Goal: Task Accomplishment & Management: Manage account settings

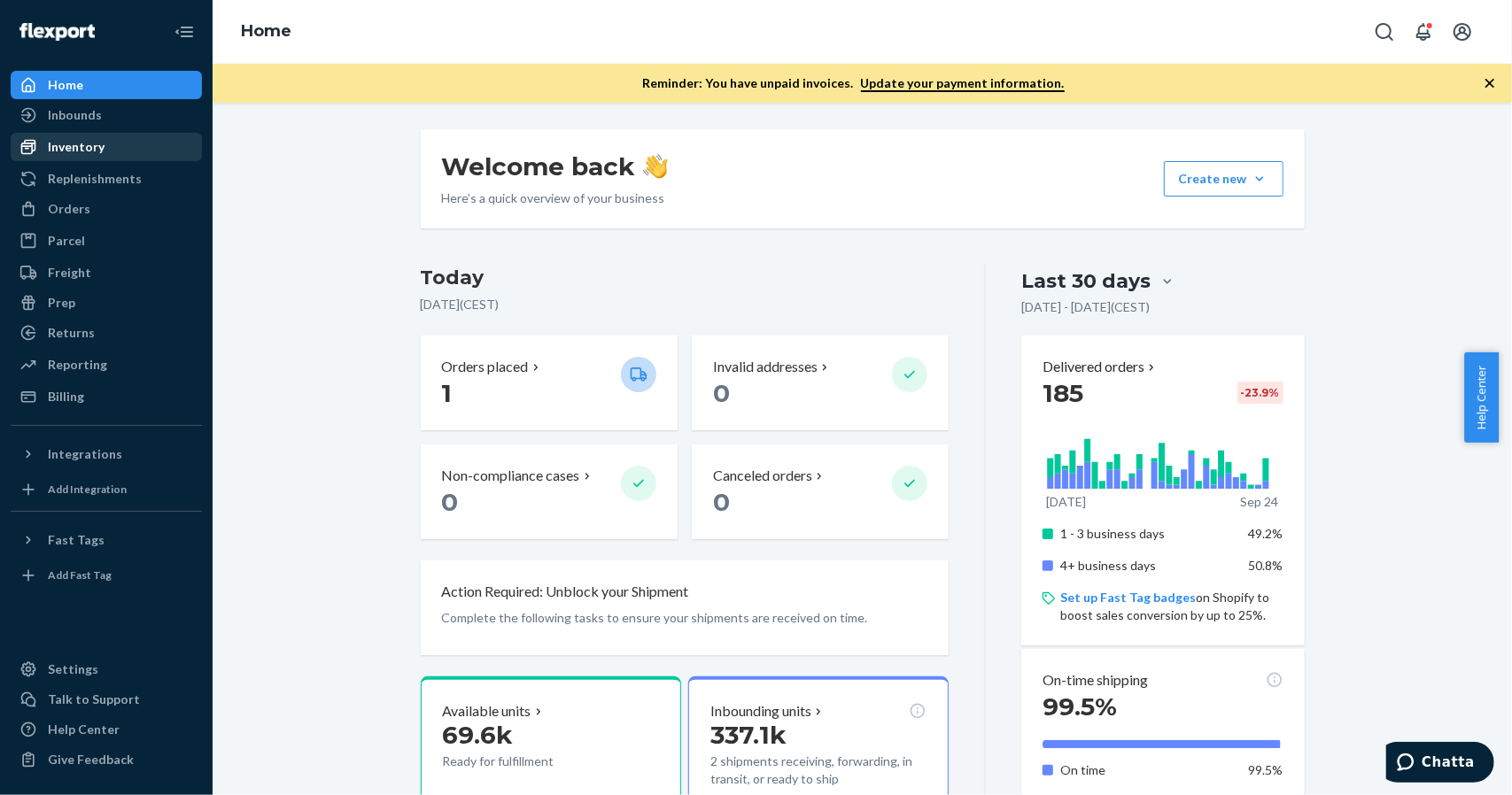
click at [52, 148] on div "Inventory" at bounding box center [76, 147] width 57 height 18
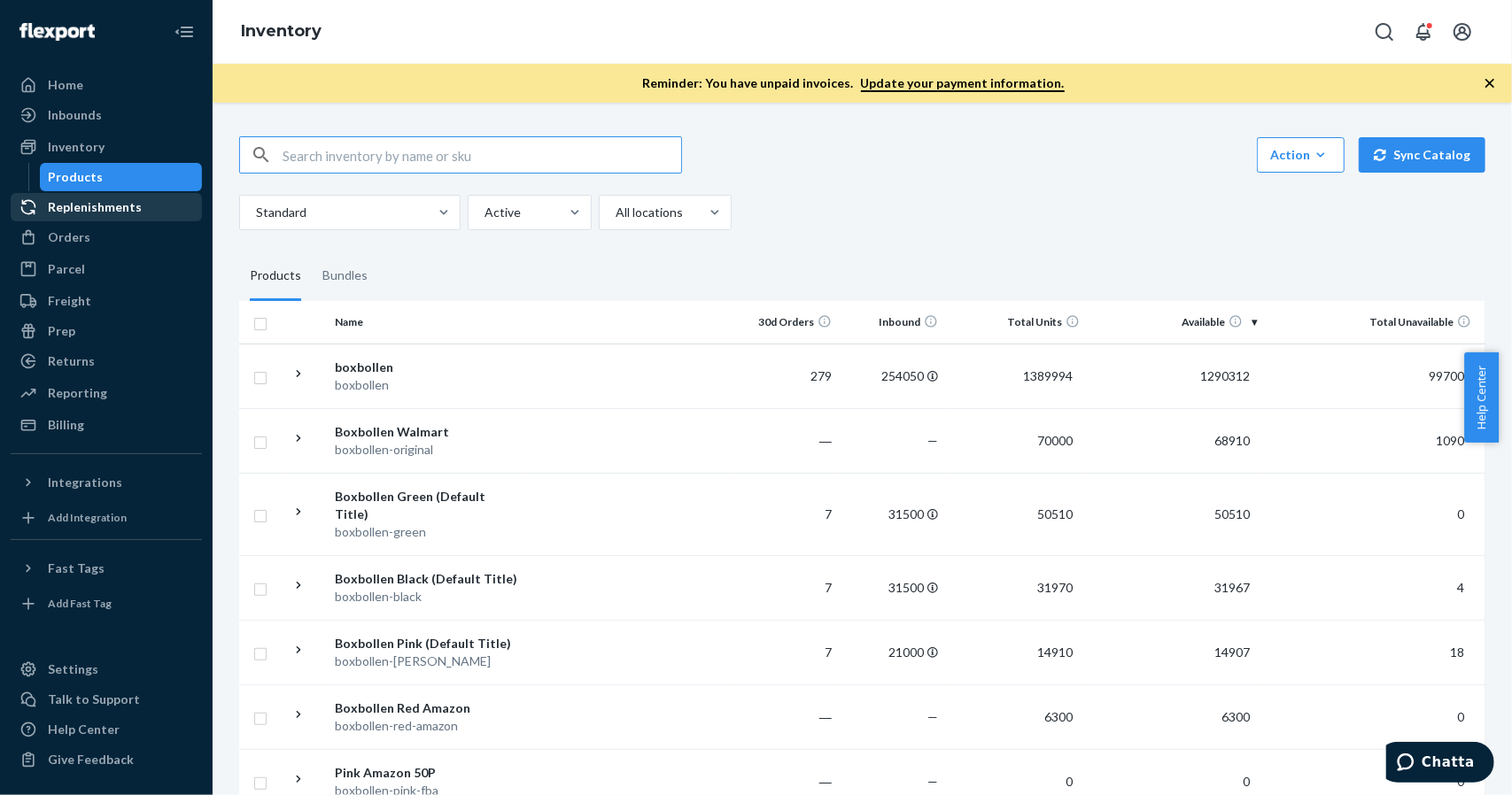
click at [68, 208] on div "Replenishments" at bounding box center [95, 207] width 94 height 18
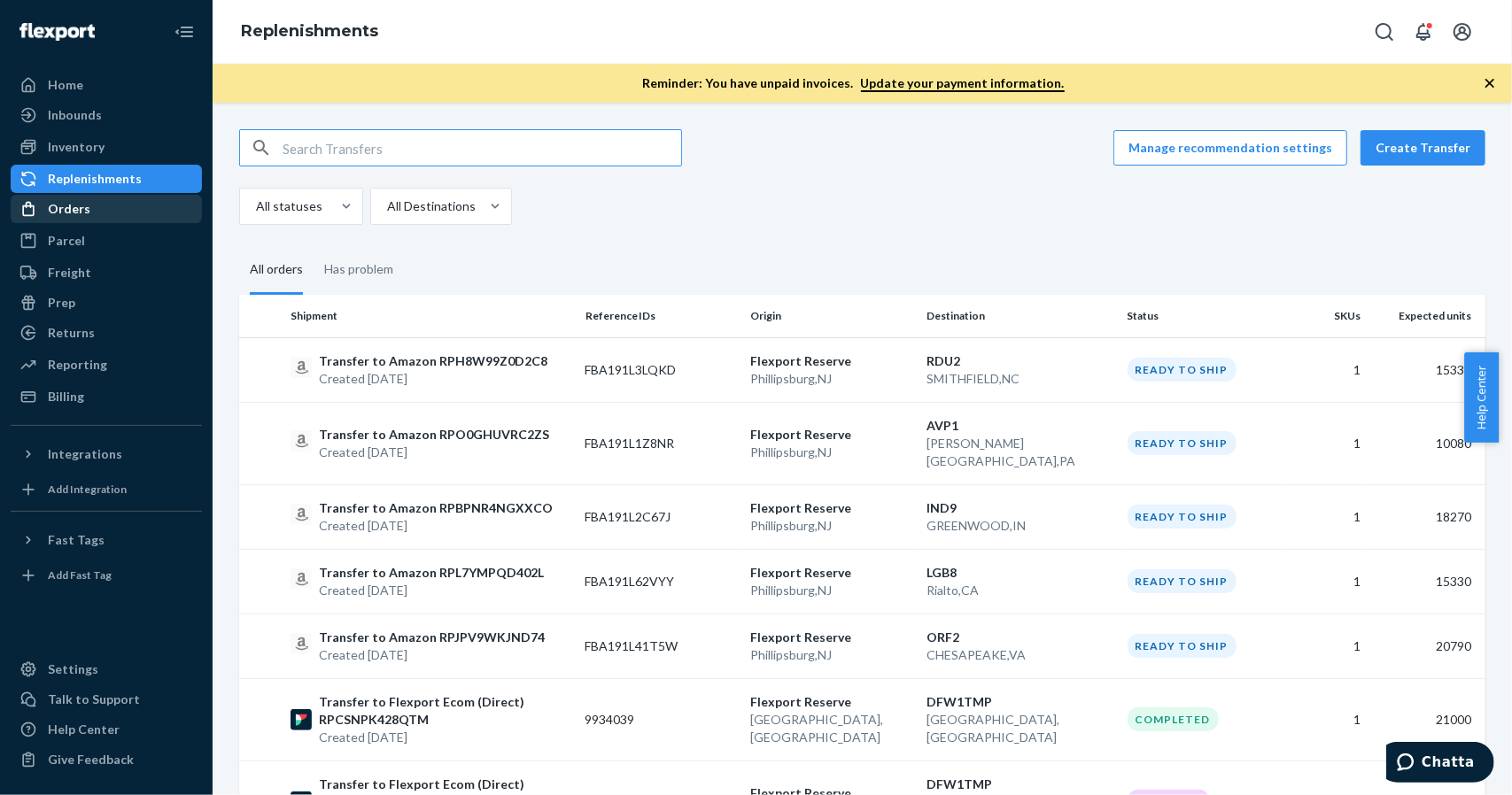
click at [69, 212] on div "Orders" at bounding box center [69, 209] width 43 height 18
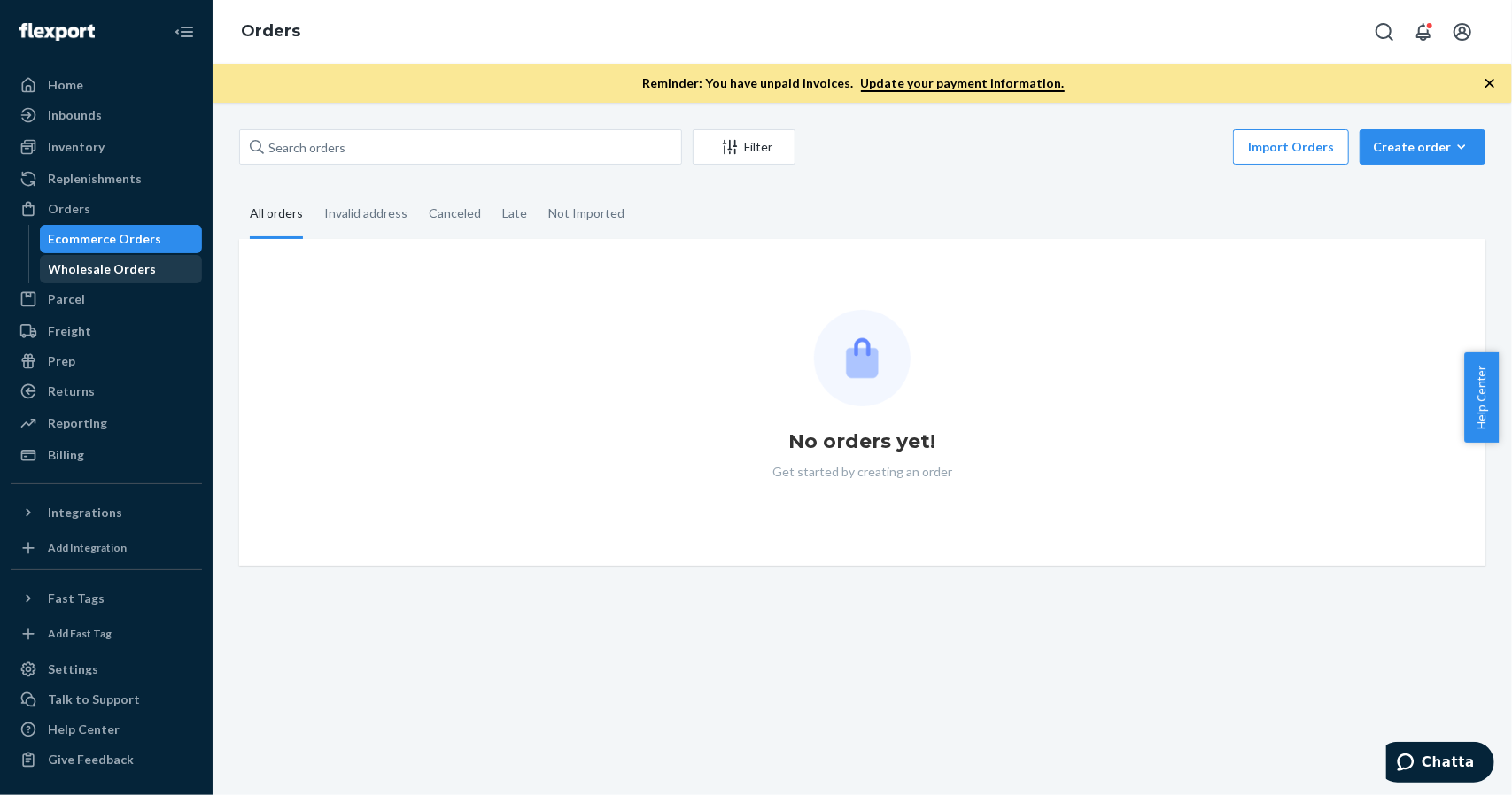
click at [76, 272] on div "Wholesale Orders" at bounding box center [103, 269] width 108 height 18
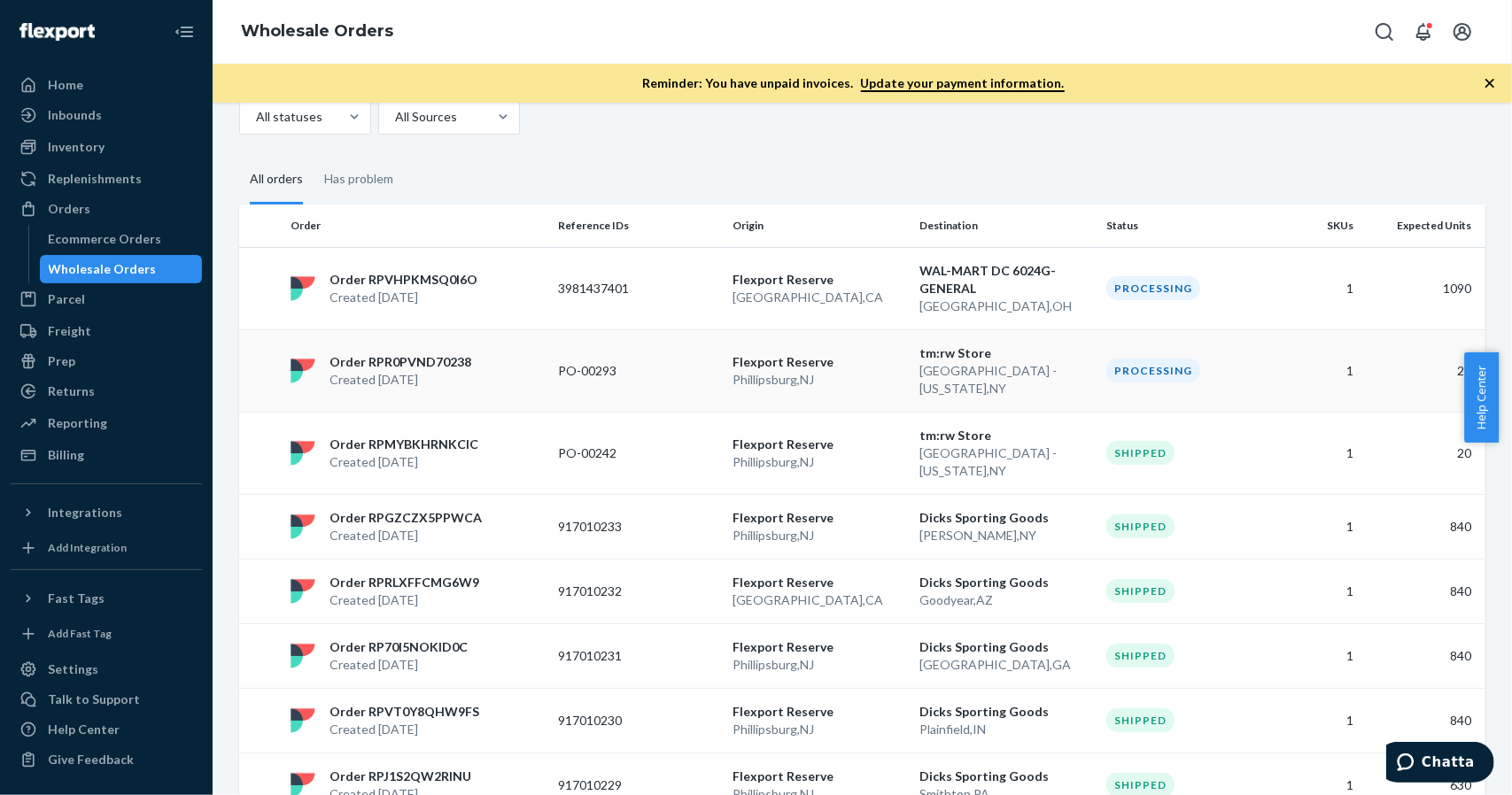
scroll to position [177, 0]
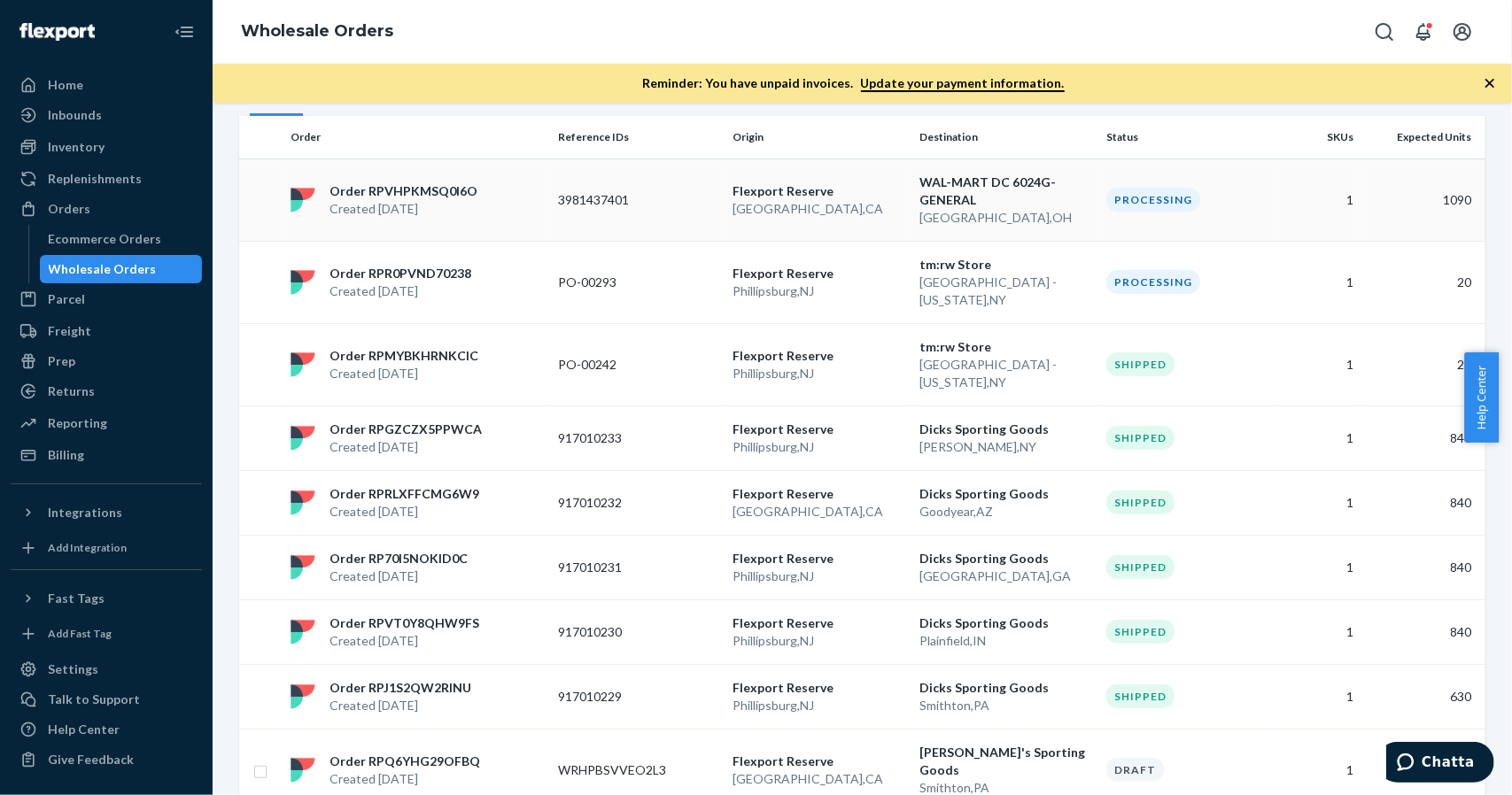
click at [1017, 209] on p "[GEOGRAPHIC_DATA] , [GEOGRAPHIC_DATA]" at bounding box center [1005, 218] width 173 height 18
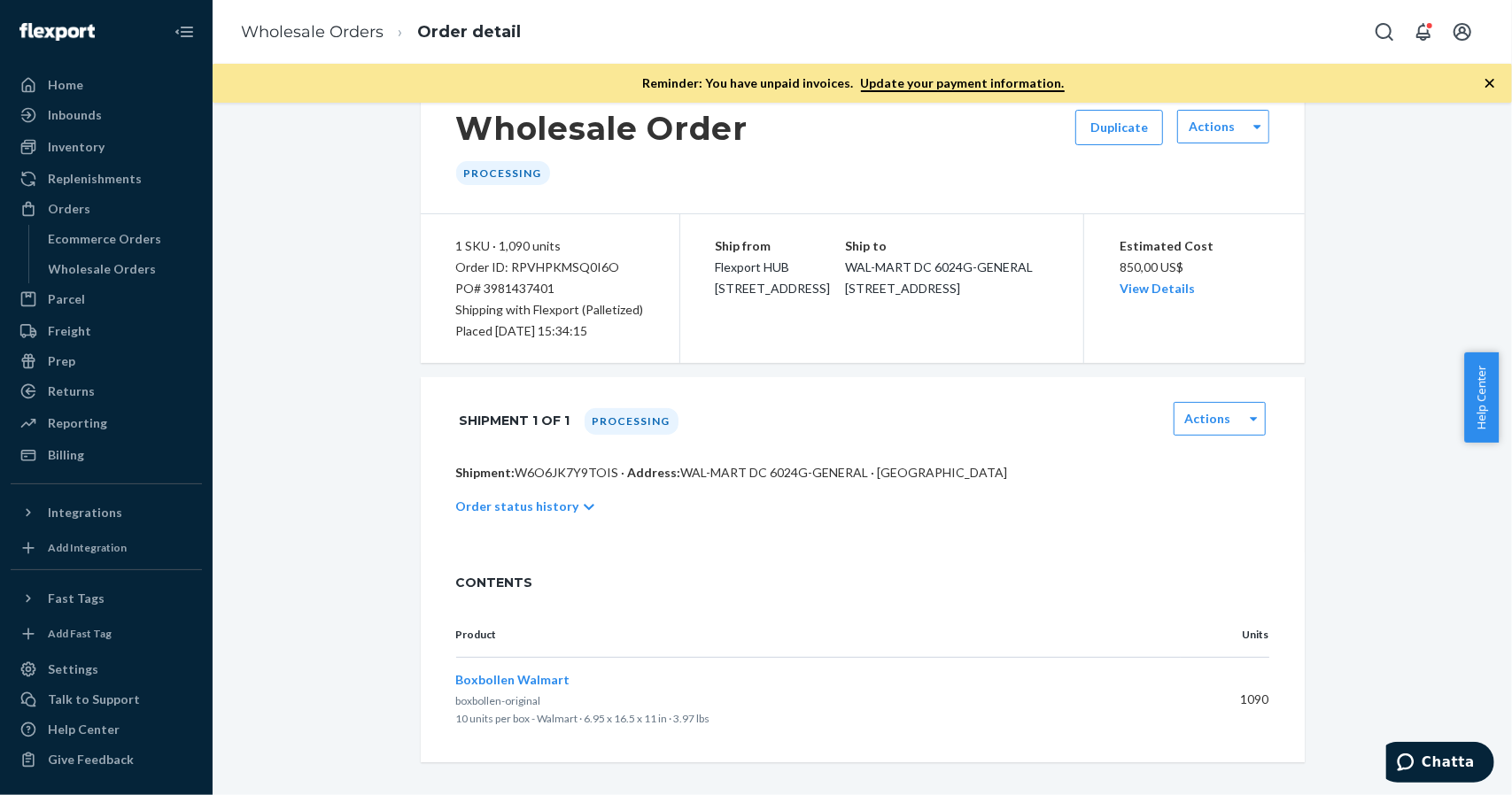
scroll to position [57, 0]
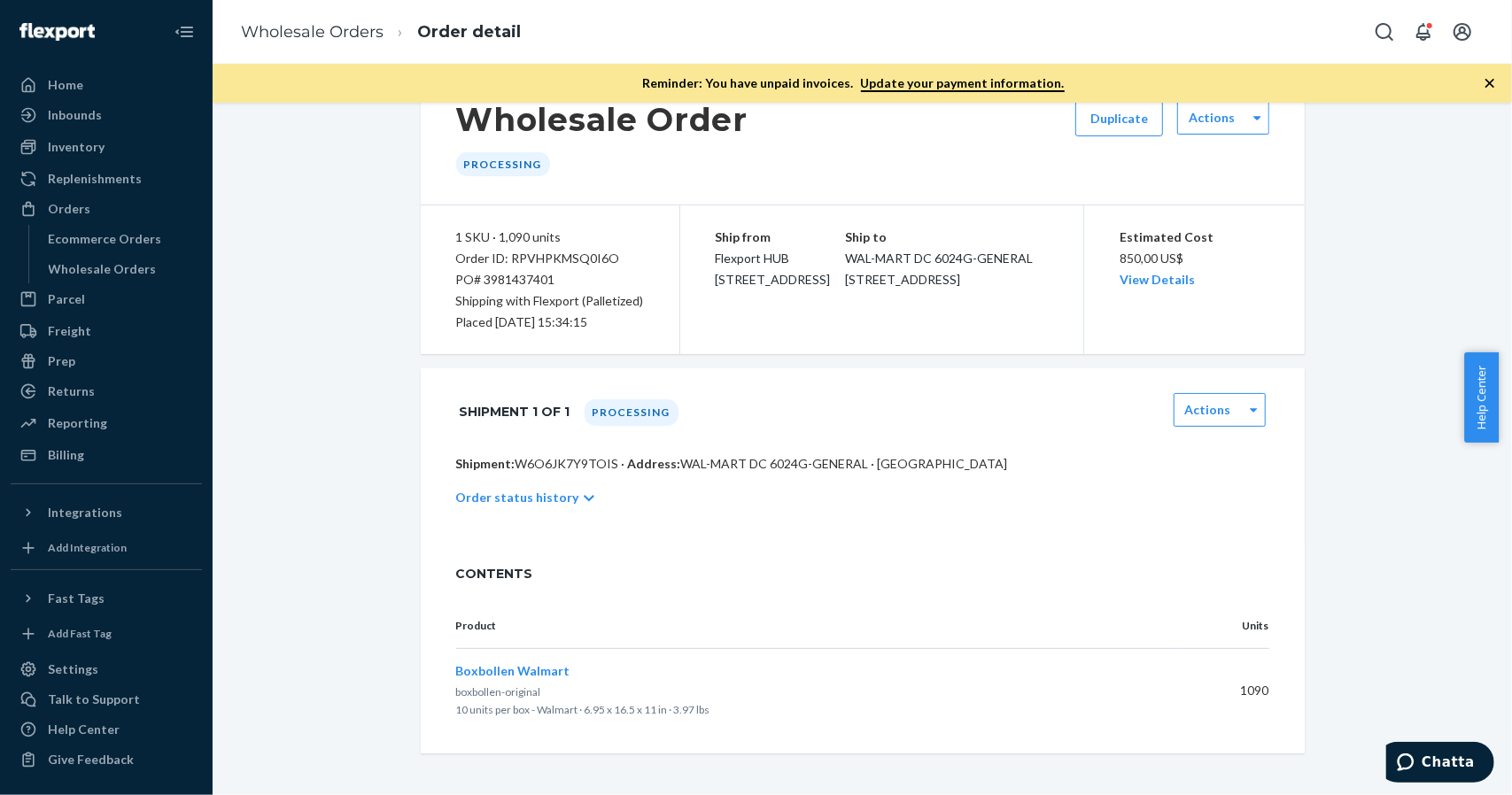
click at [561, 499] on div "Order status history" at bounding box center [862, 498] width 813 height 50
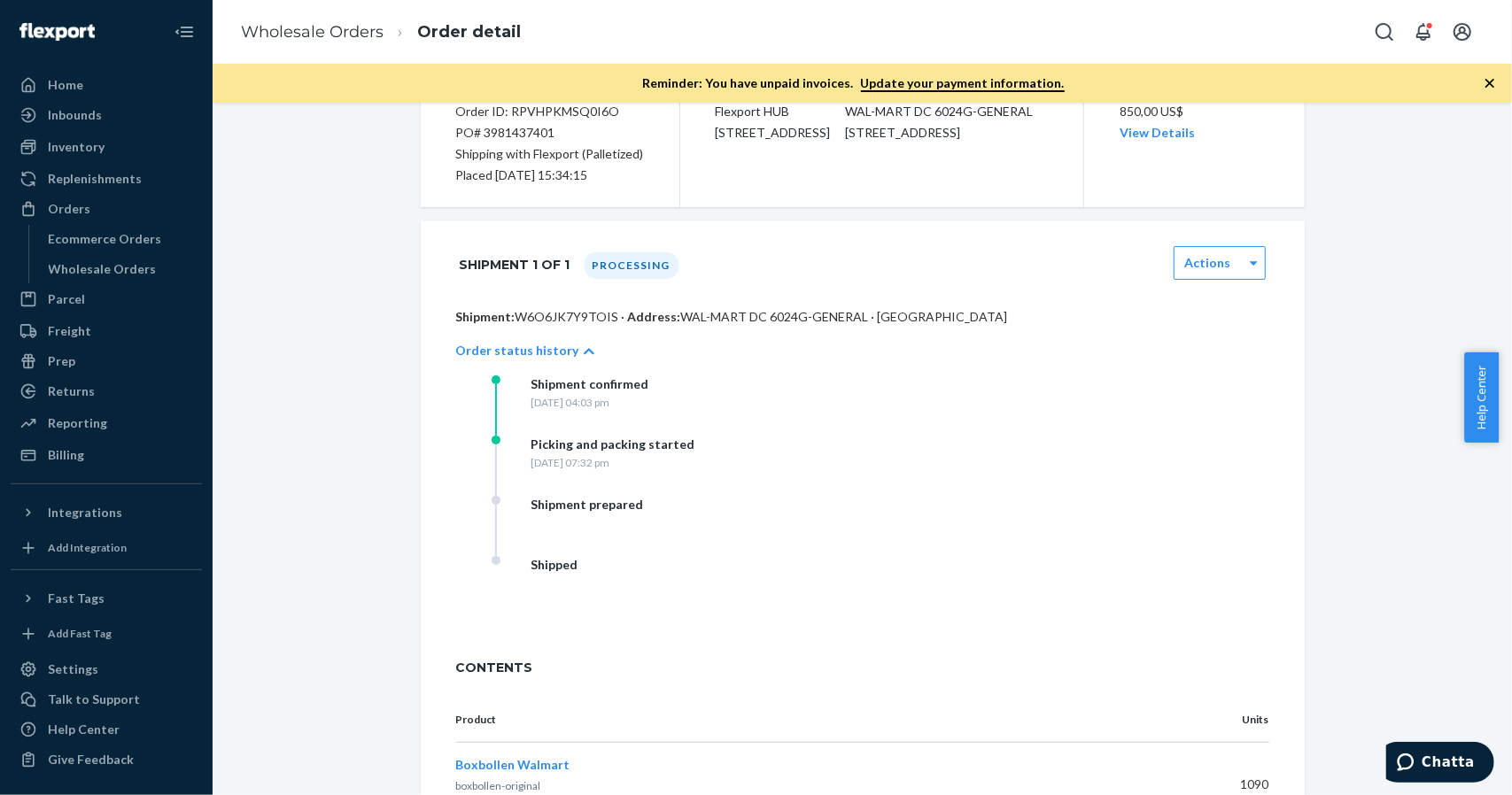
scroll to position [0, 0]
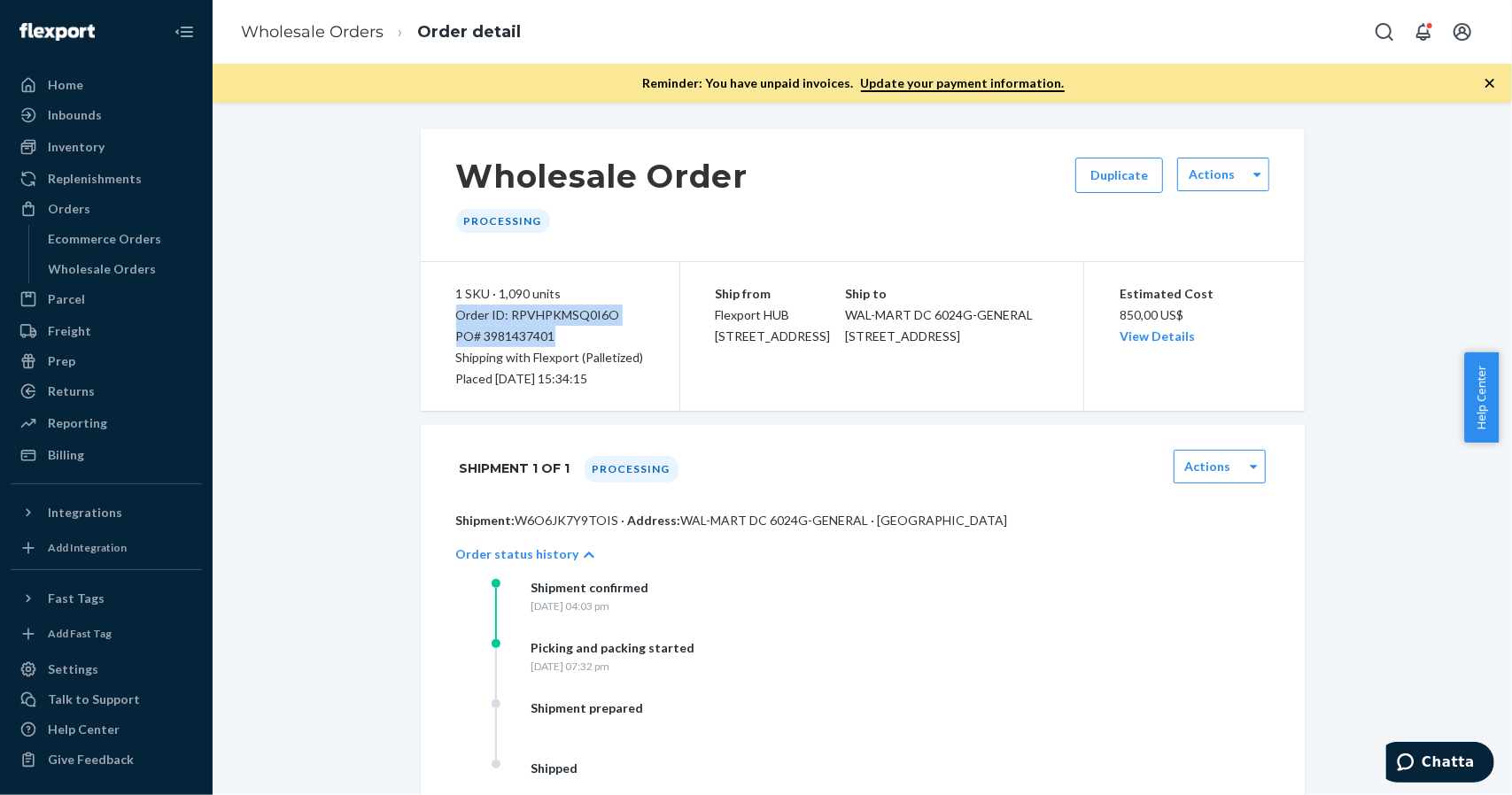
drag, startPoint x: 569, startPoint y: 337, endPoint x: 445, endPoint y: 306, distance: 127.8
click at [445, 306] on div "1 SKU · 1,090 units Order ID: RPVHPKMSQ0I6O PO# 3981437401 Shipping with Flexpo…" at bounding box center [550, 336] width 259 height 149
copy div "Order ID: RPVHPKMSQ0I6O PO# 3981437401"
click at [1233, 306] on div "Estimated Cost 850,00 US$ View Details" at bounding box center [1194, 315] width 150 height 64
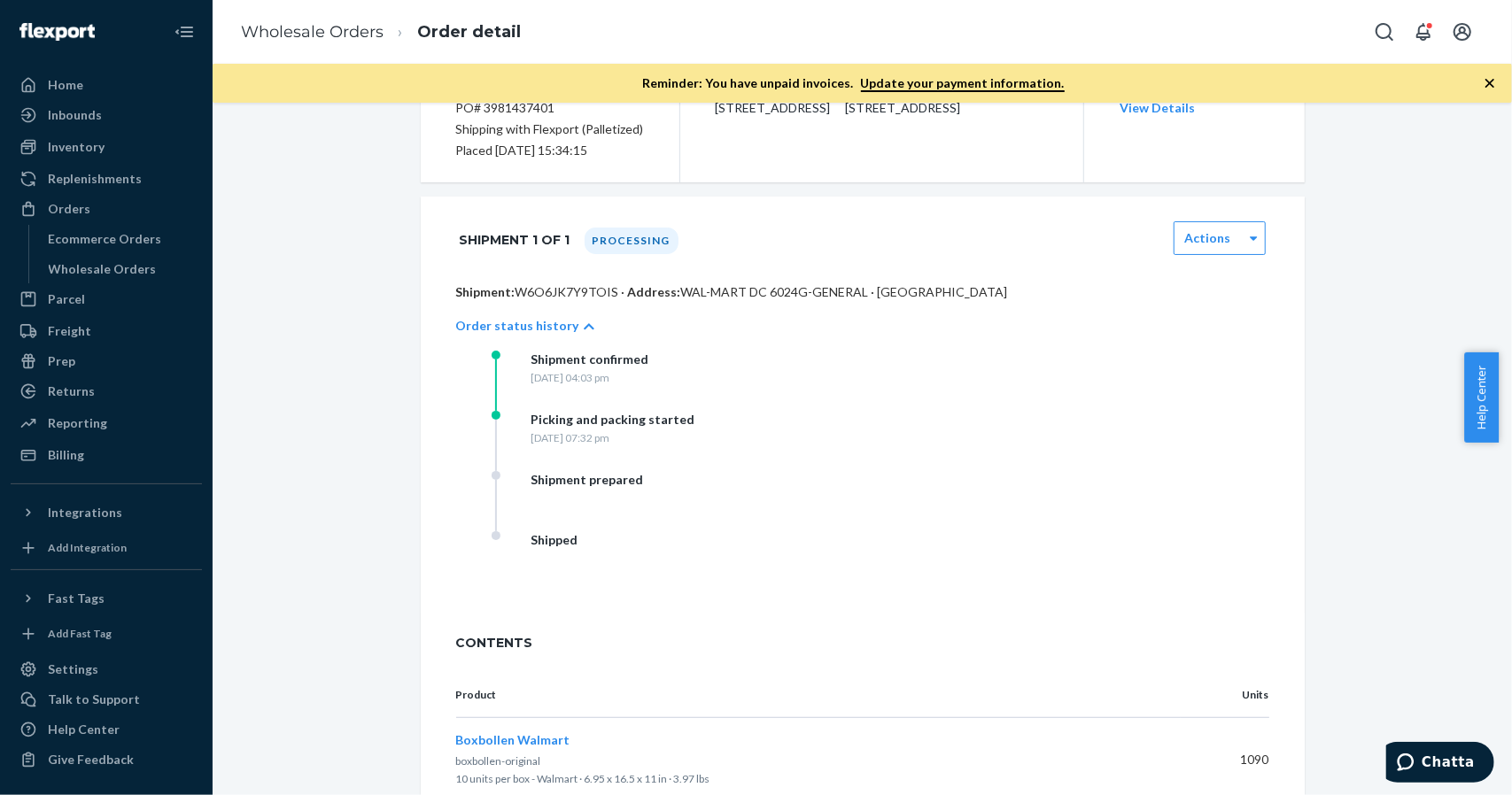
scroll to position [298, 0]
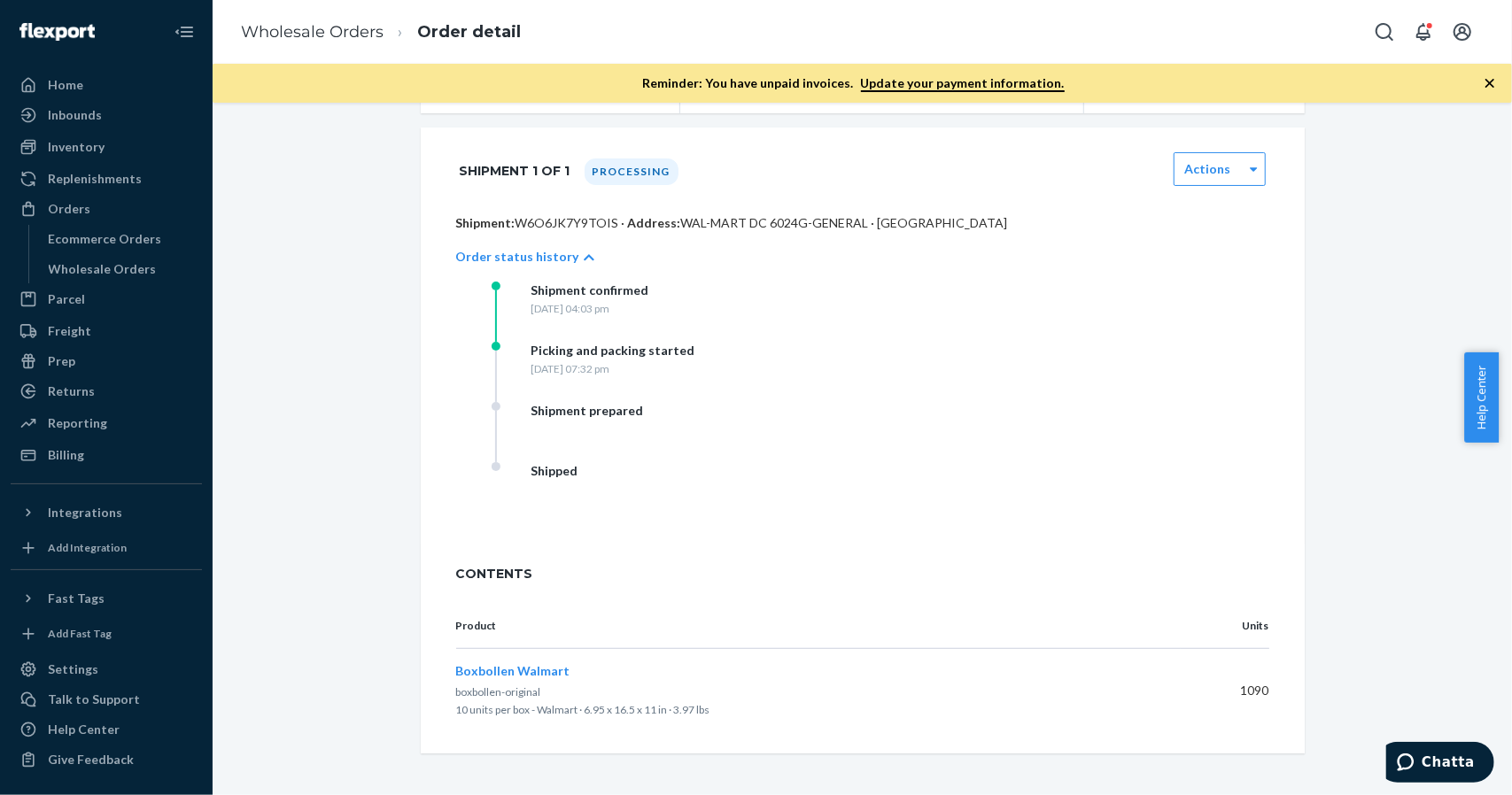
click at [528, 660] on td "Boxbollen Walmart boxbollen-original 10 units per box - Walmart · 6.95 x 16.5 x…" at bounding box center [818, 691] width 724 height 84
click at [526, 669] on span "Boxbollen Walmart" at bounding box center [513, 670] width 114 height 15
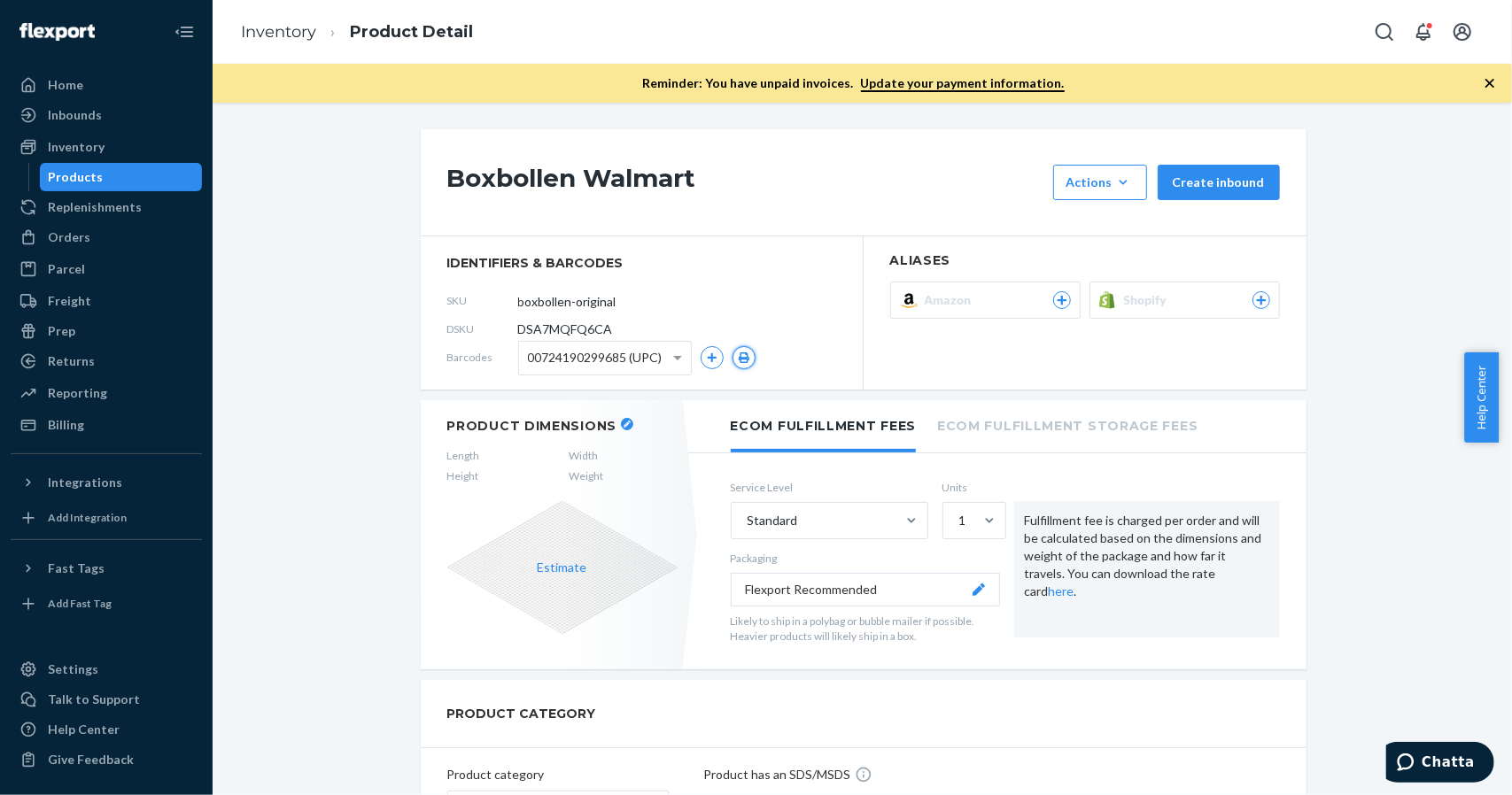
click at [739, 353] on icon "button" at bounding box center [744, 357] width 11 height 11
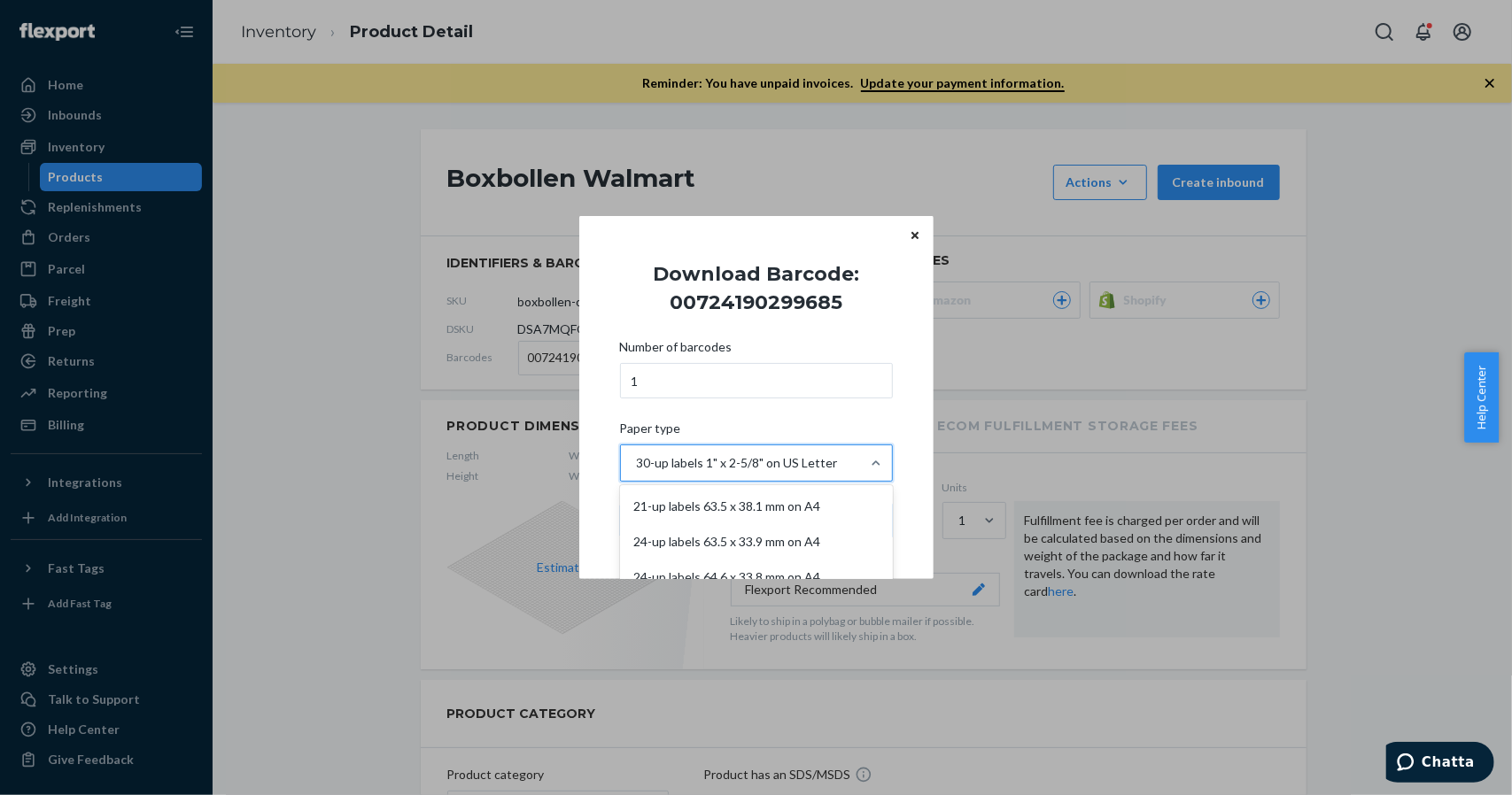
click at [793, 472] on div "30-up labels 1" x 2-5/8" on US Letter" at bounding box center [740, 462] width 239 height 35
click at [637, 472] on input "Paper type option 21-up labels 63.5 x 38.1 mm on A4 focused, 1 of 11. 11 result…" at bounding box center [636, 463] width 2 height 18
click at [781, 407] on div "Number of barcodes 1 Paper type option 21-up labels 63.5 x 38.1 mm on A4 focuse…" at bounding box center [756, 438] width 273 height 221
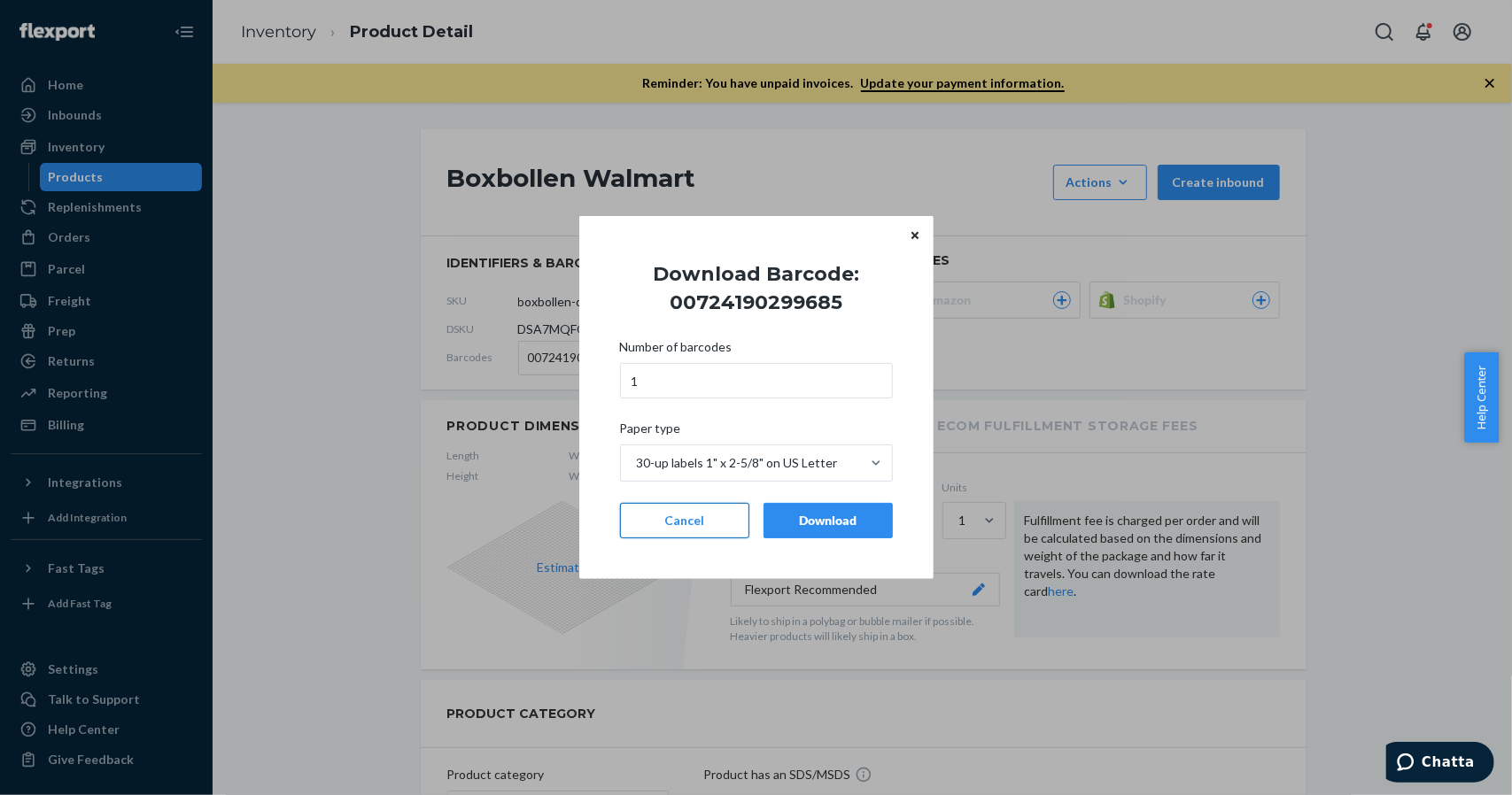
click at [697, 522] on button "Cancel" at bounding box center [684, 520] width 129 height 35
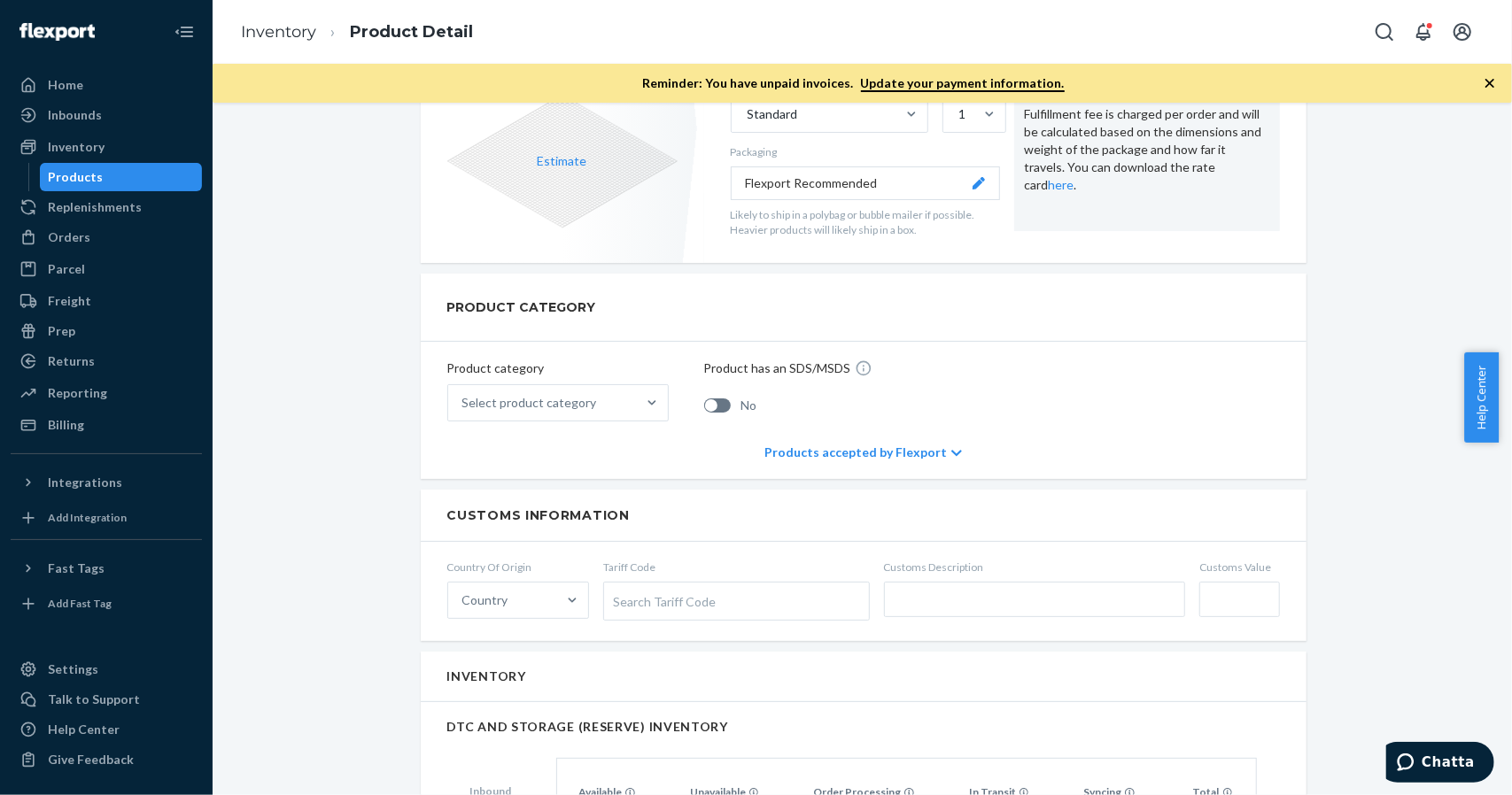
scroll to position [443, 0]
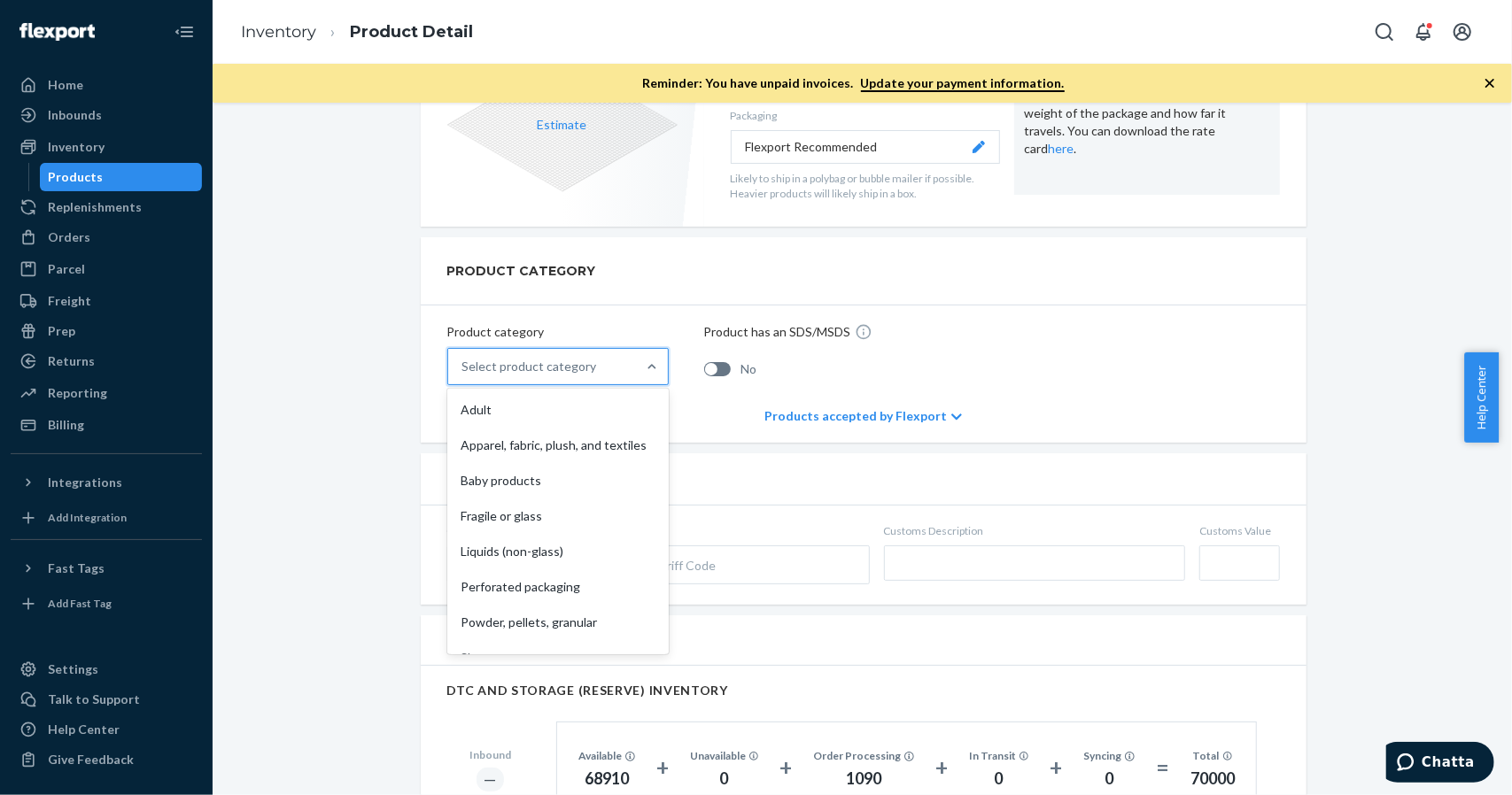
click at [476, 368] on div "Select product category" at bounding box center [529, 367] width 135 height 18
click at [464, 368] on input "option Adult focused, 1 of 10. 10 results available. Use Up and Down to choose …" at bounding box center [463, 367] width 2 height 18
click at [342, 325] on div "Boxbollen Walmart Actions Hide Set up as a bundle Create inbound identifiers & …" at bounding box center [862, 774] width 1273 height 2175
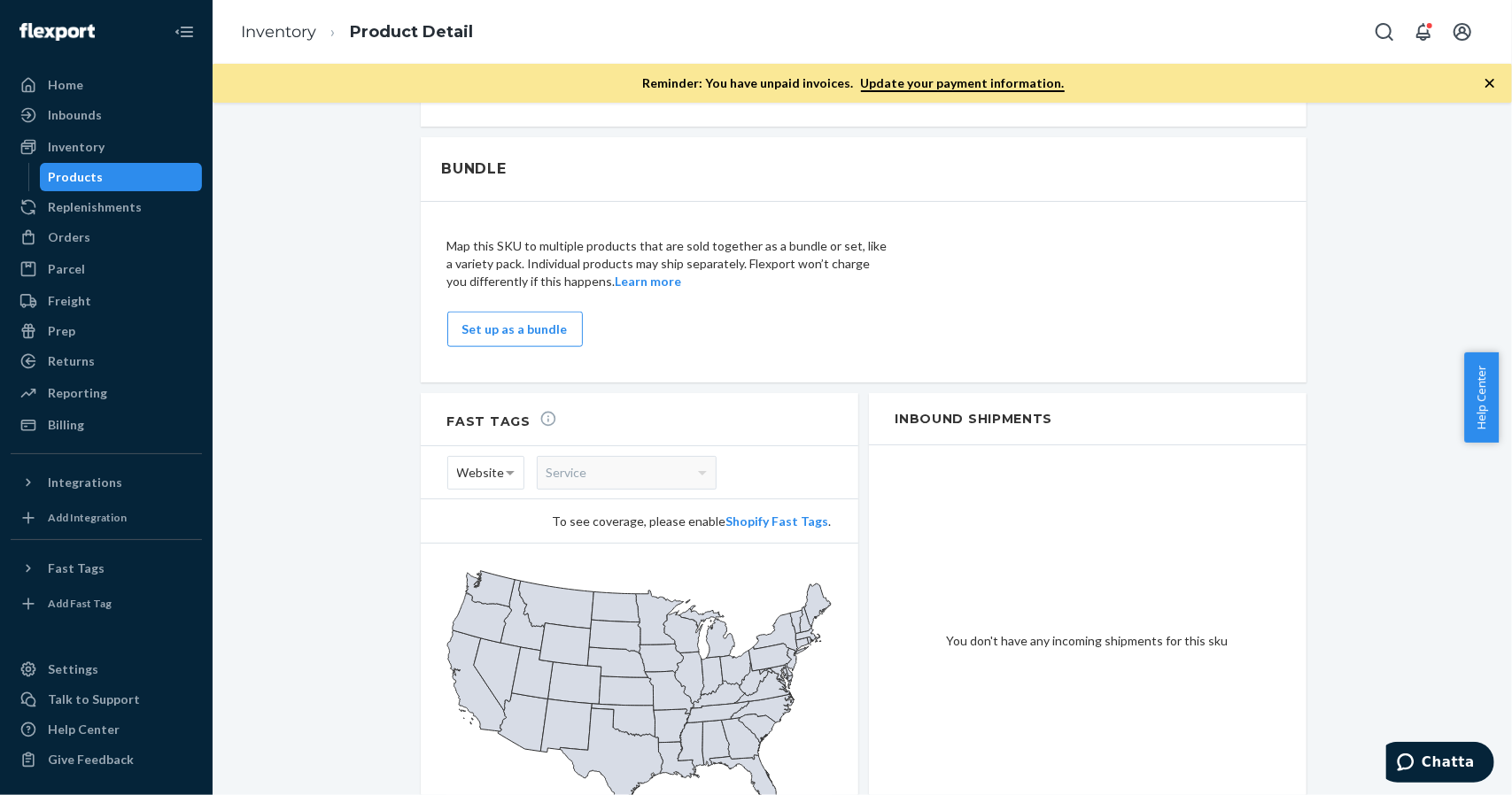
scroll to position [1417, 0]
click at [81, 79] on div "Home" at bounding box center [106, 85] width 188 height 25
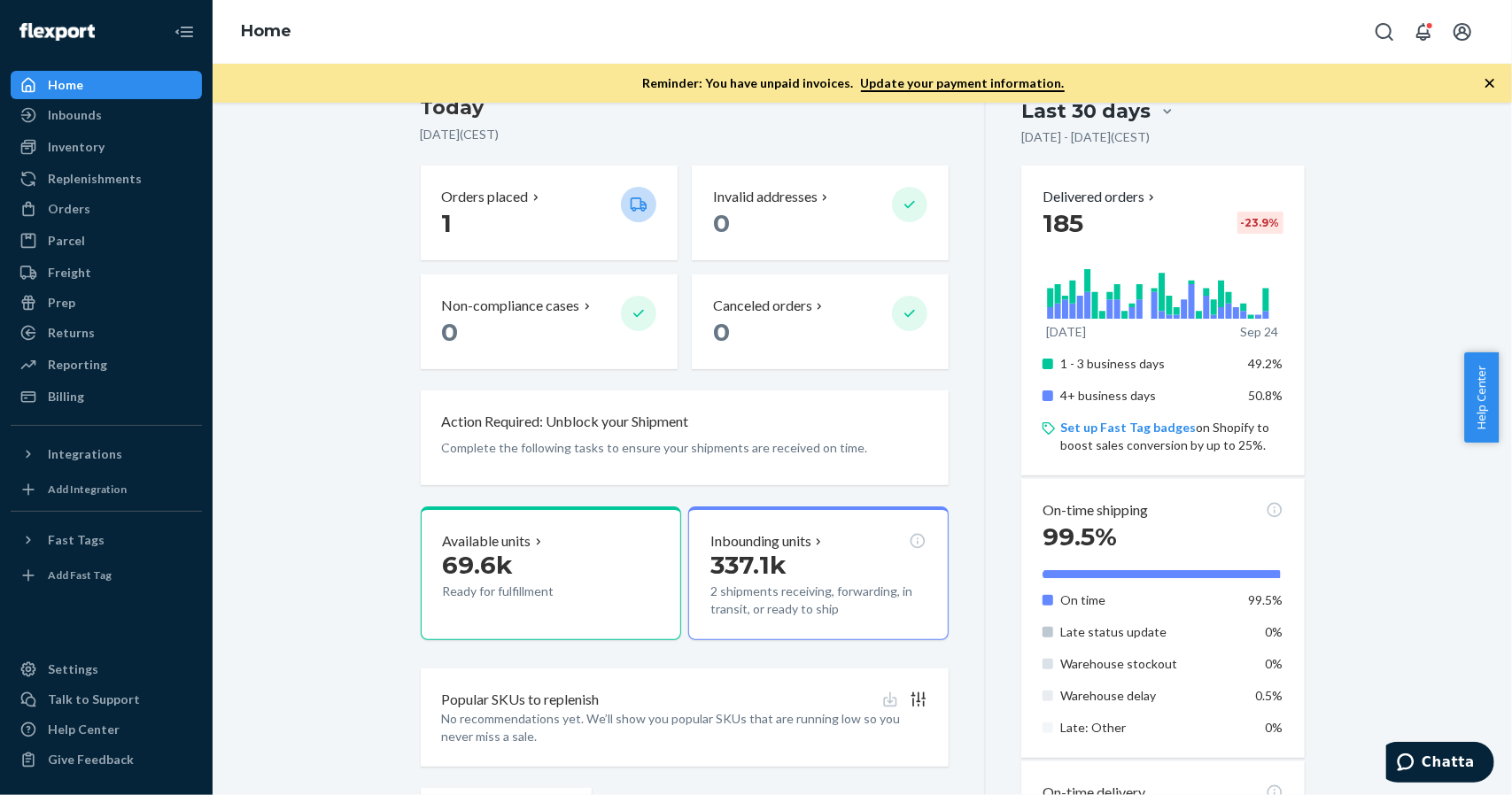
scroll to position [177, 0]
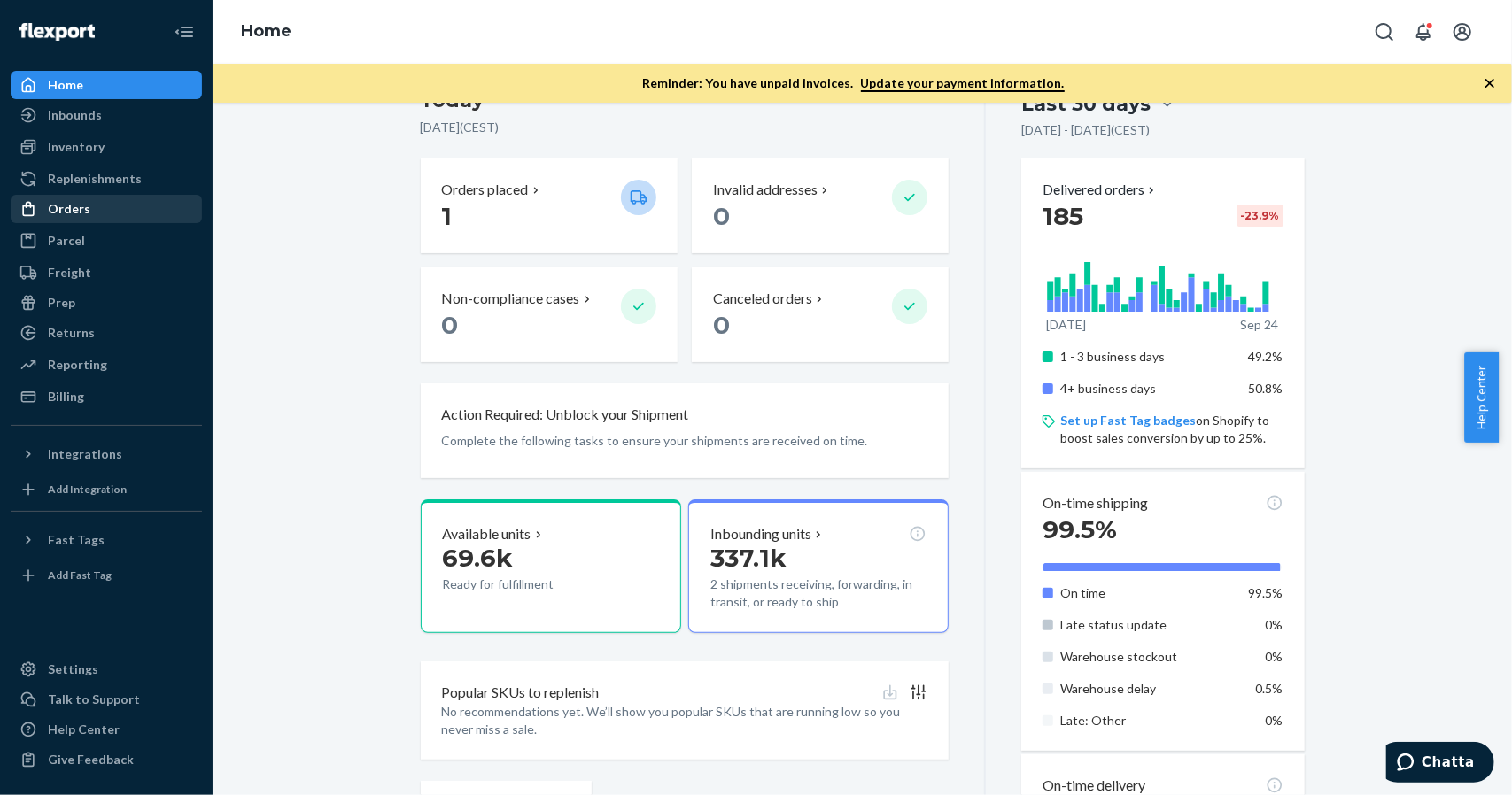
click at [78, 209] on div "Orders" at bounding box center [69, 209] width 43 height 18
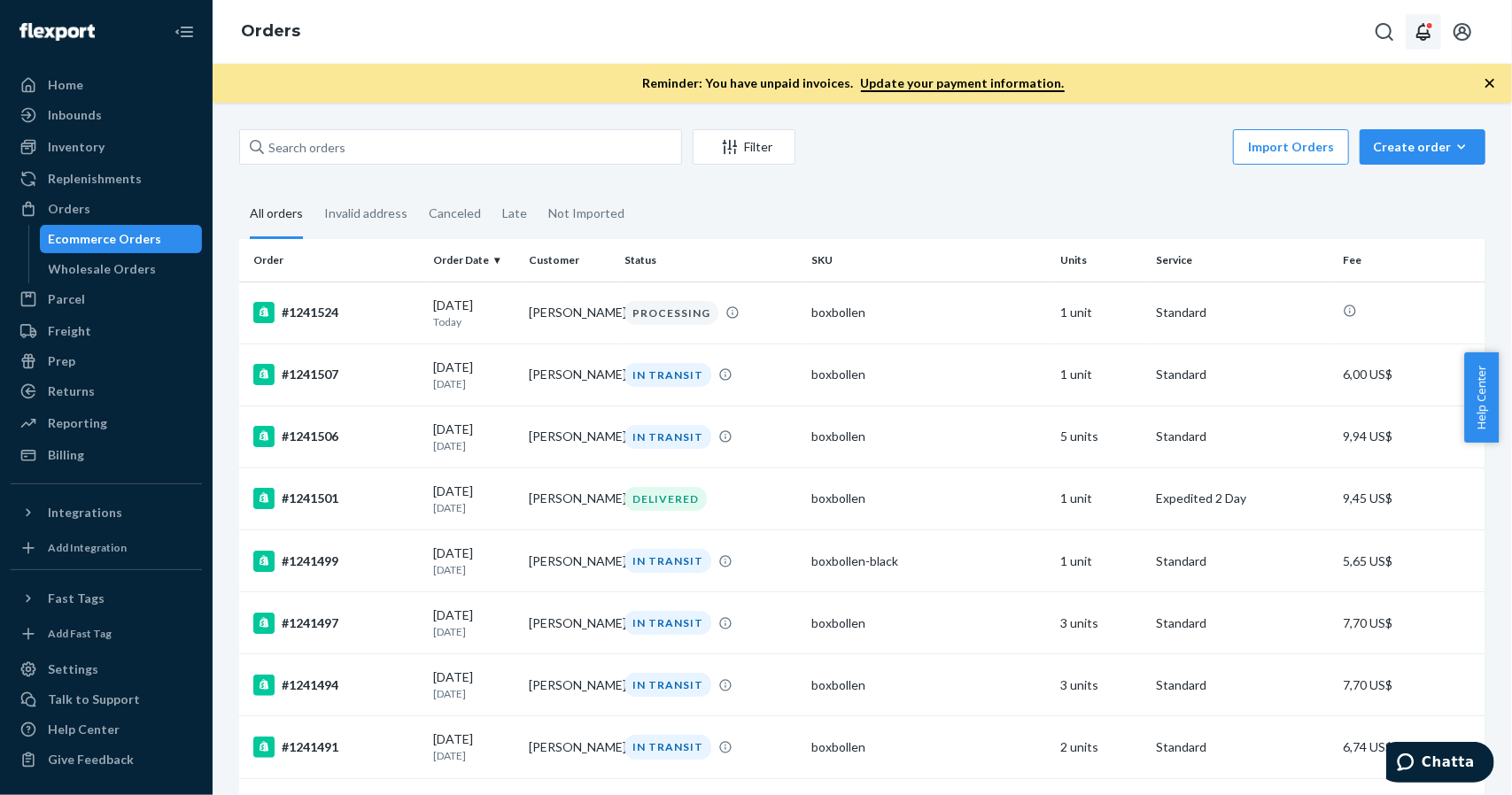
click at [1431, 43] on button "Open notifications" at bounding box center [1422, 31] width 35 height 35
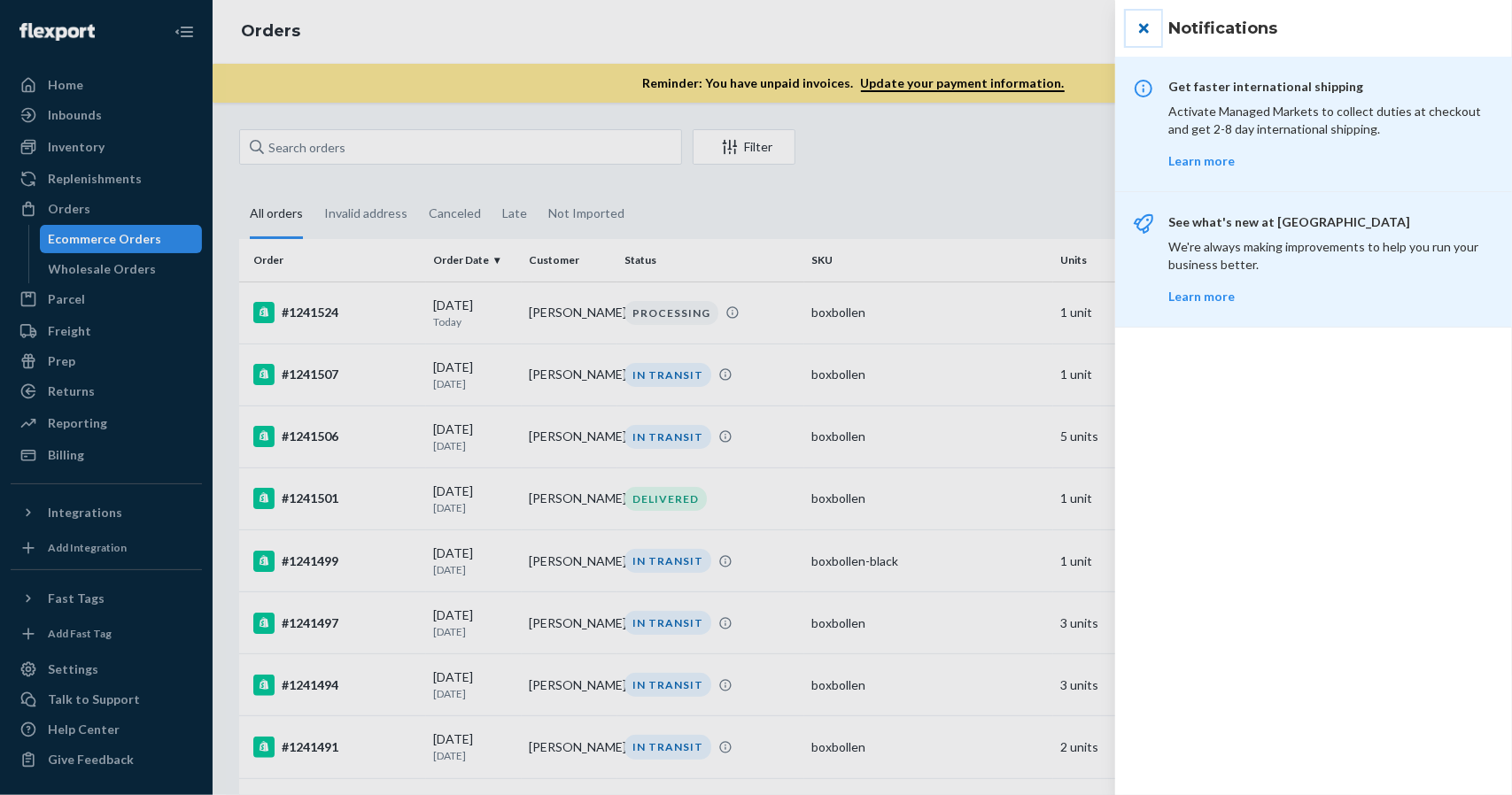
click at [1153, 24] on button "close" at bounding box center [1143, 28] width 35 height 35
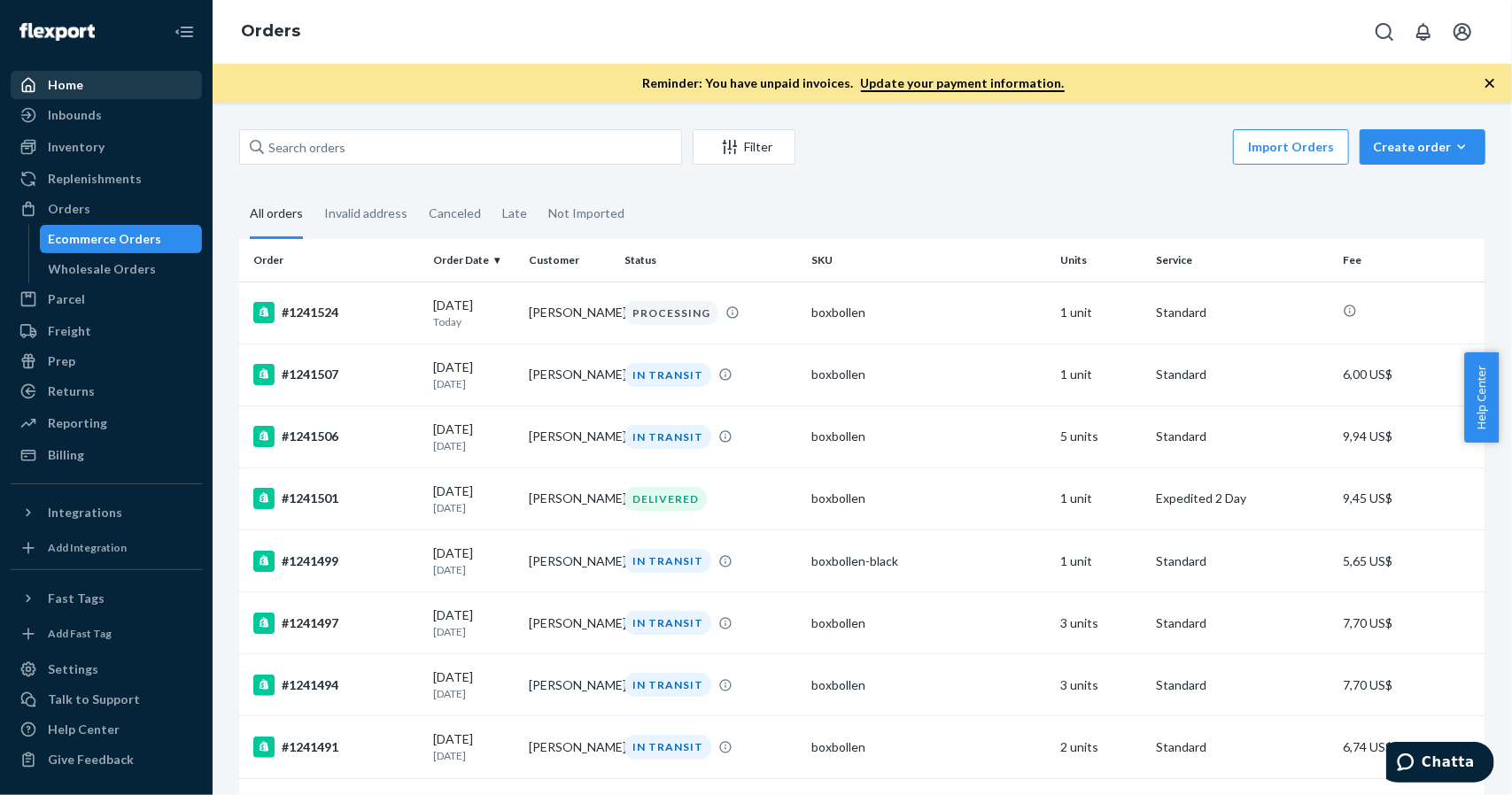
click at [54, 89] on div "Home" at bounding box center [65, 85] width 35 height 18
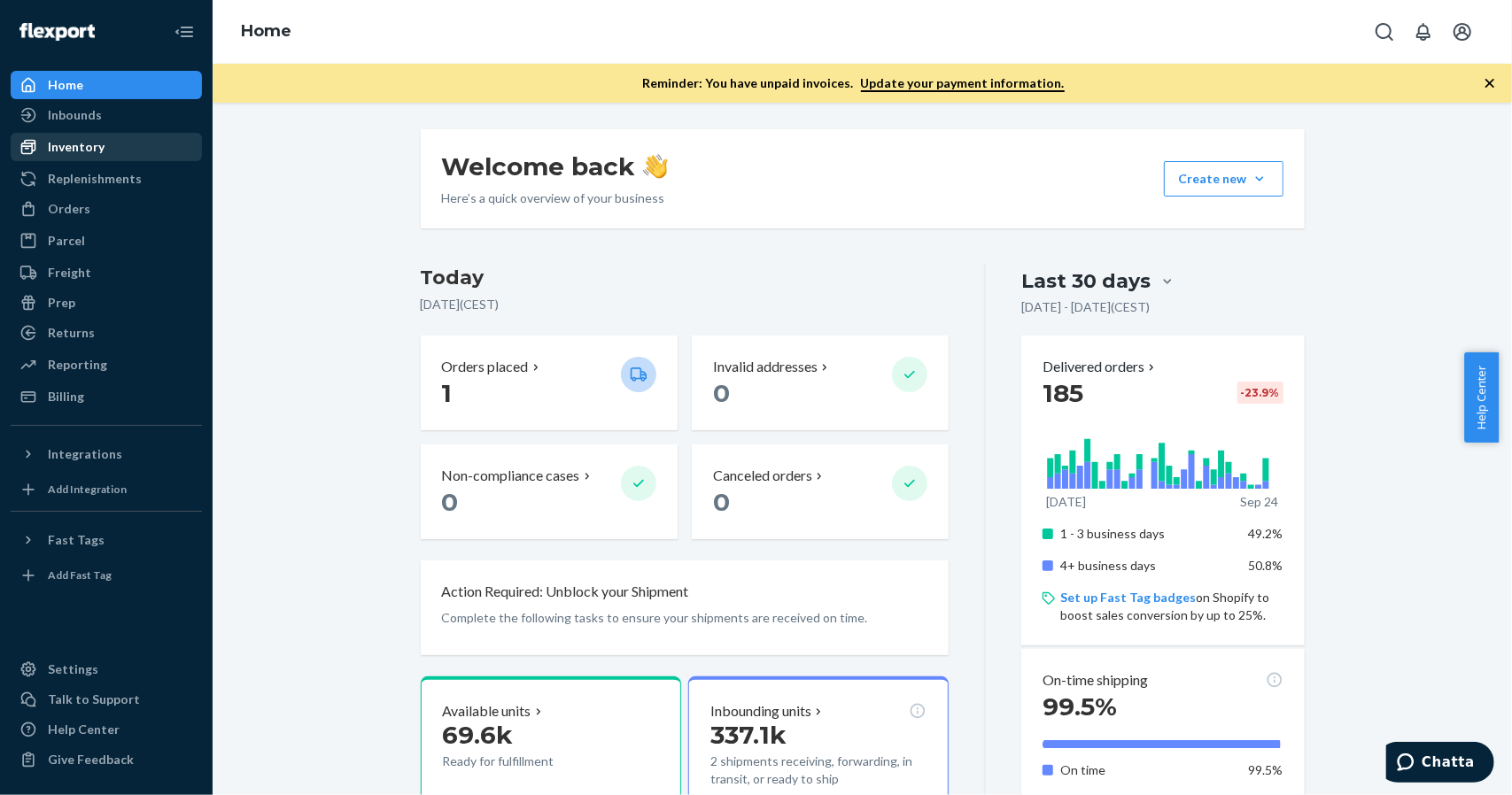
click at [117, 151] on div "Inventory" at bounding box center [106, 147] width 188 height 25
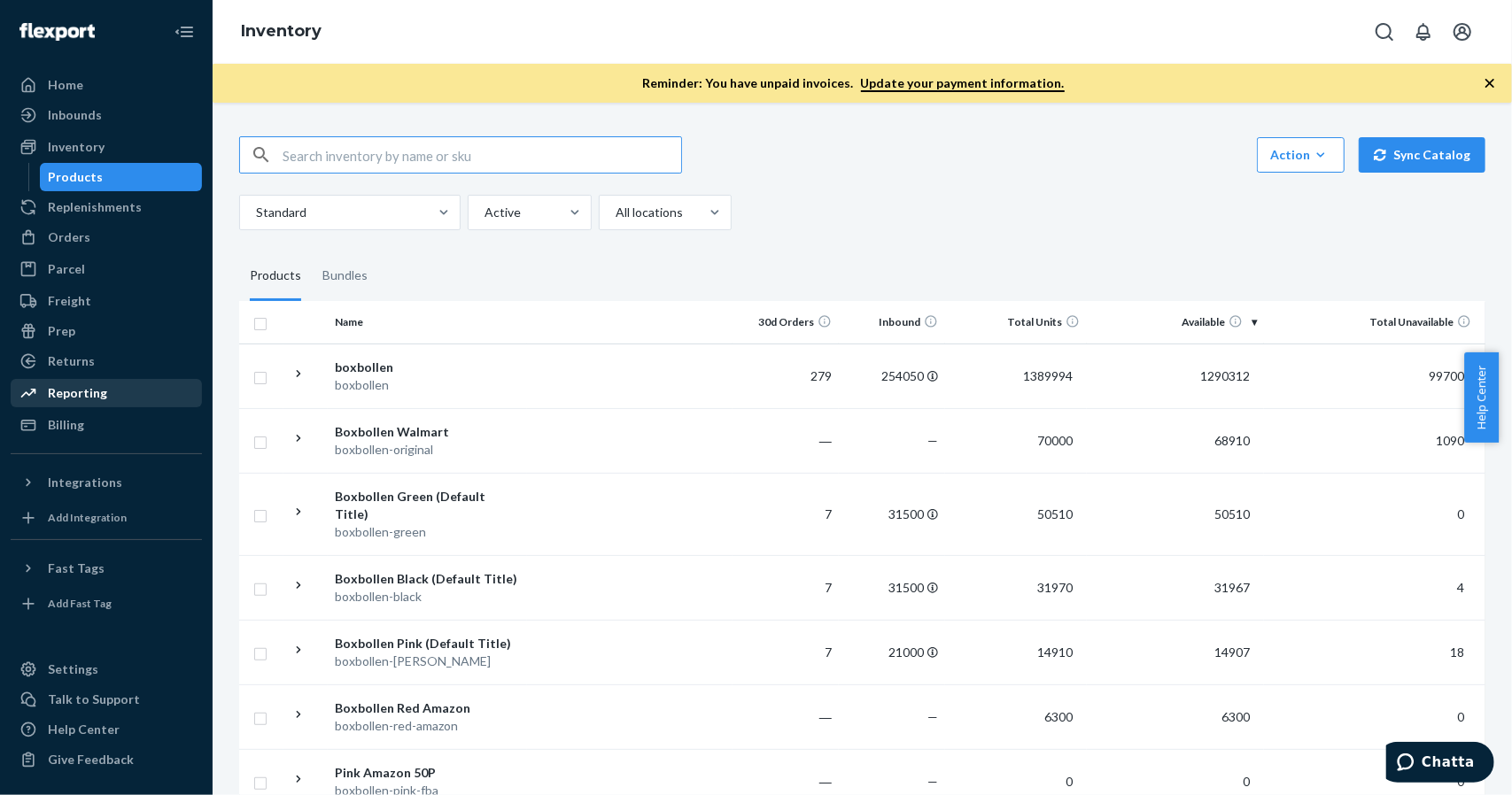
click at [56, 385] on div "Reporting" at bounding box center [77, 393] width 59 height 18
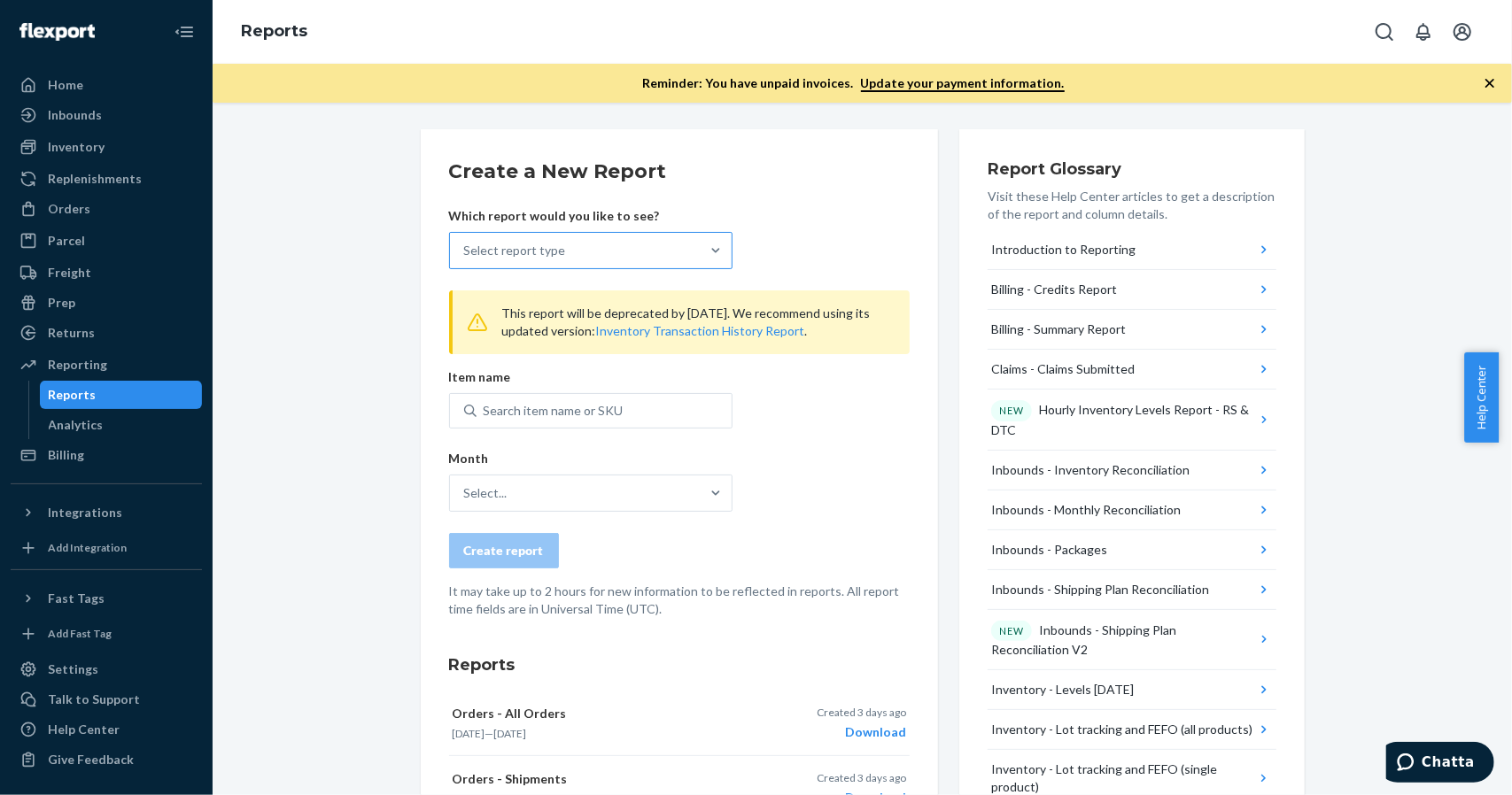
click at [525, 250] on div "Select report type" at bounding box center [515, 251] width 102 height 18
click at [466, 250] on input "Select report type" at bounding box center [465, 251] width 2 height 18
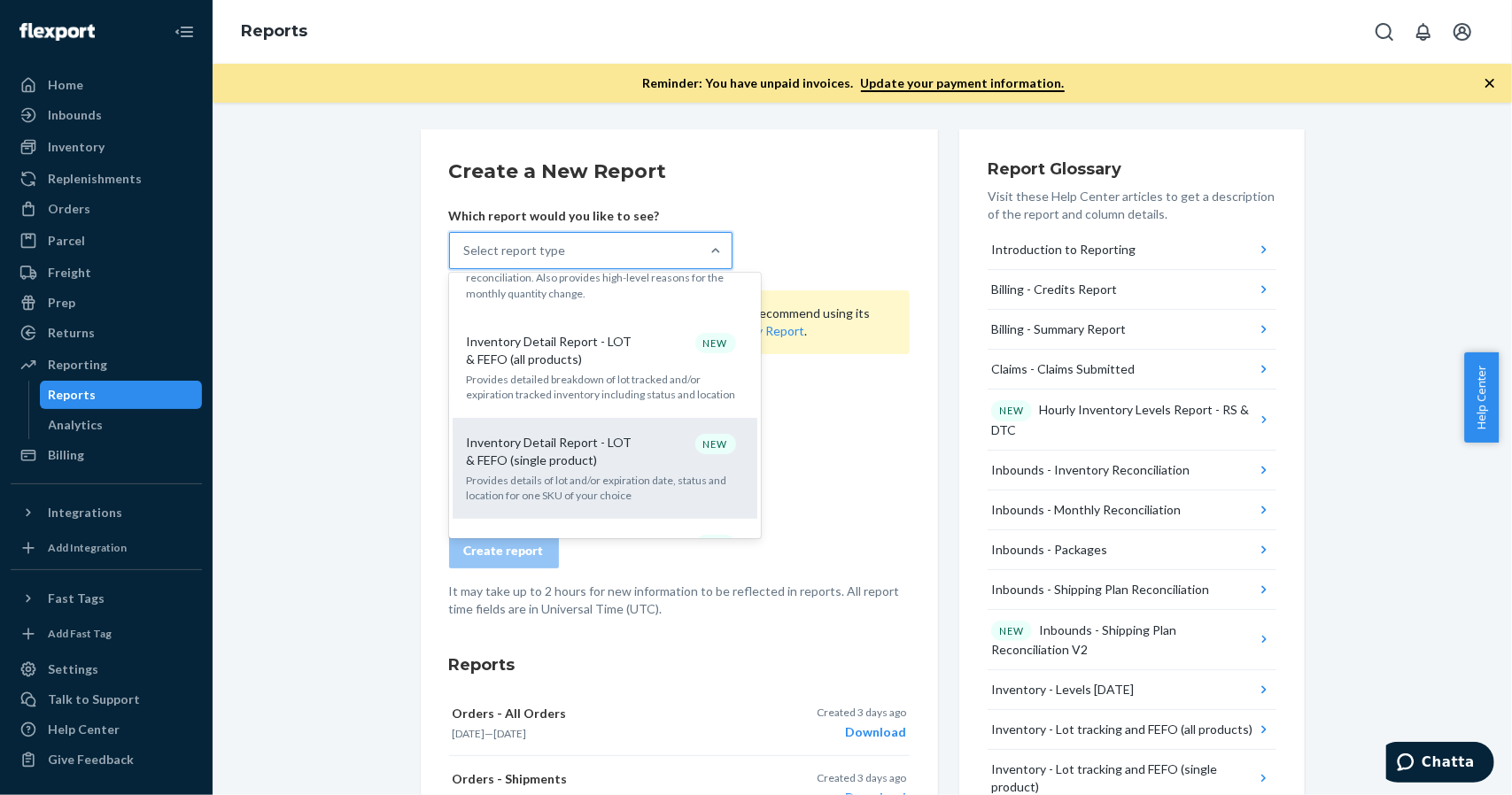
scroll to position [974, 0]
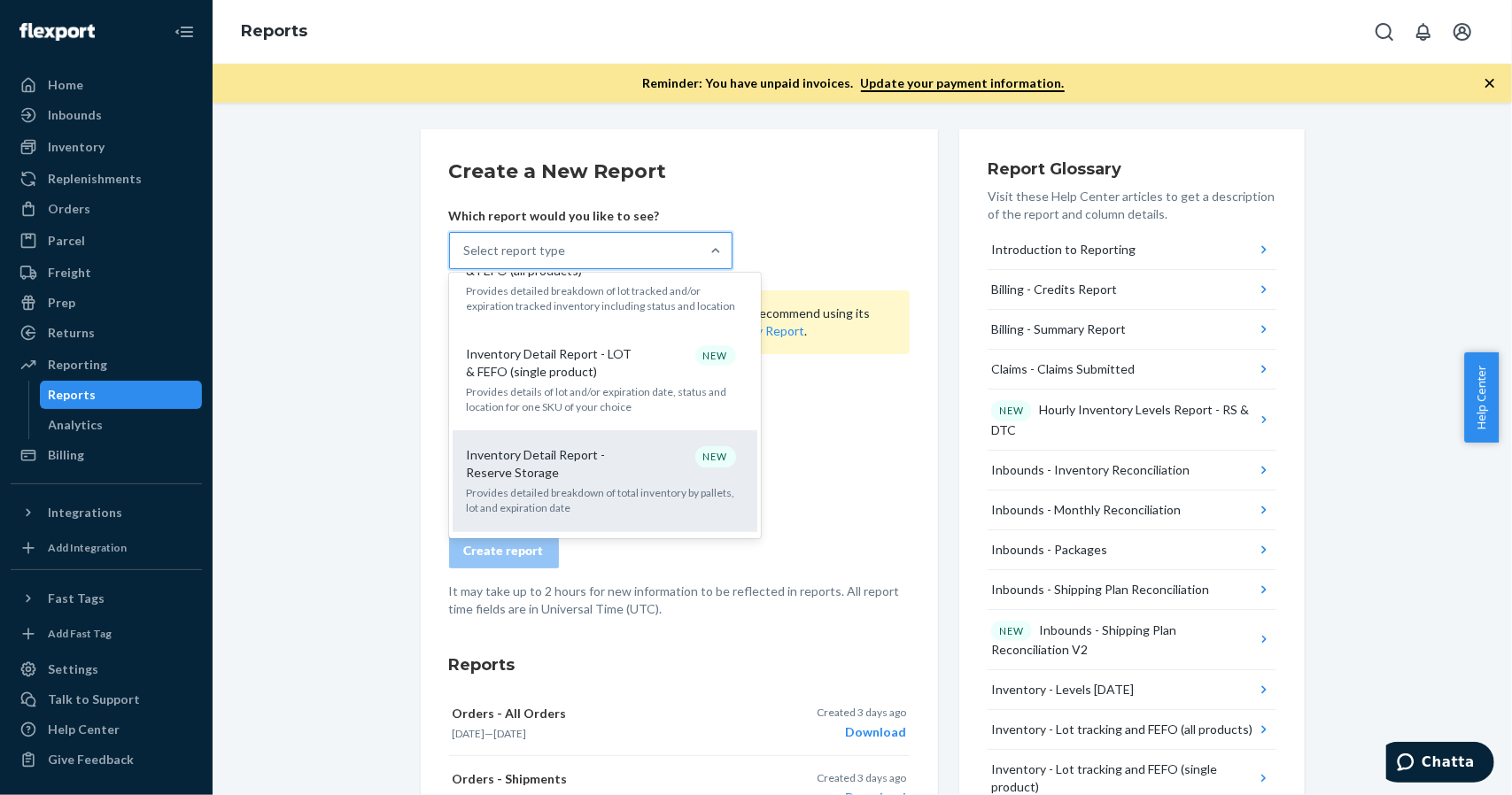
click at [540, 451] on p "Inventory Detail Report - Reserve Storage" at bounding box center [552, 463] width 170 height 35
click at [466, 259] on input "option Inventory Detail Report - Reserve Storage focused, 14 of 32. 32 results …" at bounding box center [465, 251] width 2 height 18
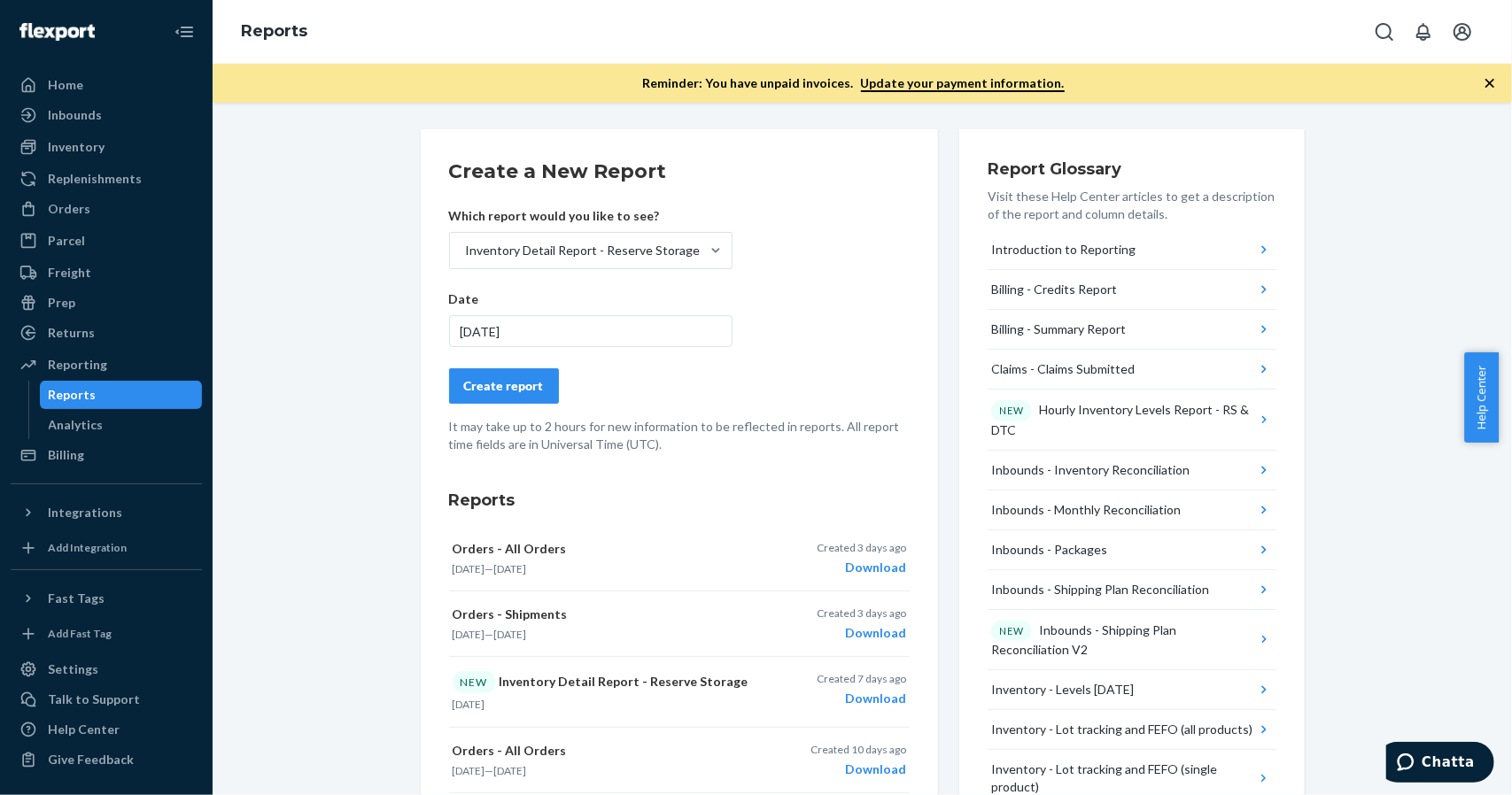
click at [540, 335] on div "[DATE]" at bounding box center [590, 331] width 283 height 32
click at [734, 337] on form "Create a New Report Which report would you like to see? Inventory Detail Report…" at bounding box center [679, 306] width 461 height 296
click at [521, 380] on div "Create report" at bounding box center [504, 386] width 80 height 18
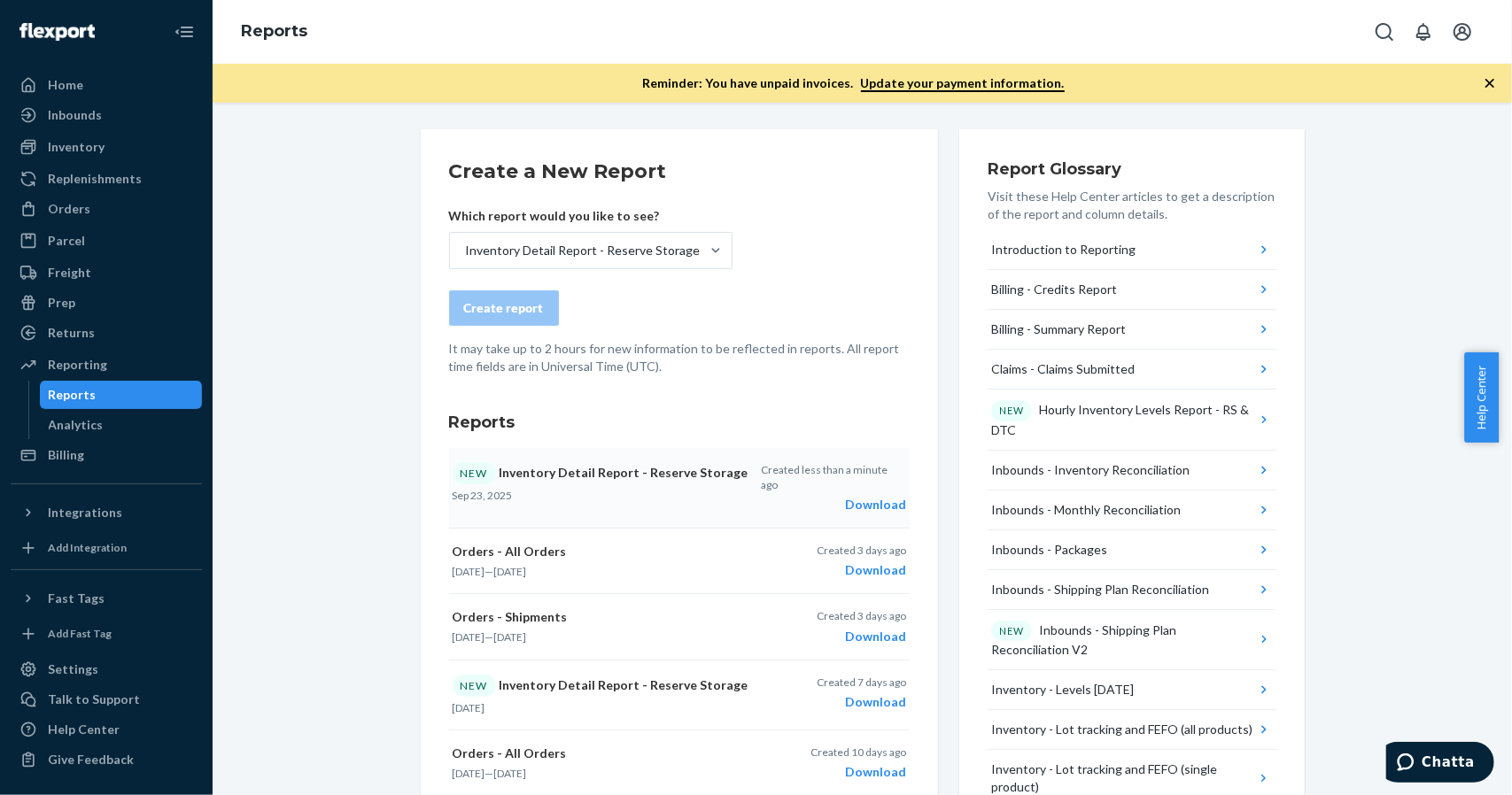
click at [859, 496] on div "Download" at bounding box center [833, 505] width 144 height 18
click at [104, 180] on div "Replenishments" at bounding box center [95, 179] width 94 height 18
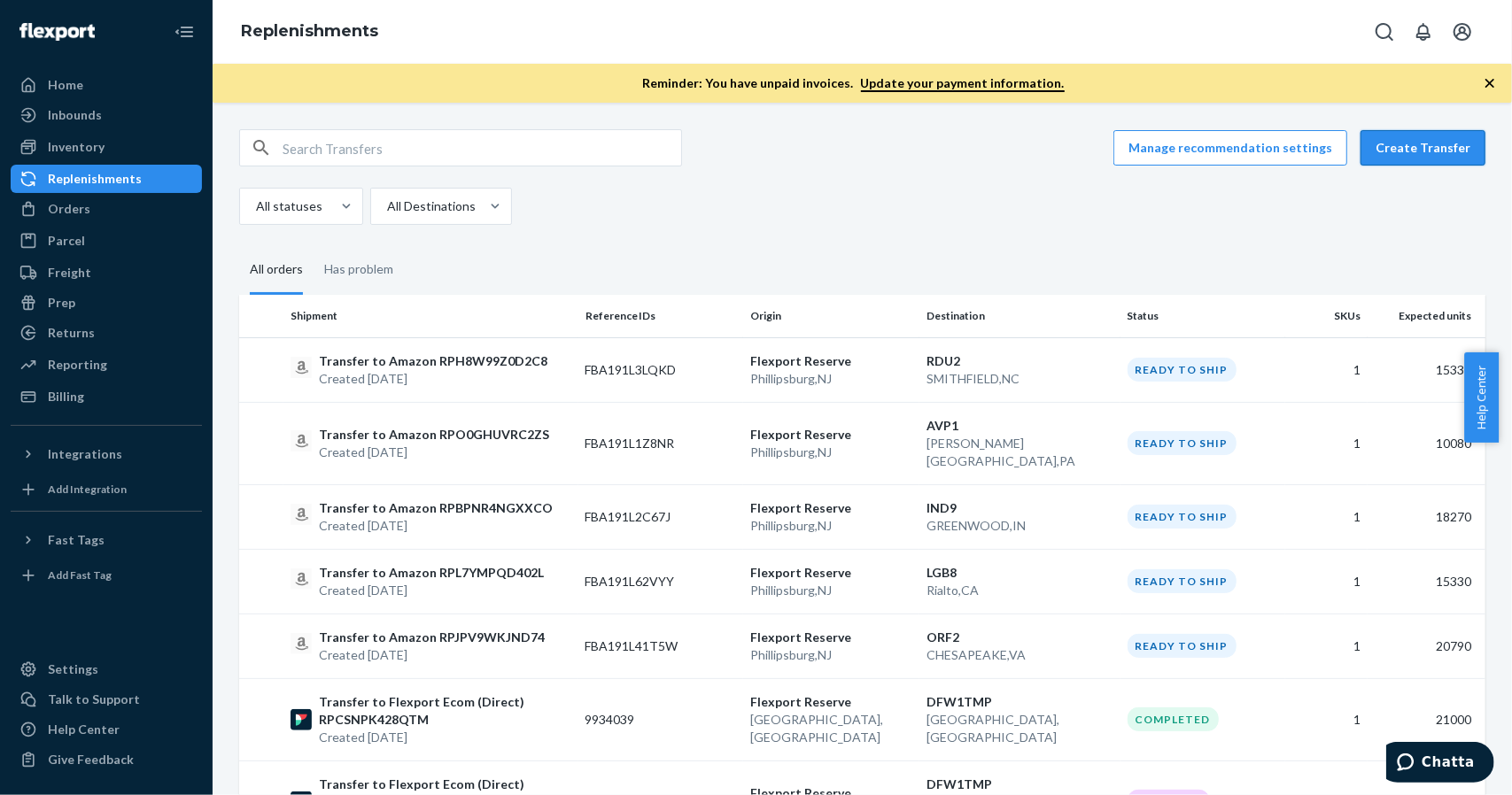
click at [1387, 147] on button "Create Transfer" at bounding box center [1422, 147] width 125 height 35
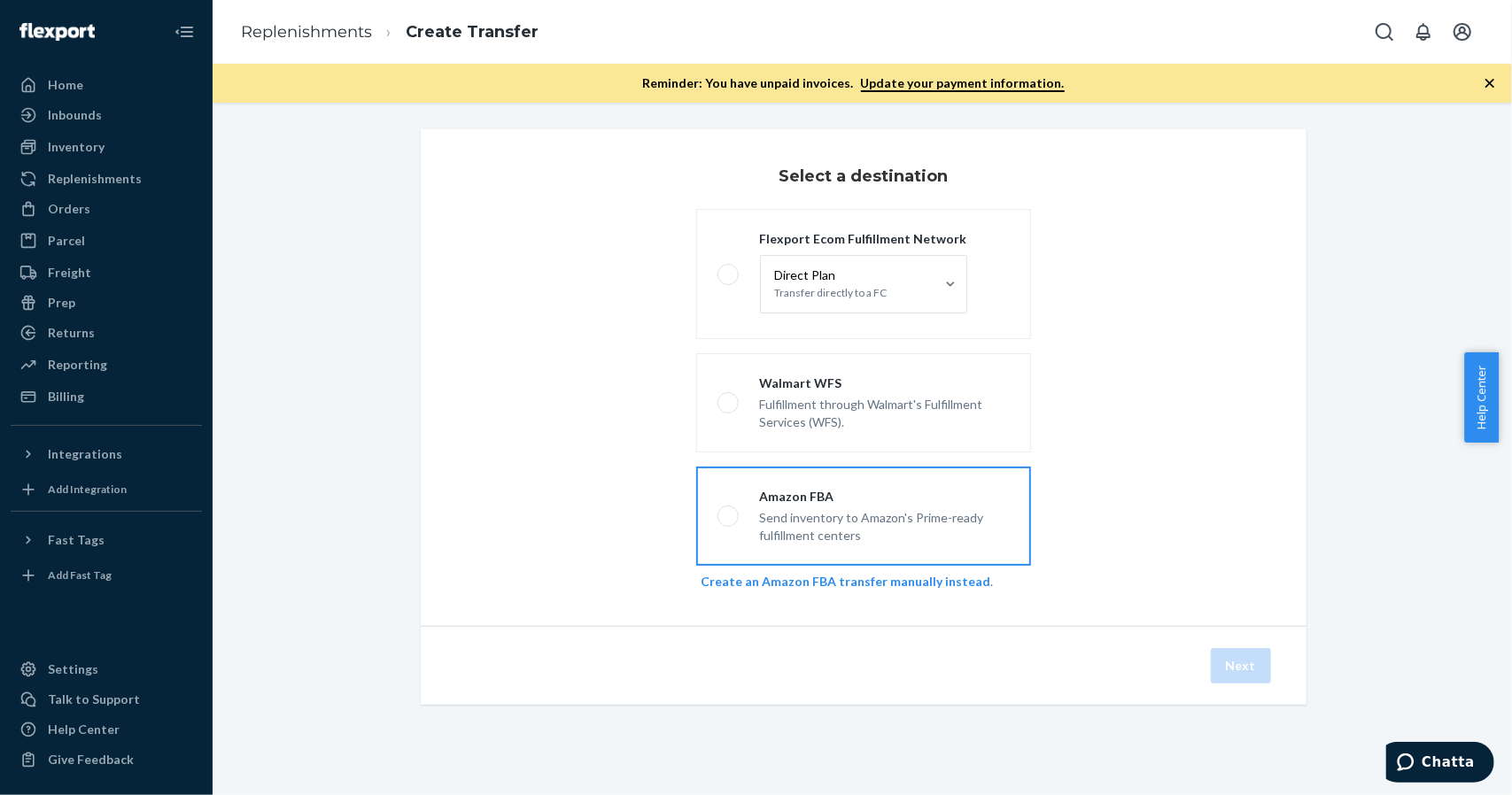
click at [811, 538] on div "Send inventory to Amazon's Prime-ready fulfillment centers" at bounding box center [885, 525] width 250 height 39
click at [729, 522] on input "Amazon FBA Send inventory to Amazon's Prime-ready fulfillment centers" at bounding box center [723, 517] width 12 height 12
radio input "true"
click at [789, 541] on div "Send inventory to Amazon's Prime-ready fulfillment centers" at bounding box center [885, 525] width 250 height 39
click at [729, 522] on input "Amazon FBA Send inventory to Amazon's Prime-ready fulfillment centers" at bounding box center [723, 517] width 12 height 12
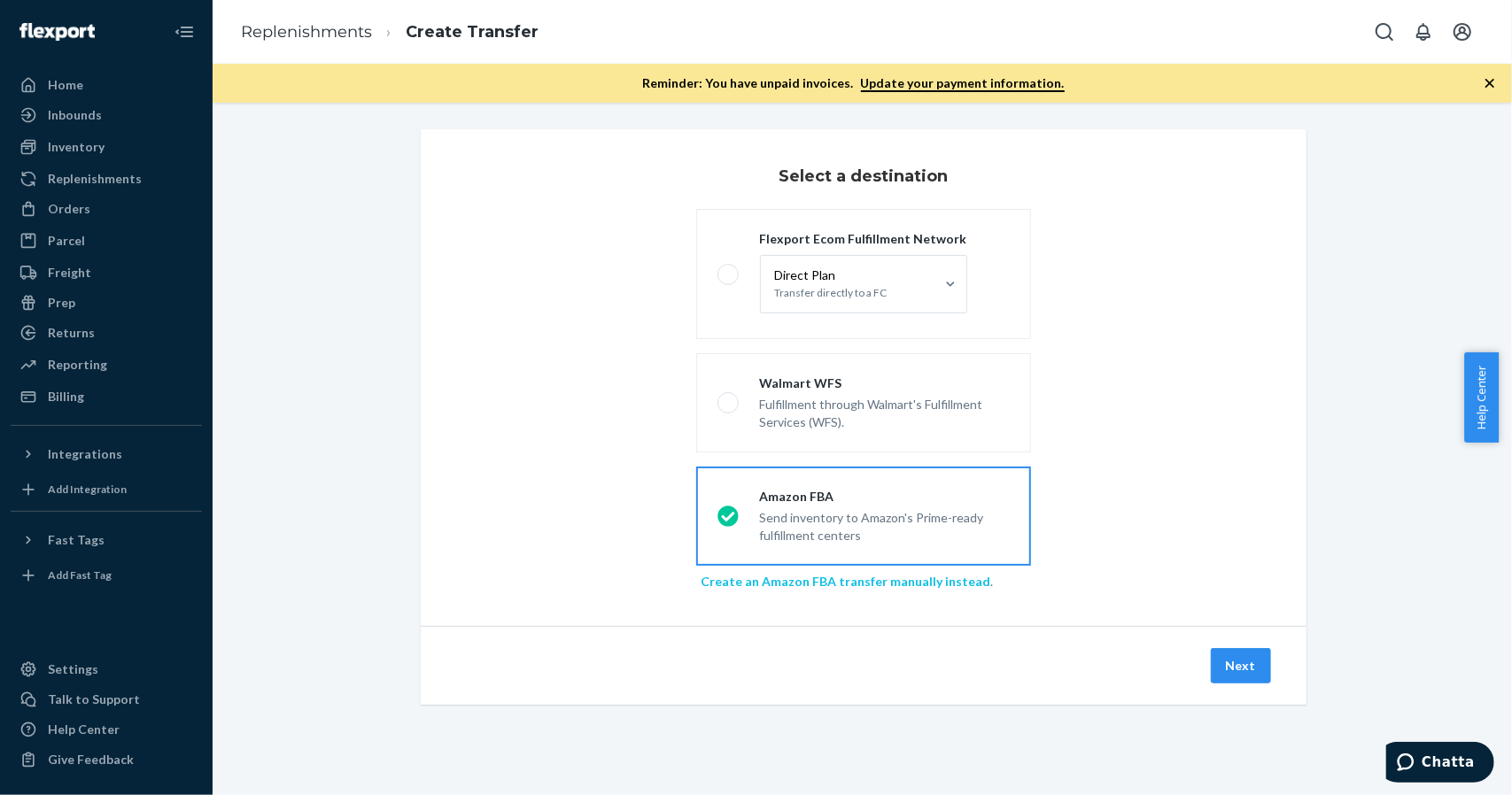
click at [778, 576] on link "Create an Amazon FBA transfer manually instead" at bounding box center [846, 581] width 290 height 15
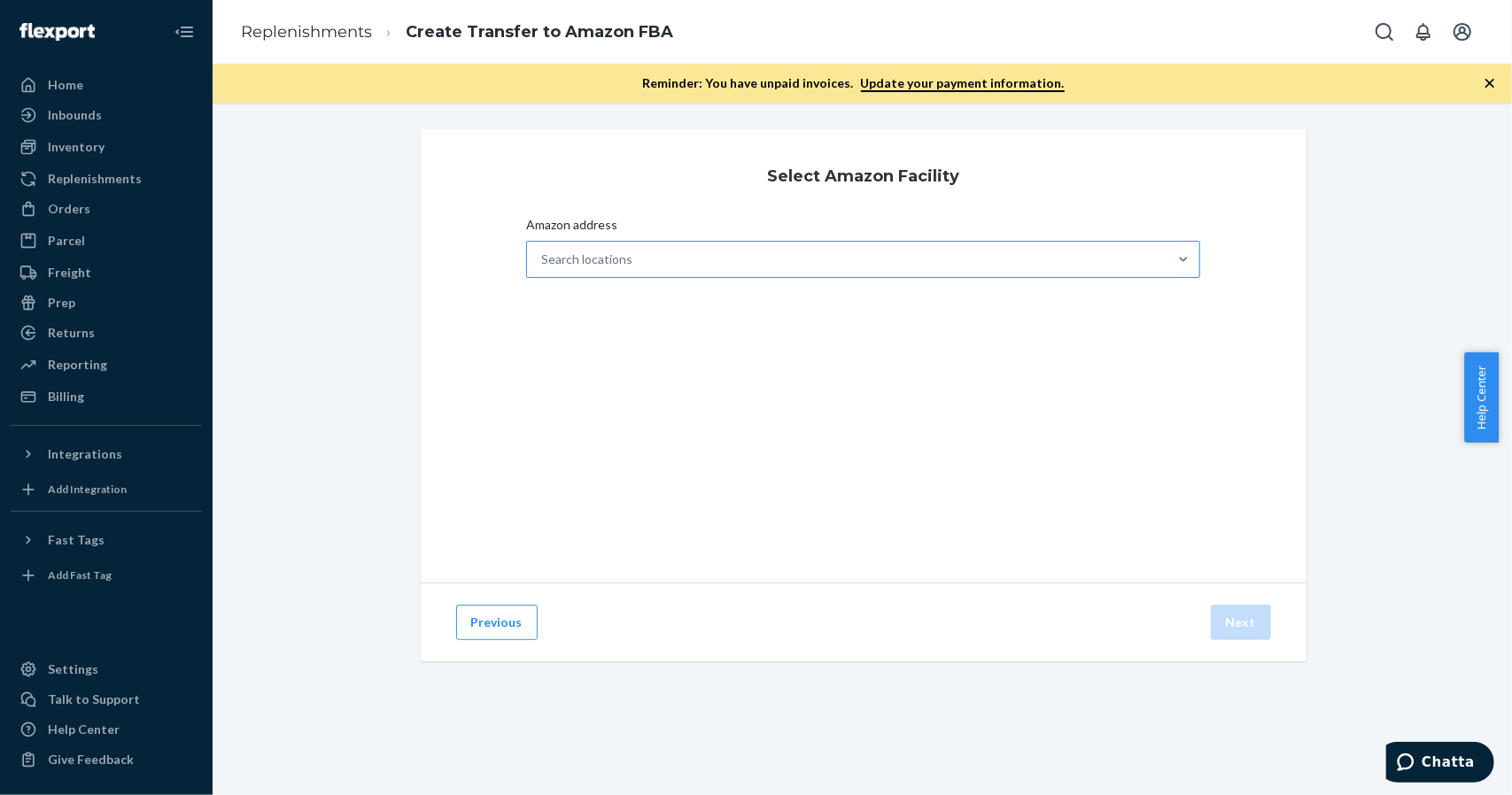
click at [733, 261] on div "Search locations" at bounding box center [847, 259] width 641 height 35
click at [543, 261] on input "Amazon address Search locations" at bounding box center [542, 260] width 2 height 18
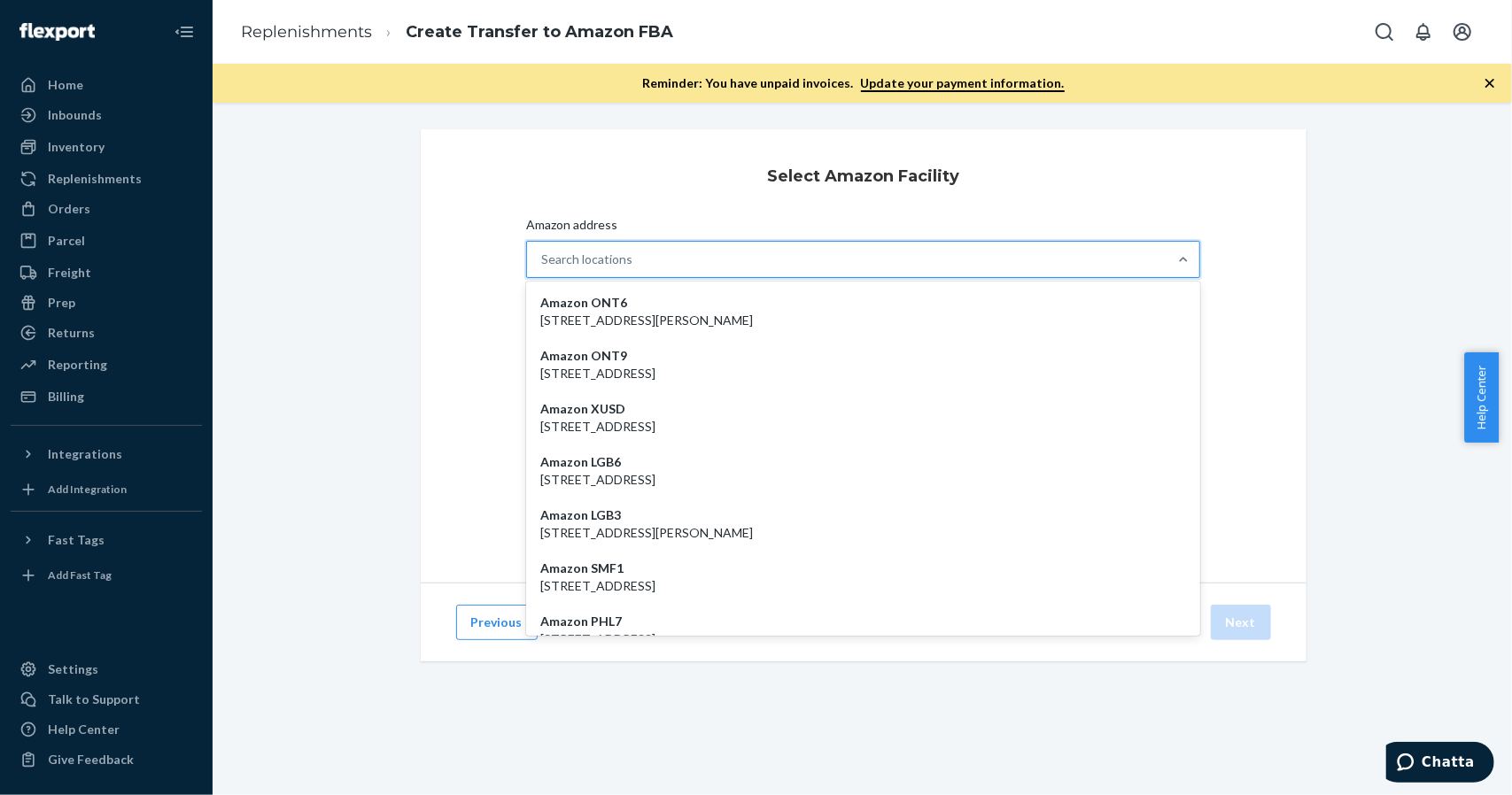
paste input "AVP1"
type input "AVP1"
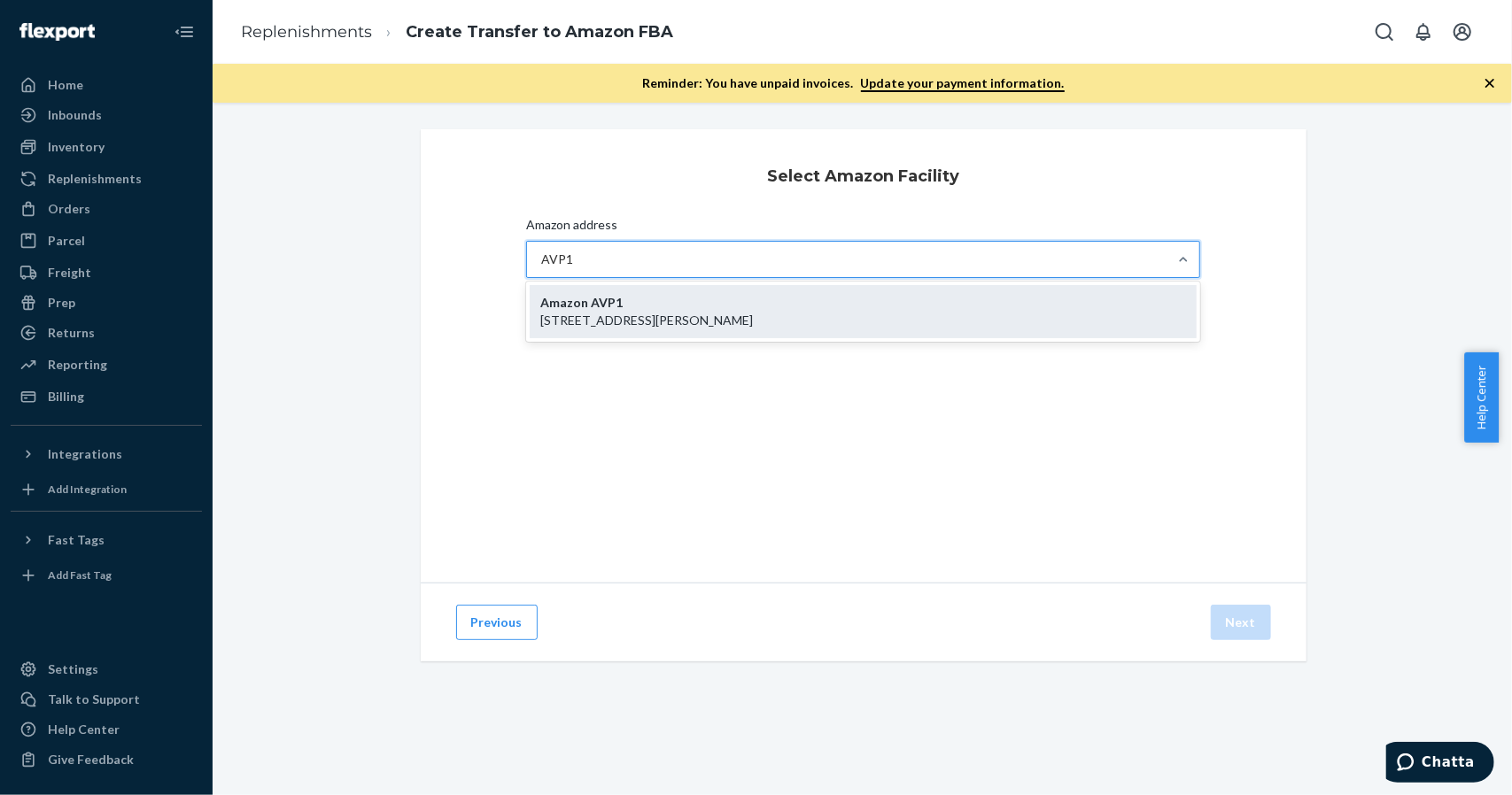
click at [634, 308] on div "Amazon AVP1 [STREET_ADDRESS][PERSON_NAME]" at bounding box center [864, 311] width 668 height 53
click at [574, 268] on input "AVP1" at bounding box center [557, 260] width 33 height 18
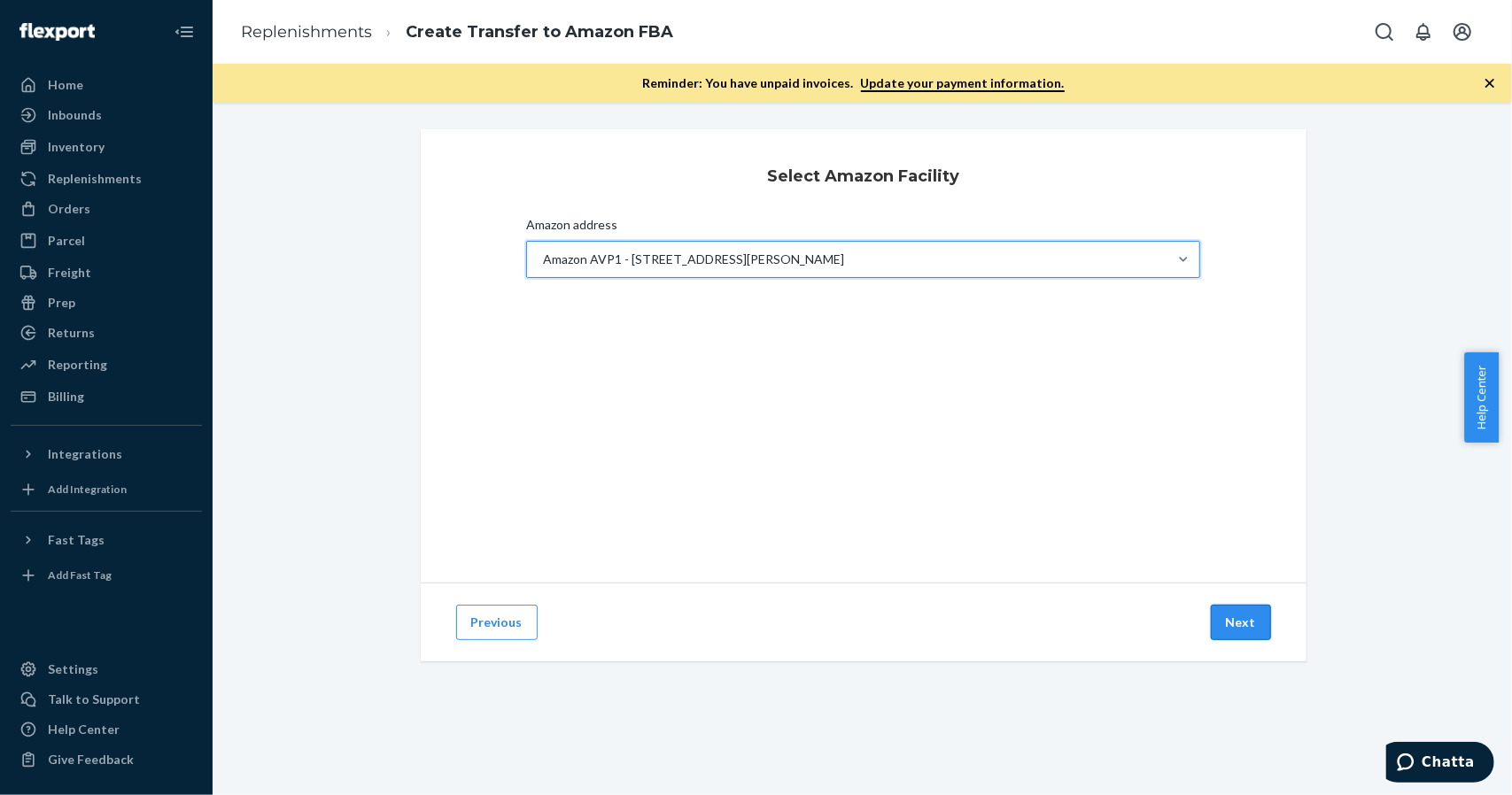
click at [1234, 628] on button "Next" at bounding box center [1241, 622] width 60 height 35
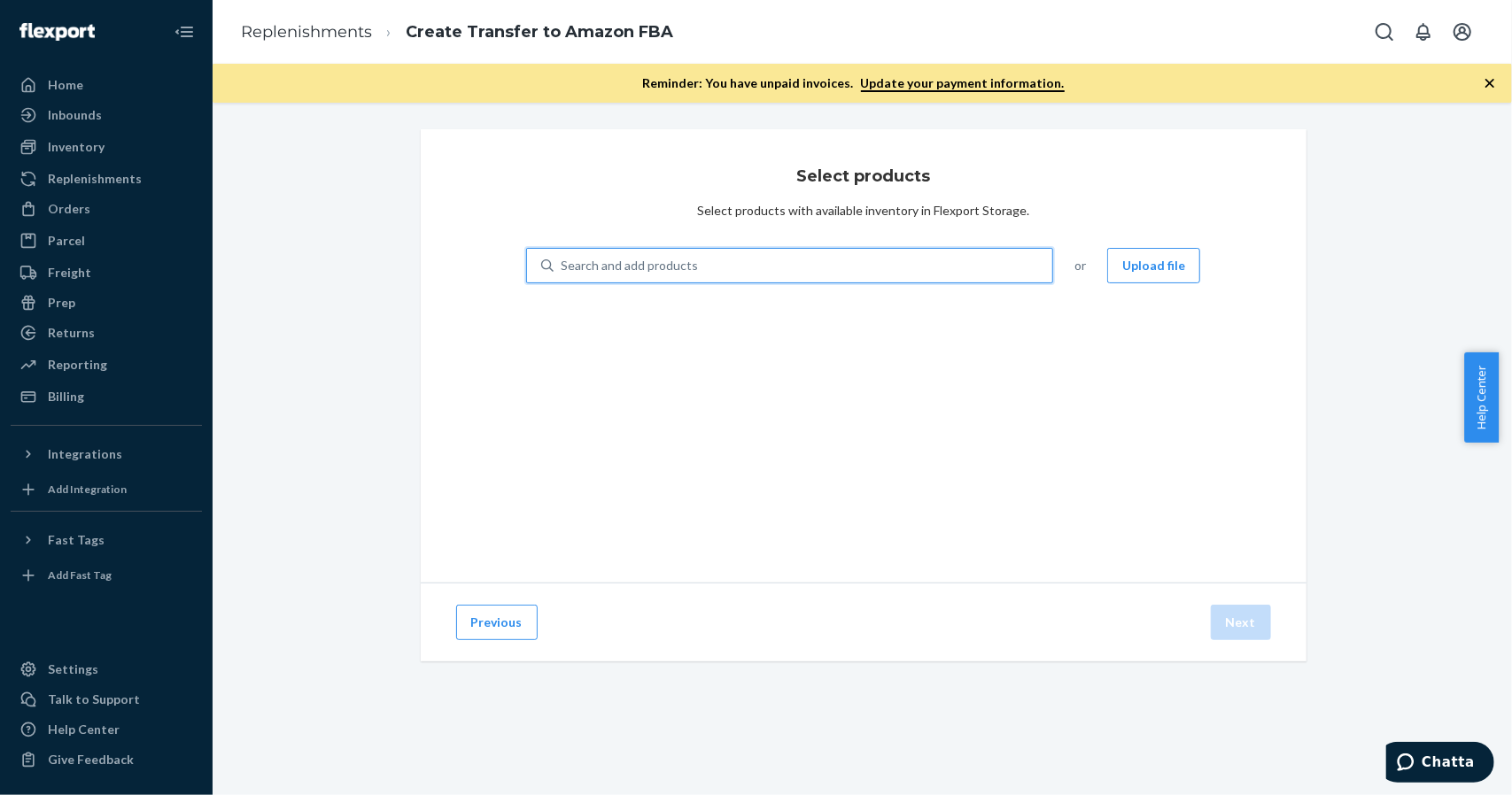
click at [702, 258] on div "Search and add products" at bounding box center [802, 266] width 499 height 32
click at [562, 258] on input "0 results available. Use Up and Down to choose options, press Enter to select t…" at bounding box center [562, 266] width 2 height 18
type input "boxbollen"
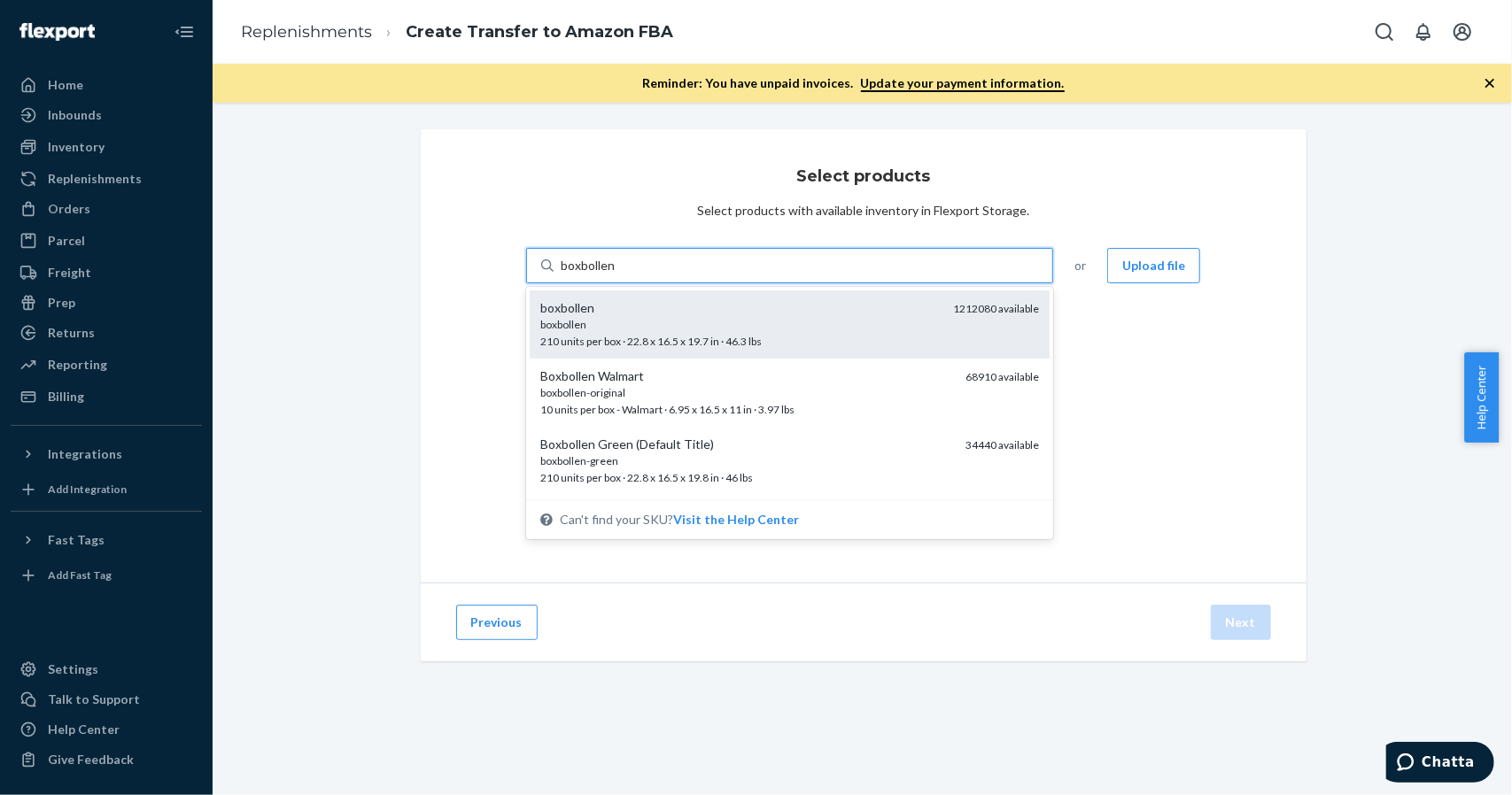
click at [608, 326] on div "boxbollen" at bounding box center [739, 324] width 399 height 15
click at [608, 275] on input "boxbollen" at bounding box center [588, 266] width 55 height 18
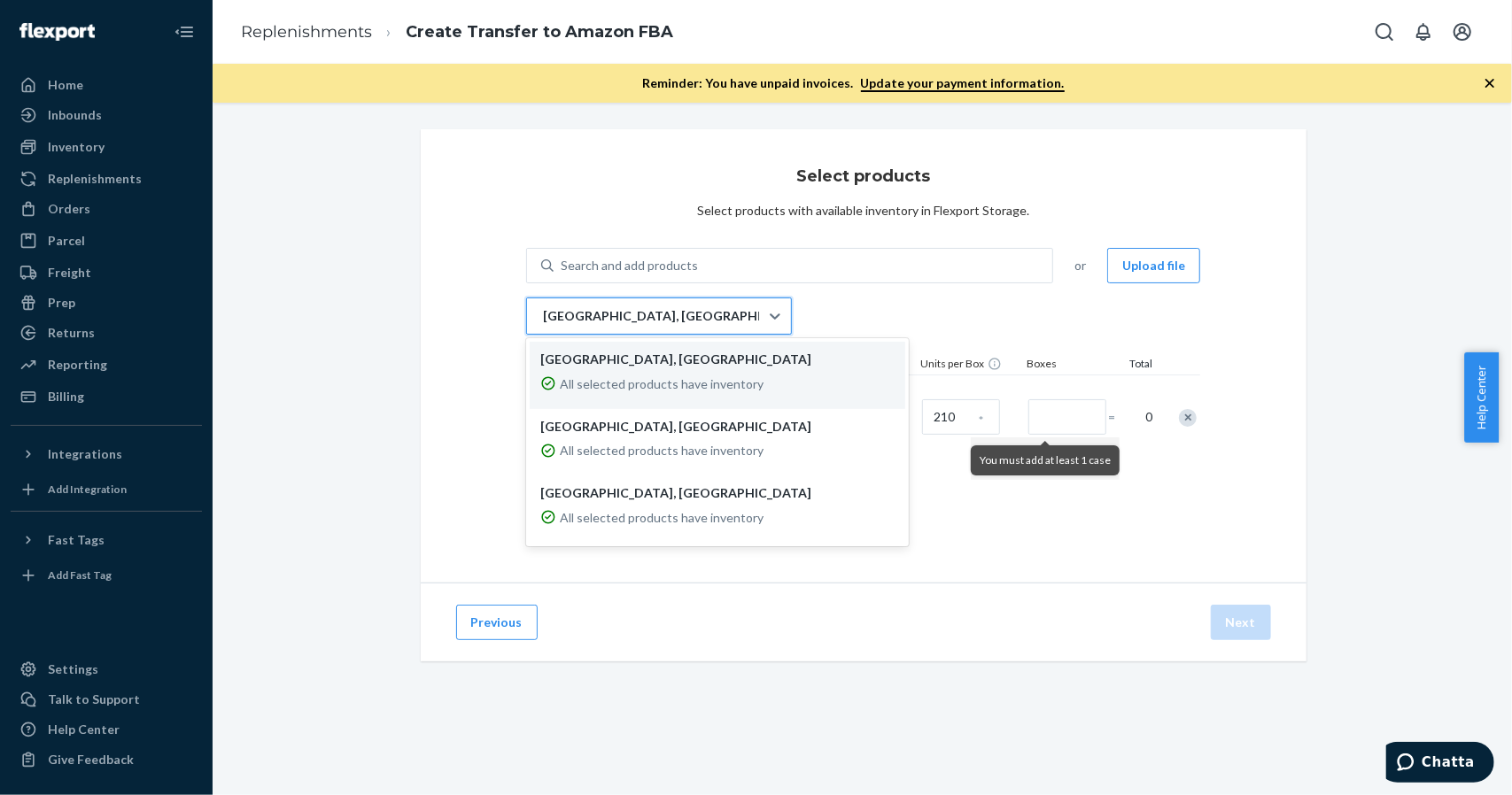
click at [620, 321] on div "[GEOGRAPHIC_DATA], [GEOGRAPHIC_DATA]" at bounding box center [643, 315] width 232 height 35
click at [543, 321] on input "option DFW1RS focused, 1 of 3. 3 results available. Use Up and Down to choose o…" at bounding box center [542, 316] width 2 height 18
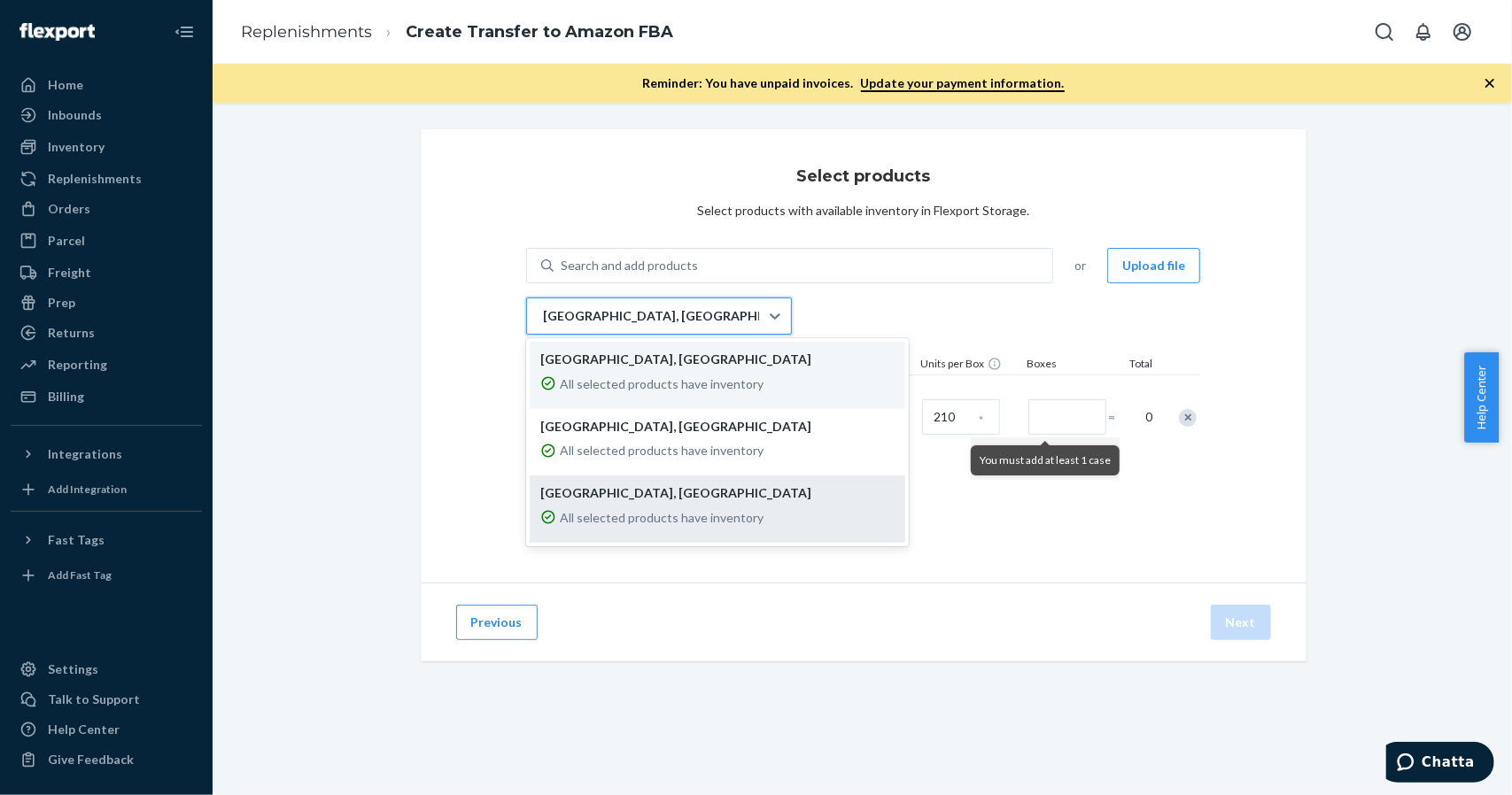
click at [612, 503] on div "All selected products have inventory" at bounding box center [717, 518] width 354 height 32
click at [543, 325] on input "option EWR1RS focused, 3 of 3. 3 results available. Use Up and Down to choose o…" at bounding box center [542, 316] width 2 height 18
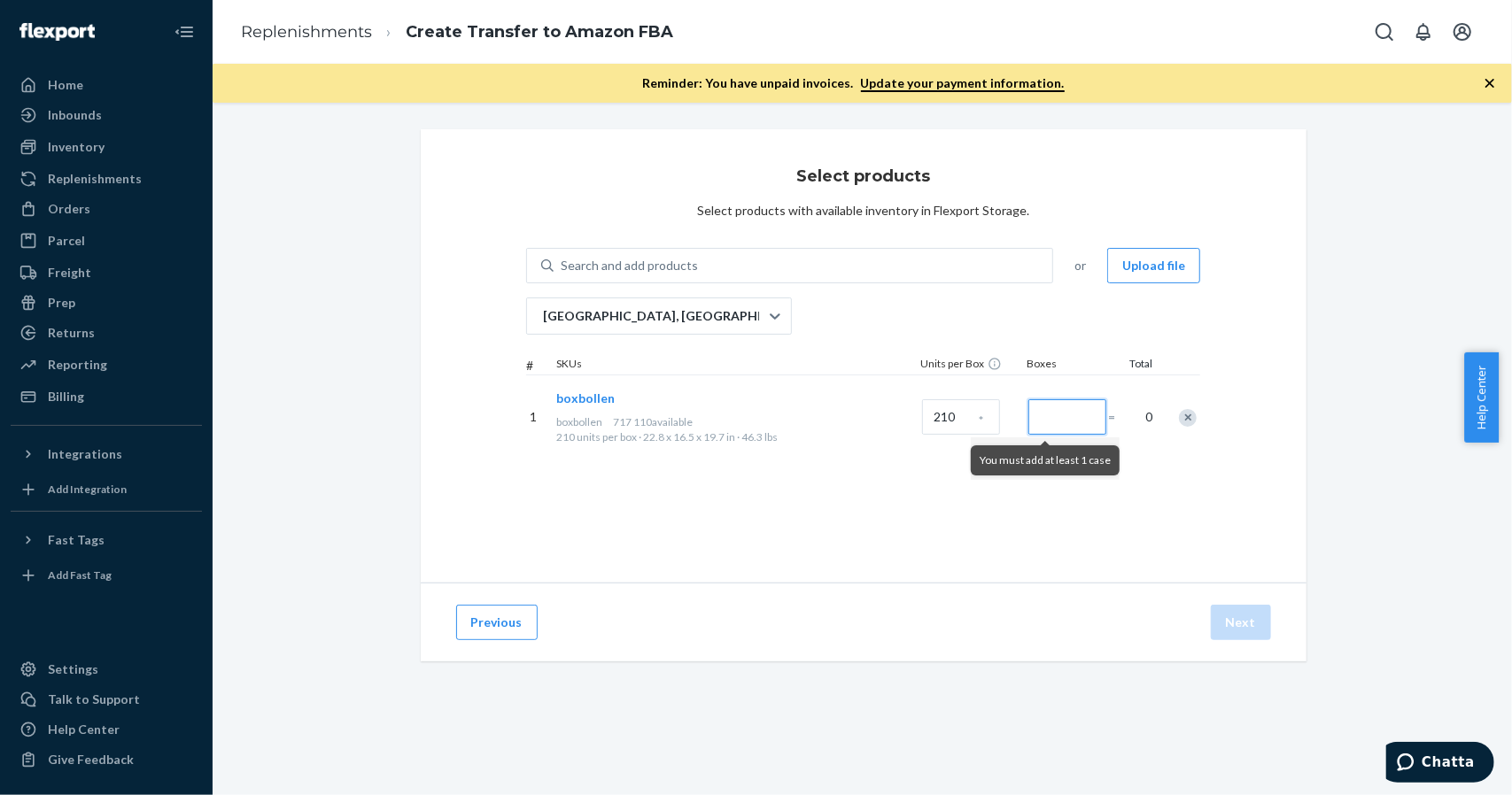
click at [1031, 410] on input "Number of boxes" at bounding box center [1067, 416] width 78 height 35
type input "84"
click at [1111, 524] on div "Select products Select products with available inventory in Flexport Storage. S…" at bounding box center [864, 355] width 886 height 453
click at [1243, 631] on button "Next" at bounding box center [1241, 622] width 60 height 35
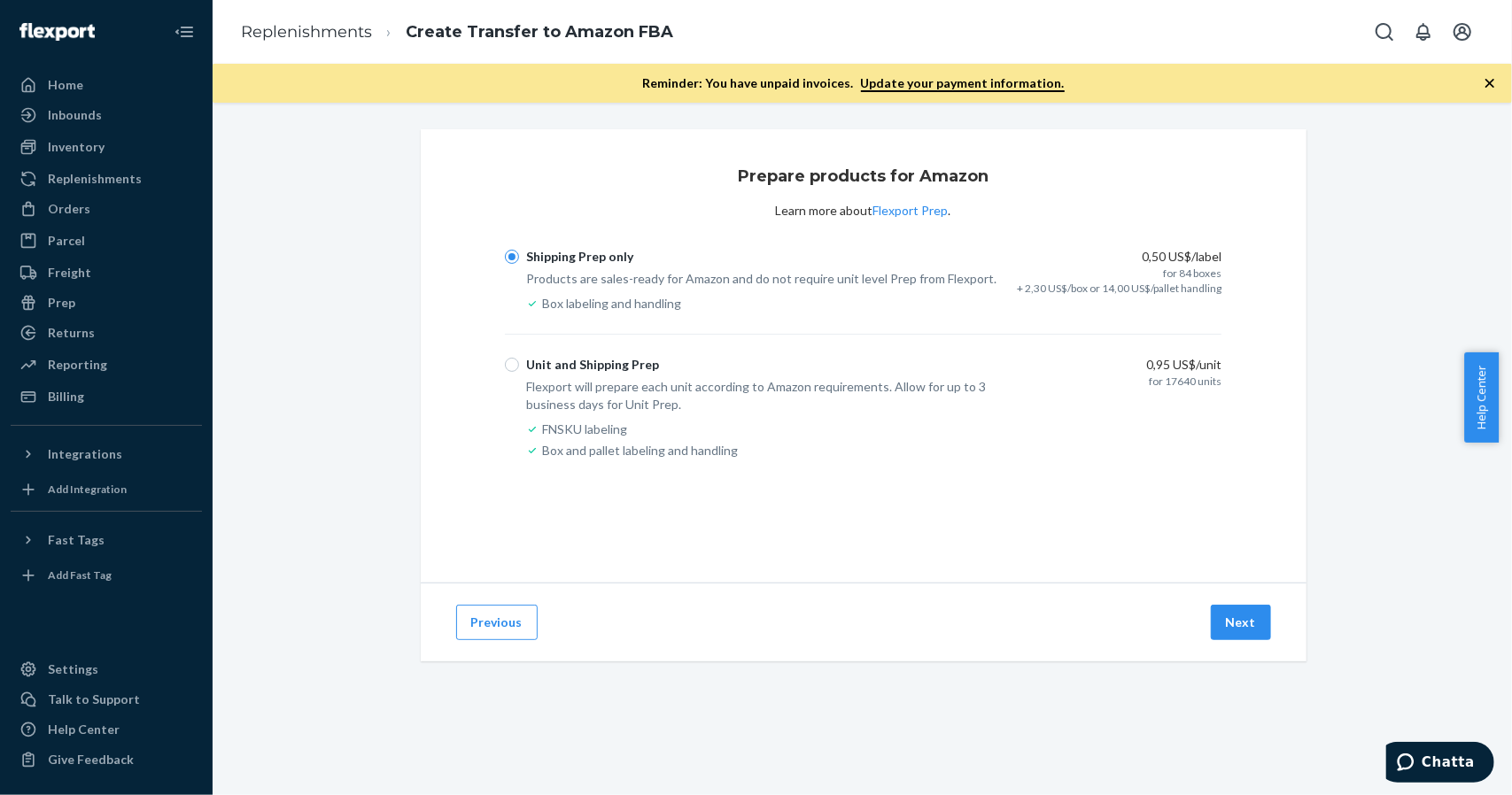
click at [1252, 623] on button "Next" at bounding box center [1241, 622] width 60 height 35
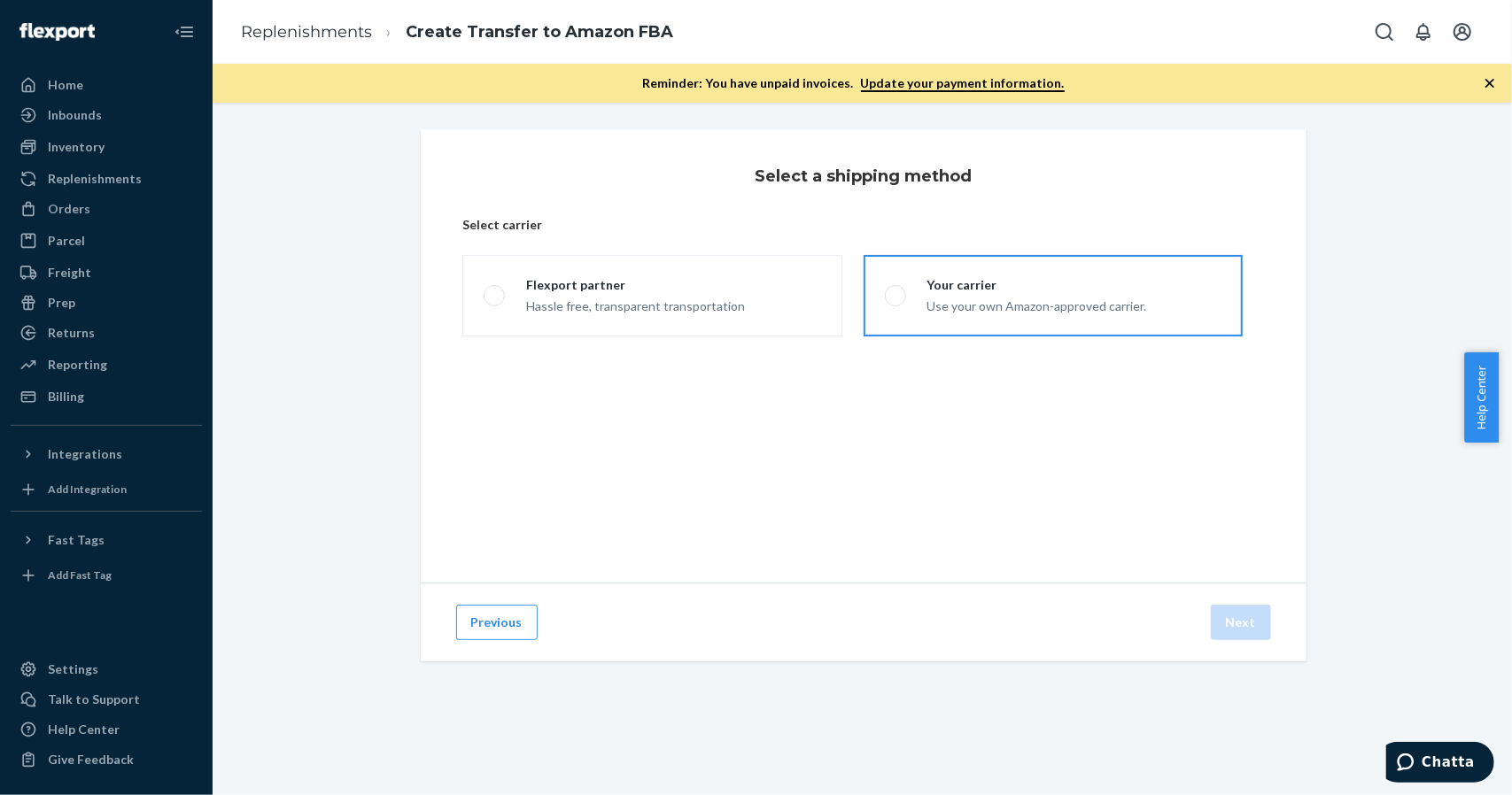
click at [1008, 291] on div "Your carrier" at bounding box center [1037, 285] width 220 height 18
click at [896, 291] on input "Your carrier Use your own Amazon-approved carrier." at bounding box center [891, 296] width 12 height 12
radio input "true"
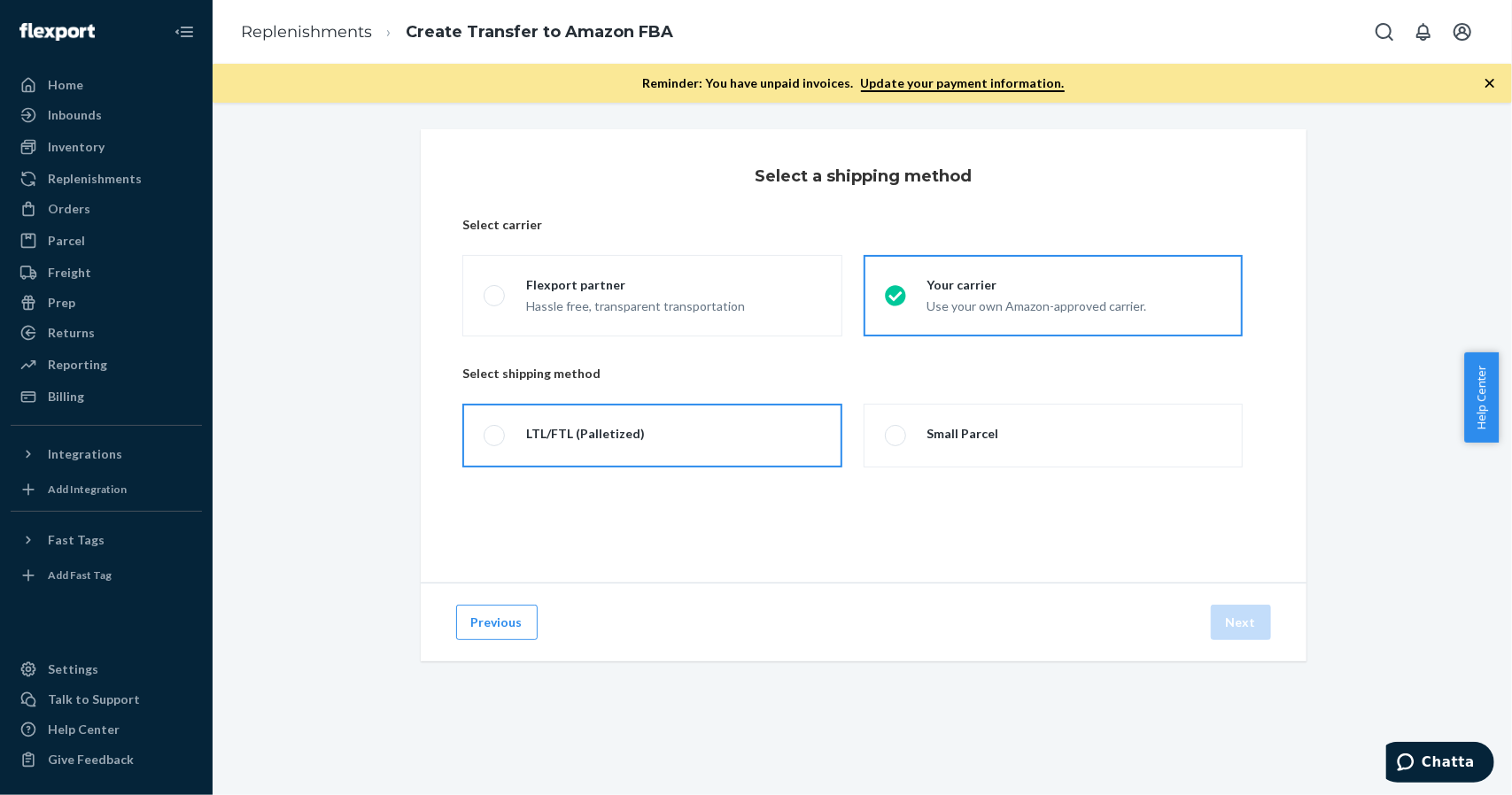
click at [723, 447] on label "LTL/FTL (Palletized)" at bounding box center [651, 436] width 379 height 64
click at [495, 442] on input "LTL/FTL (Palletized)" at bounding box center [490, 436] width 12 height 12
radio input "true"
click at [1211, 621] on button "Next" at bounding box center [1241, 622] width 60 height 35
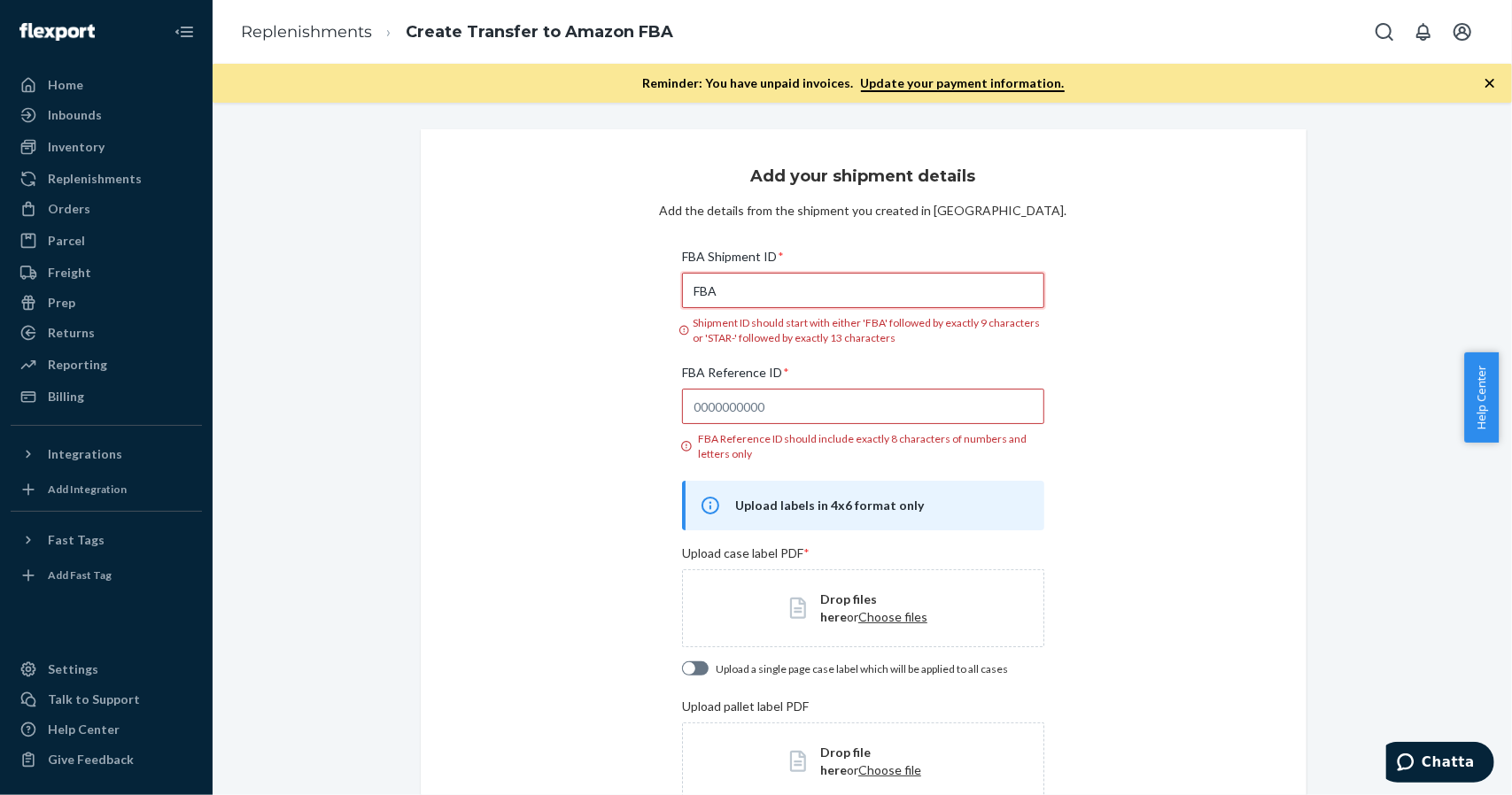
drag, startPoint x: 792, startPoint y: 294, endPoint x: 677, endPoint y: 294, distance: 115.1
click at [682, 294] on input "FBA" at bounding box center [863, 290] width 362 height 35
paste input "191SG4JKH"
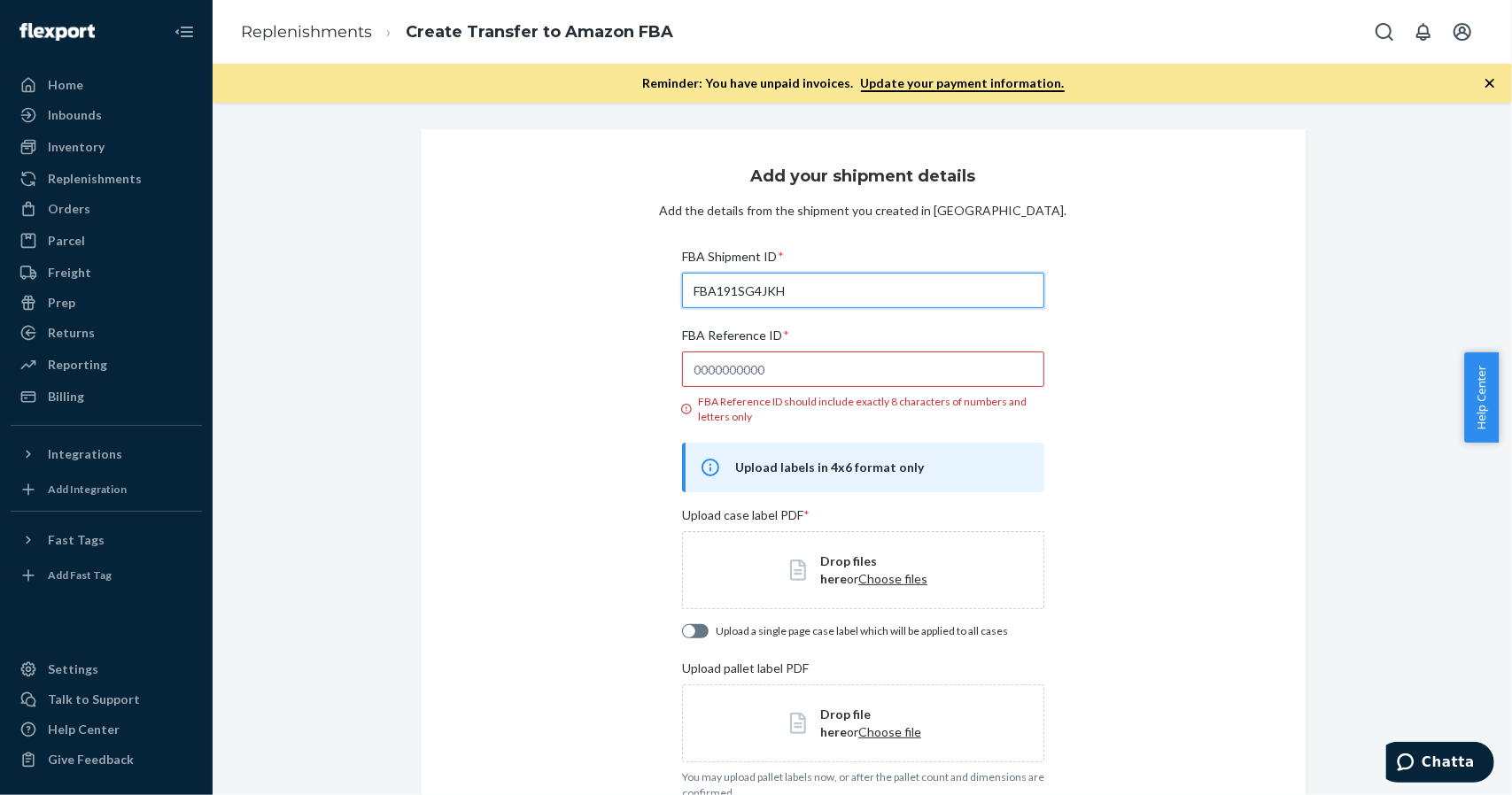
type input "FBA191SG4JKH"
click at [796, 372] on input "FBA Reference ID * FBA Reference ID should include exactly 8 characters of numb…" at bounding box center [863, 369] width 362 height 35
paste input "2S8TZNXR"
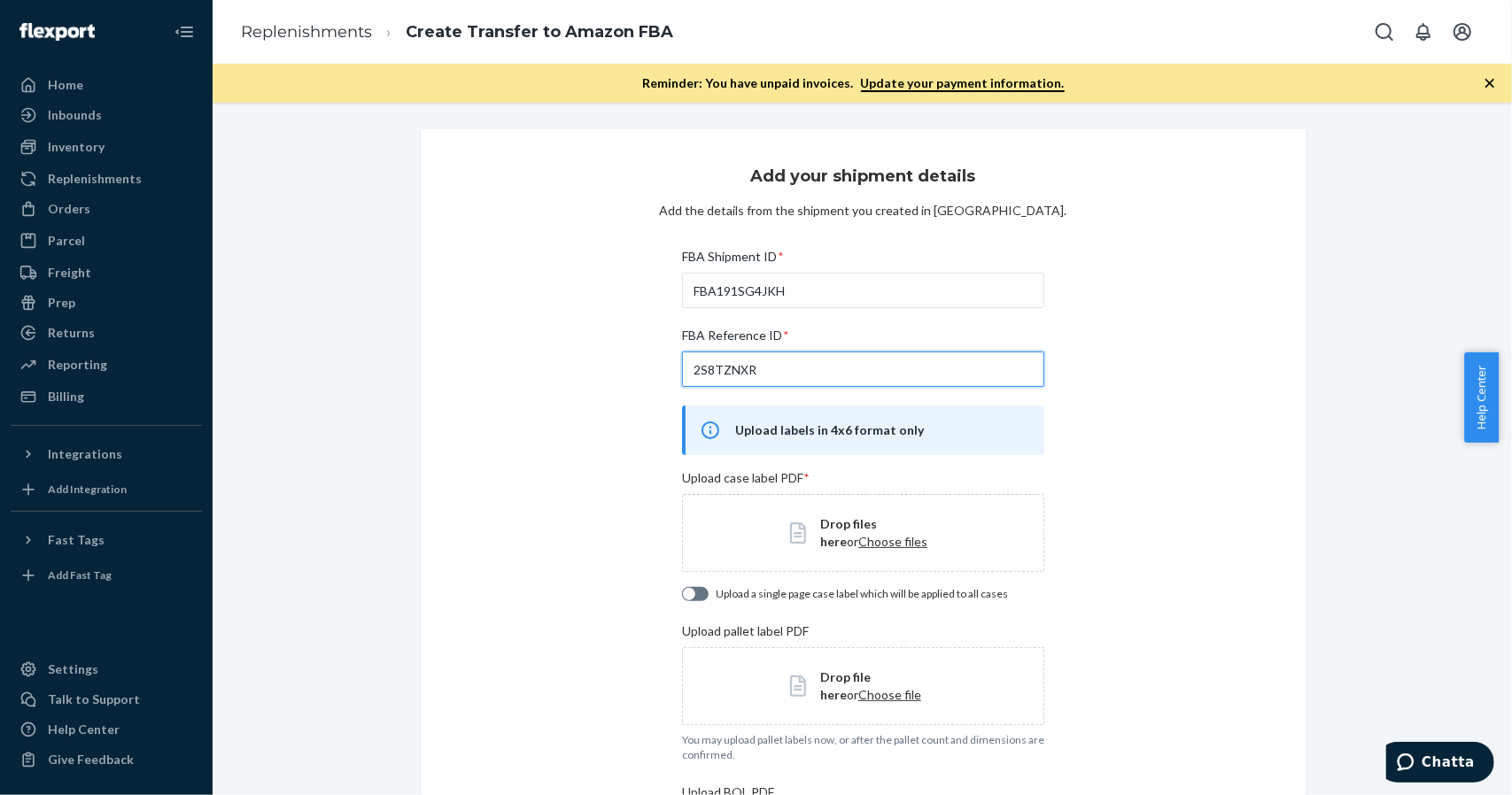
type input "2S8TZNXR"
click at [1118, 481] on div "Add your shipment details Add the details from the shipment you created in Sell…" at bounding box center [864, 555] width 886 height 852
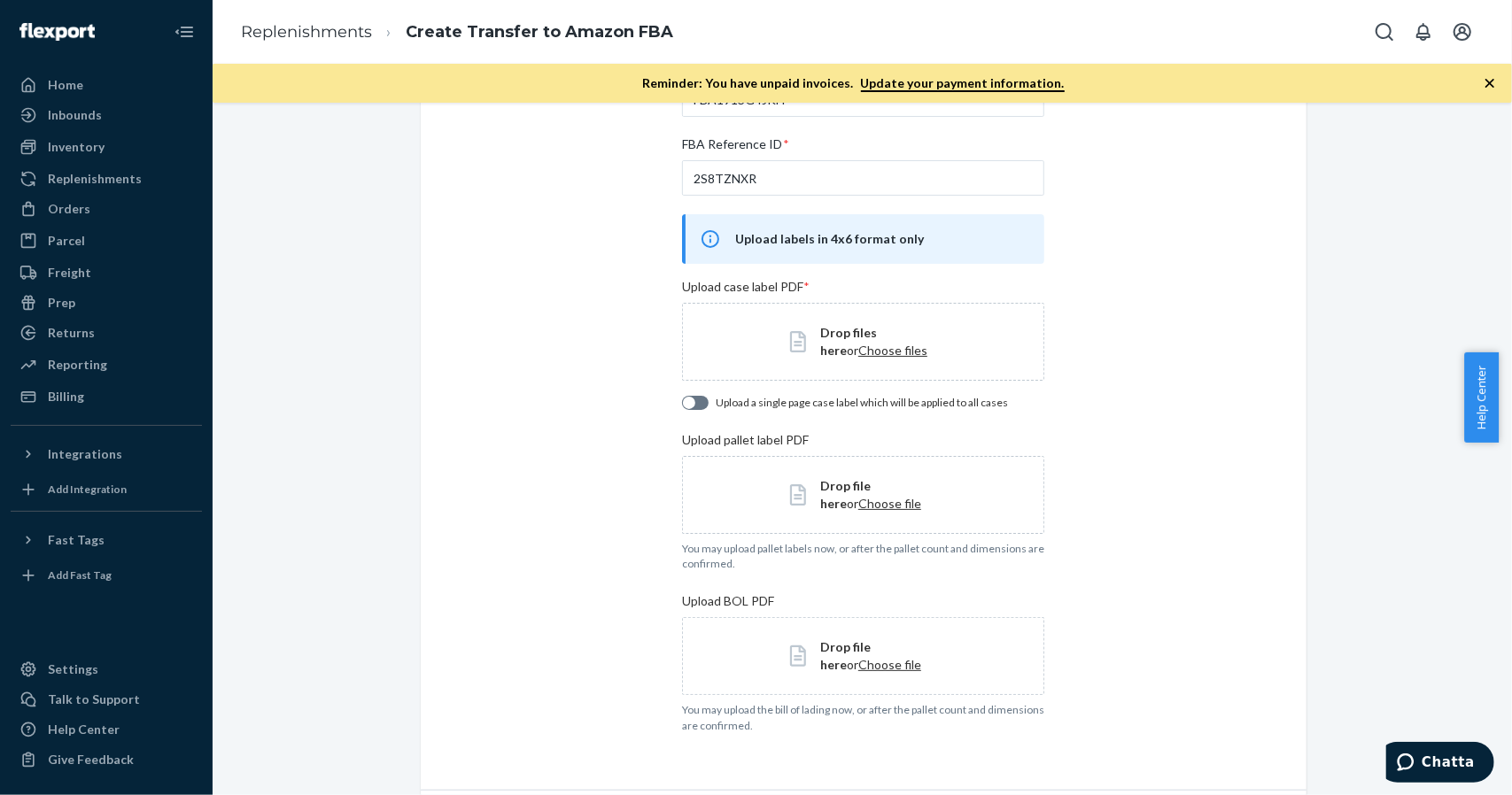
scroll to position [177, 0]
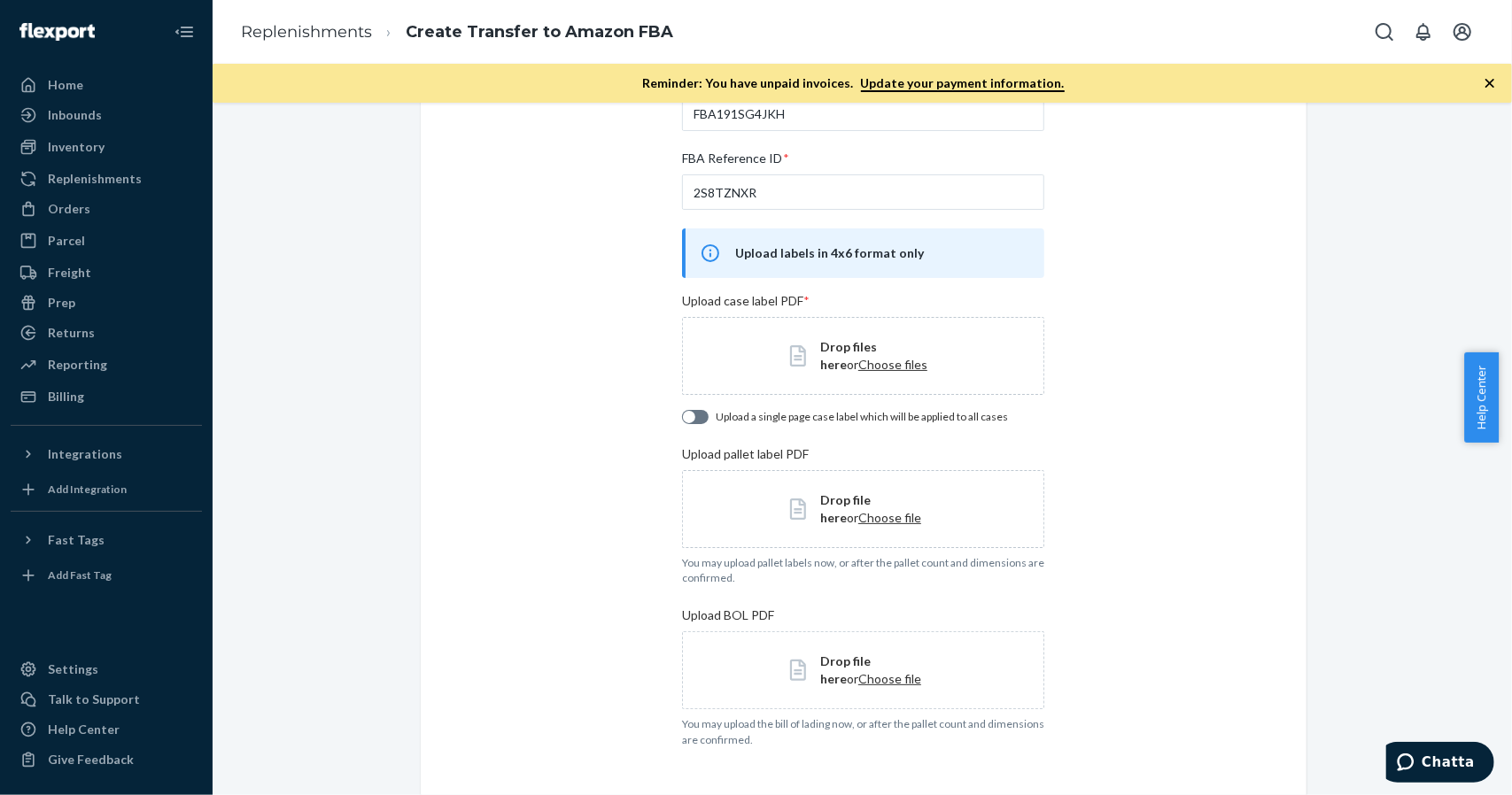
click at [858, 360] on span "Choose files" at bounding box center [892, 364] width 69 height 15
click at [859, 514] on span "Choose file" at bounding box center [889, 514] width 63 height 15
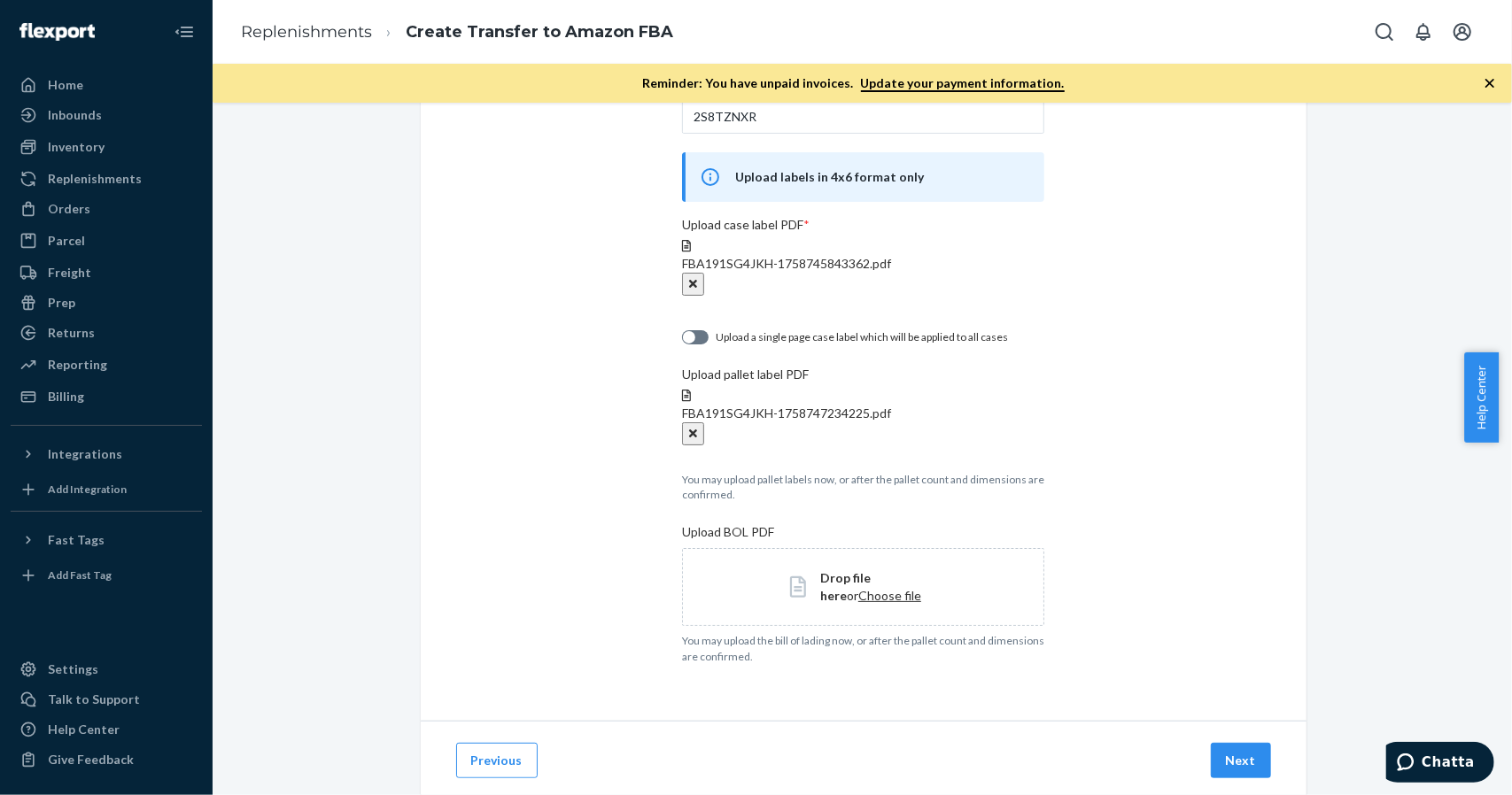
scroll to position [266, 0]
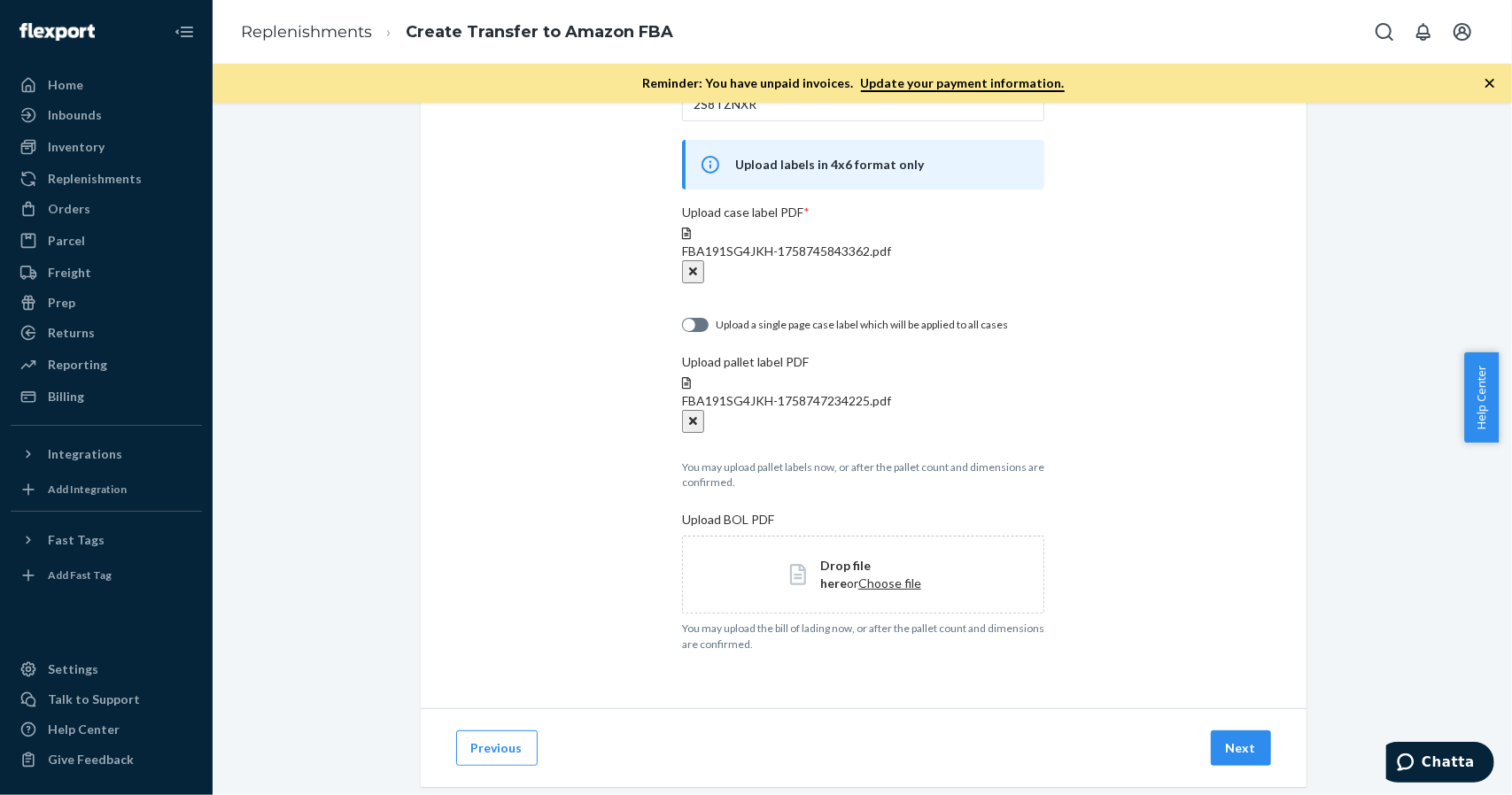
click at [858, 582] on span "Choose file" at bounding box center [889, 583] width 63 height 15
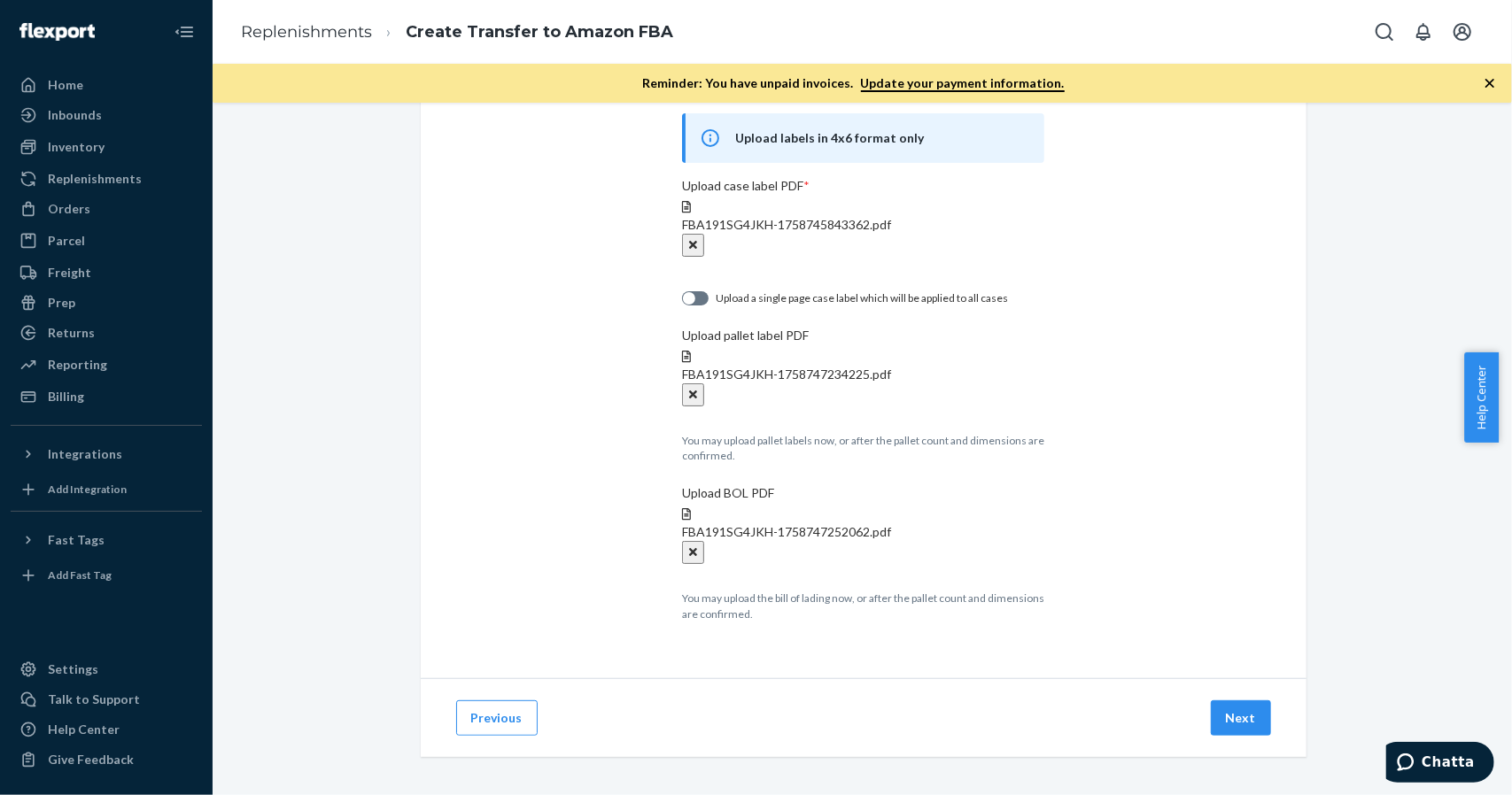
scroll to position [296, 0]
click at [1225, 708] on button "Next" at bounding box center [1241, 714] width 60 height 35
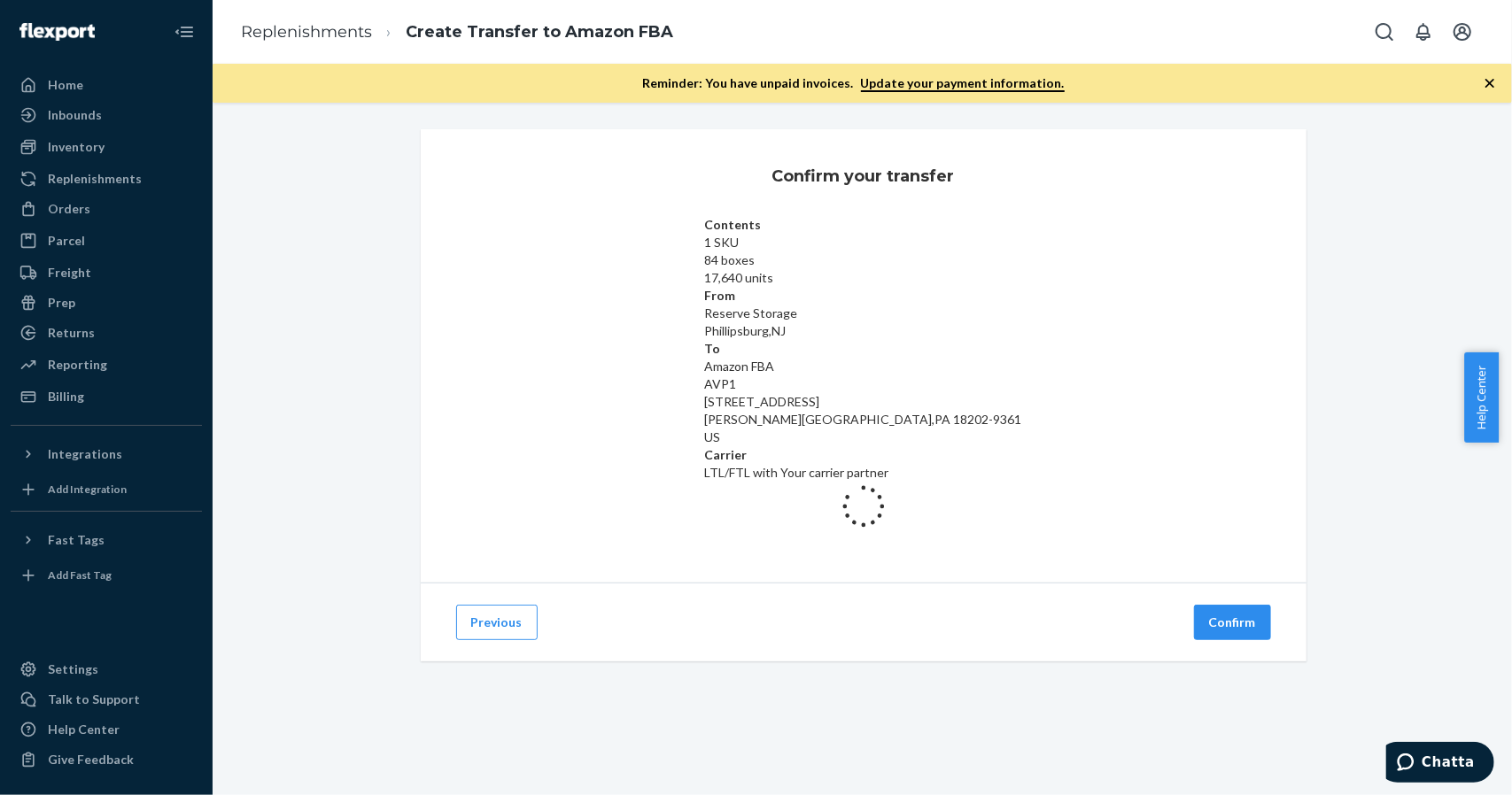
scroll to position [0, 0]
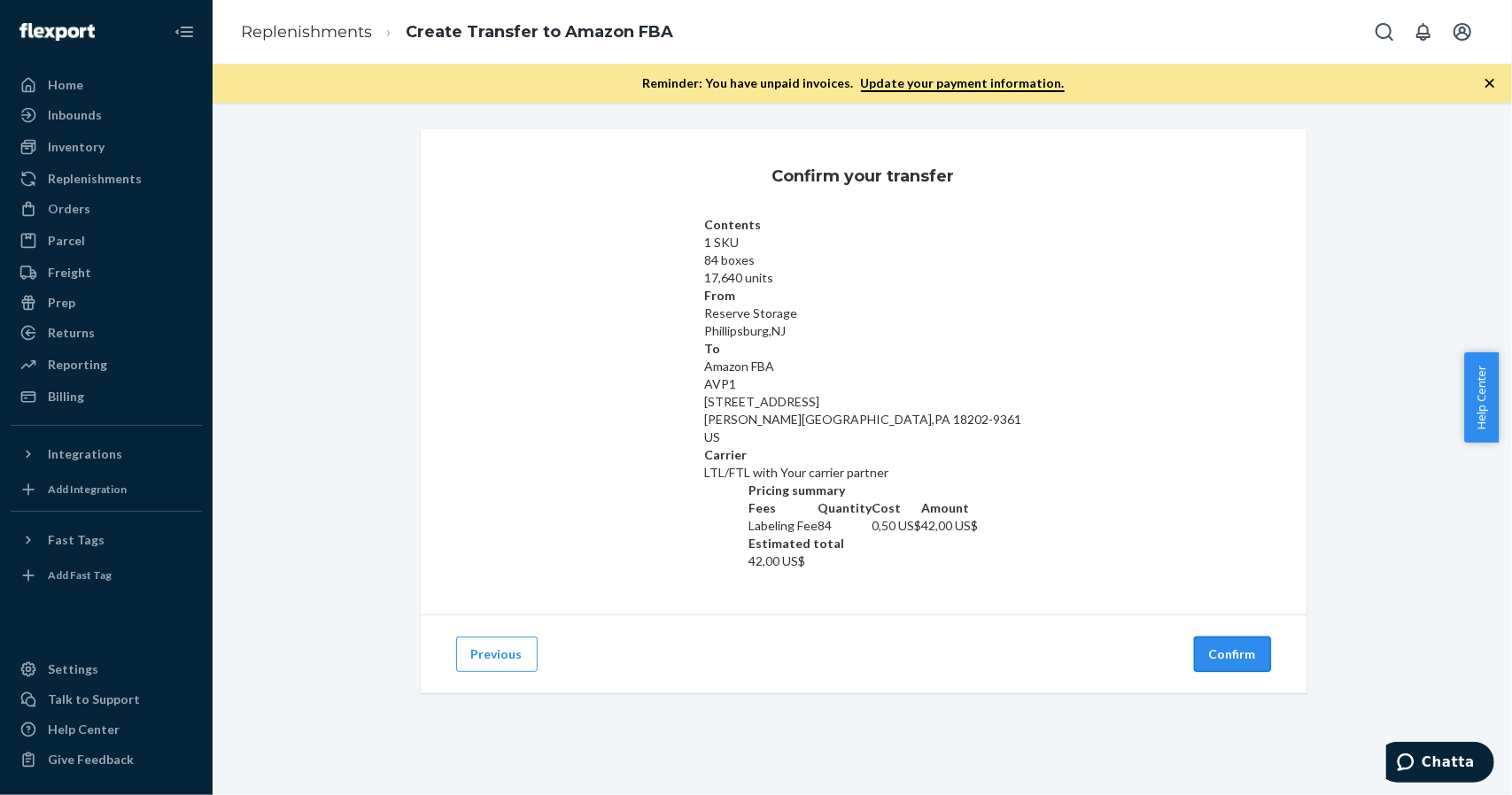
click at [1222, 637] on button "Confirm" at bounding box center [1232, 654] width 77 height 35
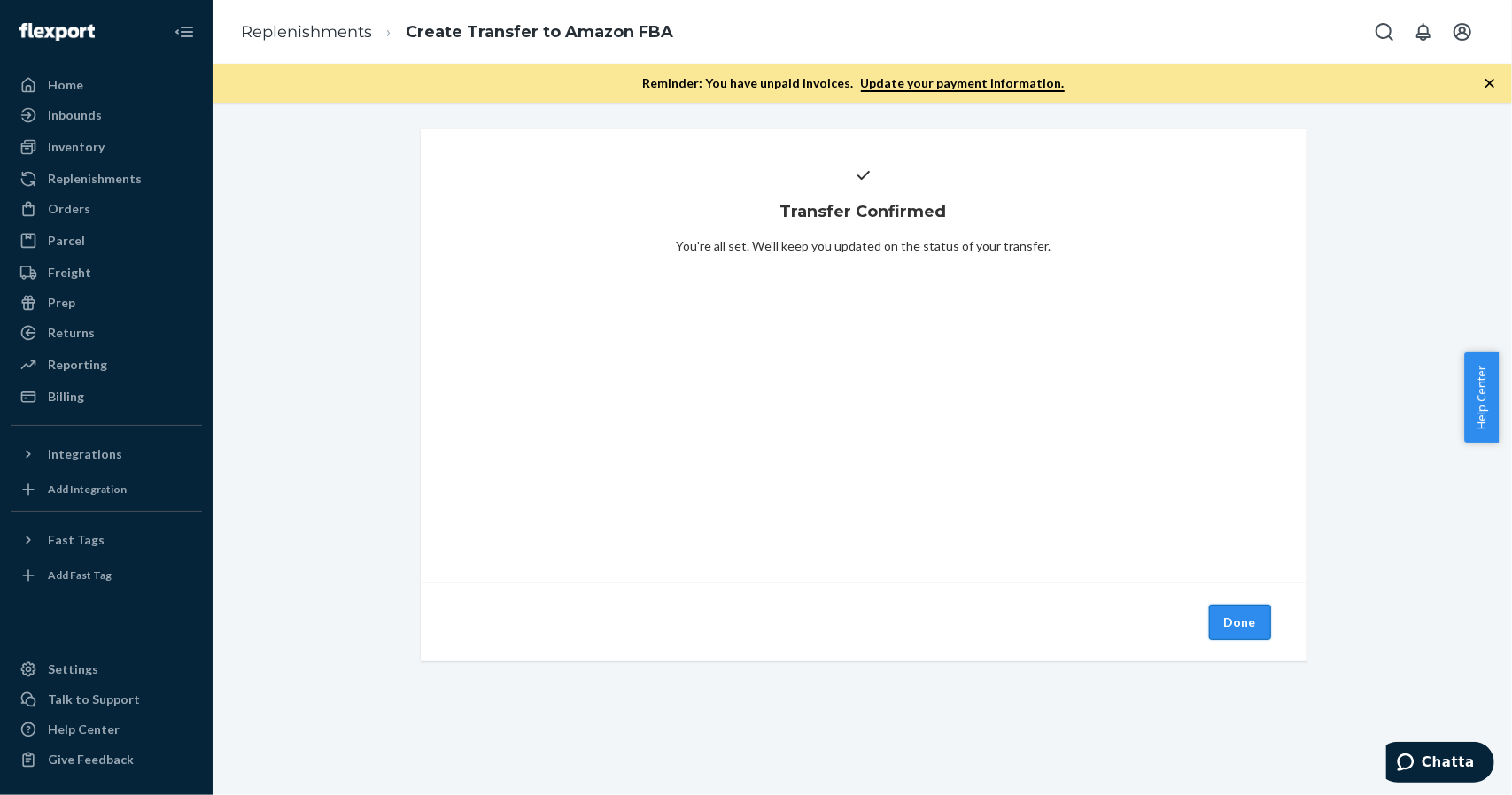
click at [1217, 622] on button "Done" at bounding box center [1240, 622] width 62 height 35
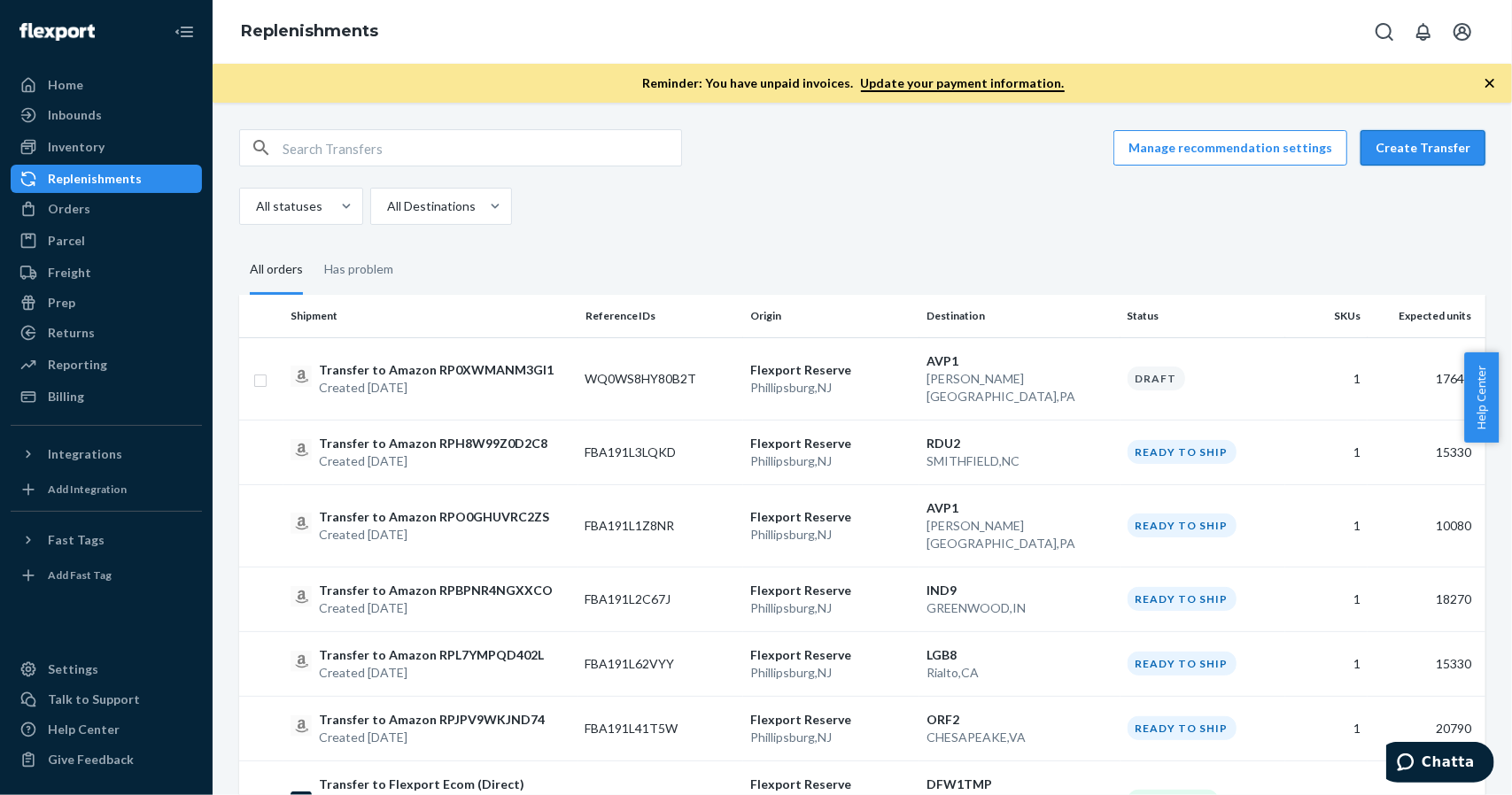
click at [1382, 143] on button "Create Transfer" at bounding box center [1422, 147] width 125 height 35
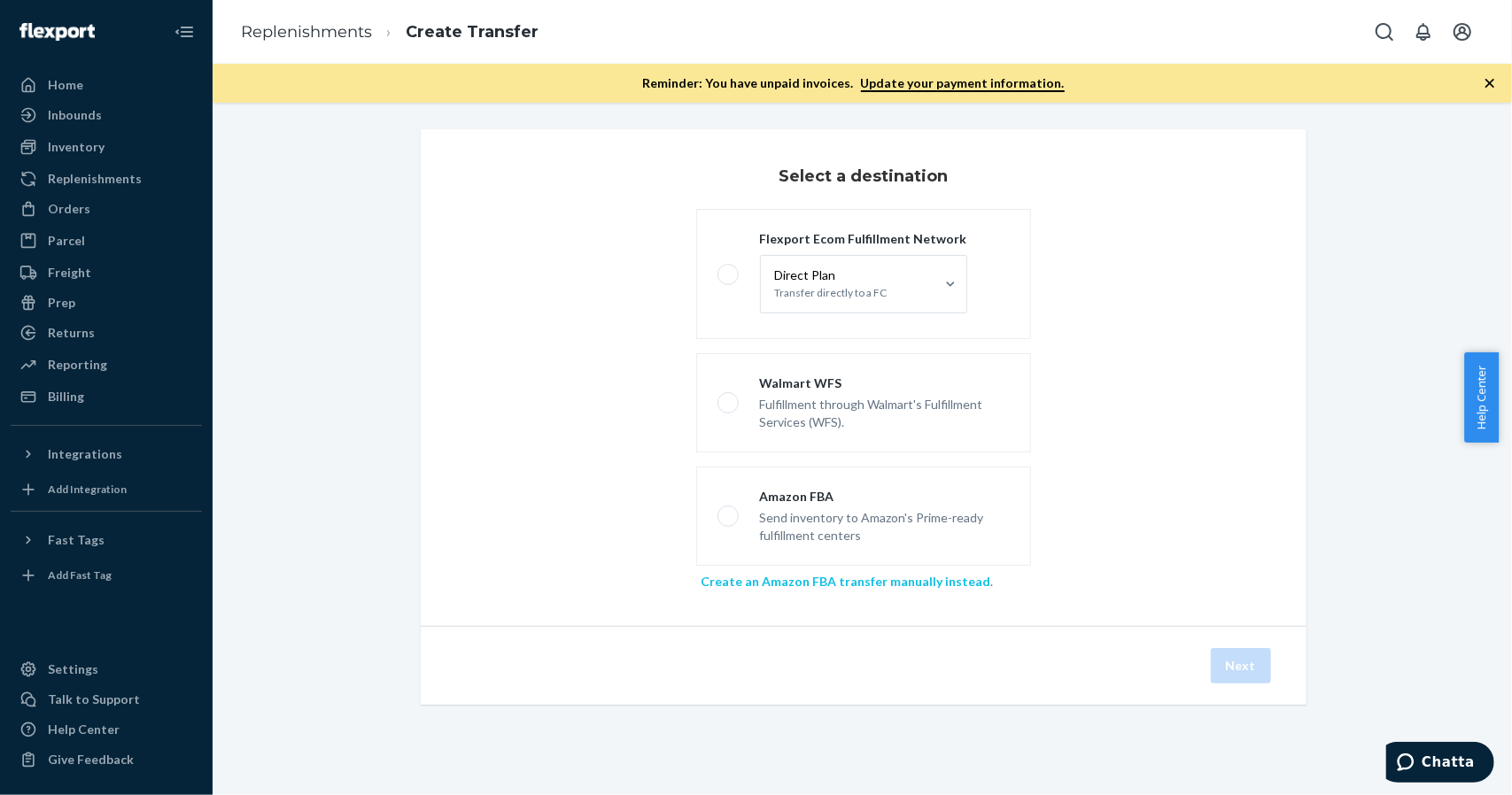
click at [834, 578] on link "Create an Amazon FBA transfer manually instead" at bounding box center [846, 581] width 290 height 15
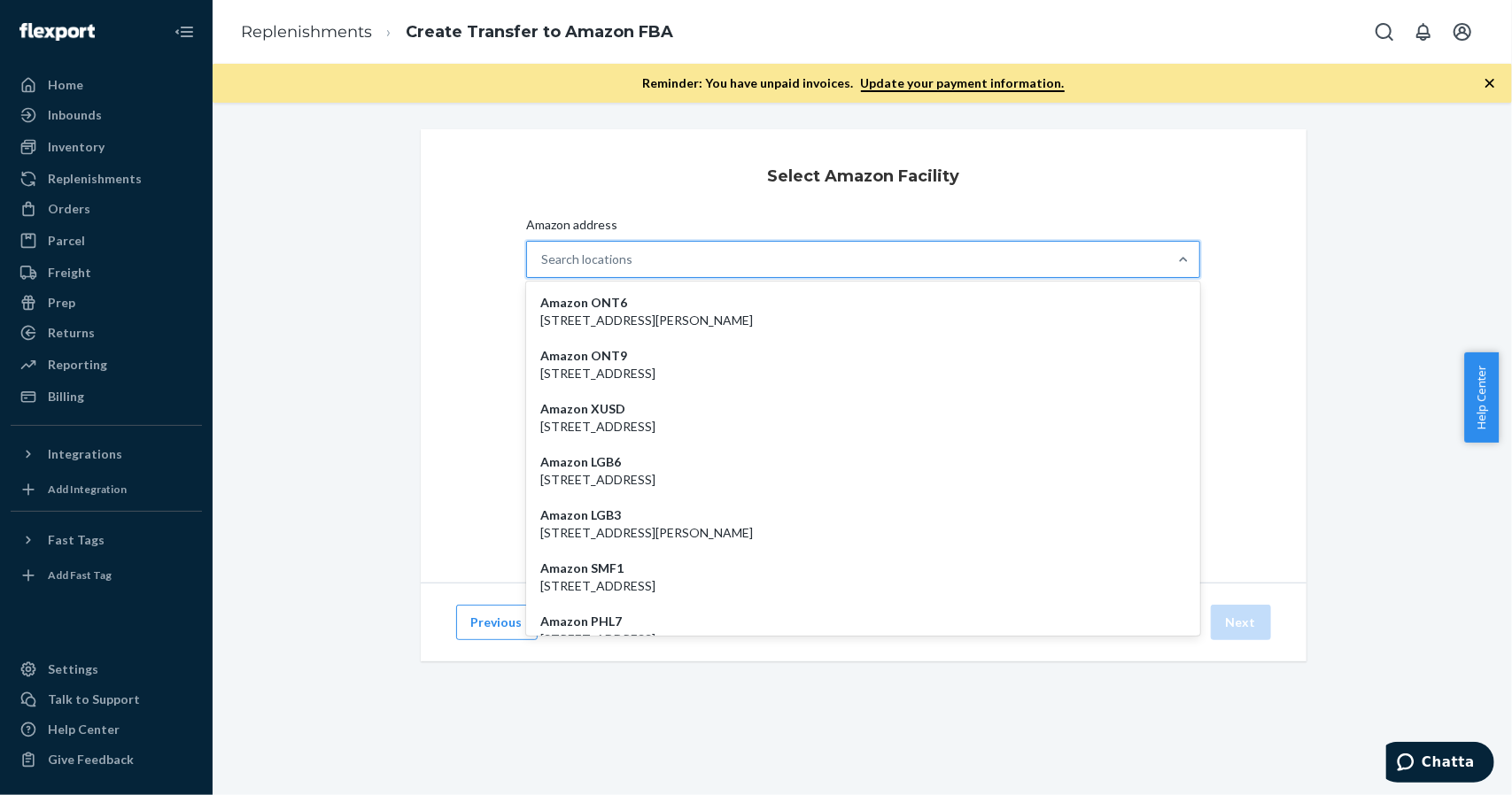
click at [622, 251] on div "Search locations" at bounding box center [586, 260] width 91 height 18
click at [543, 251] on input "Amazon address option Amazon ONT6 - [STREET_ADDRESS][PERSON_NAME] focused, 1 of…" at bounding box center [542, 260] width 2 height 18
paste input "SCK4"
type input "SCK4"
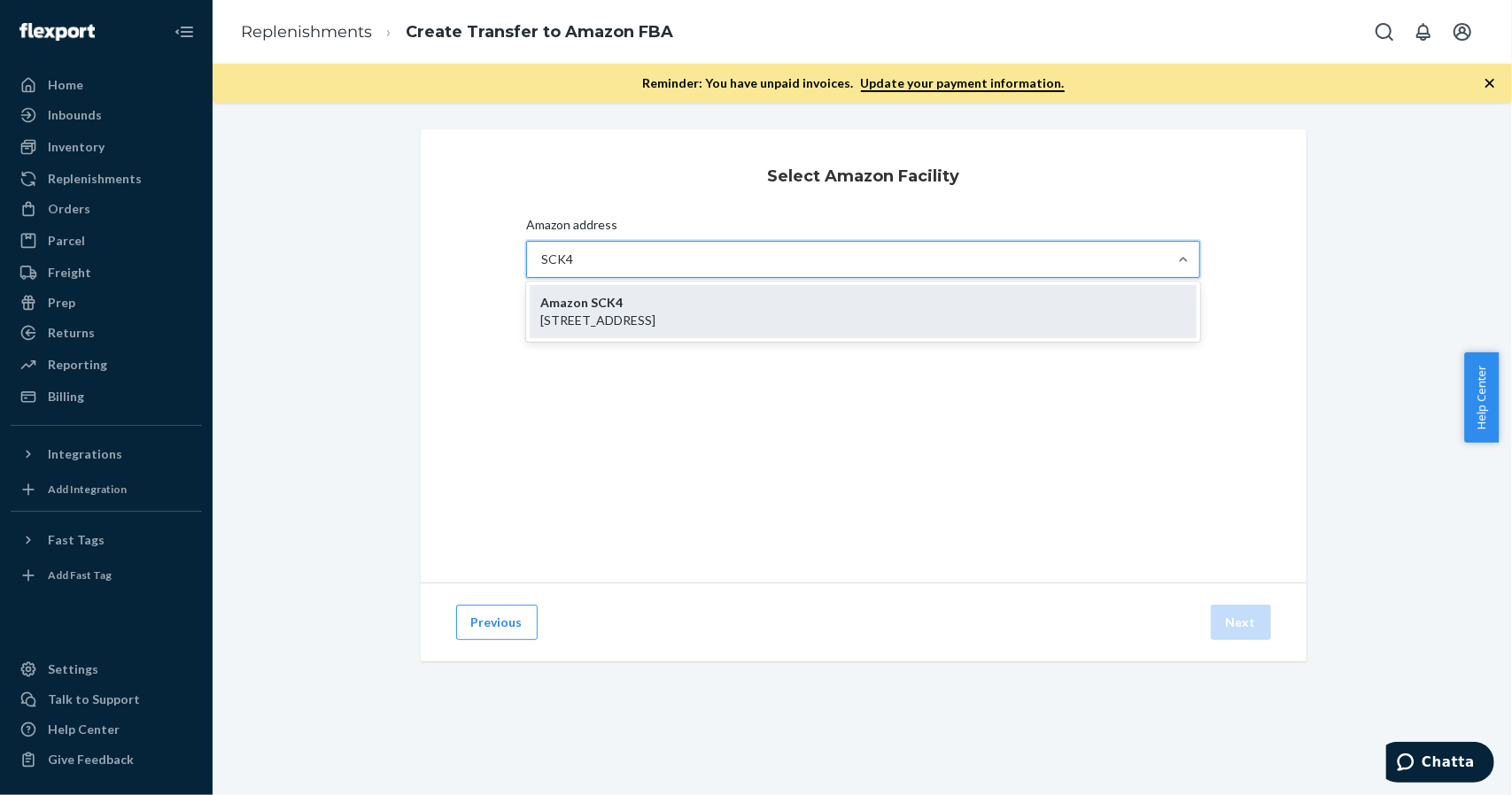
click at [595, 299] on strong "Amazon SCK4" at bounding box center [581, 302] width 82 height 15
click at [574, 268] on input "SCK4" at bounding box center [557, 260] width 33 height 18
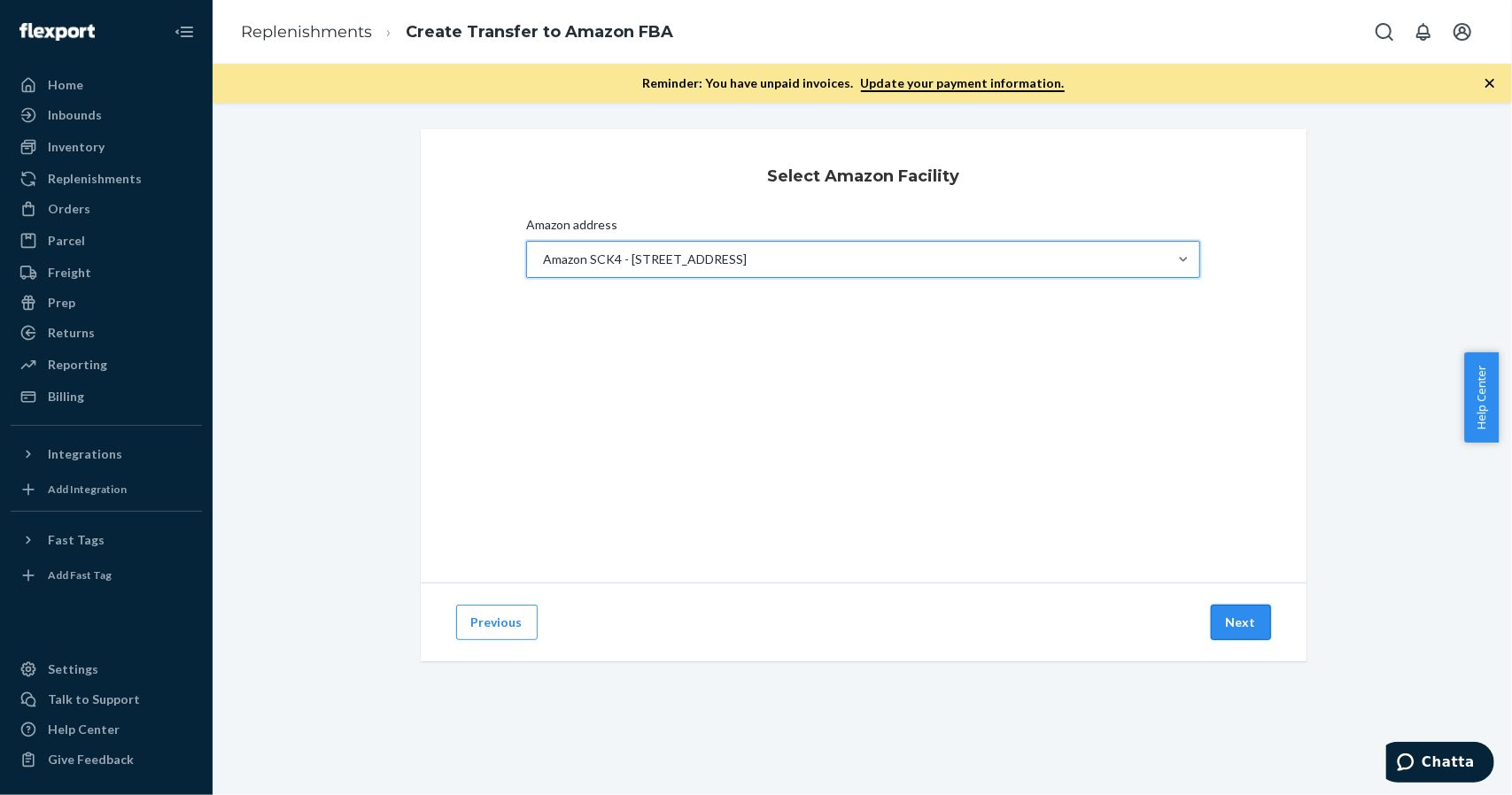
click at [1220, 613] on button "Next" at bounding box center [1241, 622] width 60 height 35
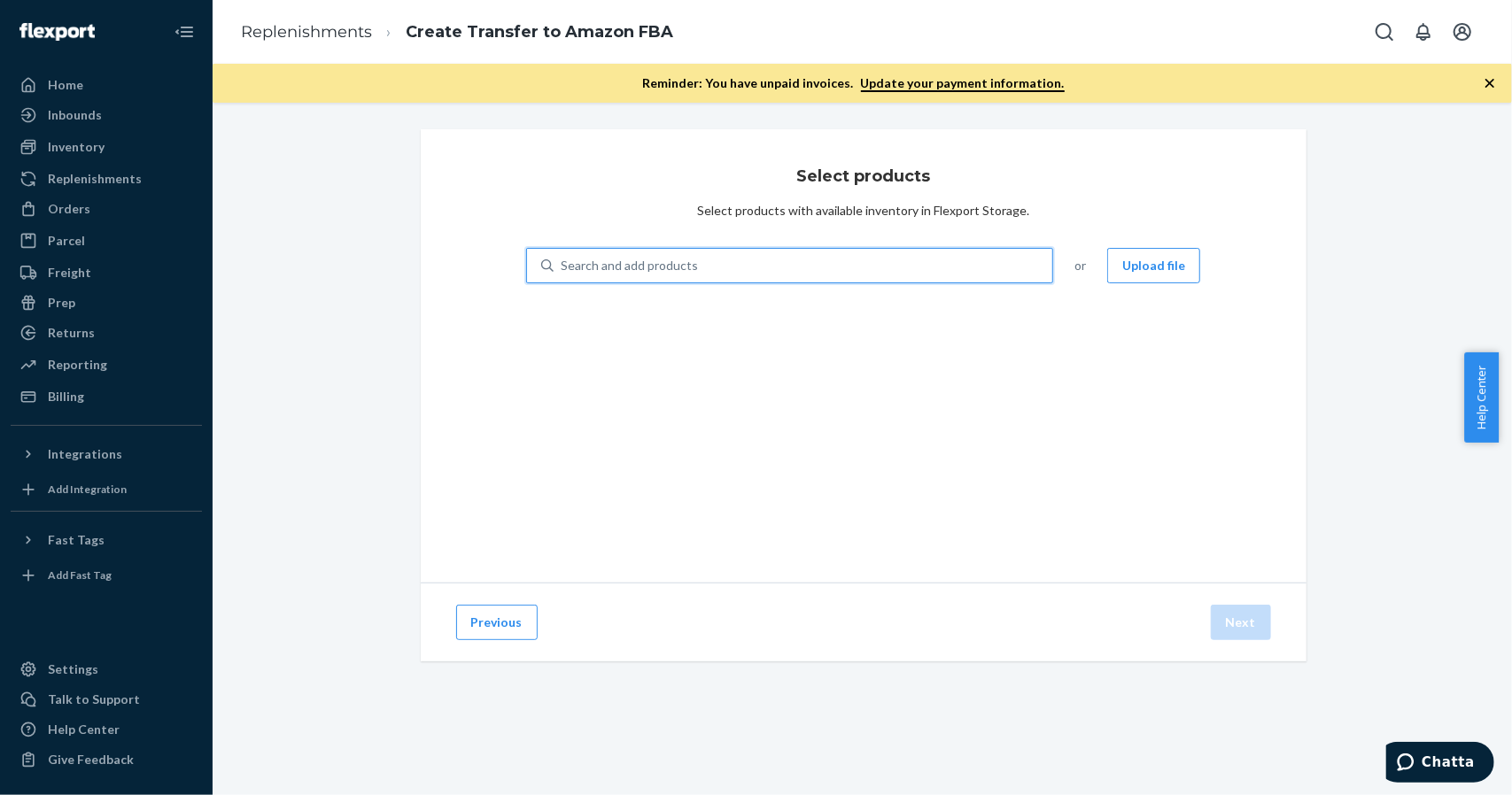
click at [703, 262] on div "Search and add products" at bounding box center [802, 266] width 499 height 32
click at [562, 262] on input "0 results available. Use Up and Down to choose options, press Enter to select t…" at bounding box center [562, 266] width 2 height 18
type input "boxbo"
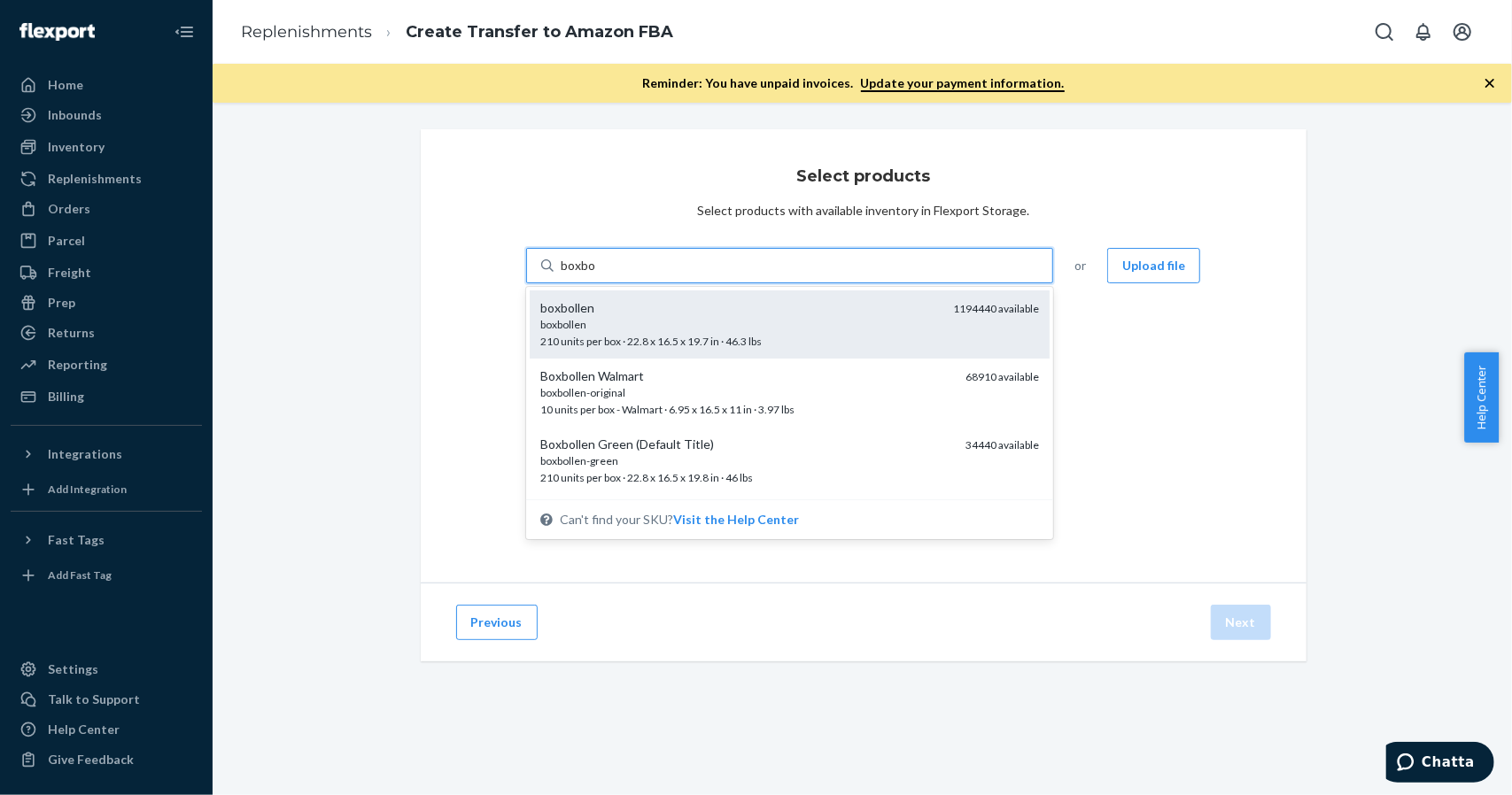
click at [684, 331] on div "boxbollen" at bounding box center [739, 324] width 399 height 15
click at [596, 275] on input "boxbo" at bounding box center [578, 266] width 35 height 18
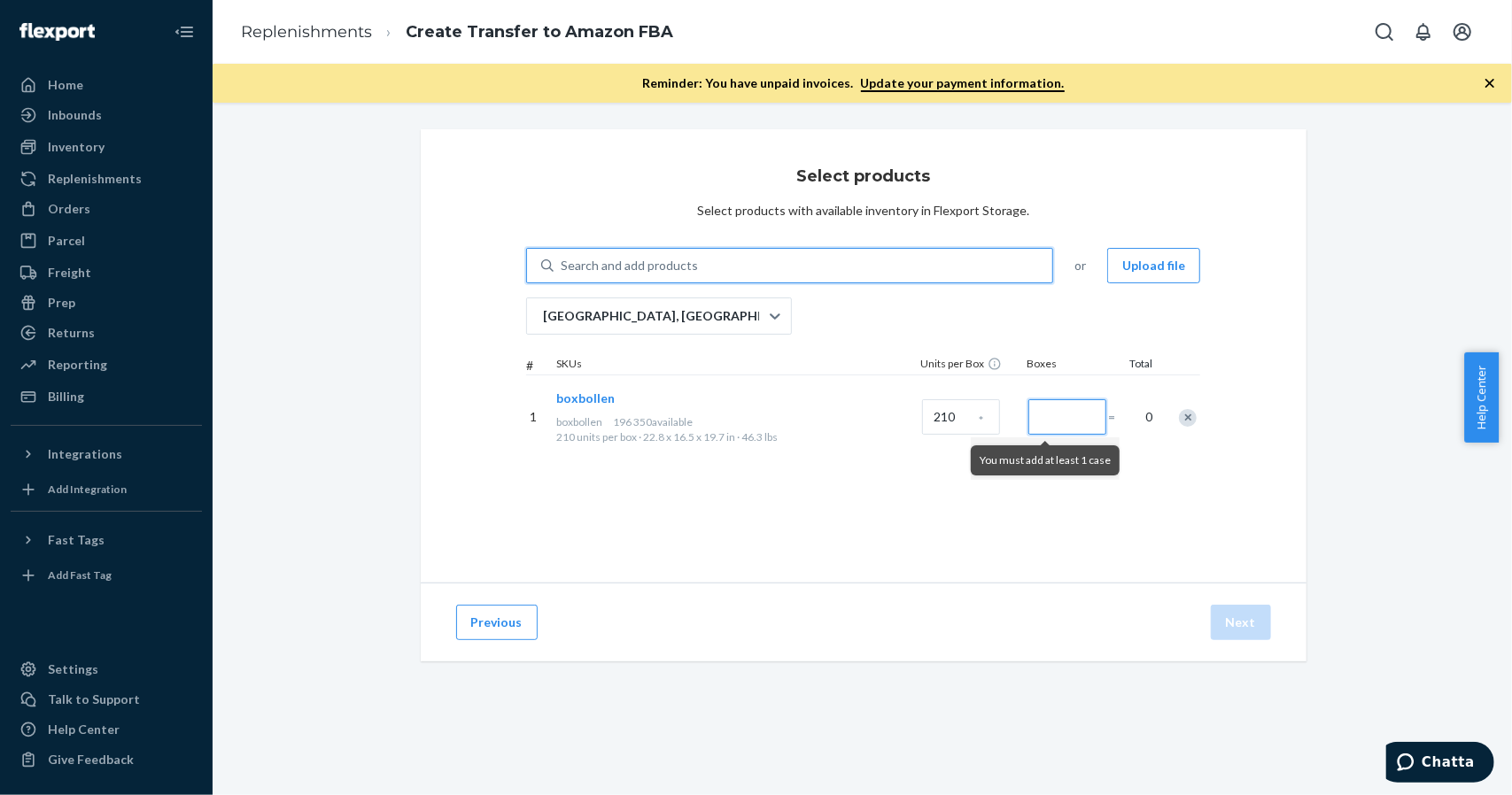
click at [1065, 412] on input "Number of boxes" at bounding box center [1067, 416] width 78 height 35
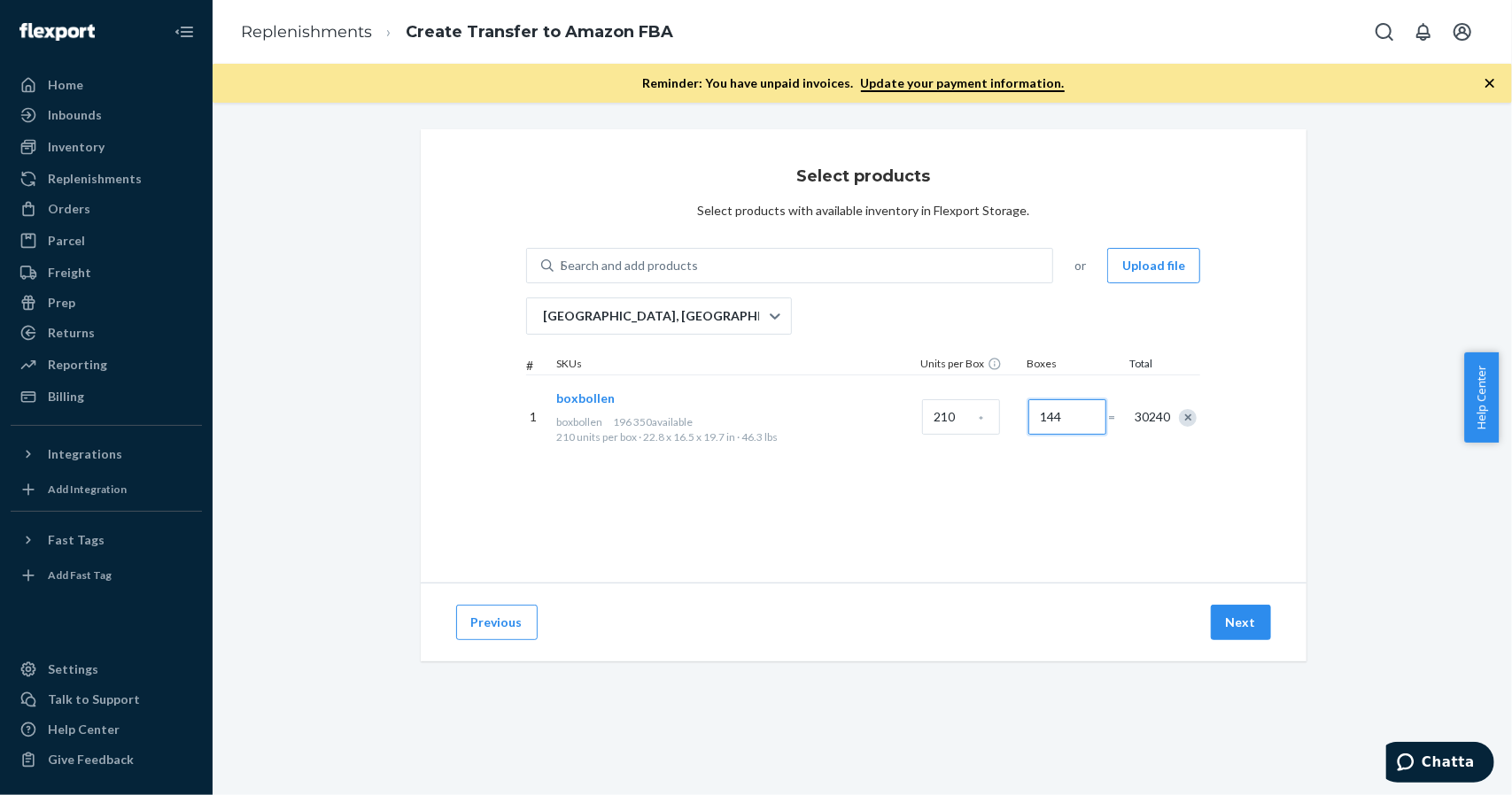
type input "144"
click at [1206, 469] on div "Select products Select products with available inventory in Flexport Storage. S…" at bounding box center [864, 355] width 886 height 453
click at [1219, 615] on button "Next" at bounding box center [1241, 622] width 60 height 35
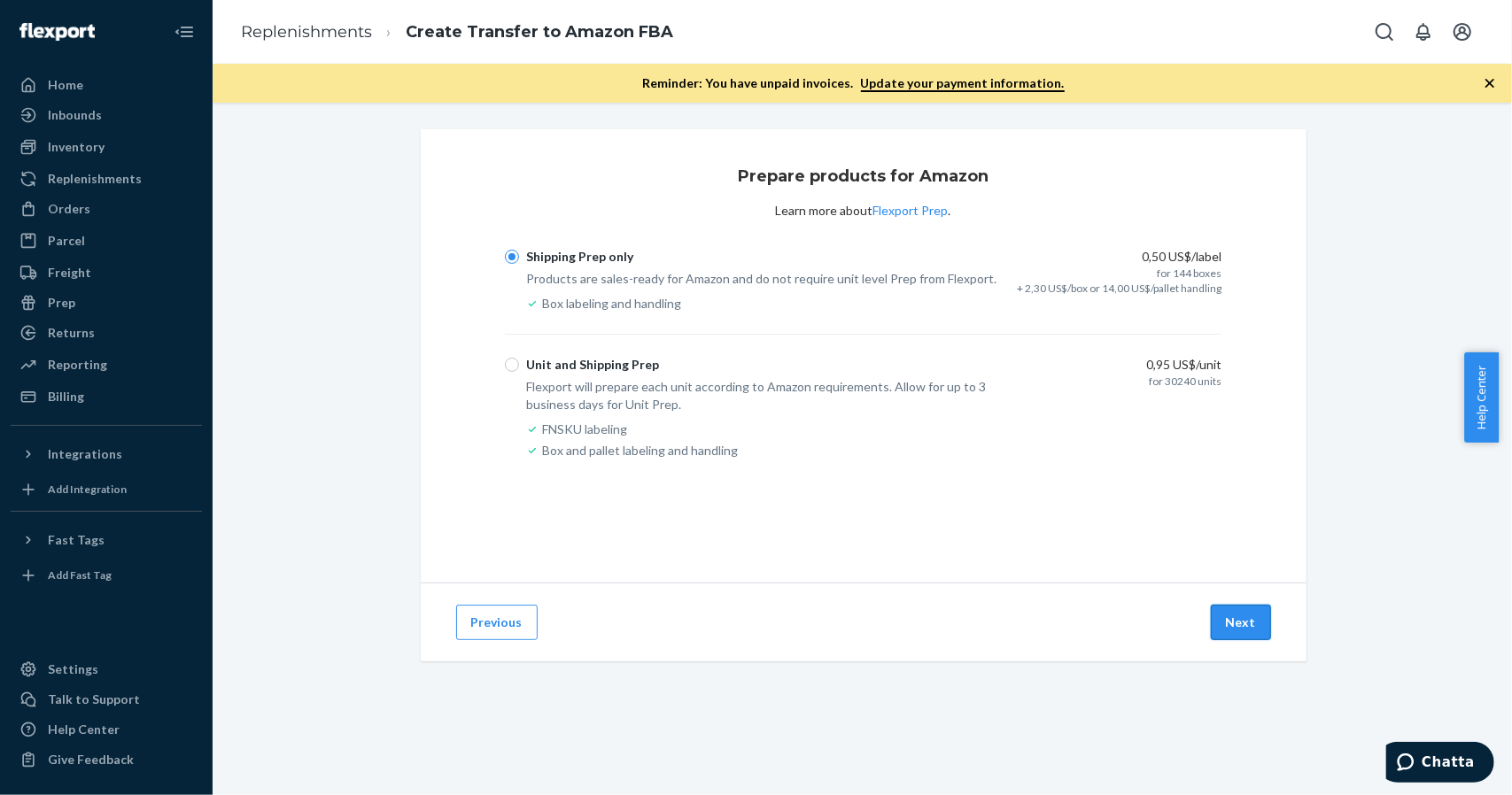
click at [1224, 622] on button "Next" at bounding box center [1241, 622] width 60 height 35
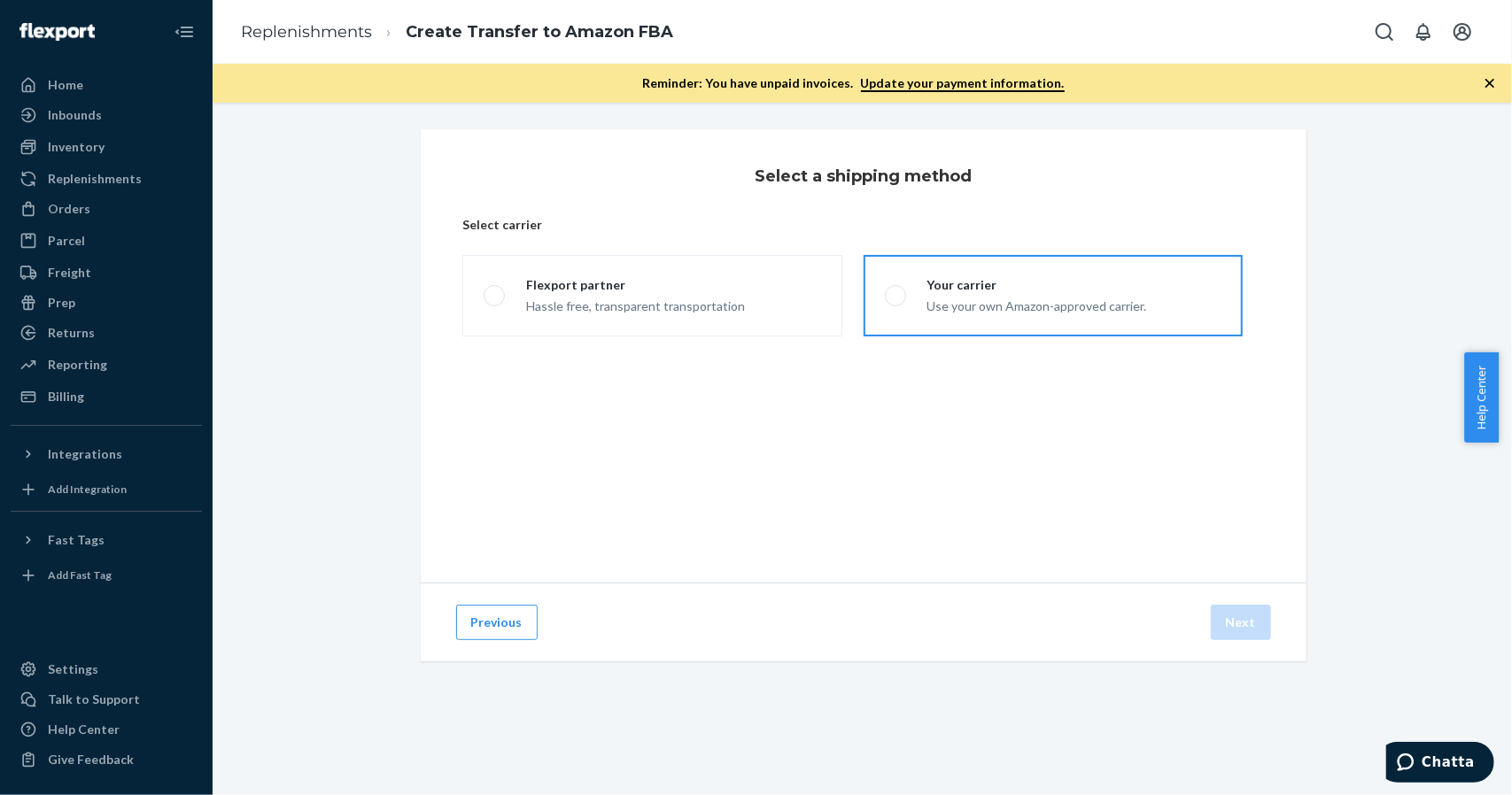
click at [1020, 296] on div "Use your own Amazon-approved carrier." at bounding box center [1037, 304] width 220 height 21
click at [896, 296] on input "Your carrier Use your own Amazon-approved carrier." at bounding box center [891, 296] width 12 height 12
radio input "true"
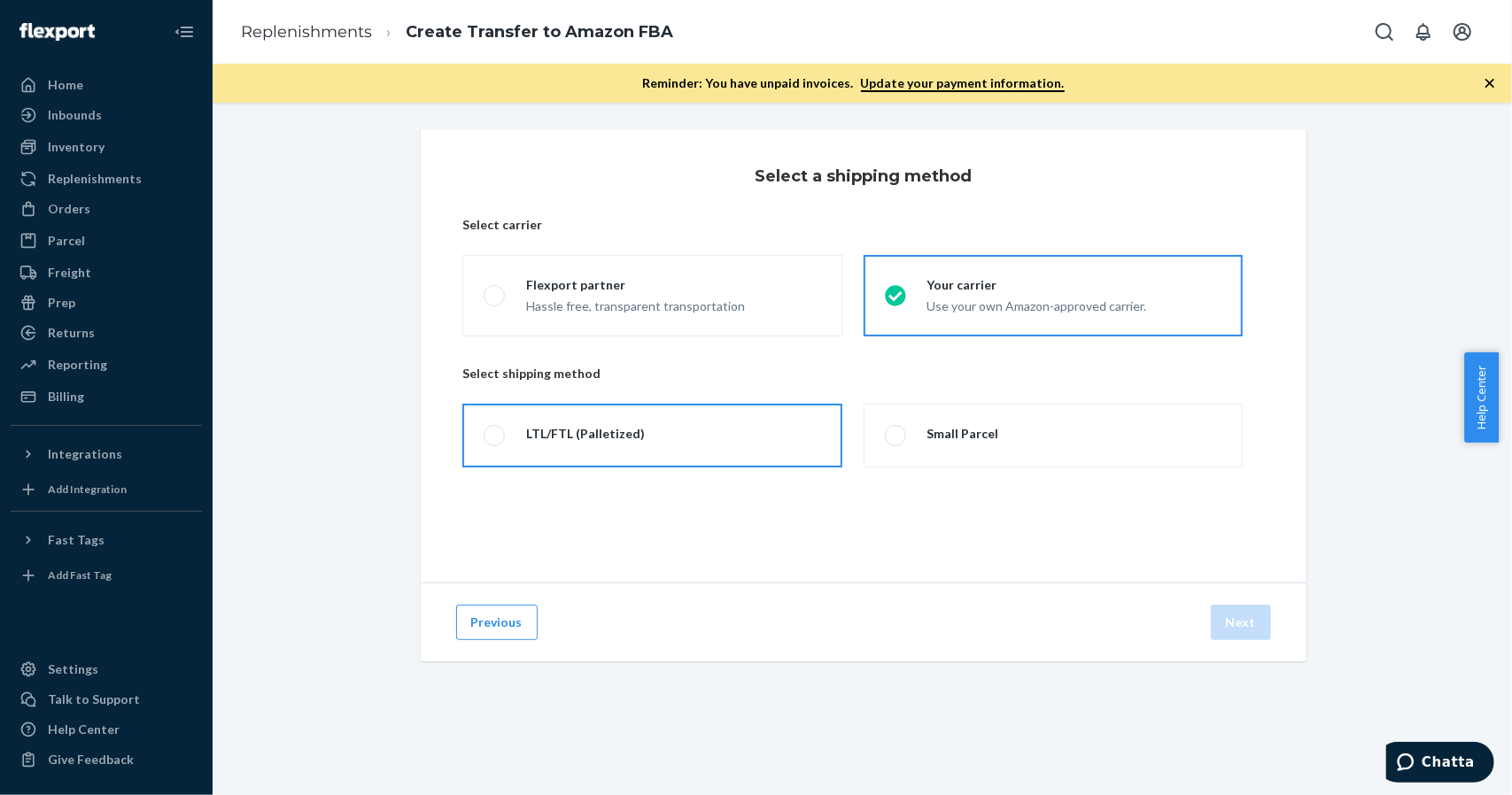
click at [726, 446] on label "LTL/FTL (Palletized)" at bounding box center [651, 436] width 379 height 64
click at [495, 442] on input "LTL/FTL (Palletized)" at bounding box center [490, 436] width 12 height 12
radio input "true"
click at [1213, 630] on button "Next" at bounding box center [1241, 622] width 60 height 35
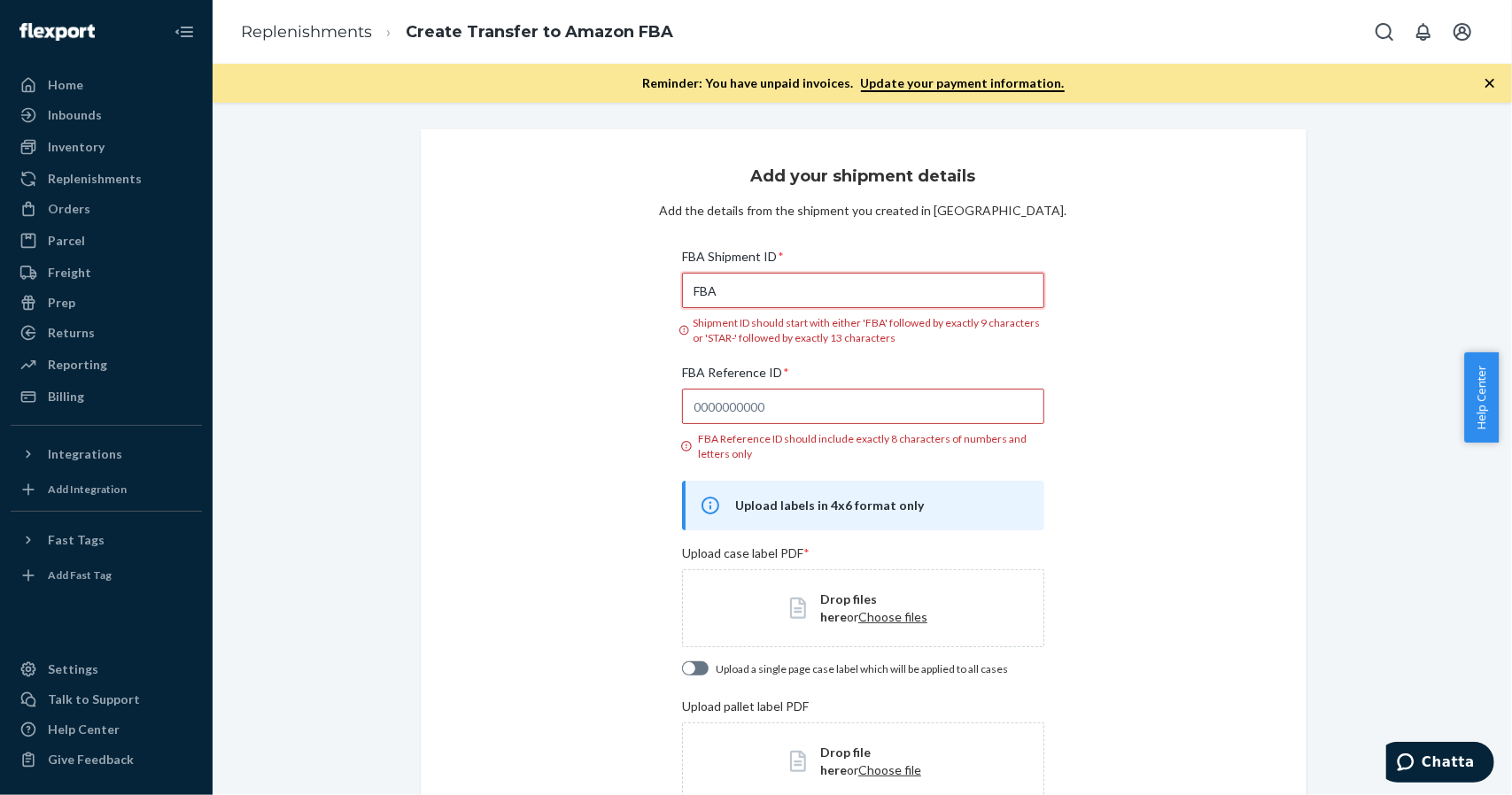
drag, startPoint x: 786, startPoint y: 294, endPoint x: 640, endPoint y: 304, distance: 145.6
click at [641, 304] on div "Add your shipment details Add the details from the shipment you created in Sell…" at bounding box center [864, 592] width 886 height 926
paste input "191SG4YKQ"
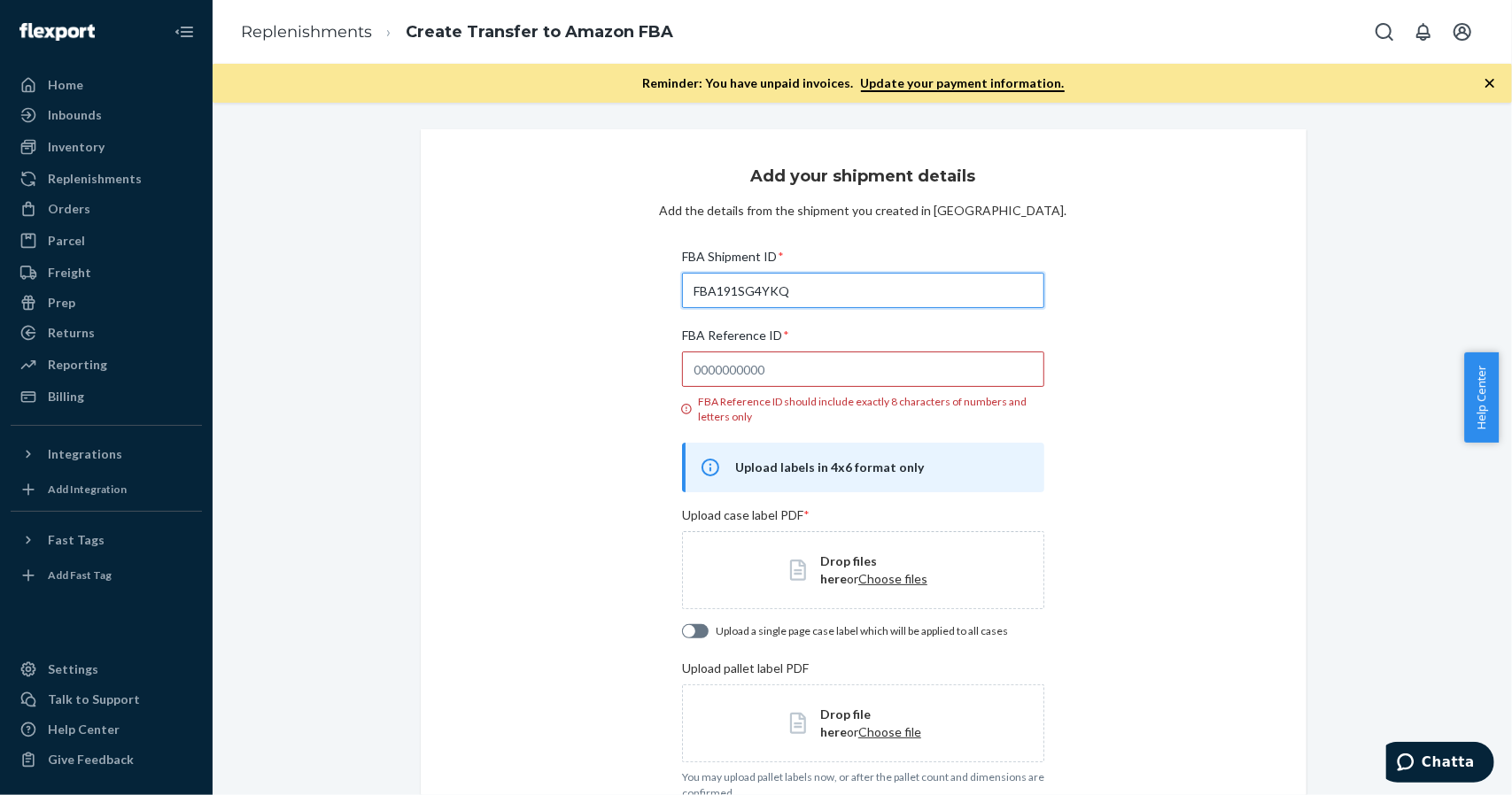
type input "FBA191SG4YKQ"
click at [786, 369] on input "FBA Reference ID * FBA Reference ID should include exactly 8 characters of numb…" at bounding box center [863, 369] width 362 height 35
paste input "6OFNMW5S"
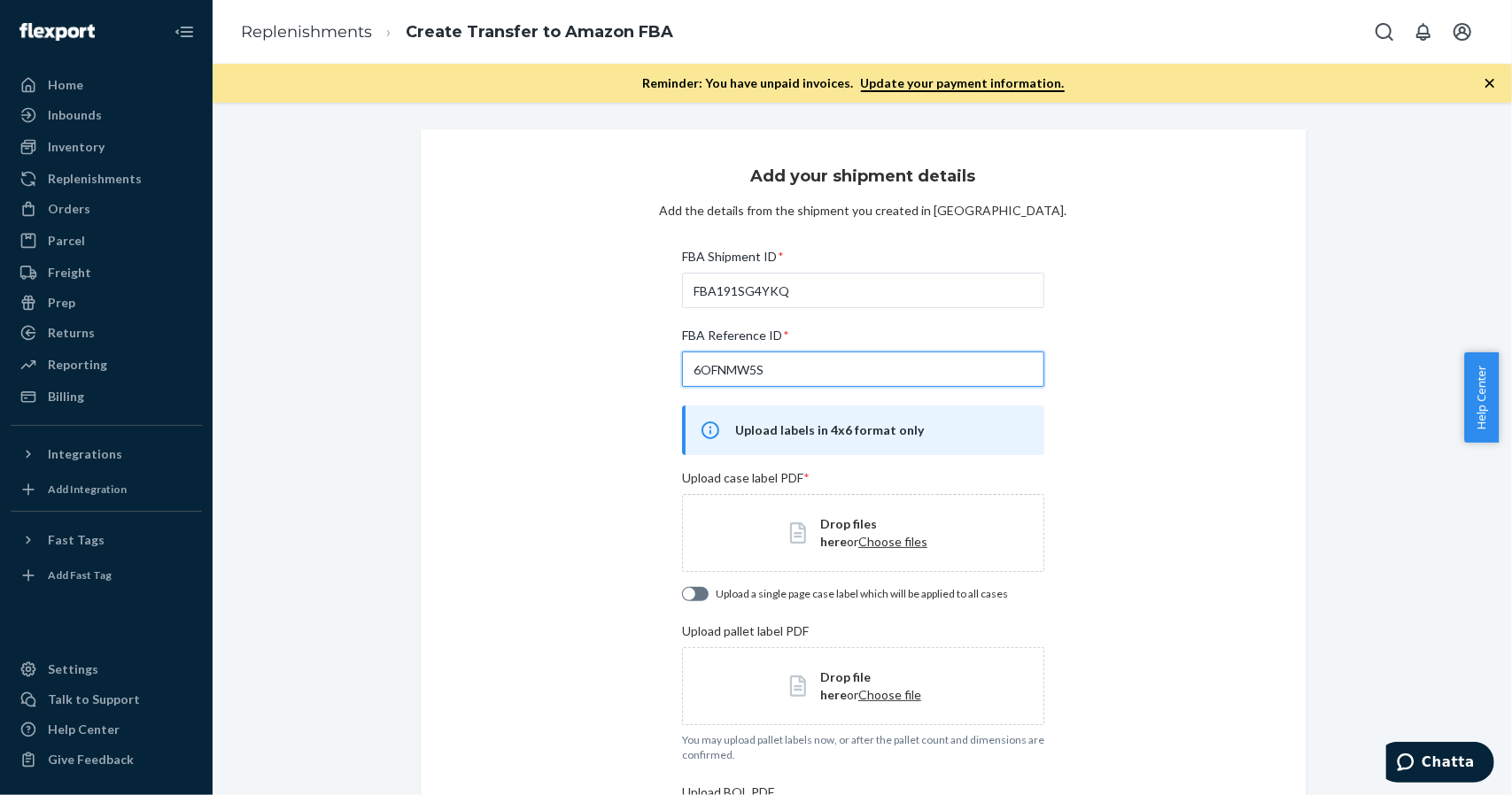
type input "6OFNMW5S"
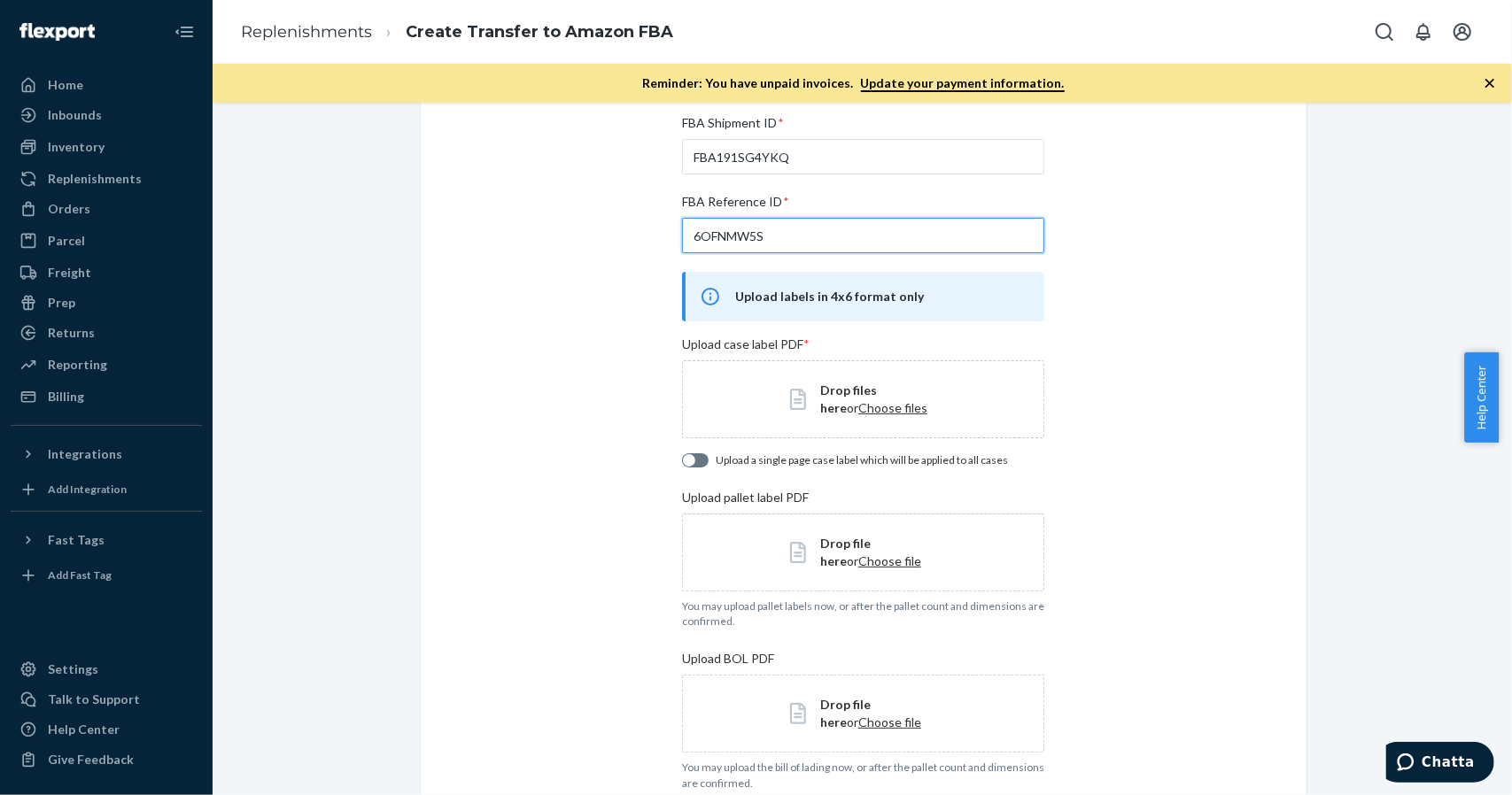
scroll to position [177, 0]
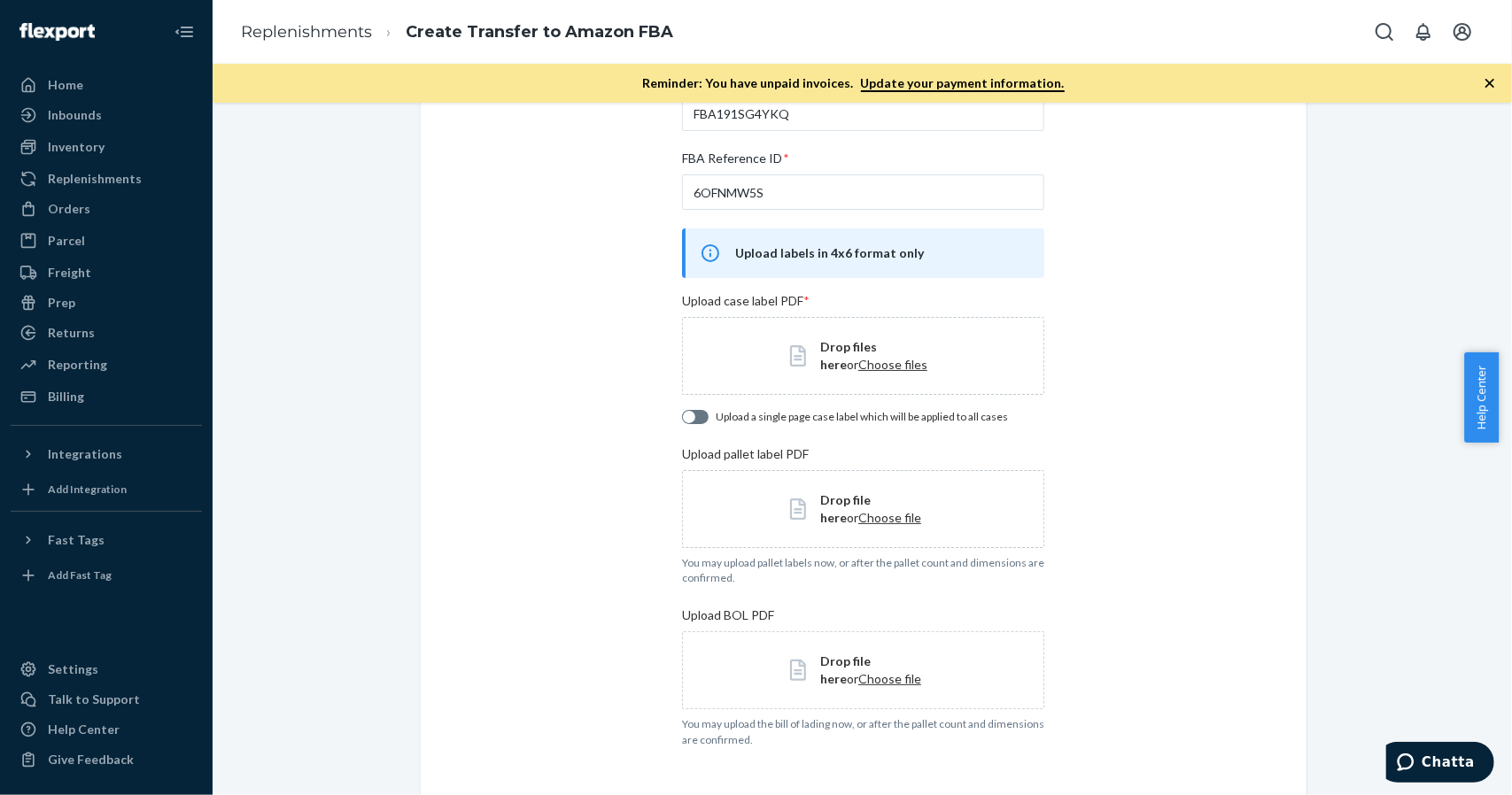
click at [858, 367] on span "Choose files" at bounding box center [892, 364] width 69 height 15
click at [858, 516] on span "Choose file" at bounding box center [889, 514] width 63 height 15
click at [1110, 552] on div "Add your shipment details Add the details from the shipment you created in Sell…" at bounding box center [864, 376] width 886 height 848
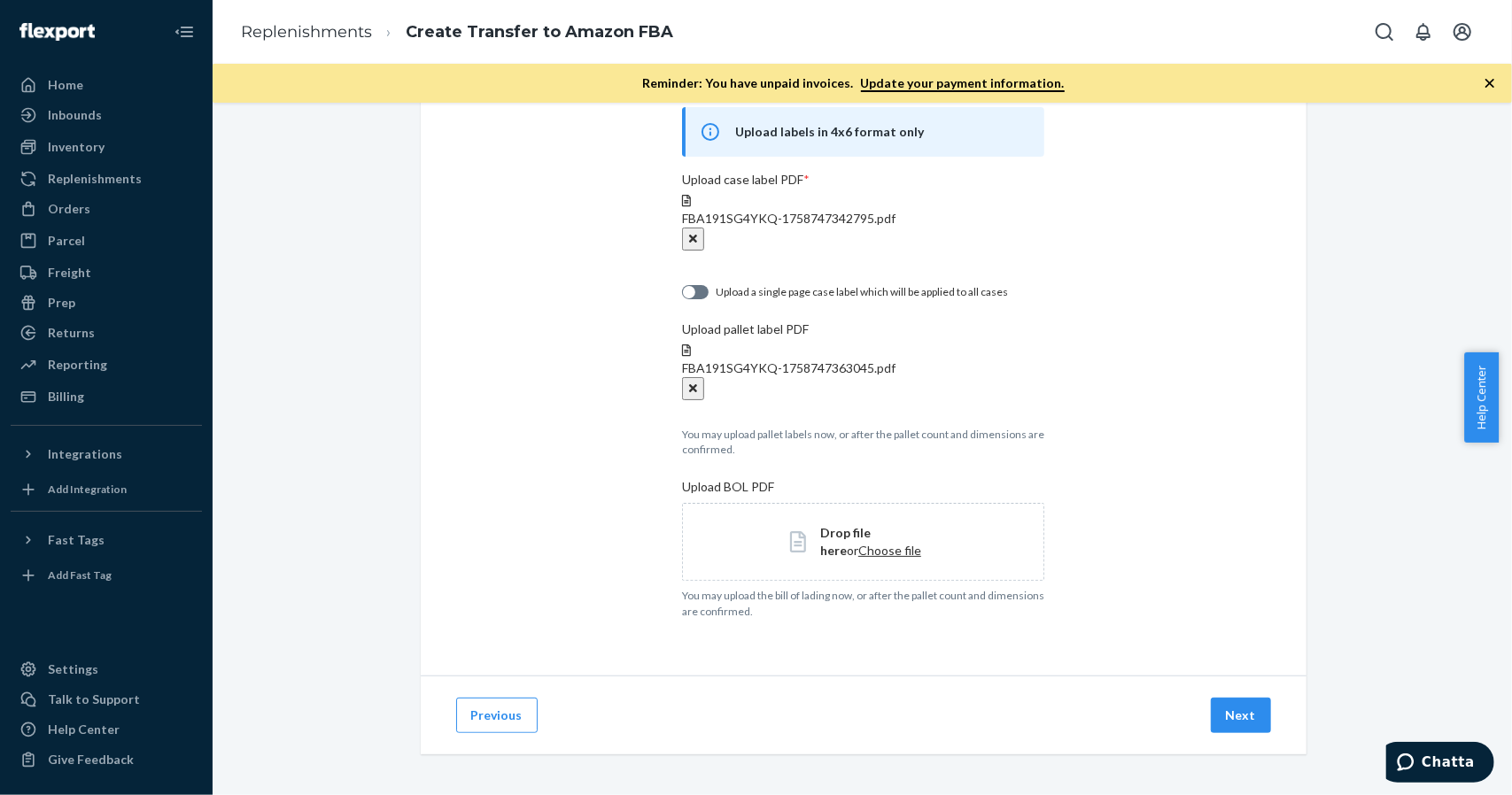
scroll to position [299, 0]
click at [873, 545] on span "Drop file here or Choose file" at bounding box center [878, 540] width 116 height 35
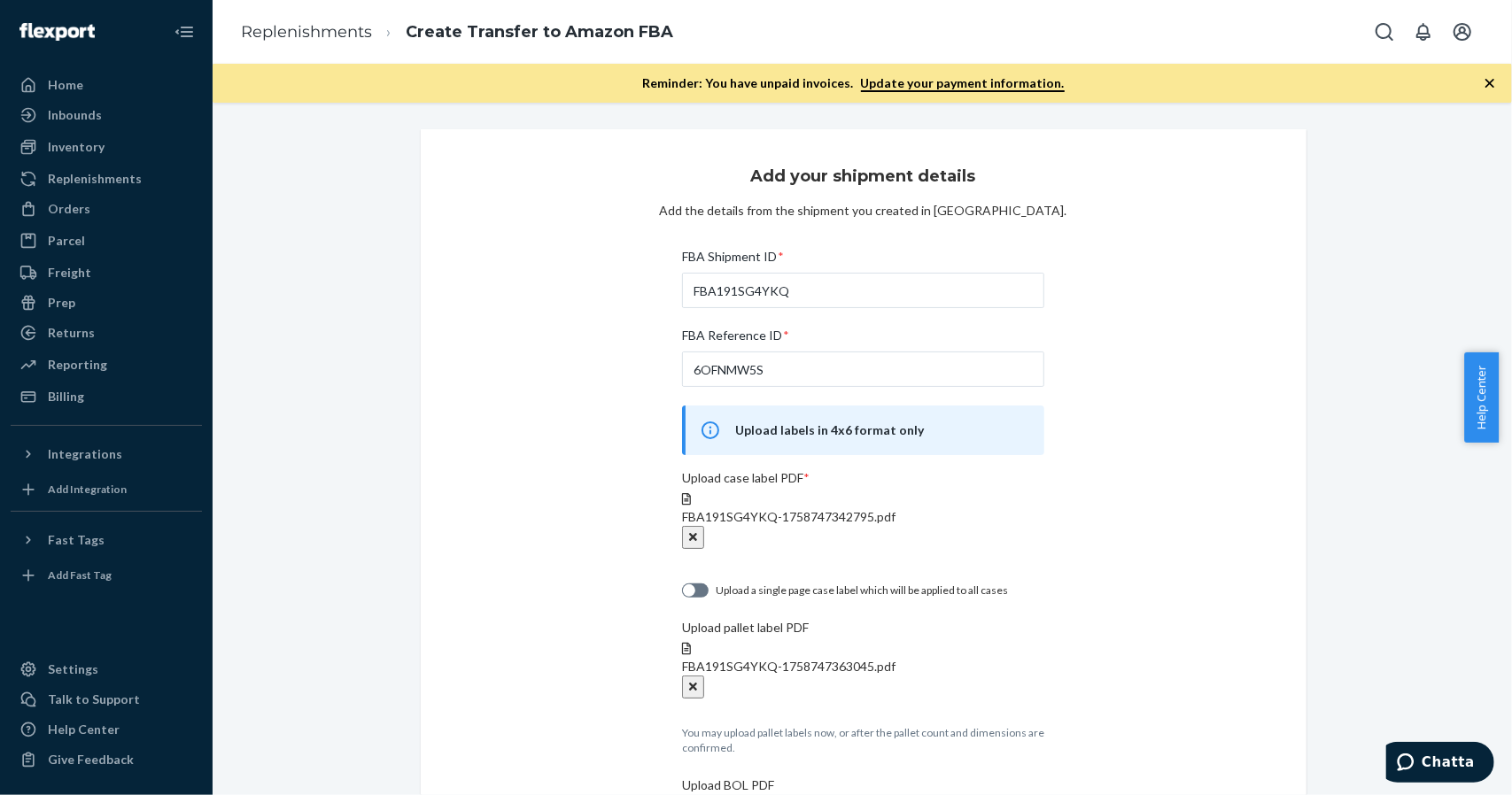
scroll to position [296, 0]
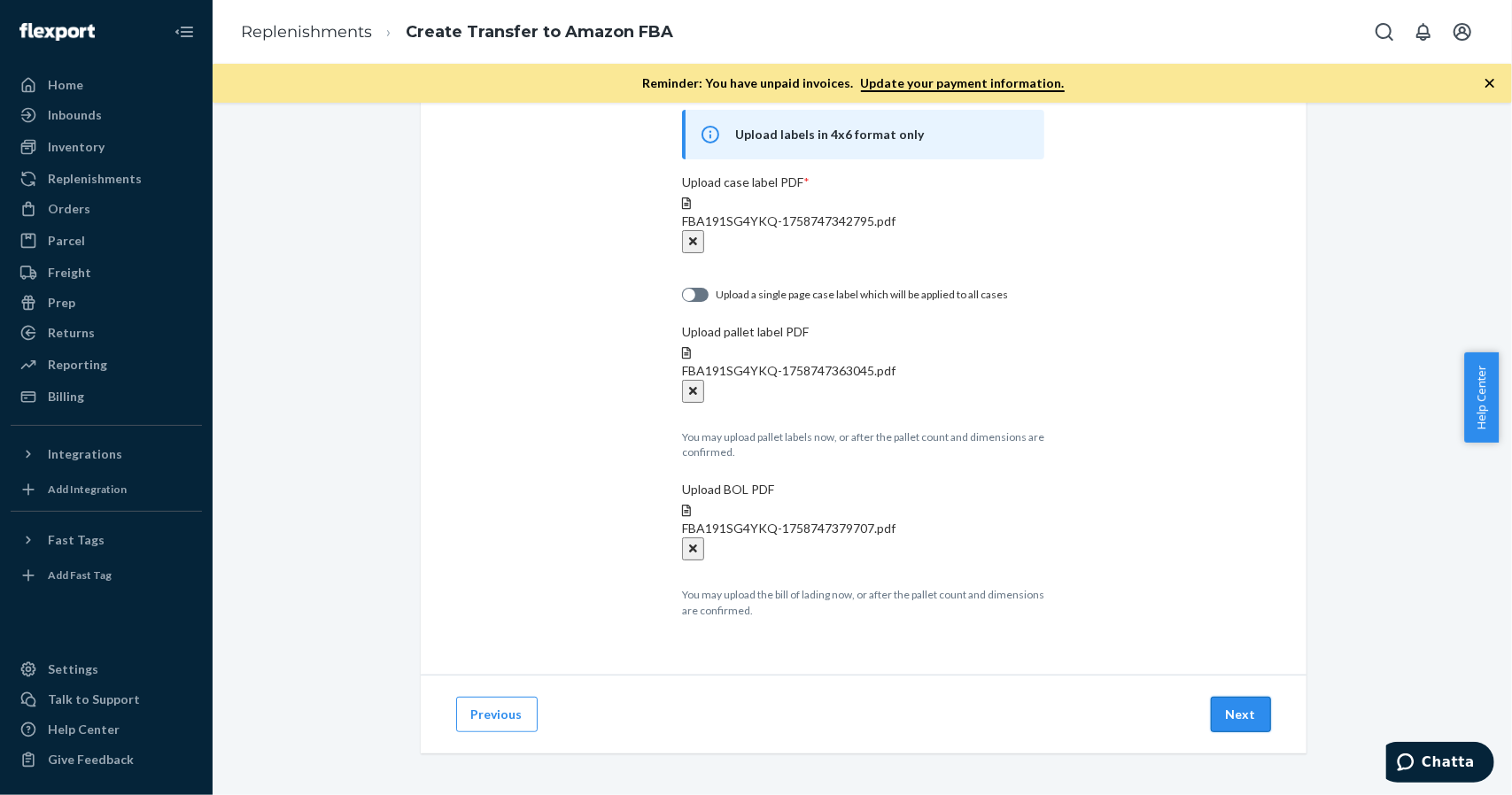
click at [1220, 708] on button "Next" at bounding box center [1241, 714] width 60 height 35
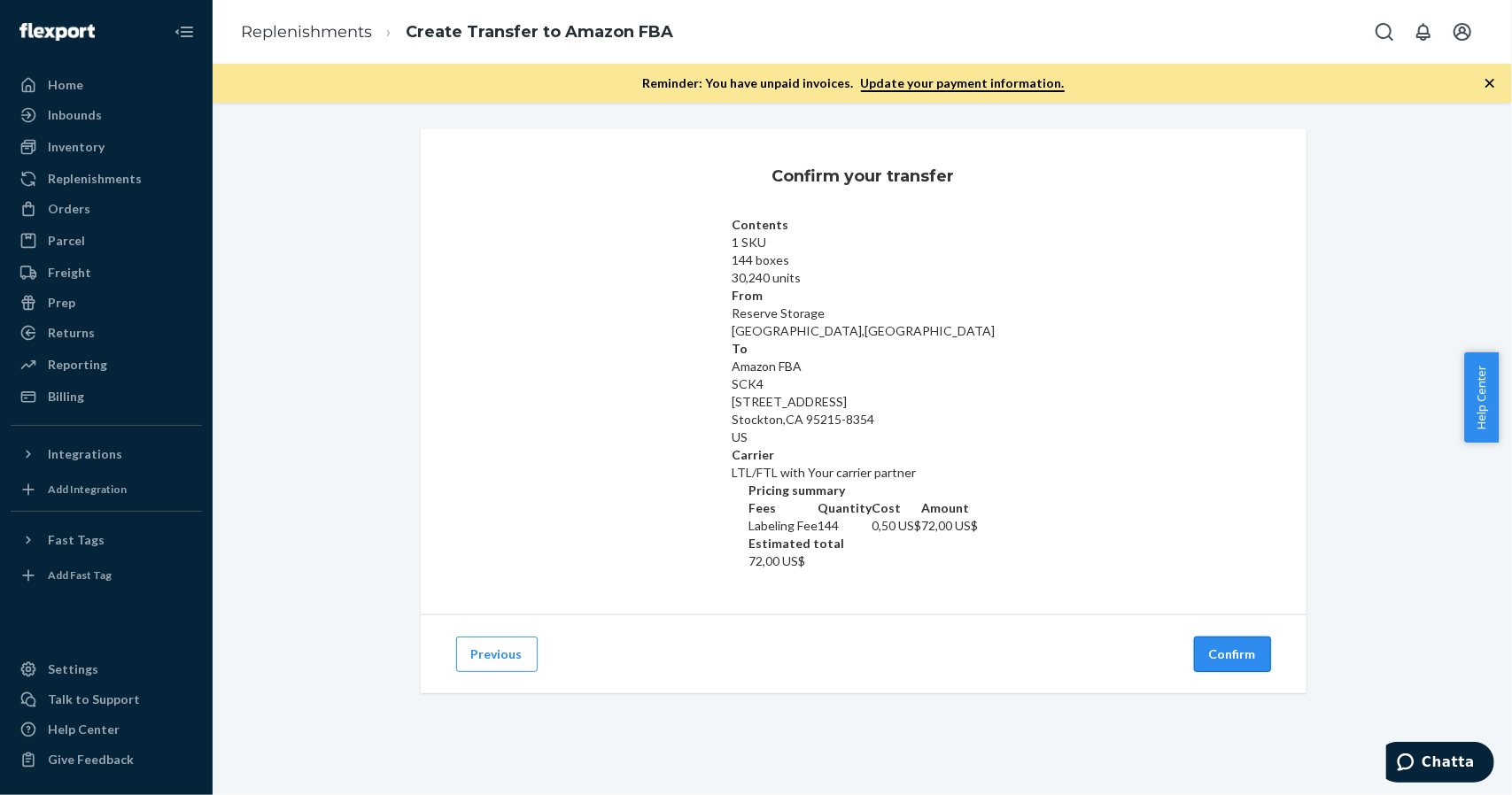
click at [1217, 637] on button "Confirm" at bounding box center [1232, 654] width 77 height 35
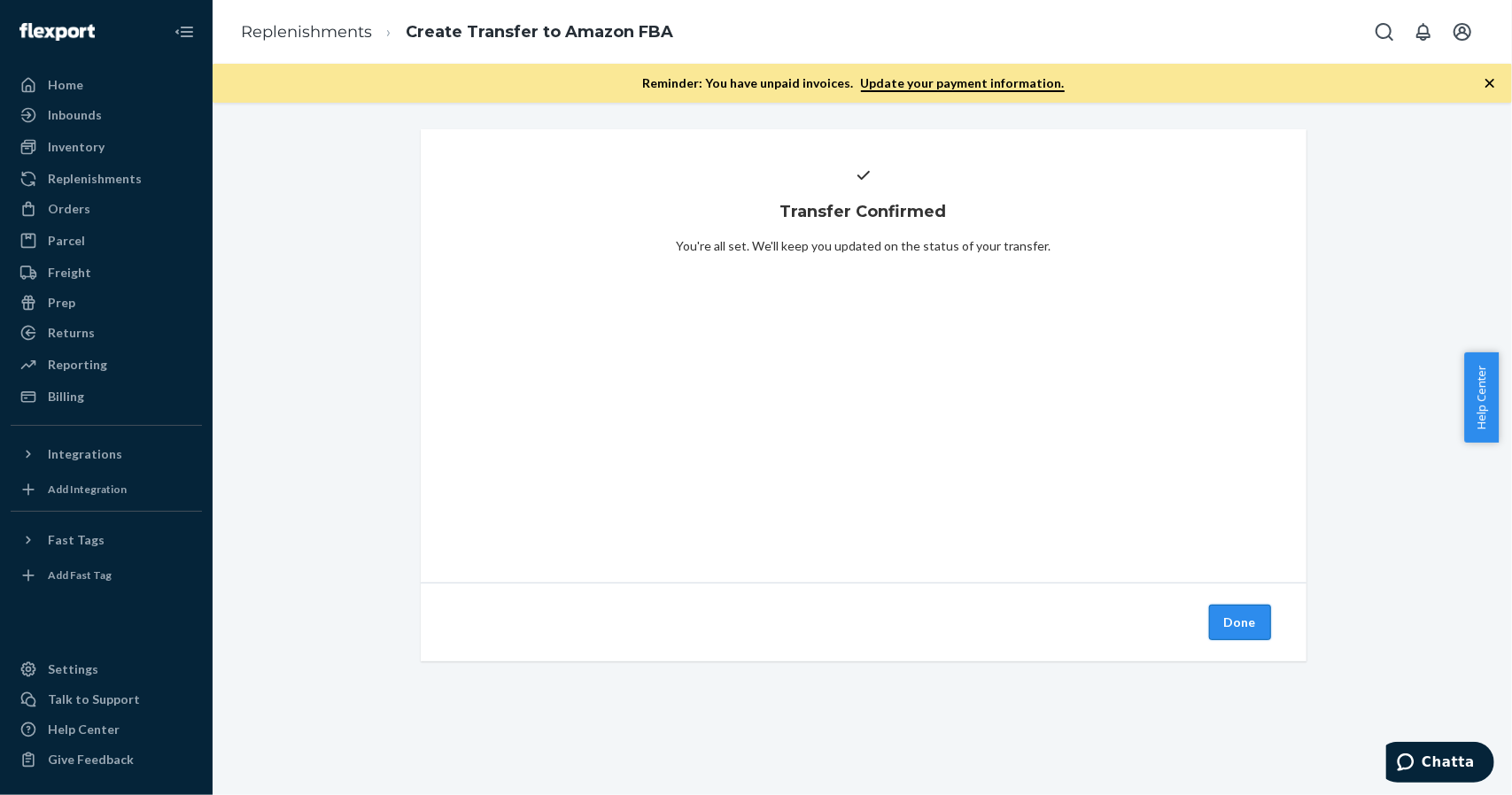
click at [1246, 619] on button "Done" at bounding box center [1240, 622] width 62 height 35
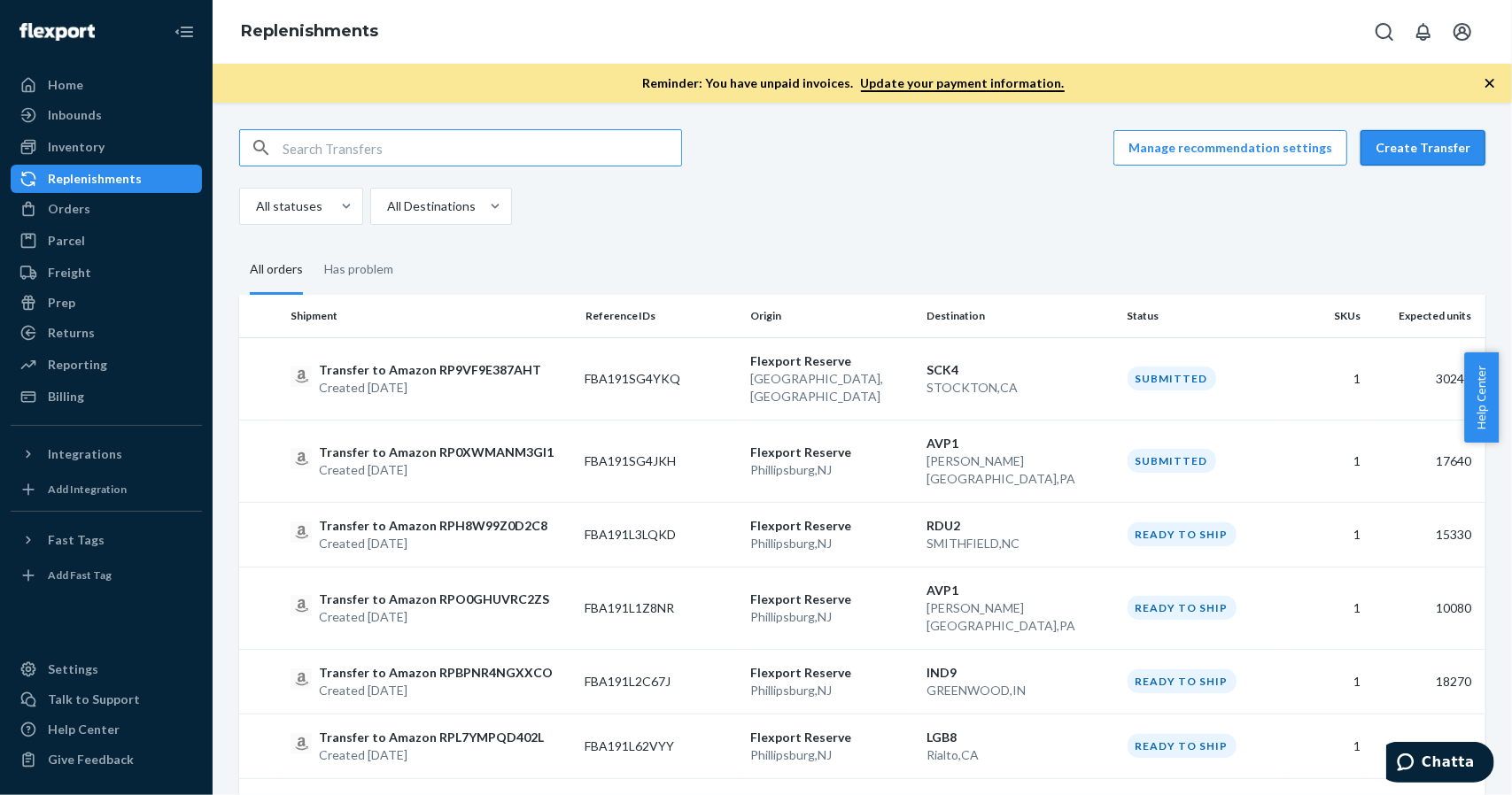
click at [1401, 157] on button "Create Transfer" at bounding box center [1422, 147] width 125 height 35
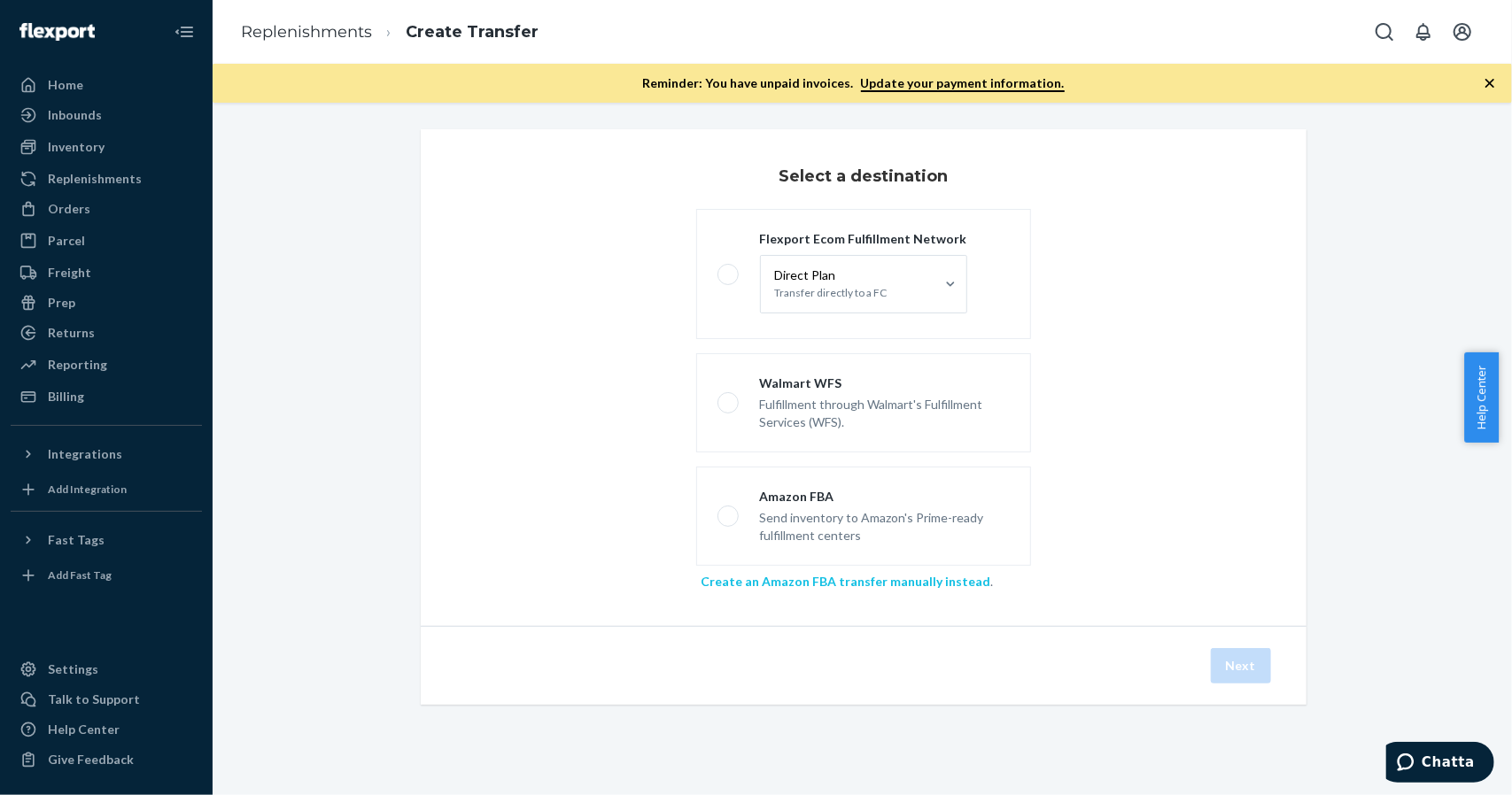
click at [797, 582] on link "Create an Amazon FBA transfer manually instead" at bounding box center [846, 581] width 290 height 15
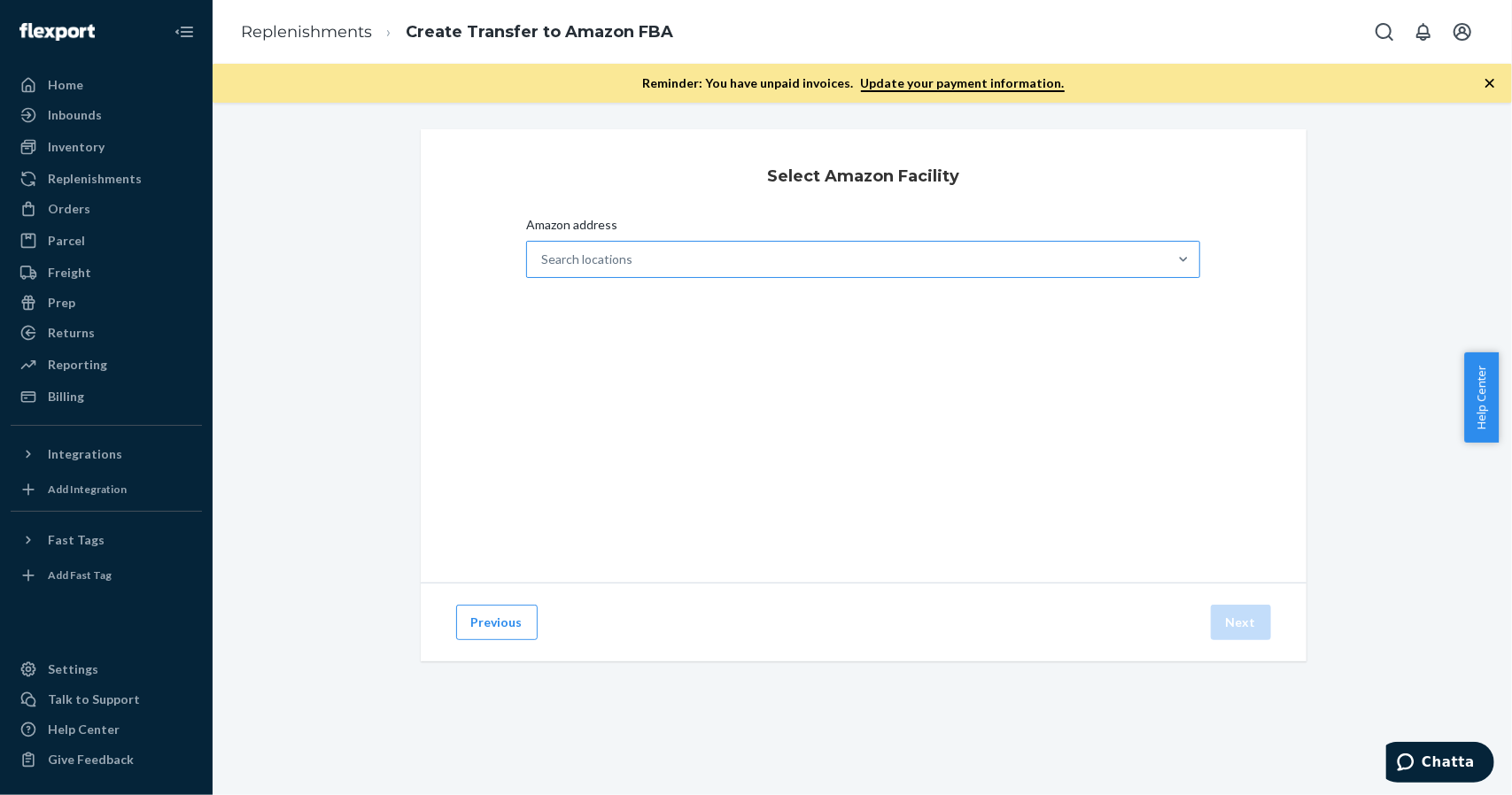
click at [618, 265] on div "Search locations" at bounding box center [586, 260] width 91 height 18
click at [543, 265] on input "Amazon address Search locations" at bounding box center [542, 260] width 2 height 18
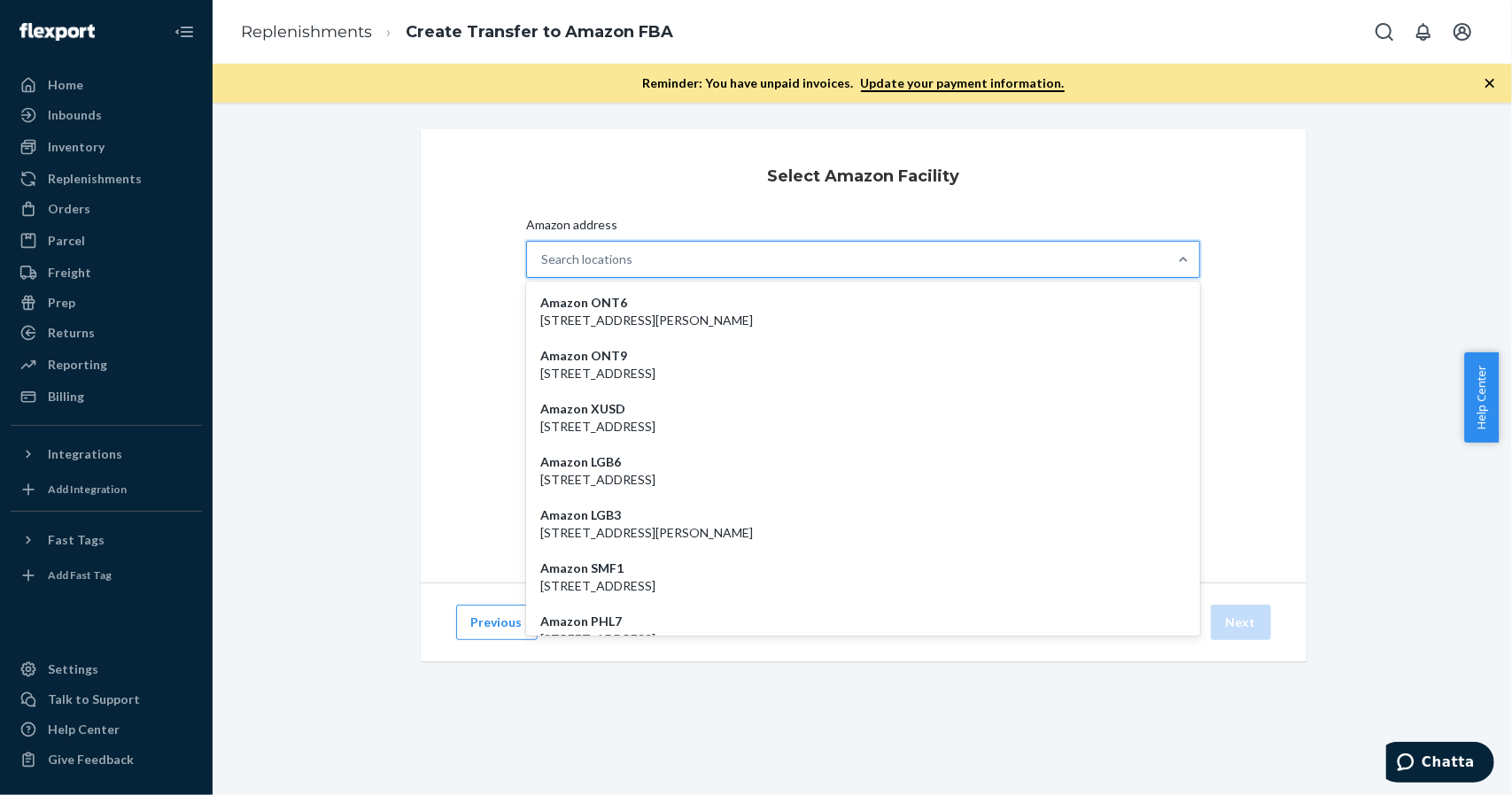
paste input "ABE8"
type input "ABE8"
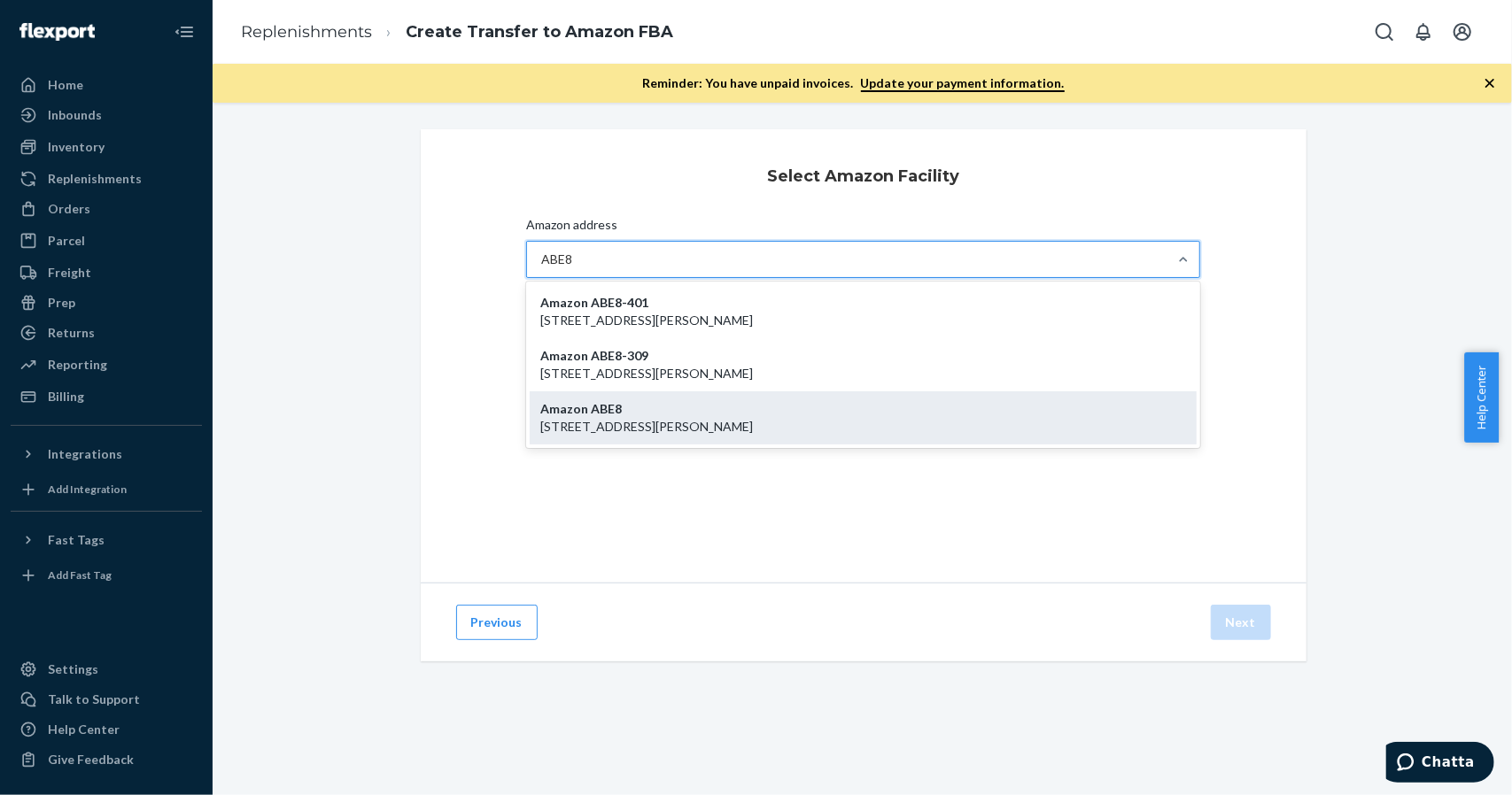
click at [621, 421] on p "[STREET_ADDRESS][PERSON_NAME]" at bounding box center [863, 427] width 646 height 18
click at [574, 268] on input "ABE8" at bounding box center [557, 260] width 33 height 18
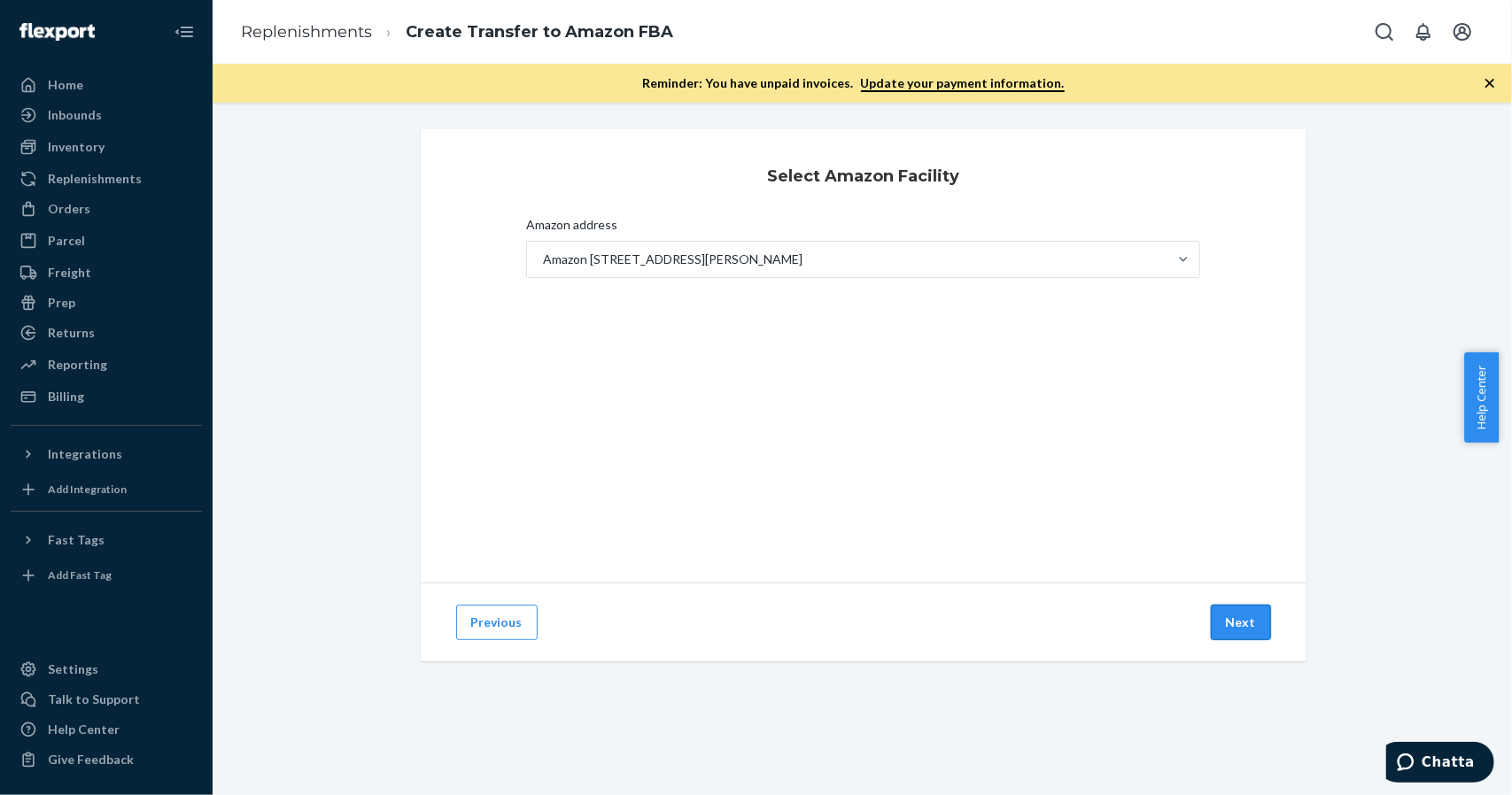
click at [1238, 619] on button "Next" at bounding box center [1241, 622] width 60 height 35
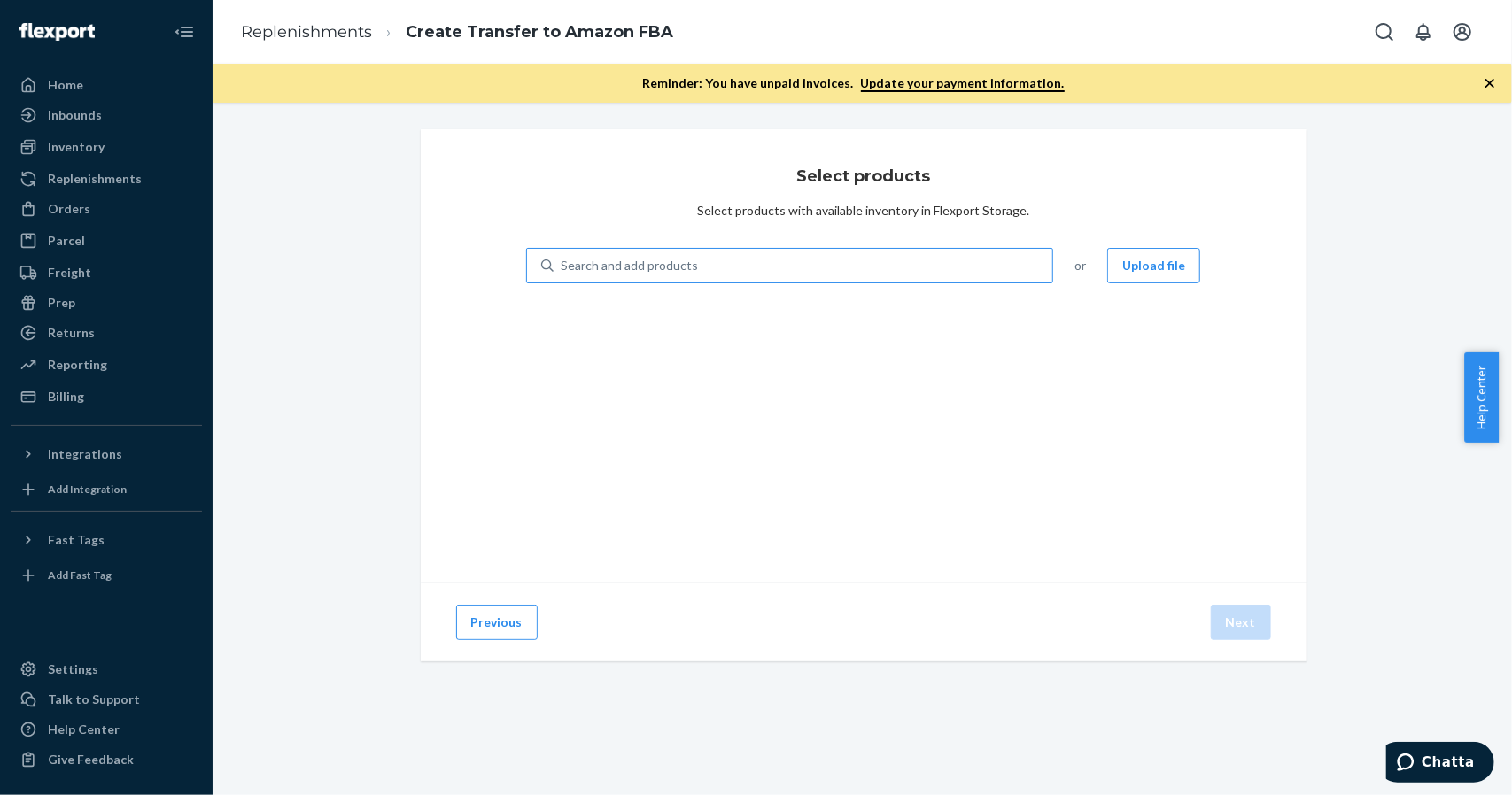
click at [817, 274] on div "Search and add products" at bounding box center [802, 266] width 499 height 32
click at [562, 274] on input "Search and add products" at bounding box center [562, 266] width 2 height 18
type input "boxbo"
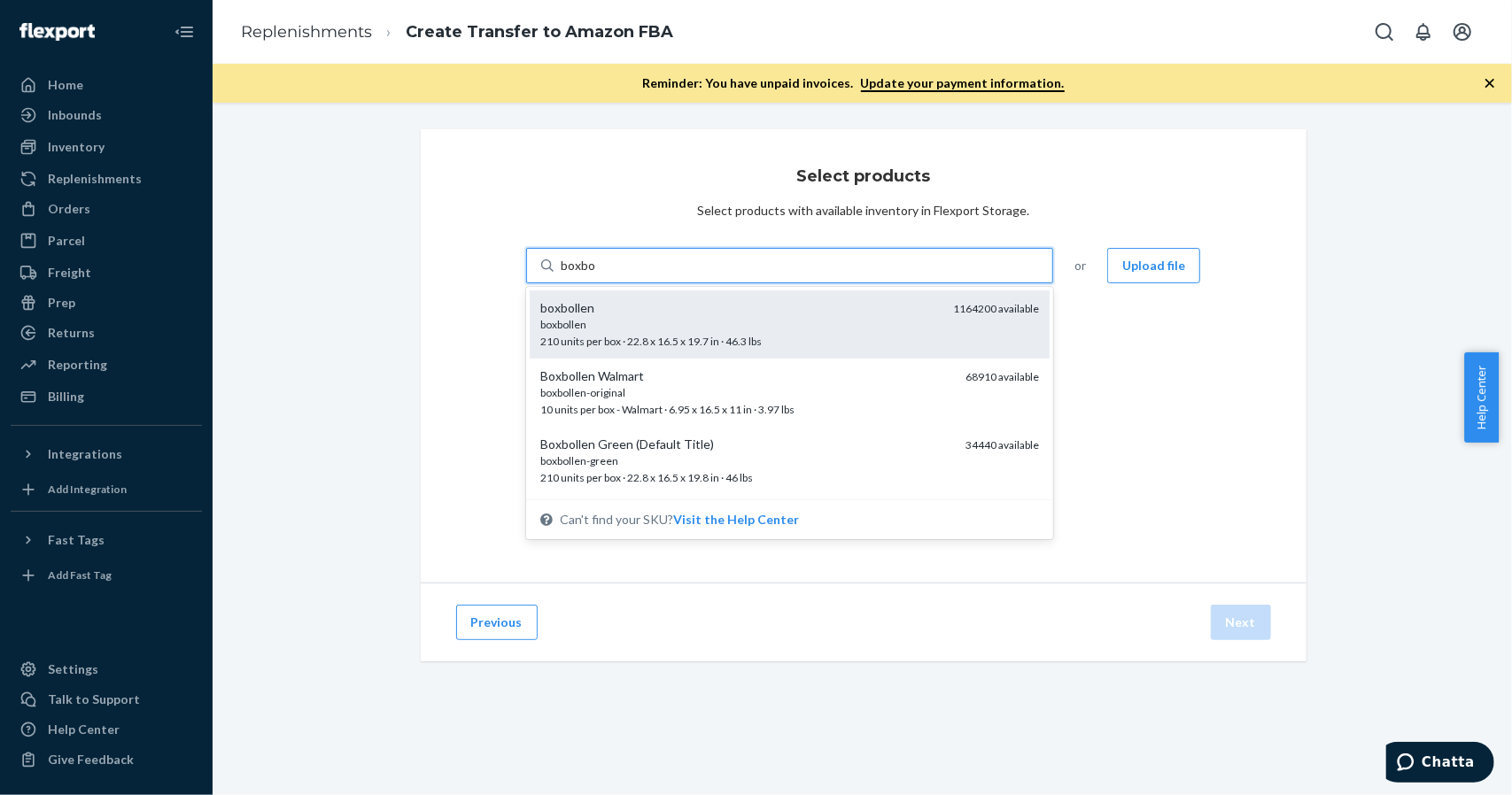
click at [731, 313] on div "boxbollen" at bounding box center [739, 308] width 399 height 18
click at [596, 275] on input "boxbo" at bounding box center [578, 266] width 35 height 18
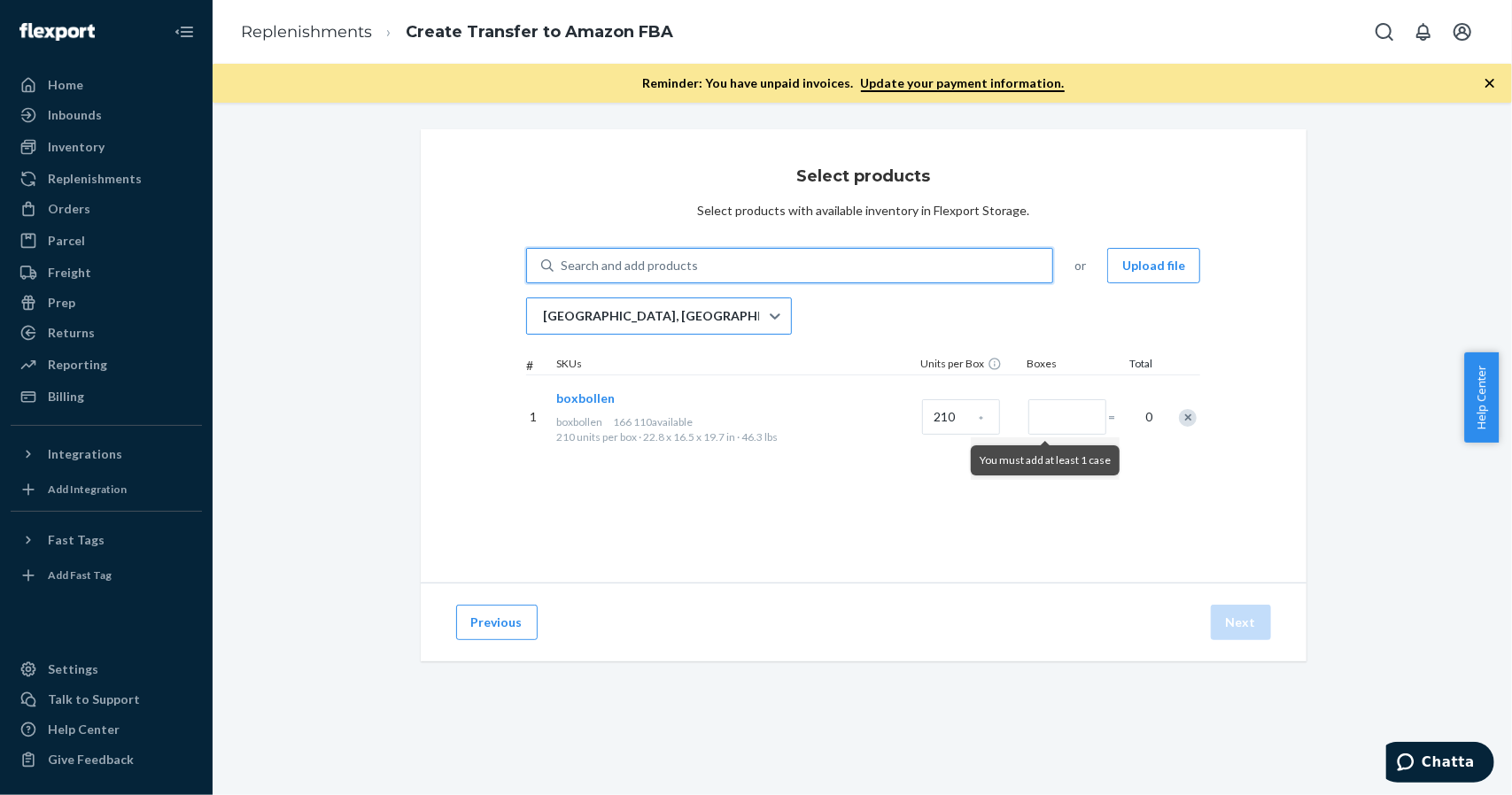
click at [595, 325] on div "[GEOGRAPHIC_DATA], [GEOGRAPHIC_DATA]" at bounding box center [643, 315] width 232 height 35
click at [543, 325] on input "[GEOGRAPHIC_DATA], [GEOGRAPHIC_DATA]" at bounding box center [542, 316] width 2 height 18
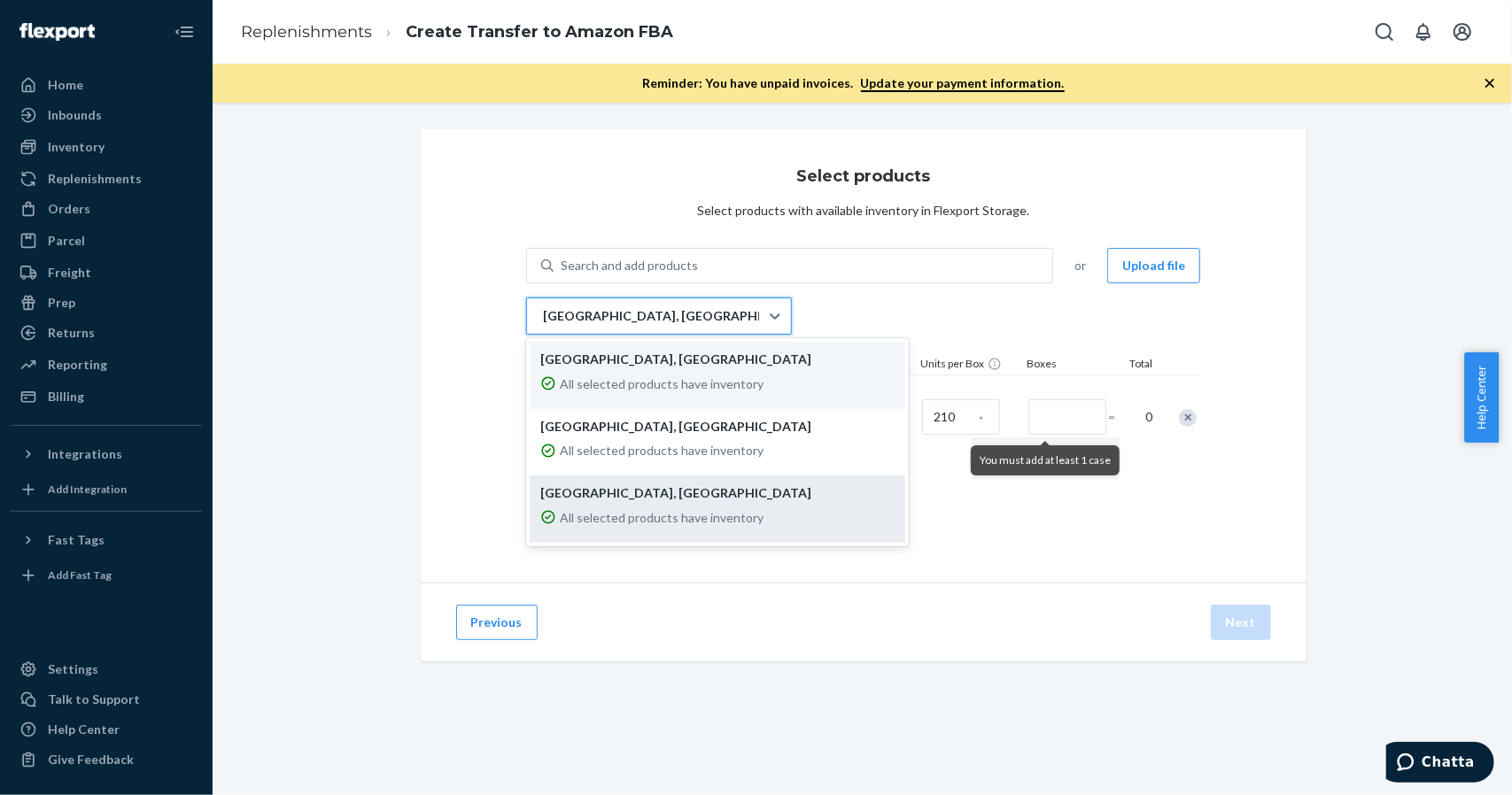
click at [611, 492] on p "[GEOGRAPHIC_DATA], [GEOGRAPHIC_DATA]" at bounding box center [717, 493] width 354 height 18
click at [543, 325] on input "option EWR1RS focused, 3 of 3. 3 results available. Use Up and Down to choose o…" at bounding box center [542, 316] width 2 height 18
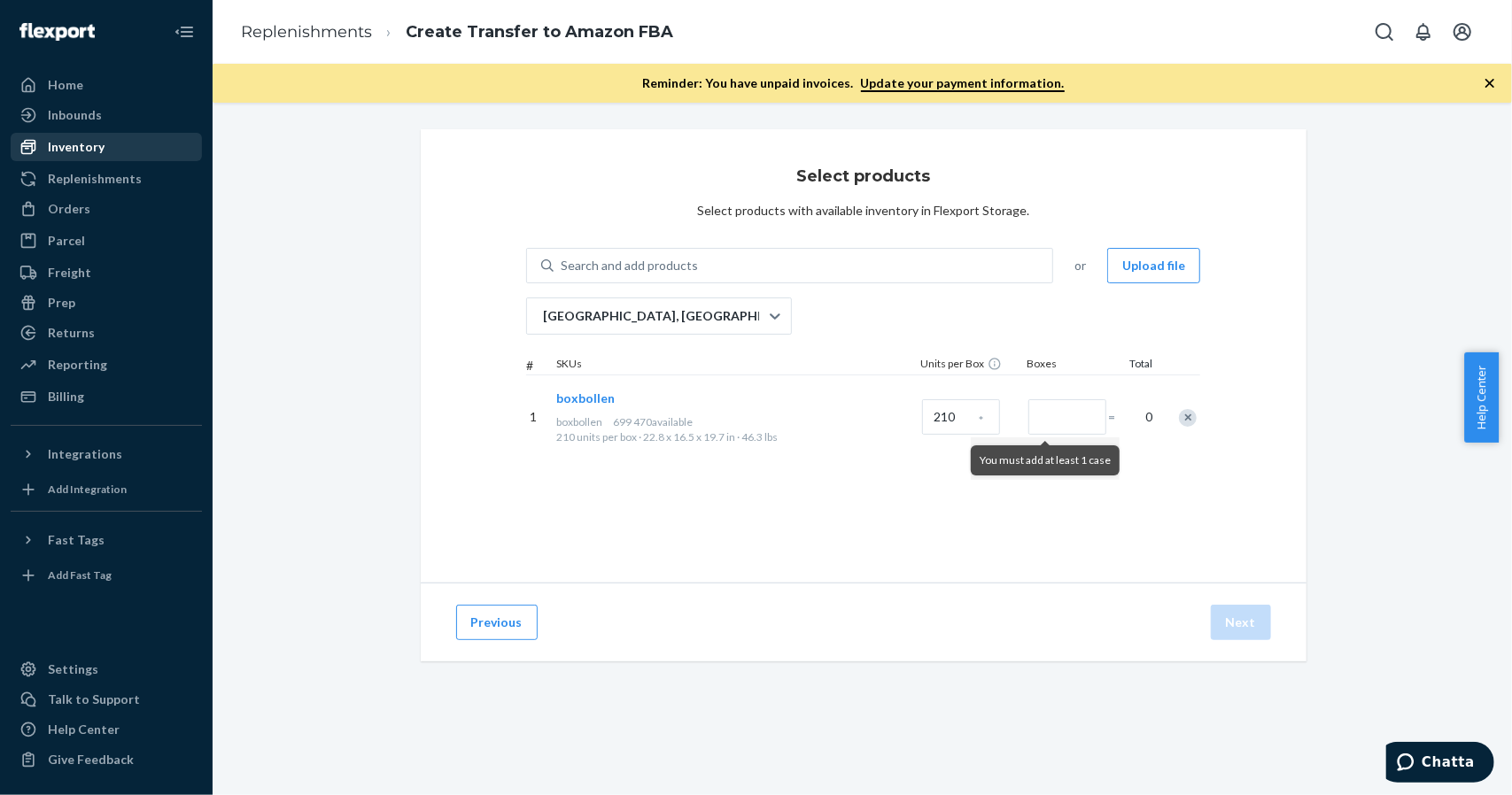
click at [81, 158] on div "Inventory" at bounding box center [106, 147] width 188 height 25
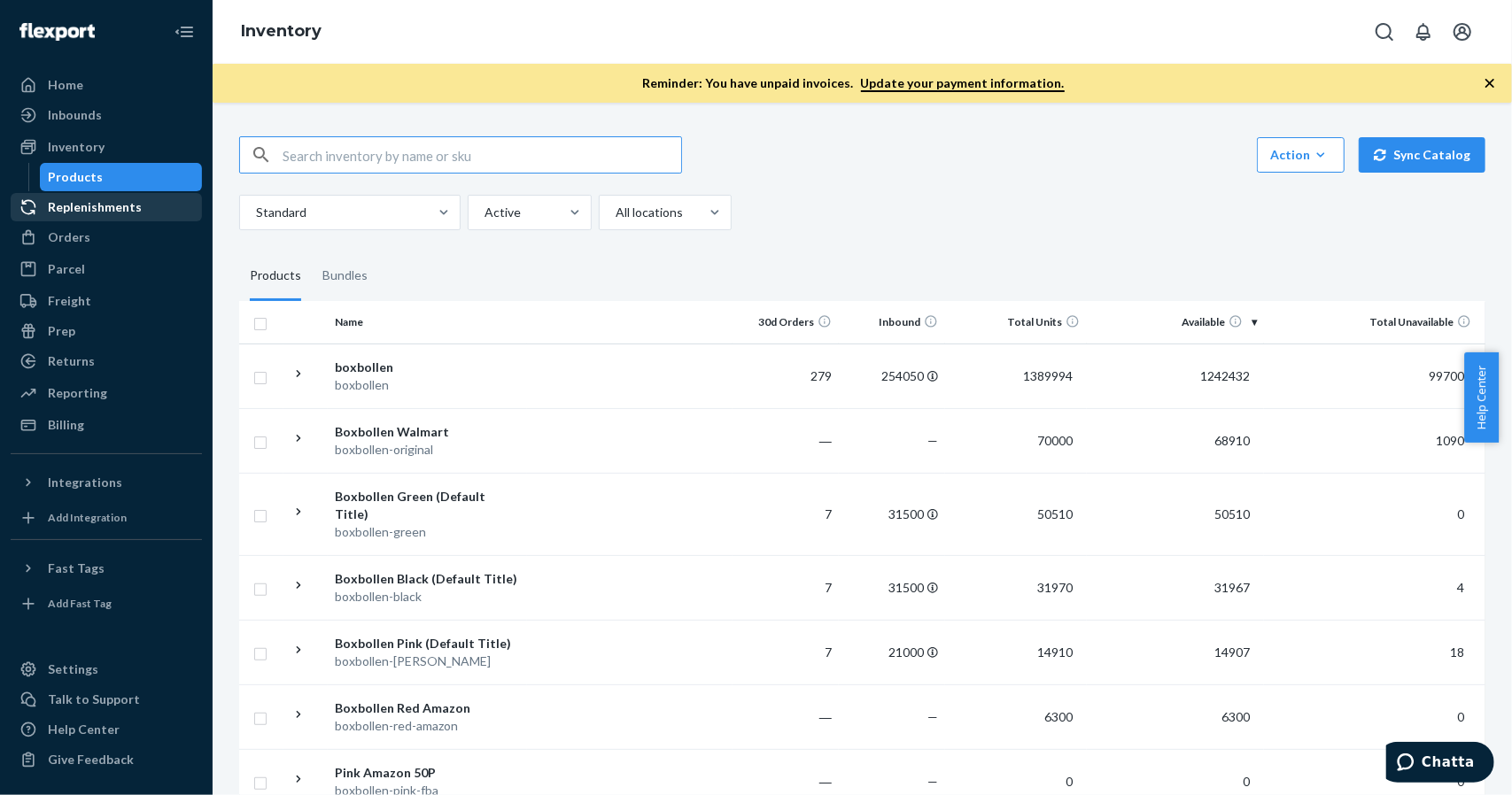
click at [103, 210] on div "Replenishments" at bounding box center [95, 207] width 94 height 18
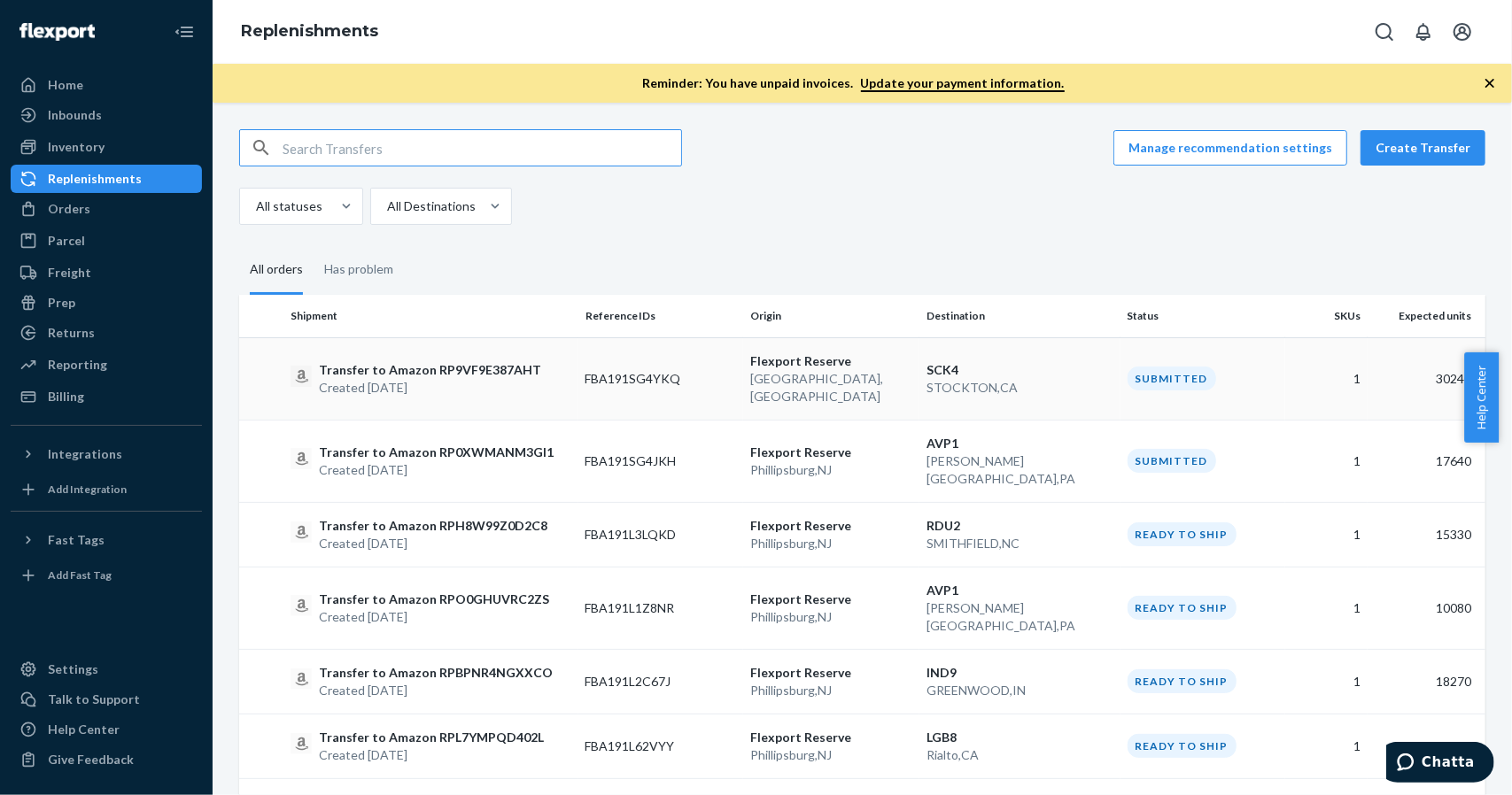
click at [464, 379] on p "Created [DATE]" at bounding box center [430, 388] width 222 height 18
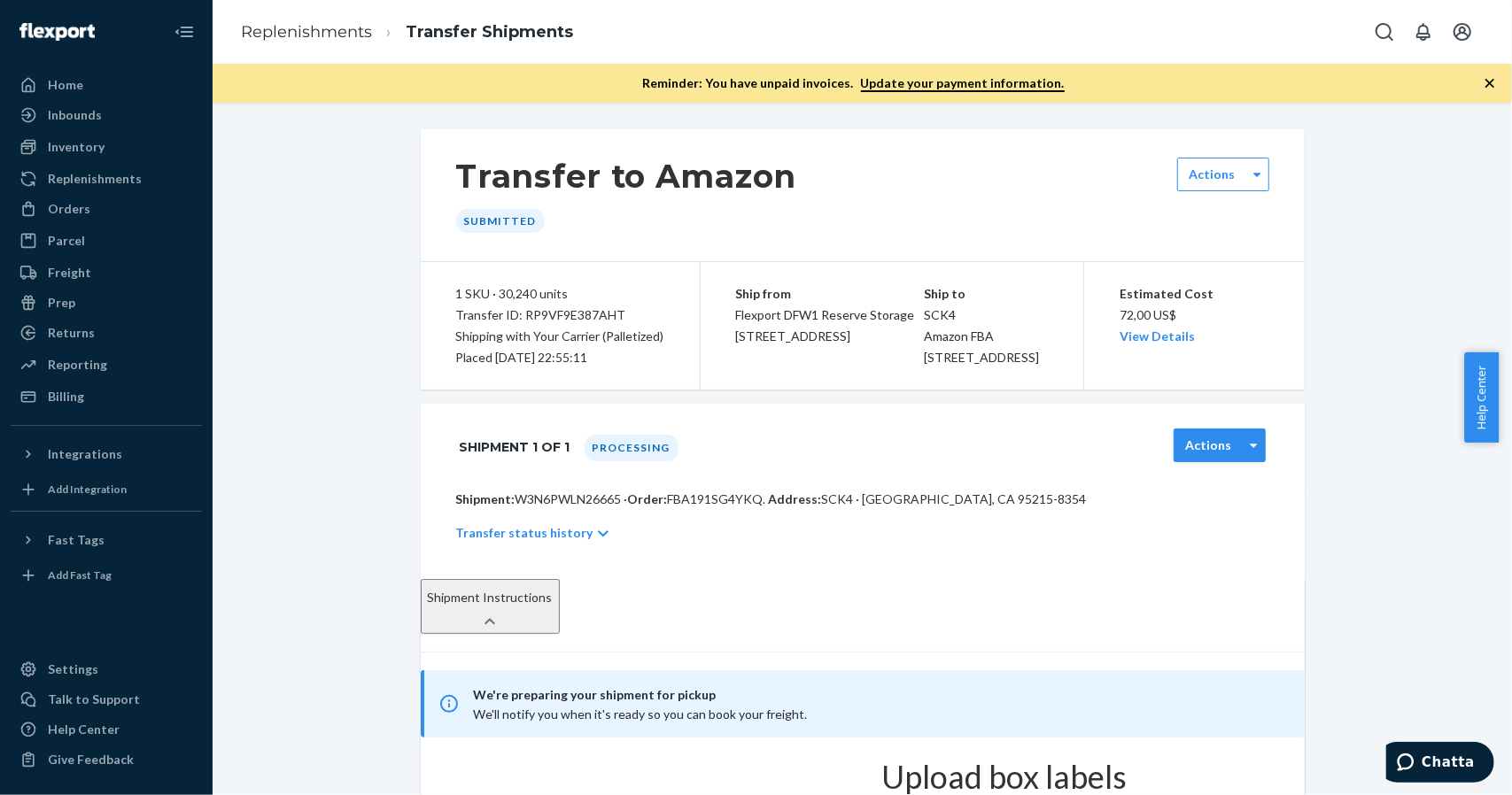
click at [1235, 454] on div "Actions" at bounding box center [1208, 446] width 68 height 18
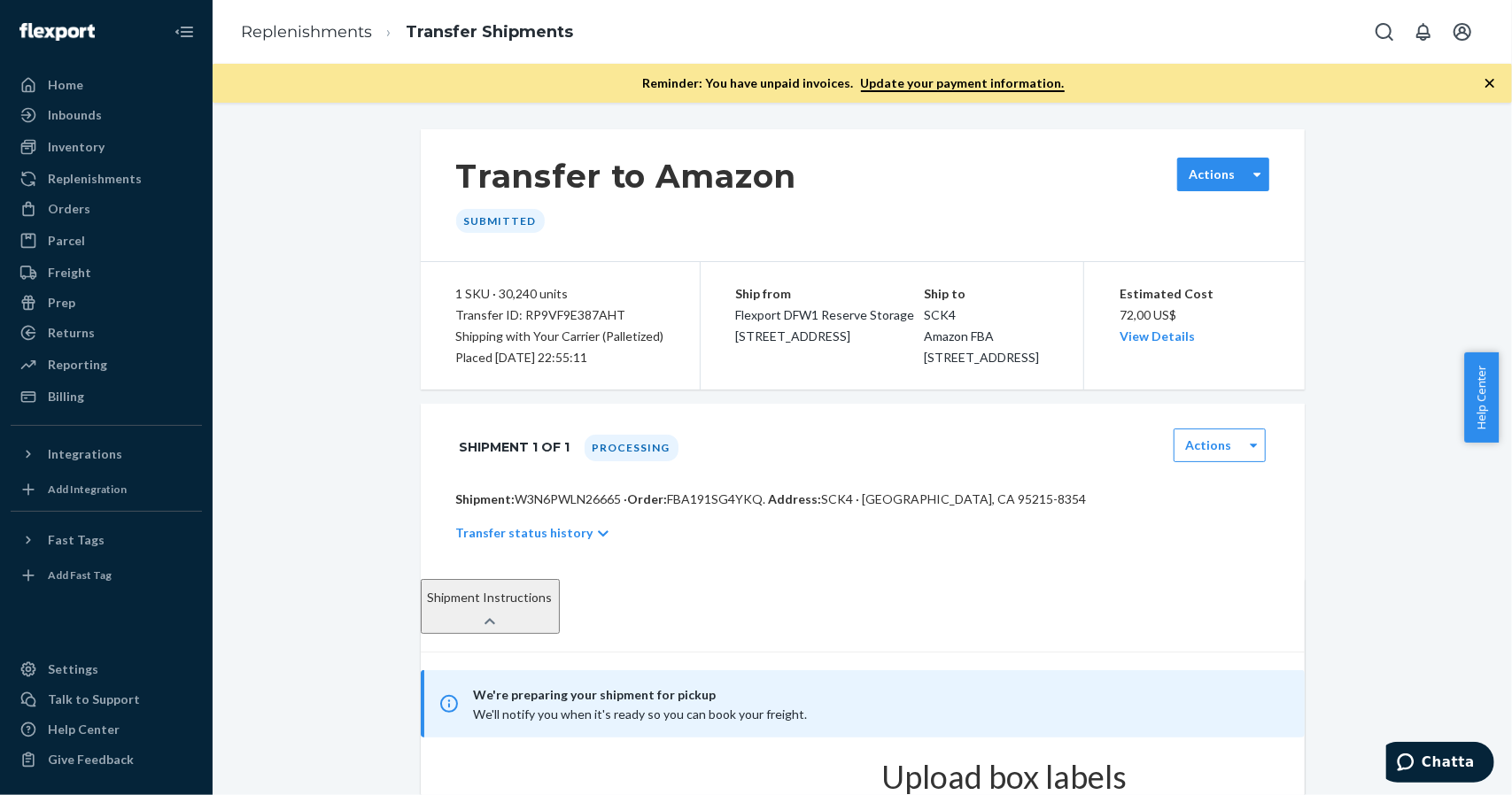
click at [1190, 169] on label "Actions" at bounding box center [1211, 175] width 46 height 18
click at [1226, 211] on p "Cancel Transfer" at bounding box center [1224, 202] width 89 height 18
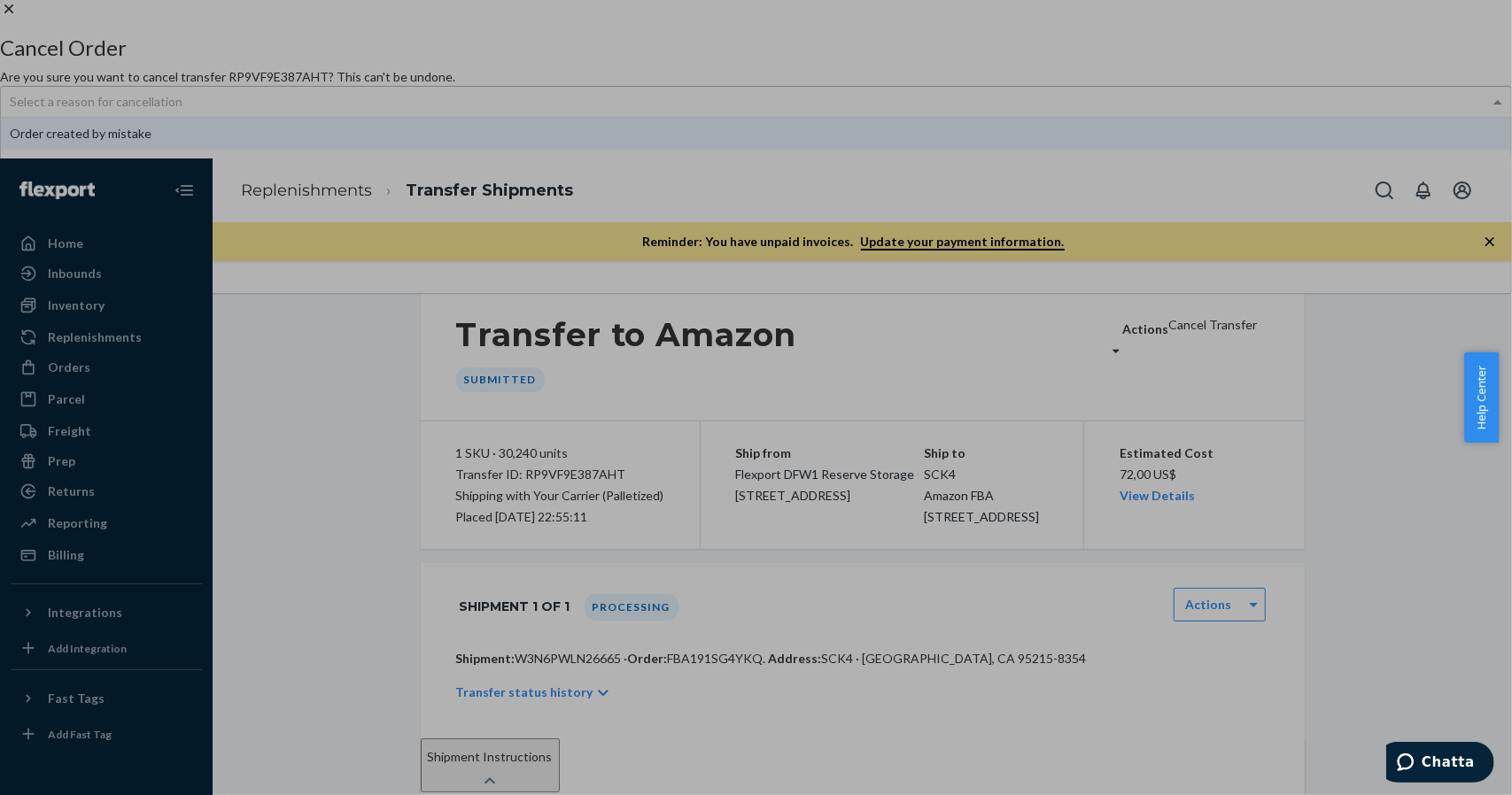
click at [721, 117] on div "Select a reason for cancellation" at bounding box center [756, 102] width 1510 height 30
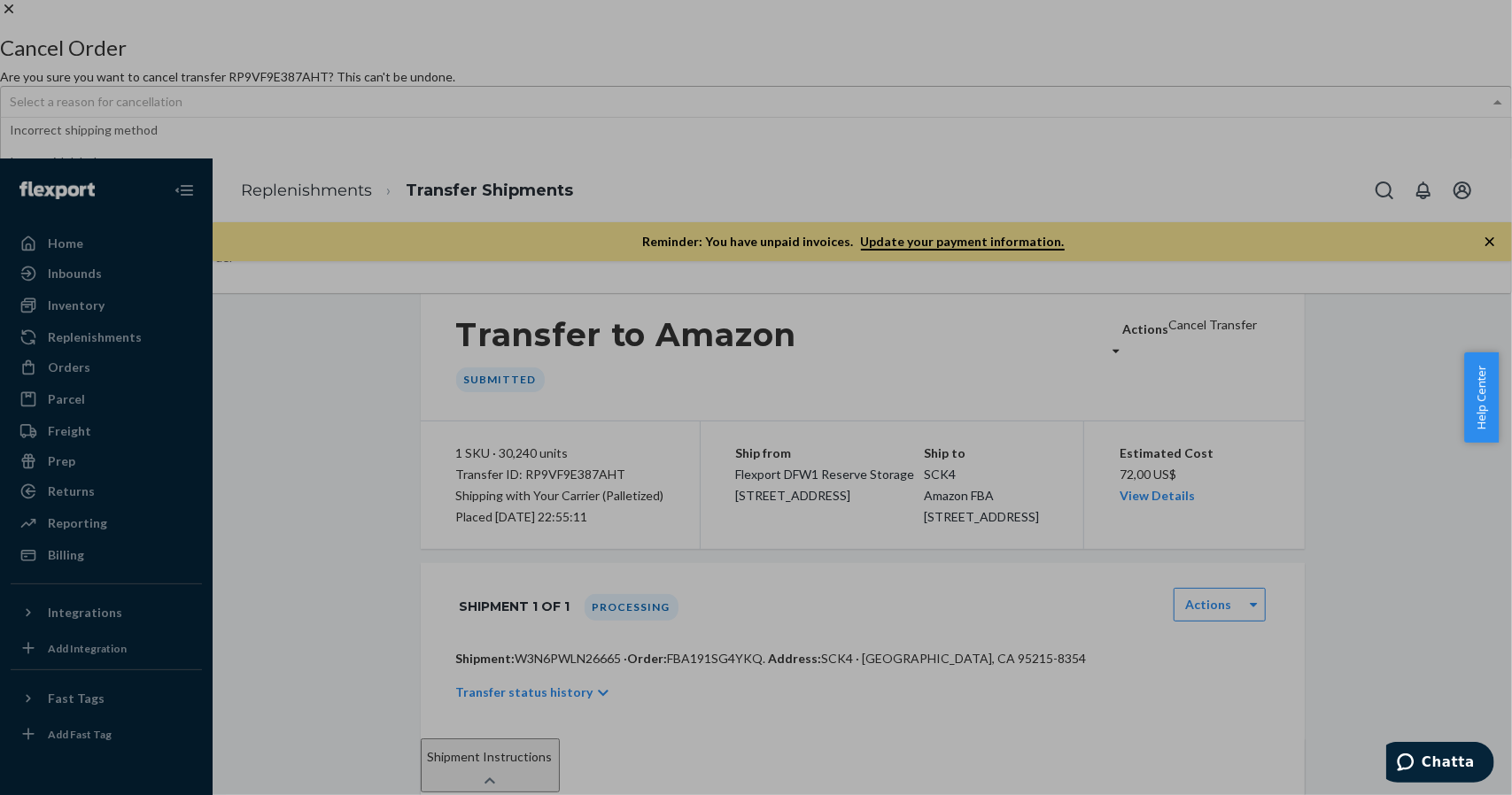
scroll to position [112, 0]
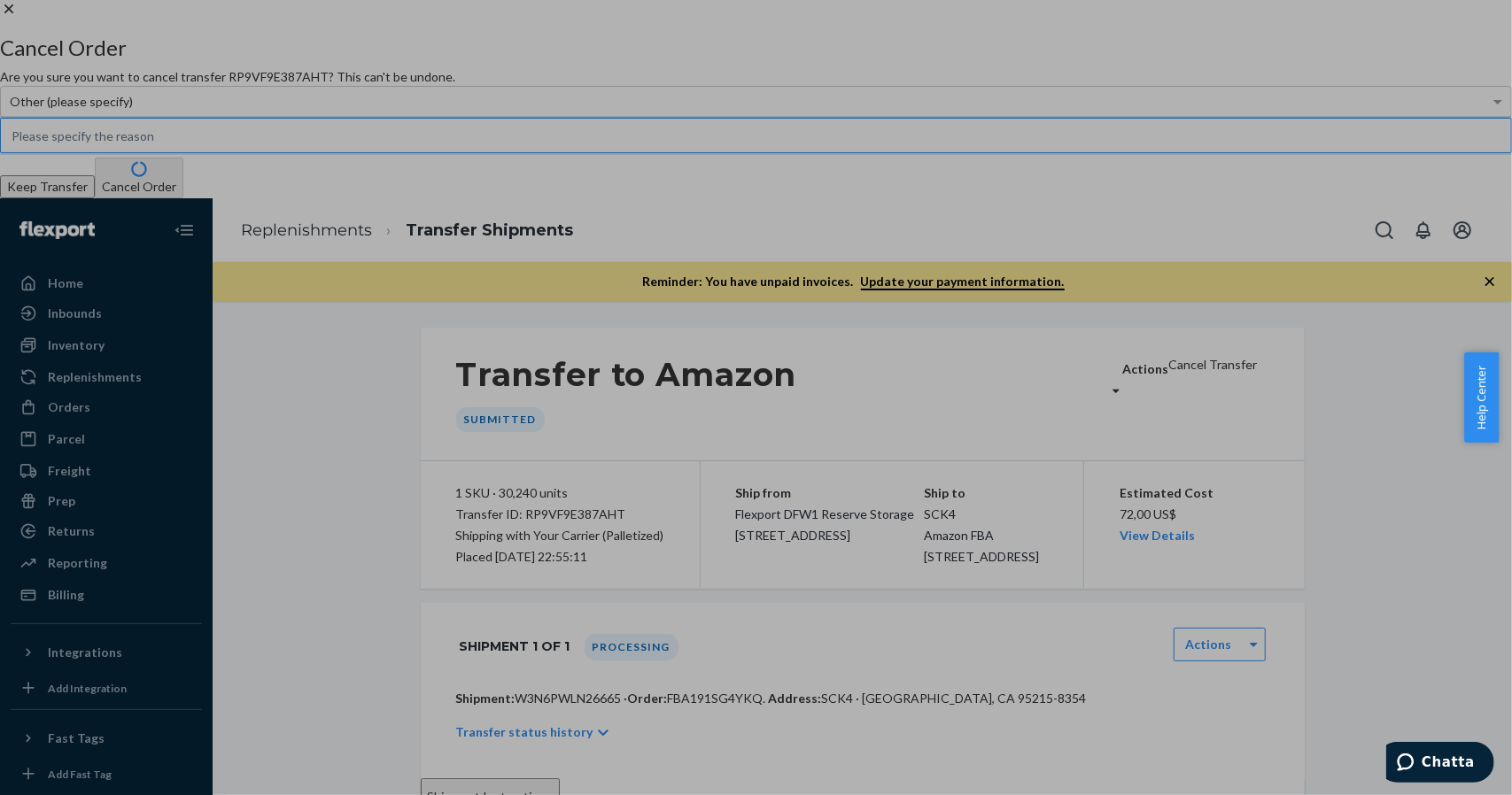
click at [630, 153] on input "text" at bounding box center [756, 135] width 1512 height 35
type input "W"
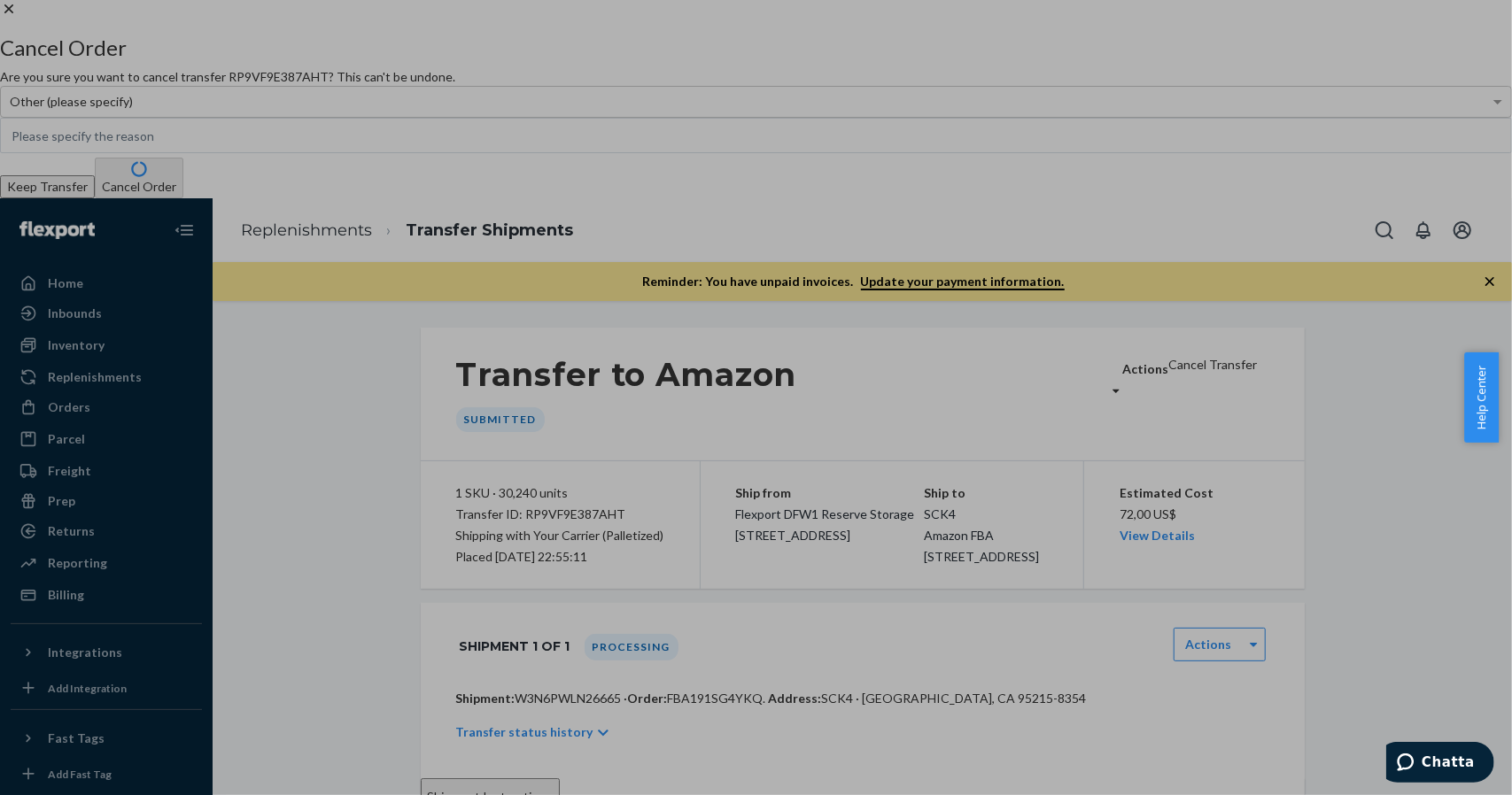
click at [18, 18] on icon at bounding box center [9, 9] width 18 height 18
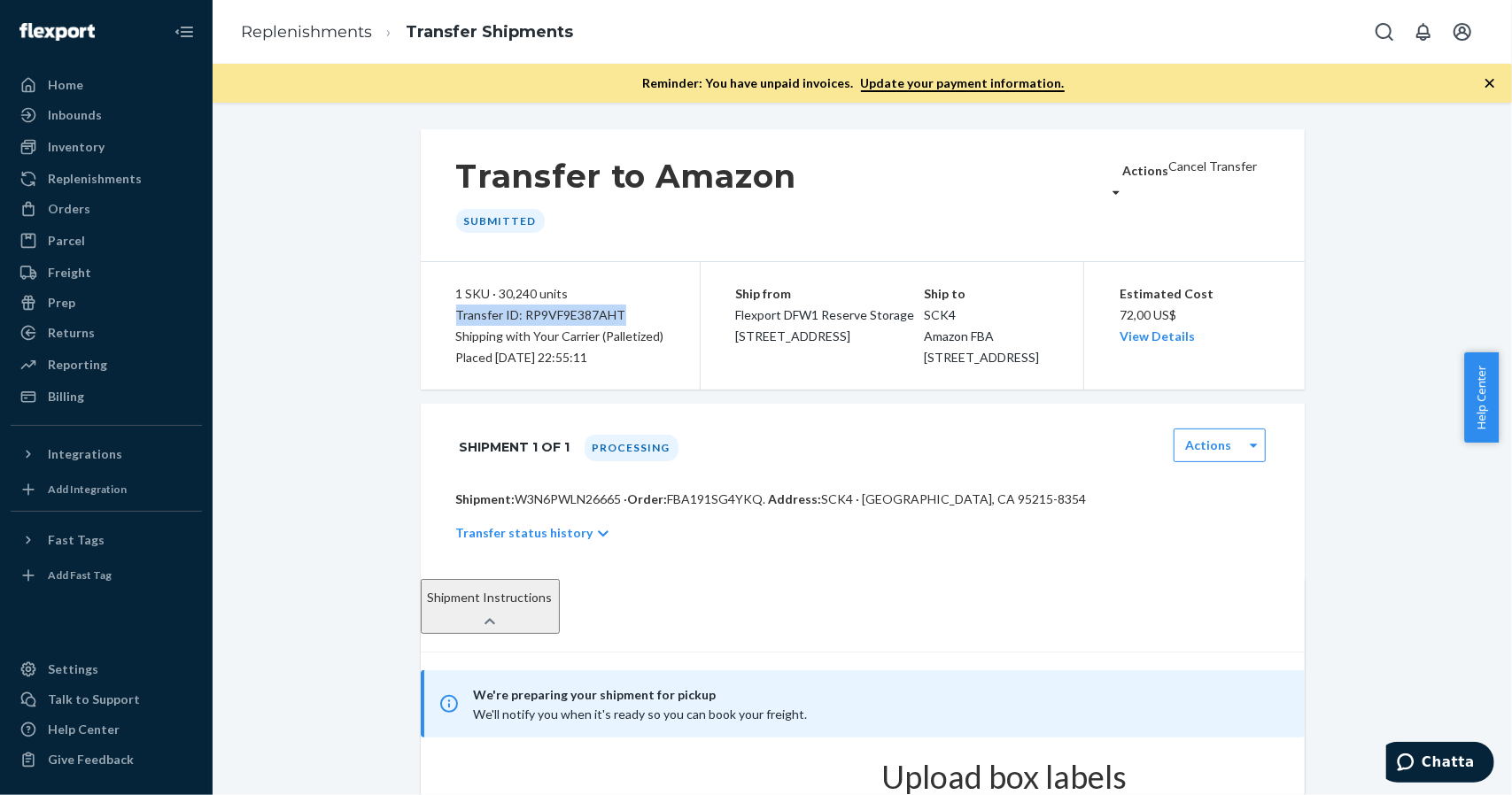
drag, startPoint x: 615, startPoint y: 316, endPoint x: 448, endPoint y: 313, distance: 166.5
click at [448, 313] on div "1 SKU · 30,240 units Transfer ID: RP9VF9E387AHT Shipping with Your Carrier (Pal…" at bounding box center [561, 326] width 280 height 128
copy div "Transfer ID: RP9VF9E387AHT"
click at [1438, 765] on span "Chatta" at bounding box center [1446, 762] width 53 height 16
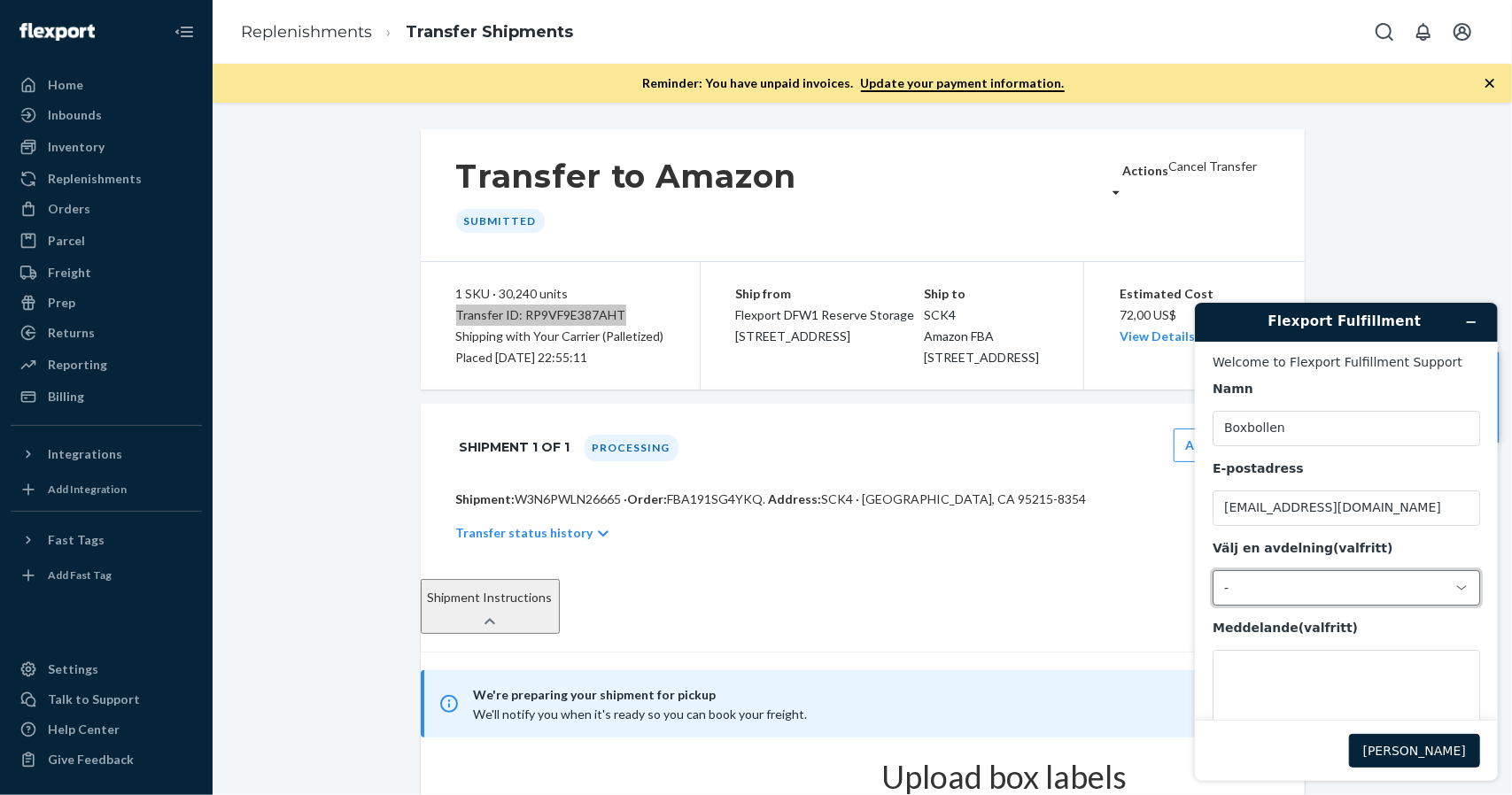
click at [1261, 593] on div "-" at bounding box center [1334, 587] width 223 height 16
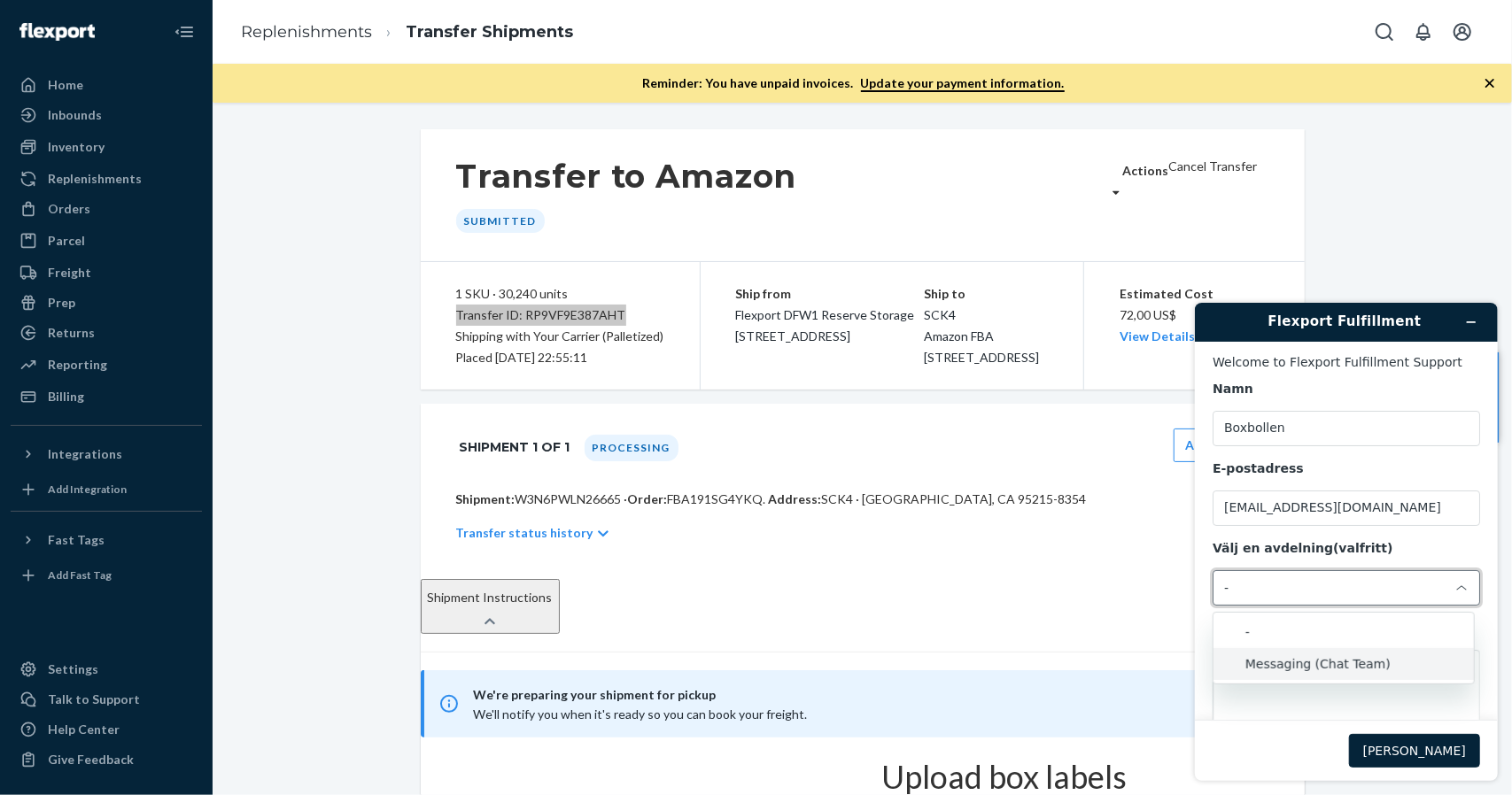
click at [1273, 654] on li "Messaging (Chat Team)" at bounding box center [1342, 663] width 260 height 32
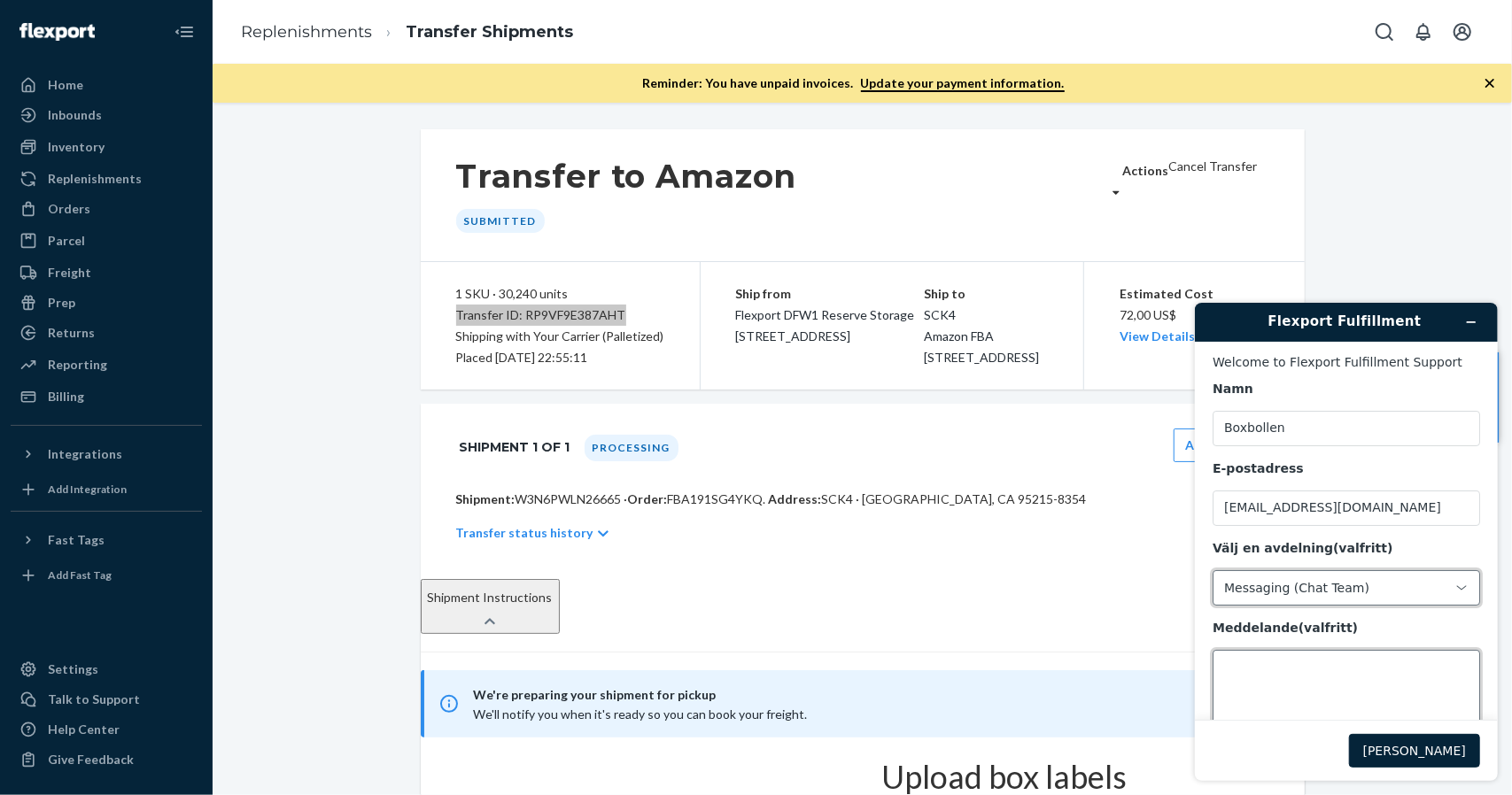
click at [1270, 684] on textarea "Meddelande (valfritt)" at bounding box center [1344, 698] width 267 height 99
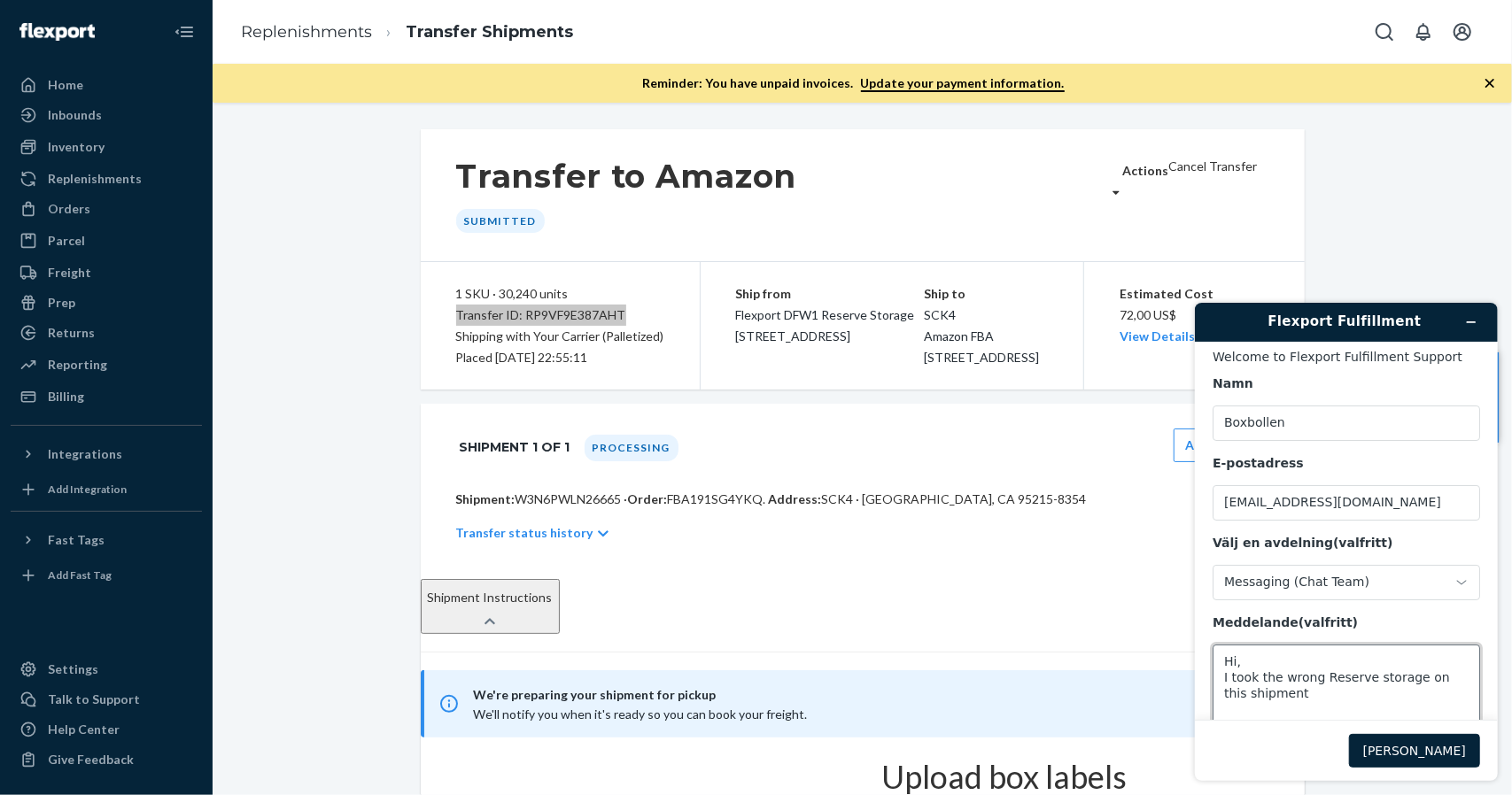
paste textarea "Transfer ID: RP9VF9E387AHT"
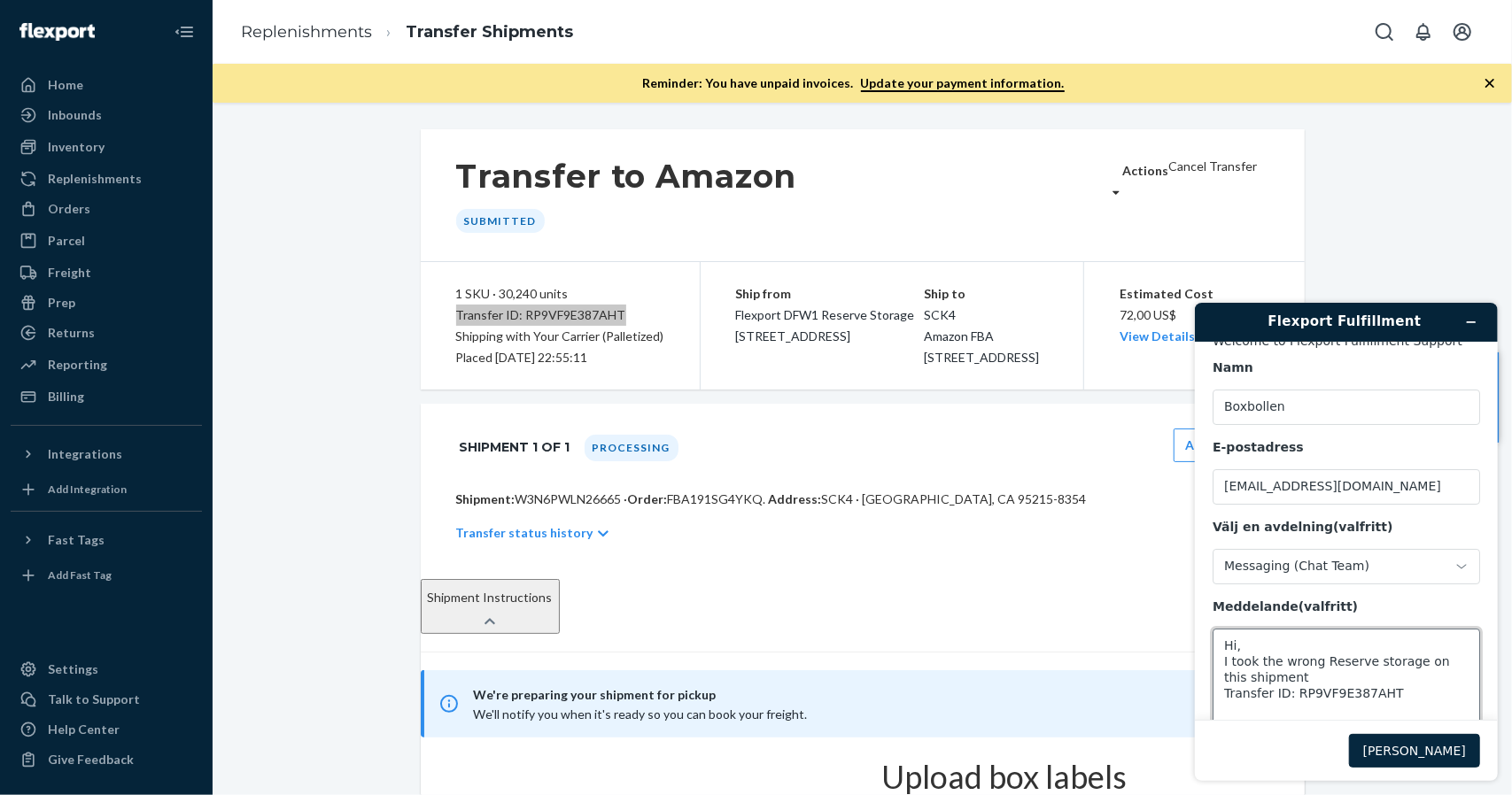
type textarea "Hi, I took the wrong Reserve storage on this shipment Transfer ID: RP9VF9E387AHT"
click at [1418, 747] on button "[PERSON_NAME]" at bounding box center [1413, 750] width 131 height 34
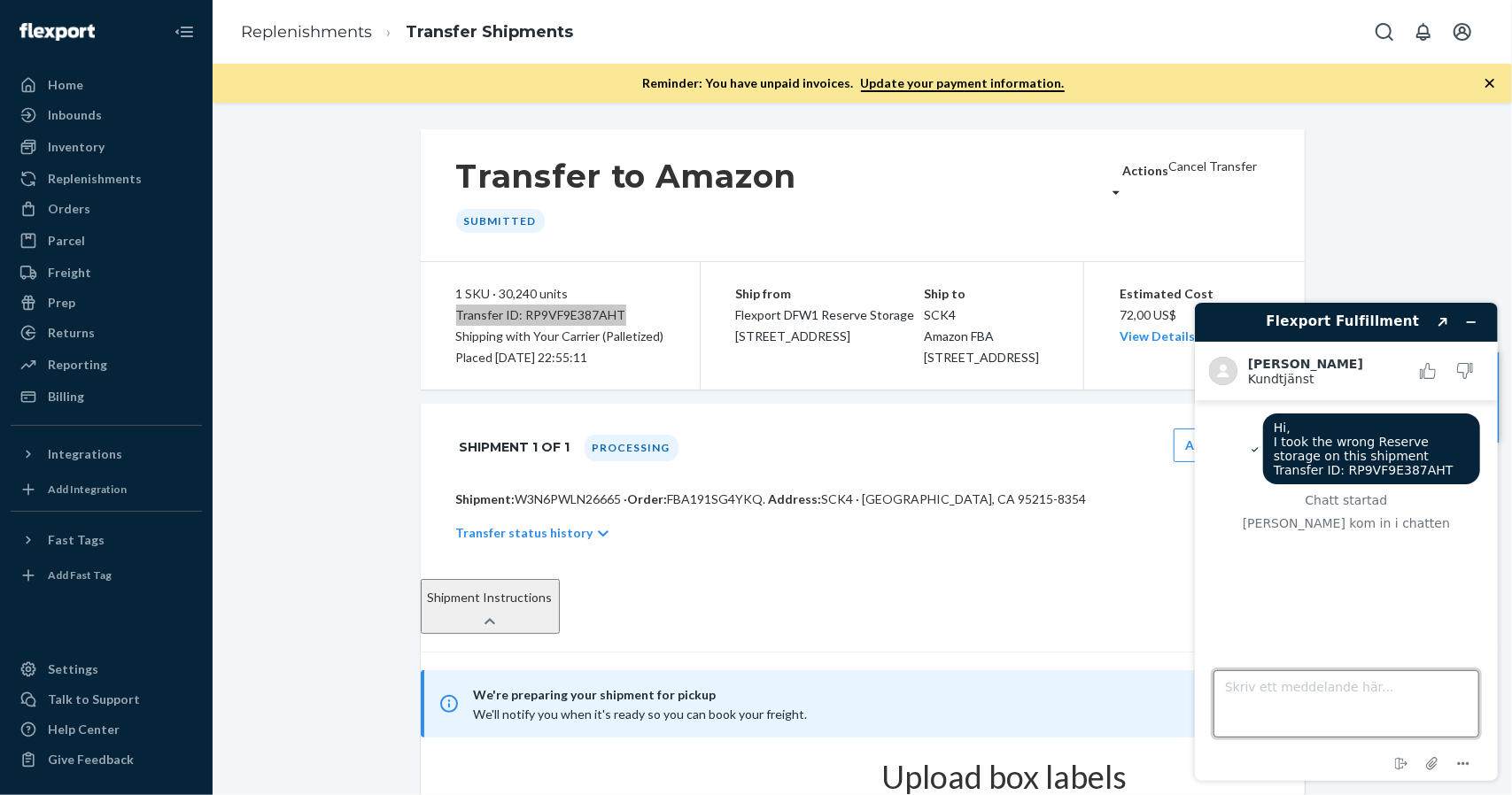
click at [1353, 703] on textarea "Skriv ett meddelande här..." at bounding box center [1345, 703] width 266 height 67
click at [1354, 703] on textarea "Skriv ett meddelande här..." at bounding box center [1345, 703] width 266 height 67
paste textarea "Transfer ID: RP9VF9E387AHT"
type textarea "Transfer ID: RP9VF9E387AHT should be shipped from [US_STATE] and not [GEOGRAPHI…"
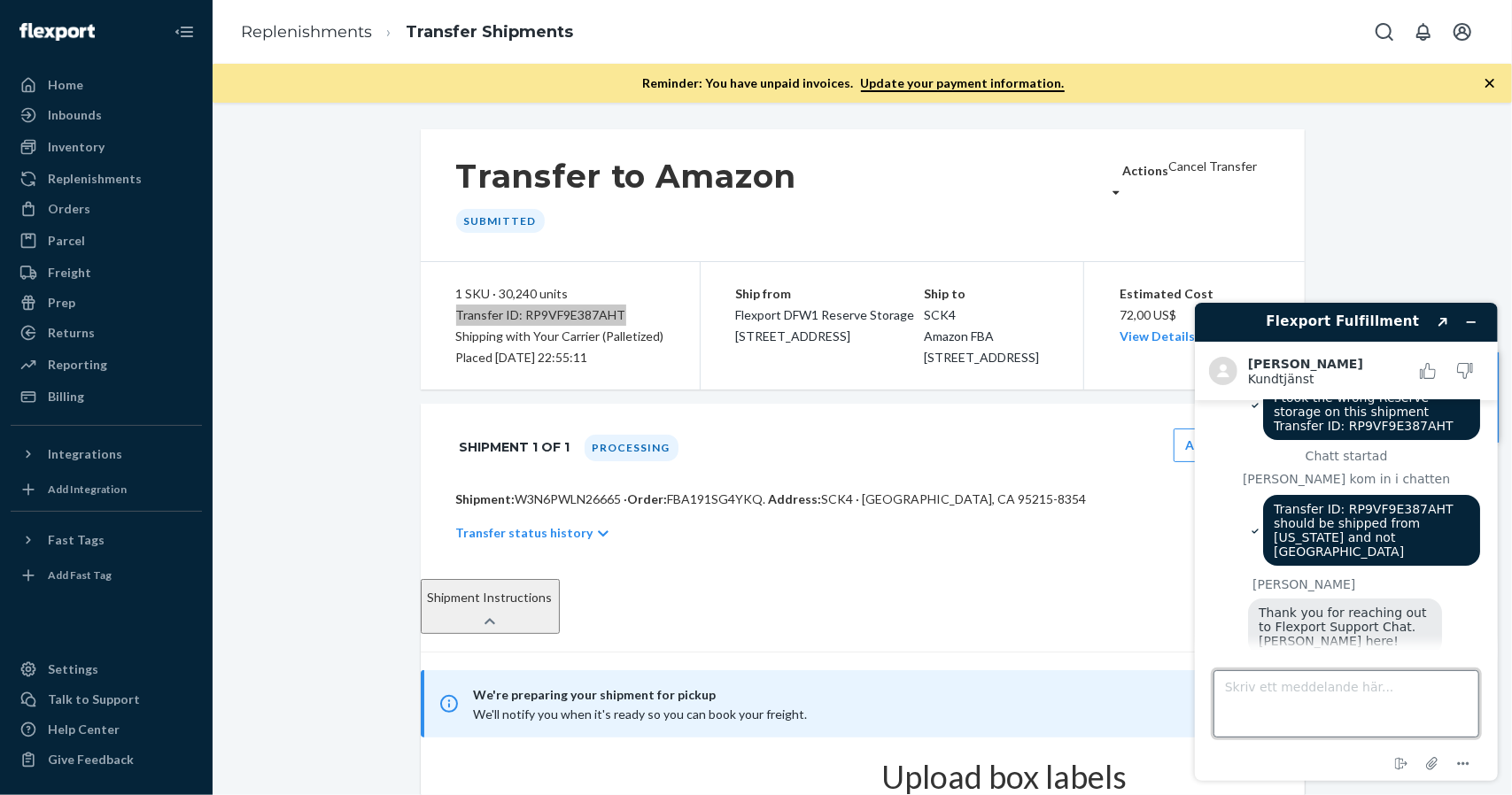
scroll to position [97, 0]
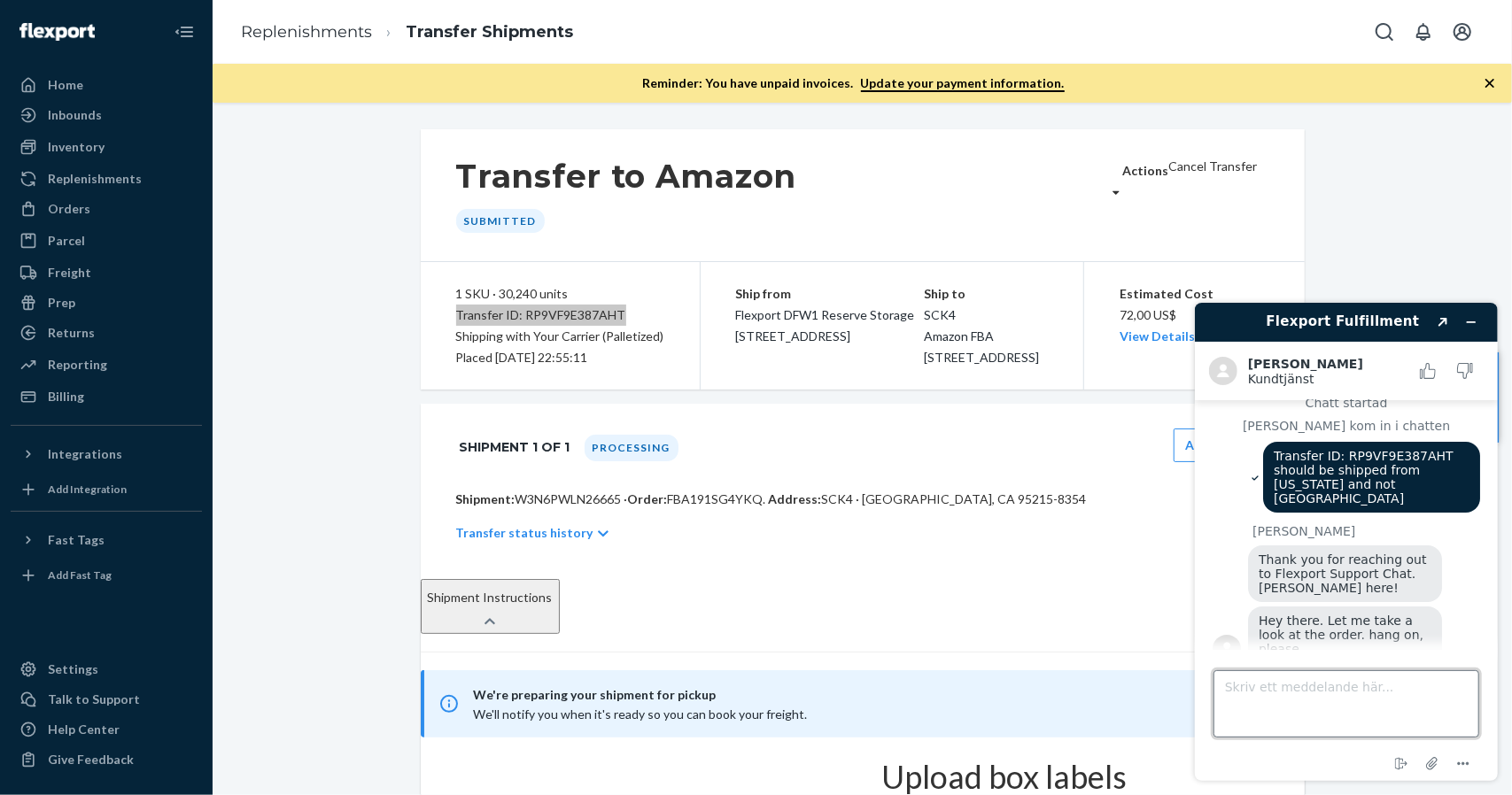
click at [1320, 693] on textarea "Skriv ett meddelande här..." at bounding box center [1345, 703] width 266 height 67
click at [1309, 693] on textarea "Skriv ett meddelande här..." at bounding box center [1345, 703] width 266 height 67
type textarea "If I cancle the order it will be issues with the FBA number"
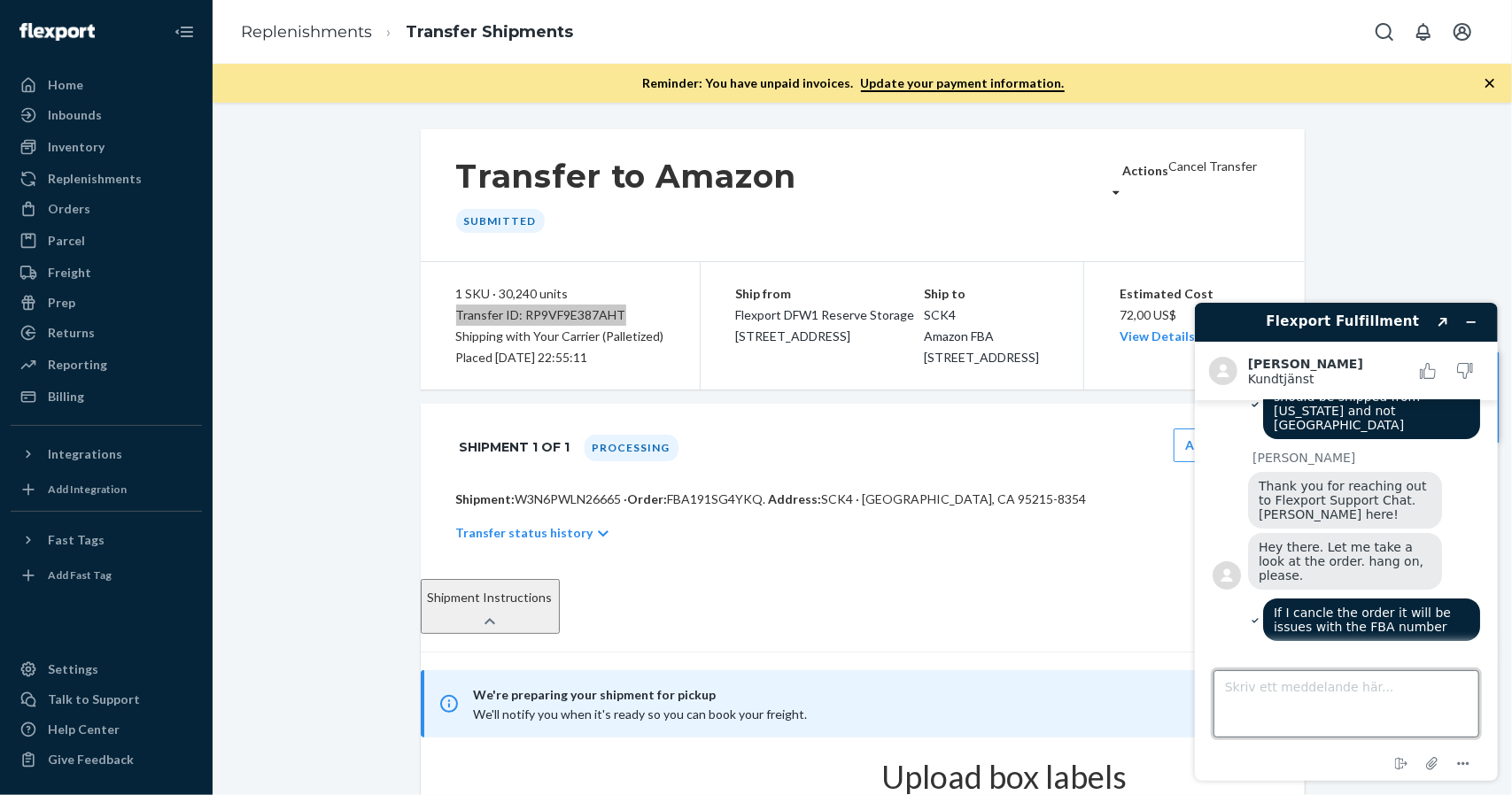
scroll to position [255, 0]
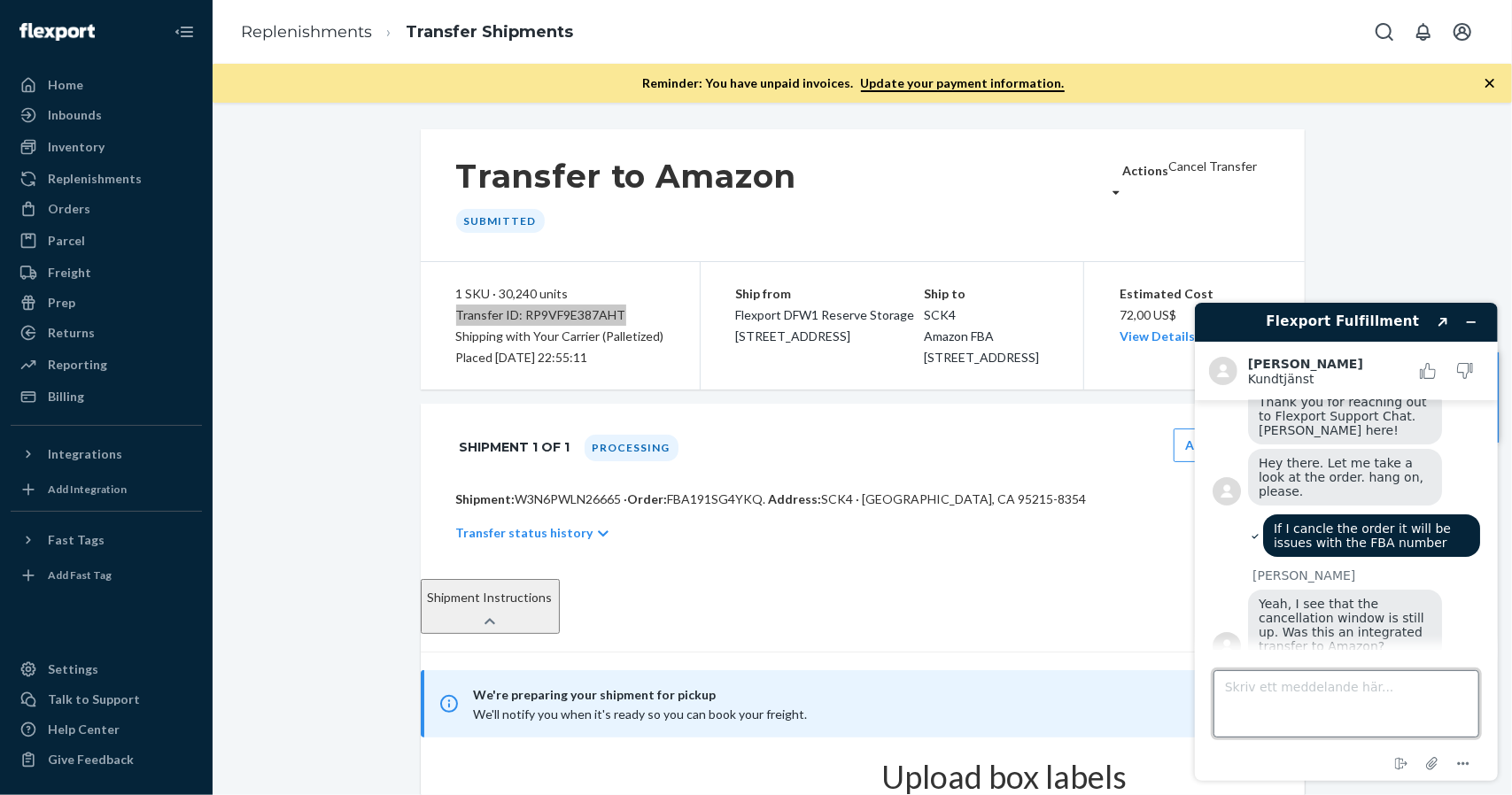
click at [1308, 693] on textarea "Skriv ett meddelande här..." at bounding box center [1345, 703] width 266 height 67
type textarea "N"
type textarea "No, its manual but if I cancle I cant use the same FBA number again. I need hel…"
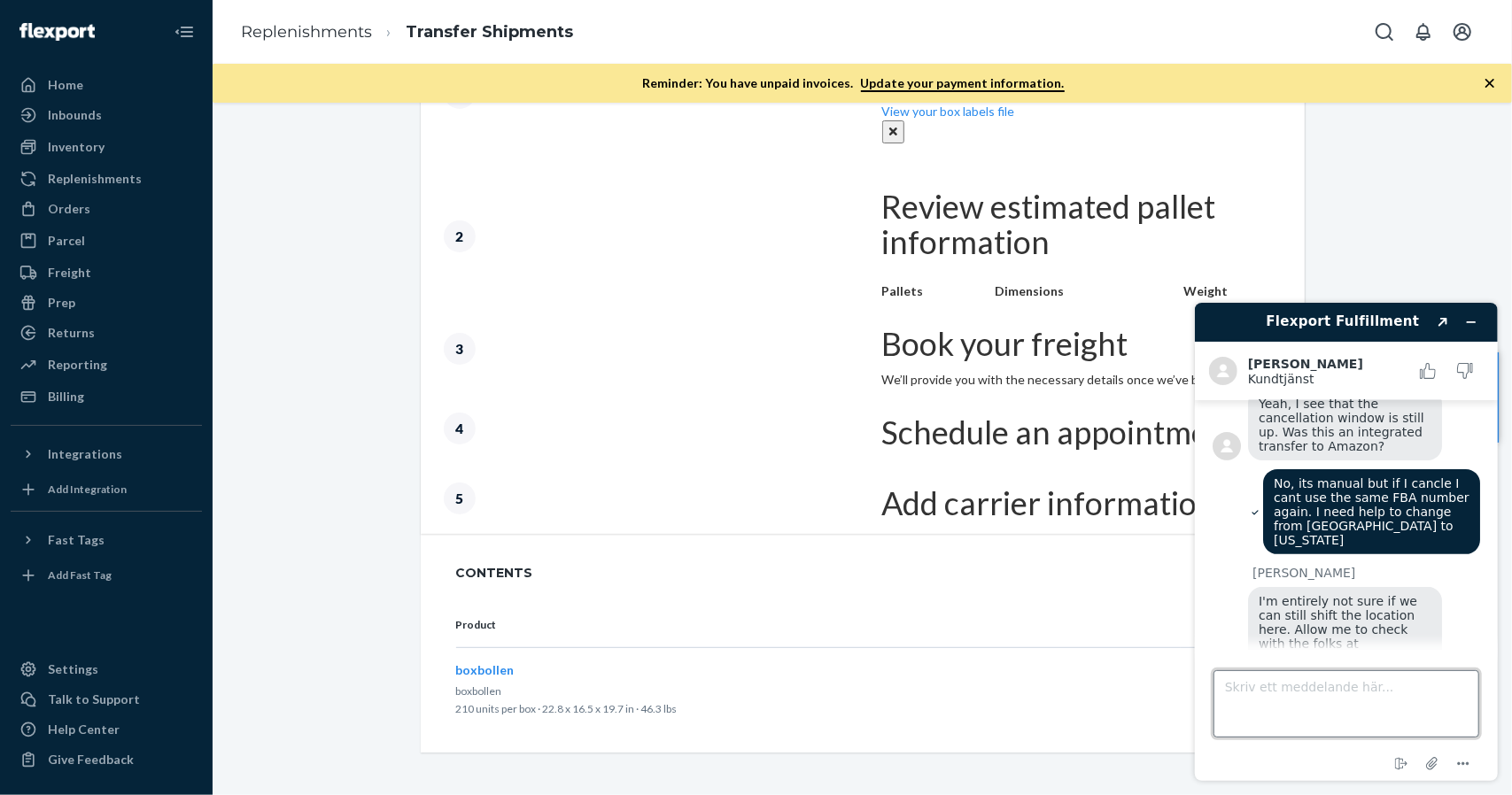
scroll to position [745, 0]
click at [1316, 705] on textarea "Skriv ett meddelande här..." at bounding box center [1345, 703] width 266 height 67
click at [1311, 703] on textarea "Skriv ett meddelande här..." at bounding box center [1345, 703] width 266 height 67
type textarea "Just to send with them. If I cancle I cant use the same FBA nr."
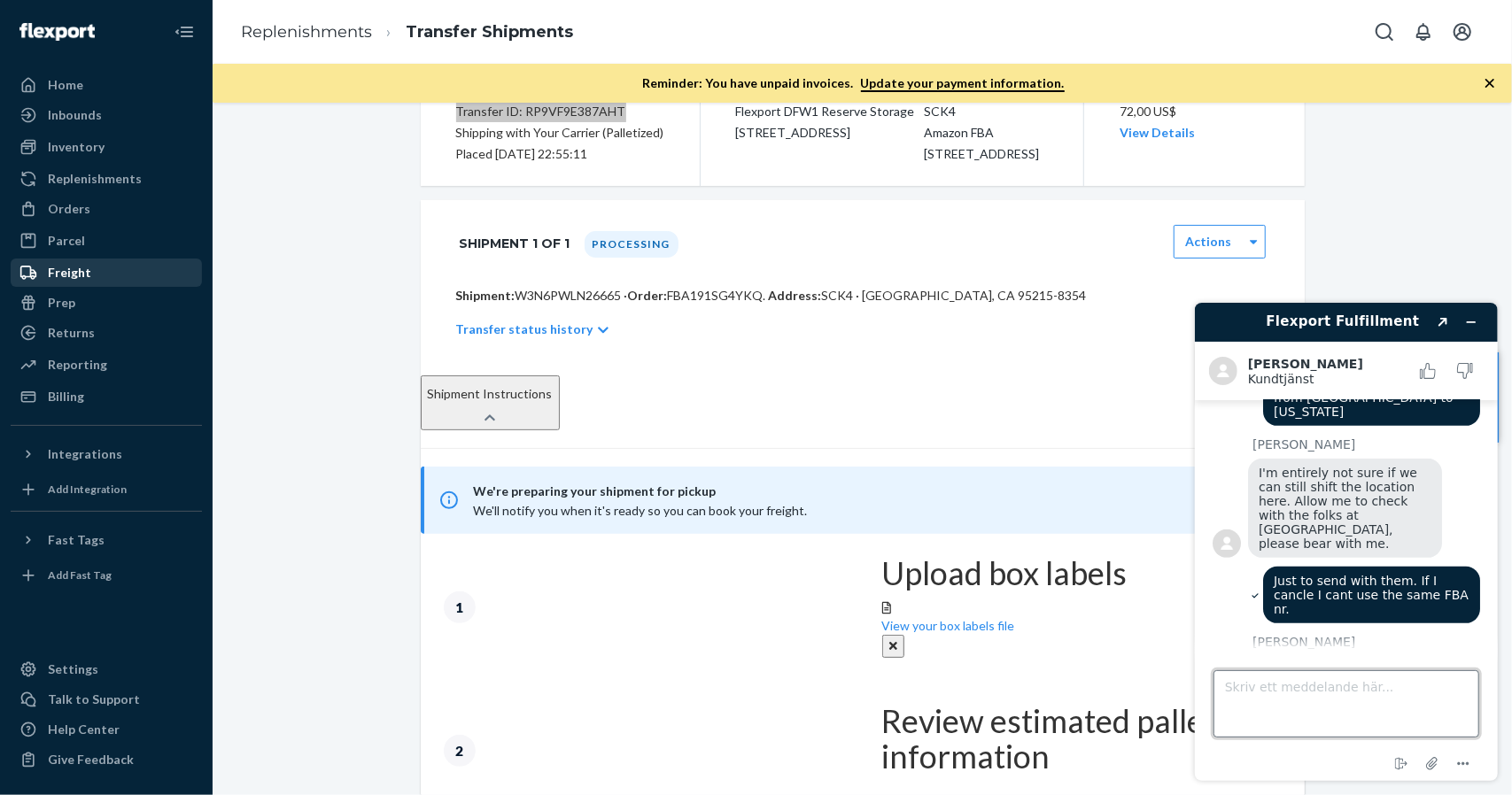
scroll to position [125, 0]
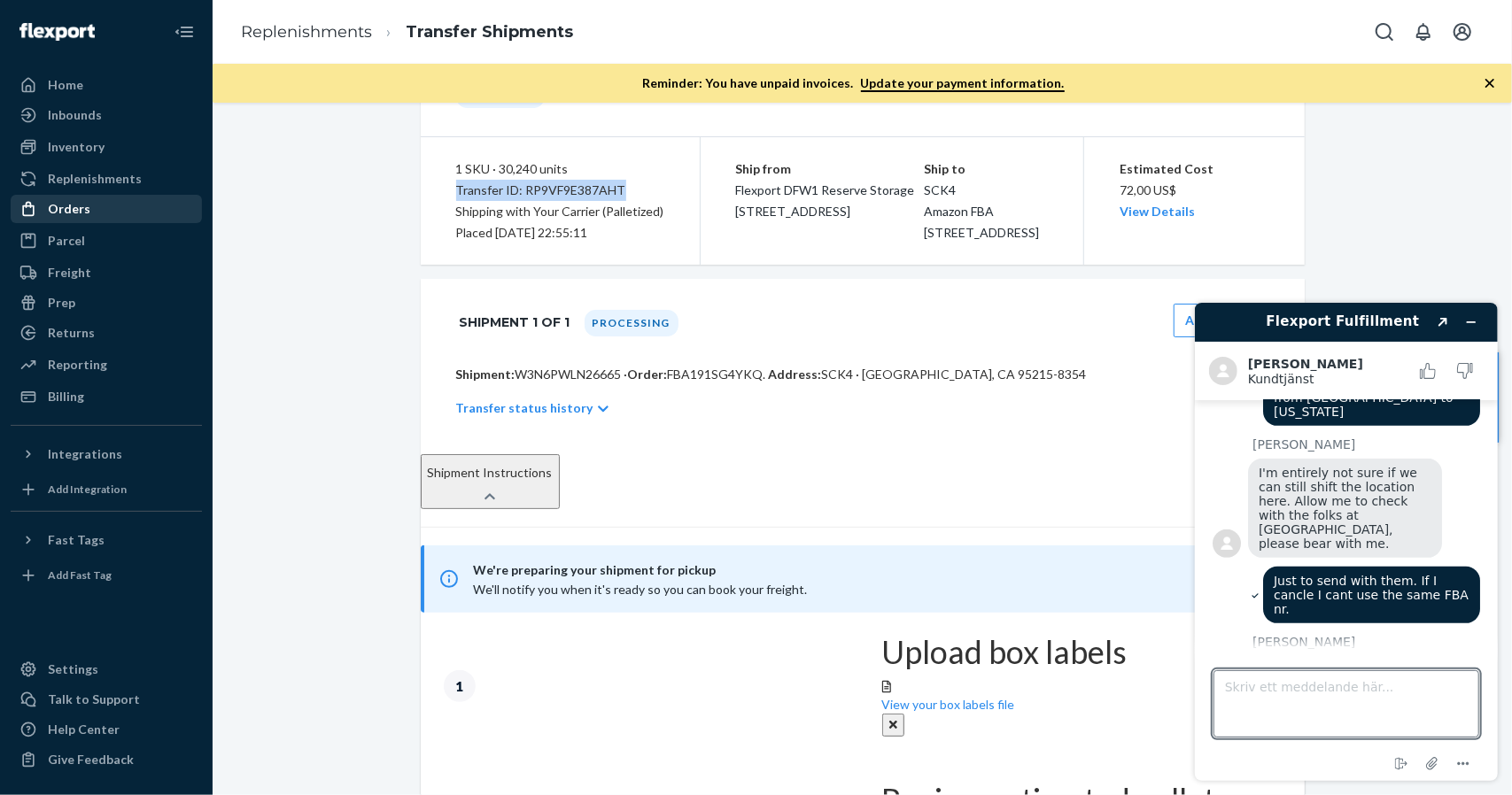
click at [100, 213] on div "Orders" at bounding box center [106, 209] width 188 height 25
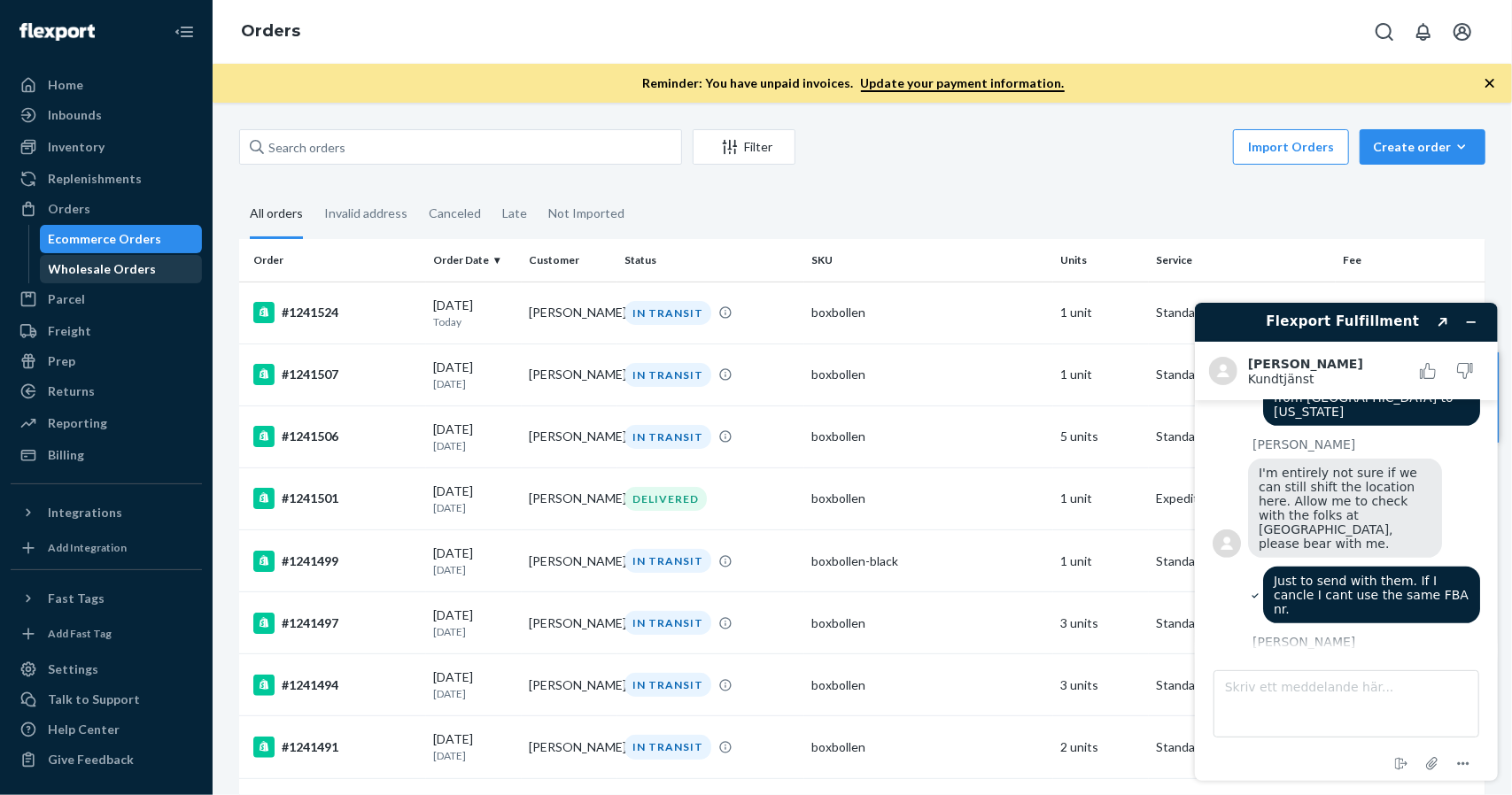
click at [102, 270] on div "Wholesale Orders" at bounding box center [103, 269] width 108 height 18
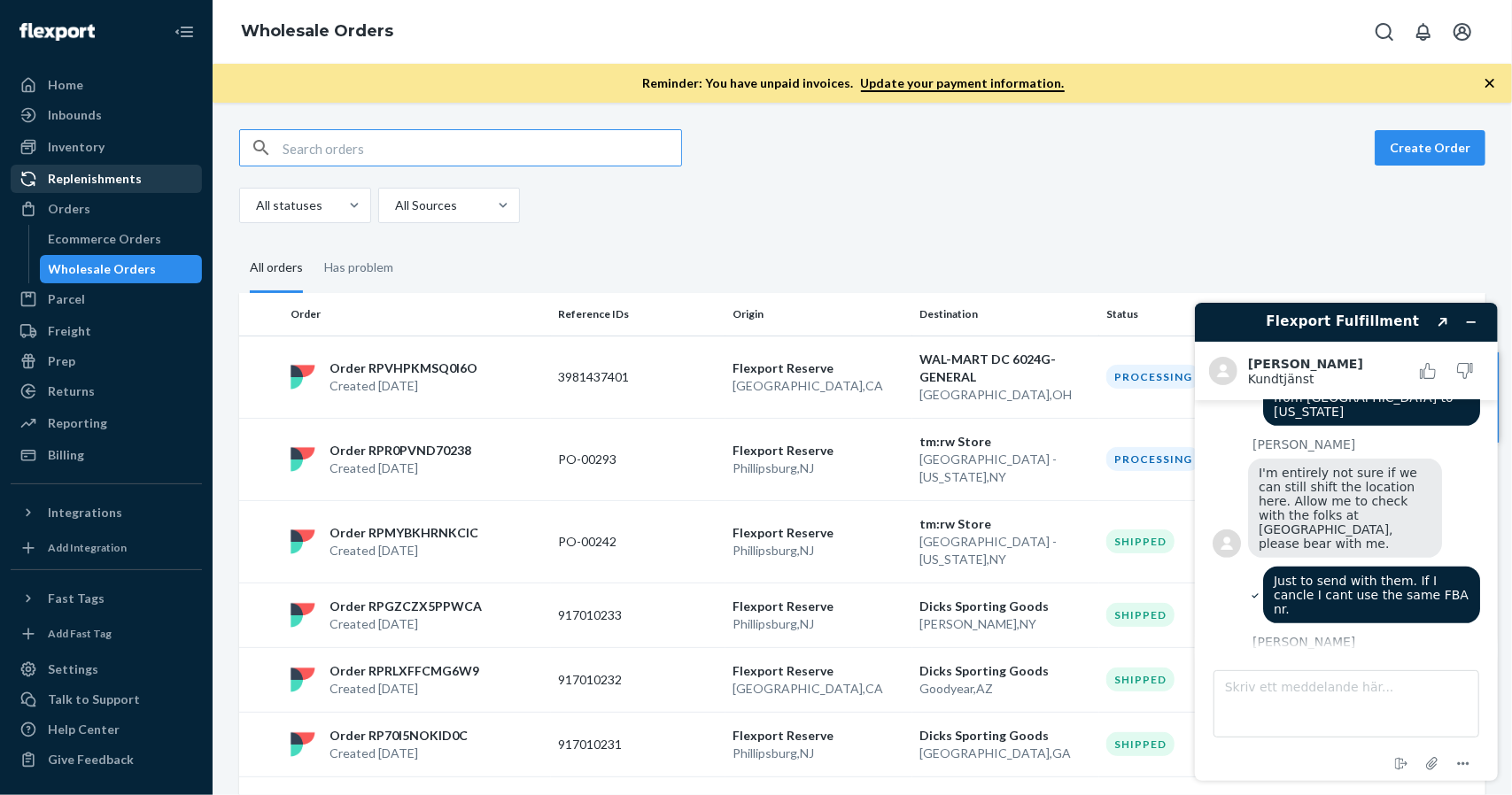
click at [111, 178] on div "Replenishments" at bounding box center [95, 179] width 94 height 18
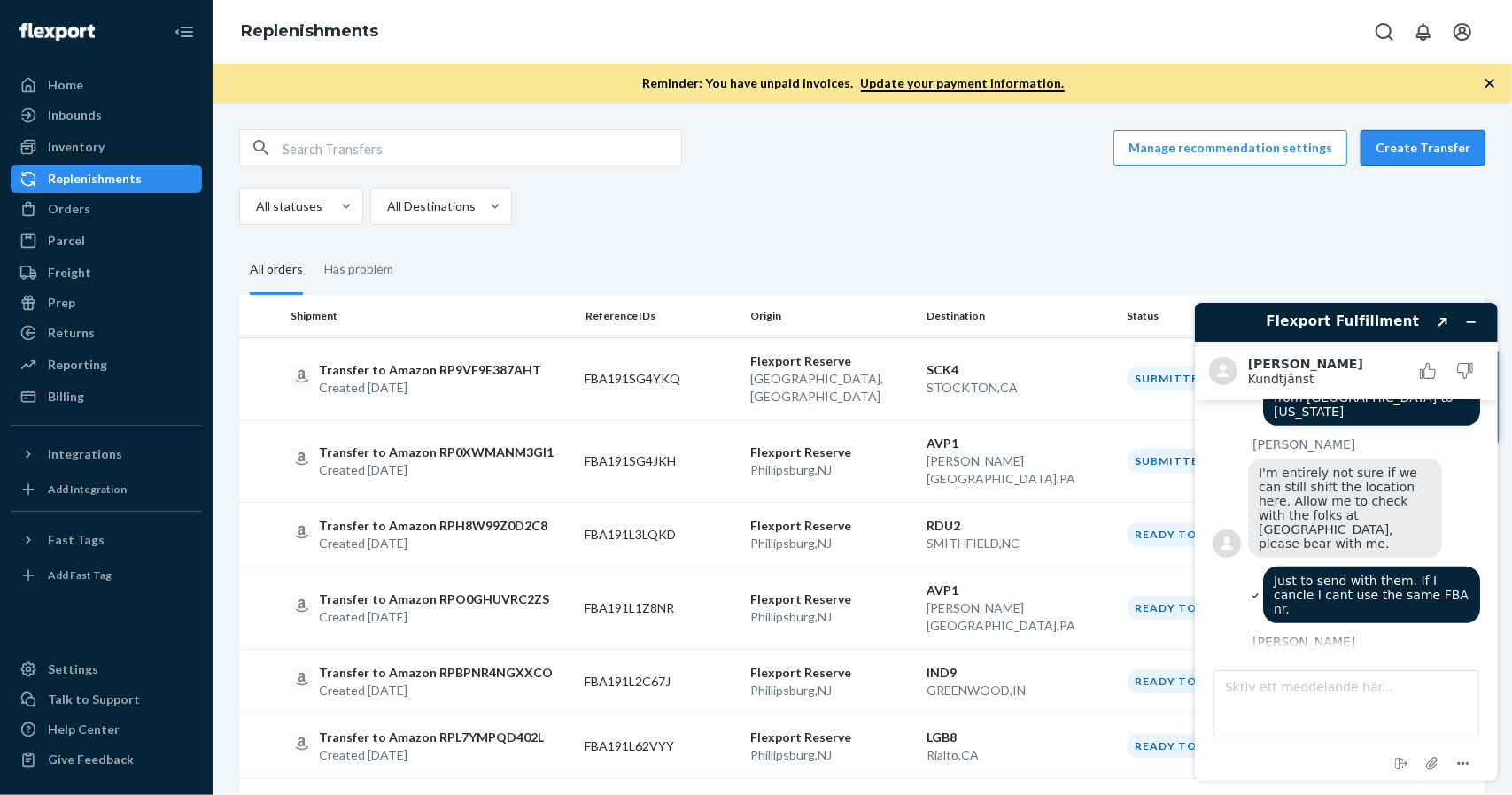
click at [1431, 159] on button "Create Transfer" at bounding box center [1422, 147] width 125 height 35
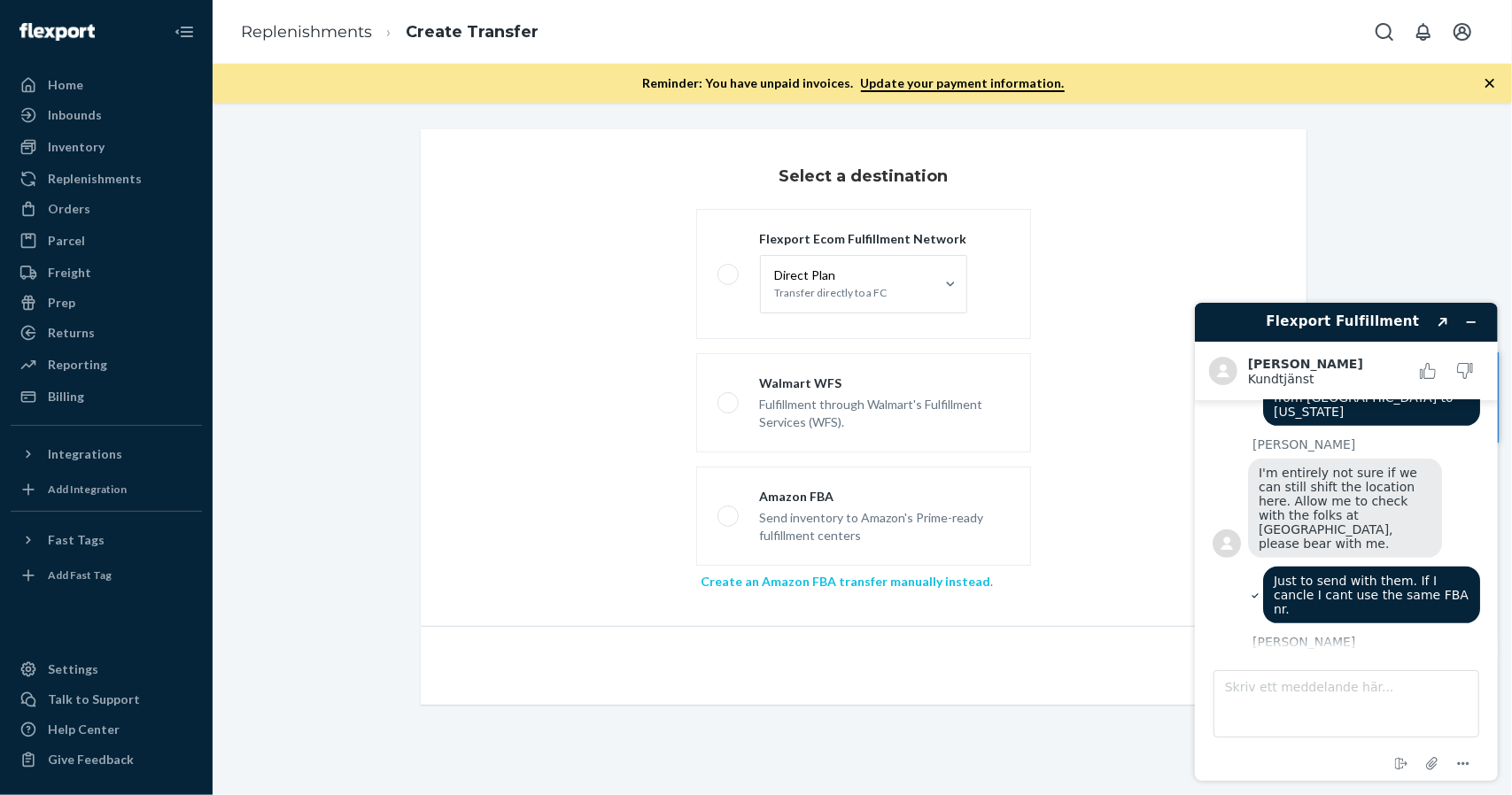
click at [747, 578] on link "Create an Amazon FBA transfer manually instead" at bounding box center [846, 581] width 290 height 15
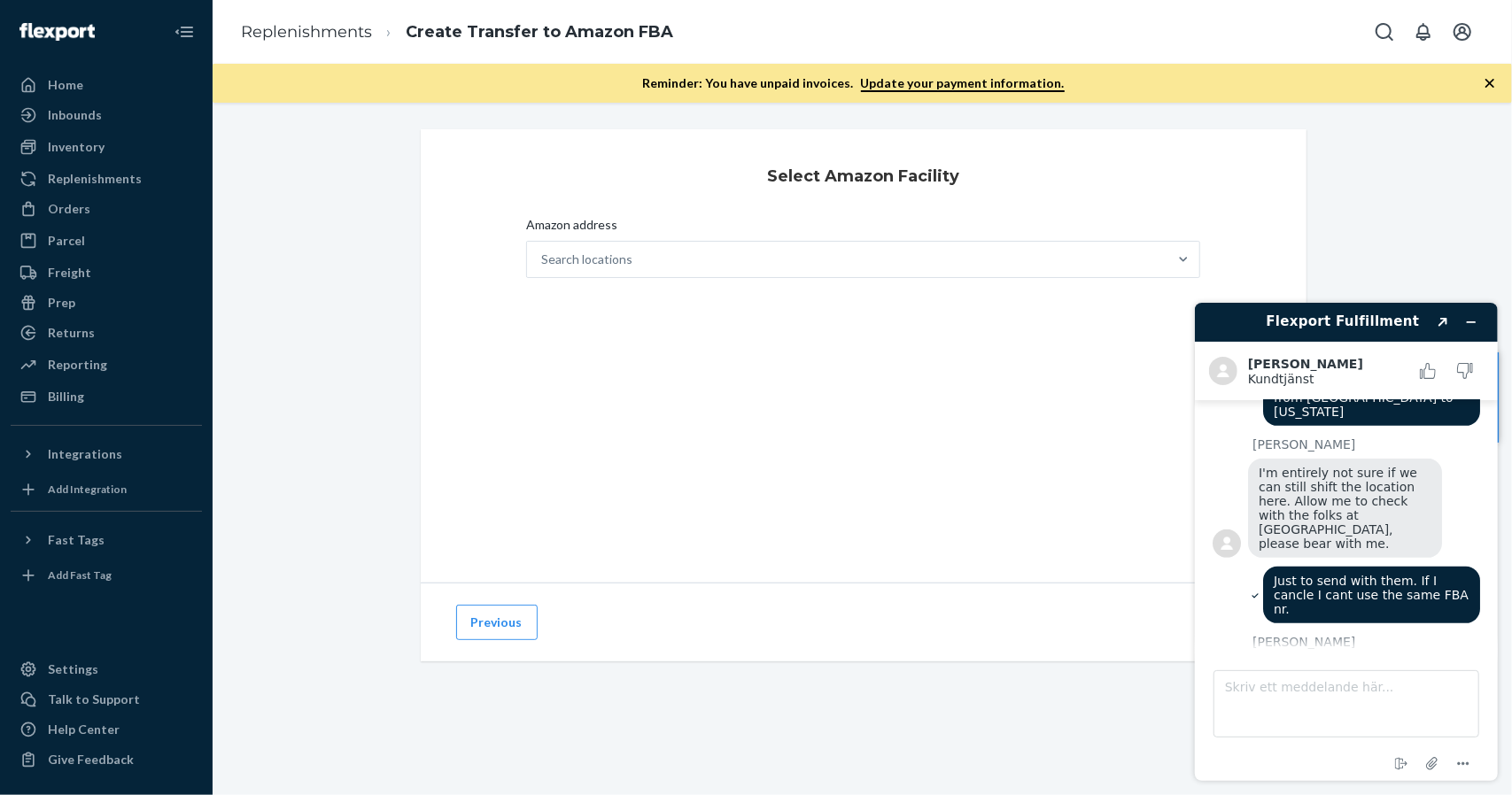
scroll to position [588, 0]
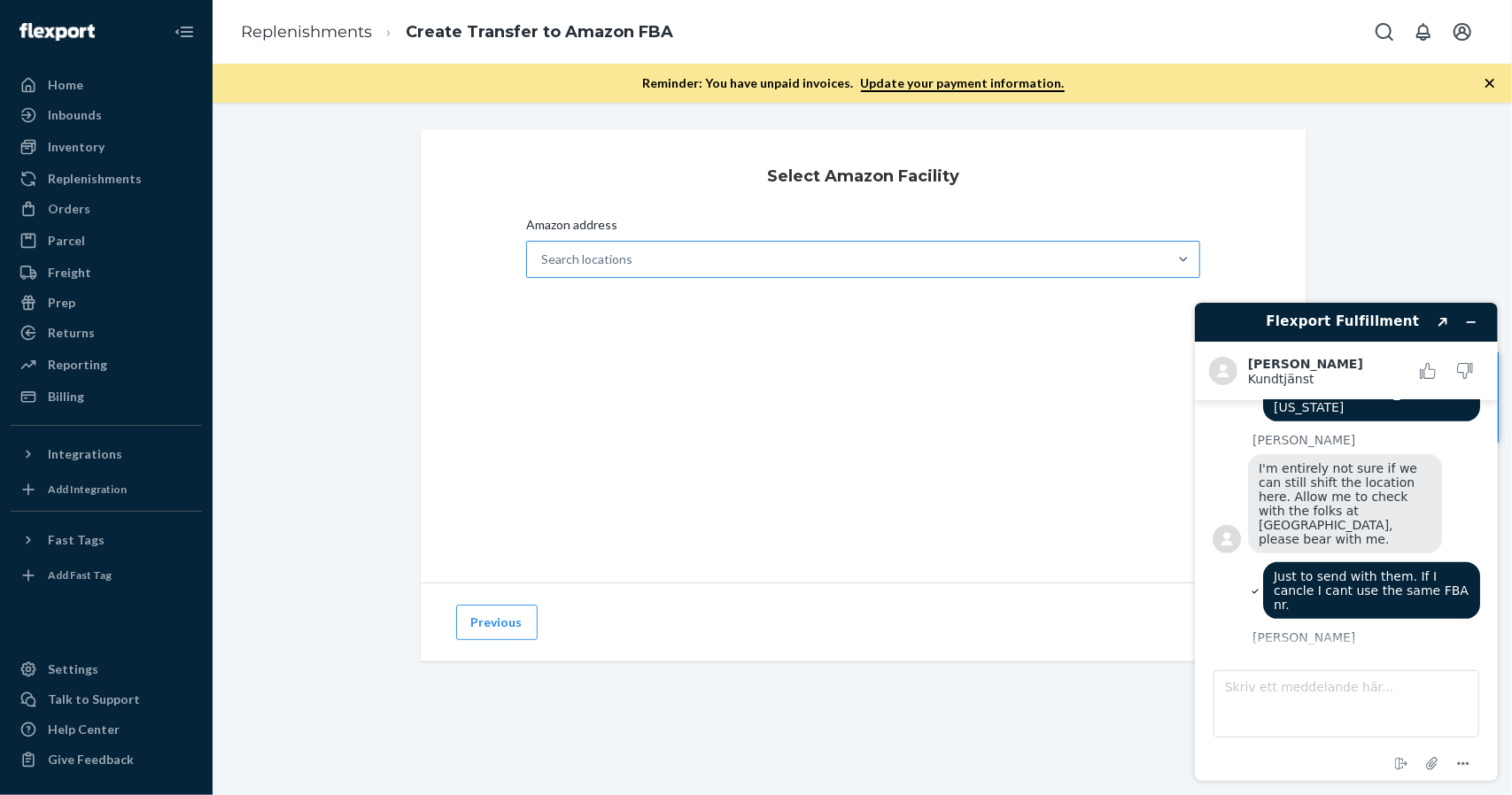
click at [673, 263] on div "Search locations" at bounding box center [847, 259] width 641 height 35
click at [543, 263] on input "Amazon address Search locations" at bounding box center [542, 260] width 2 height 18
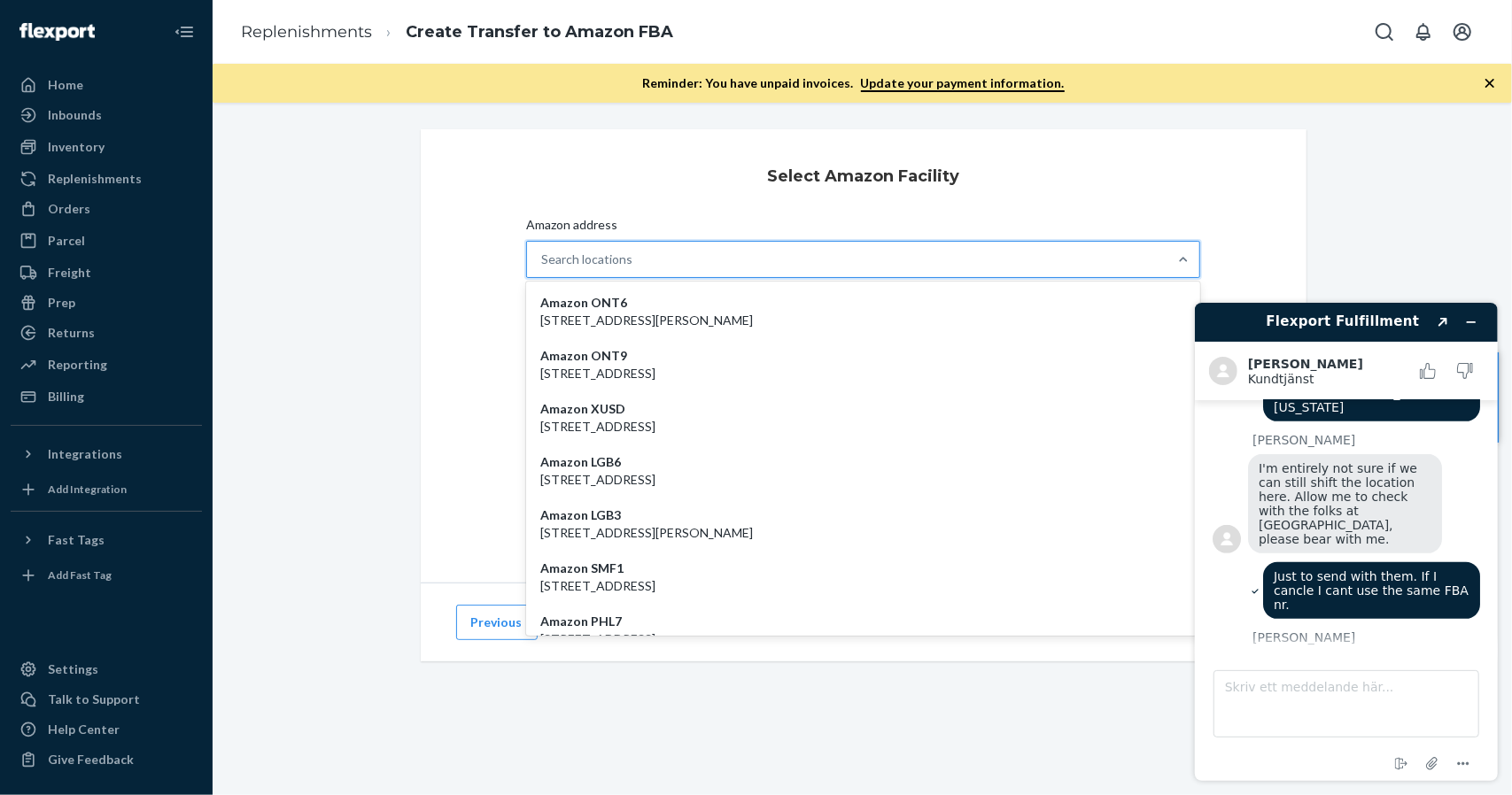
paste input "ABE8"
type input "ABE8"
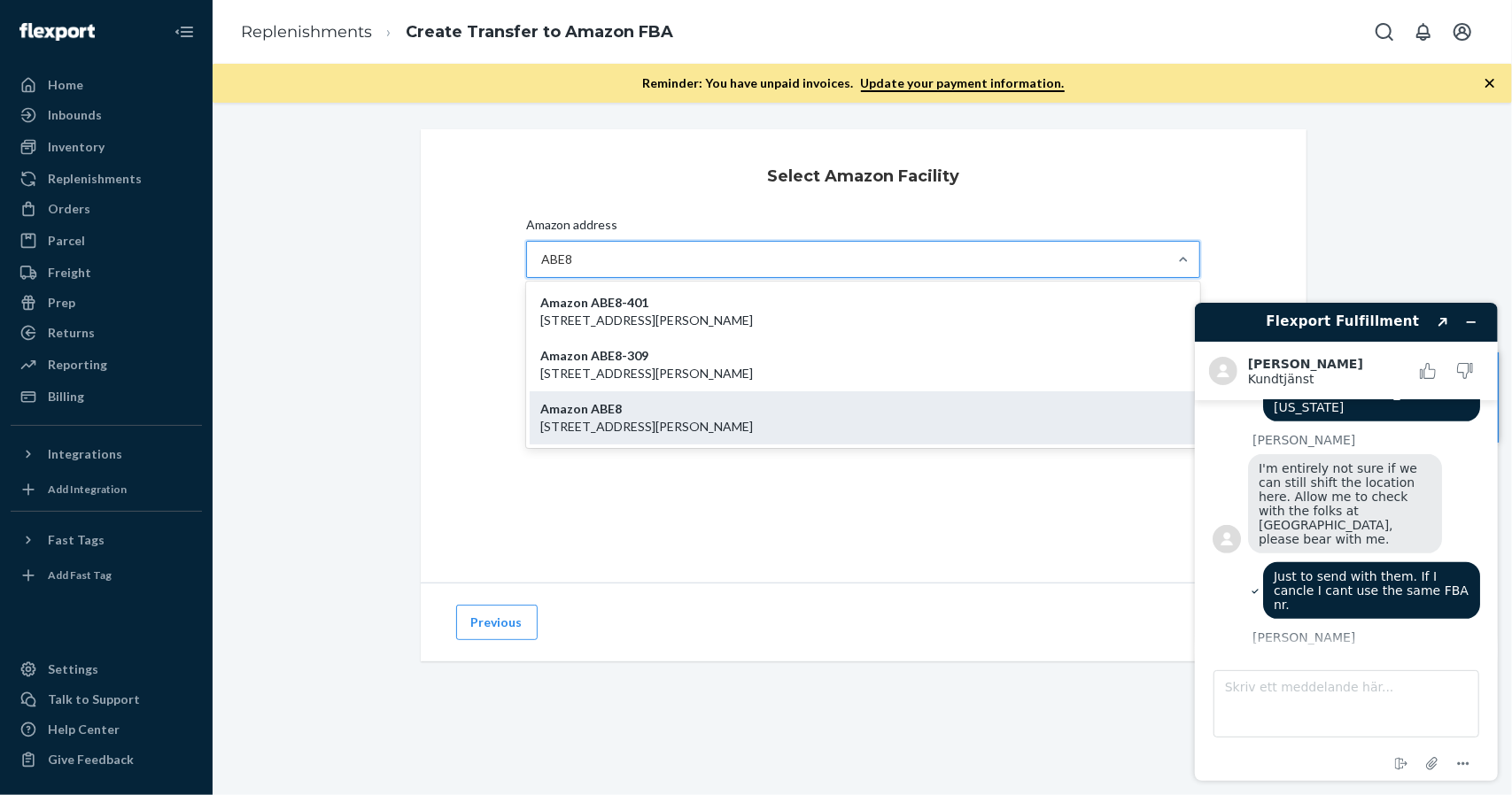
click at [655, 405] on div "Amazon ABE8 [STREET_ADDRESS][PERSON_NAME]" at bounding box center [864, 417] width 668 height 53
click at [574, 268] on input "ABE8" at bounding box center [557, 260] width 33 height 18
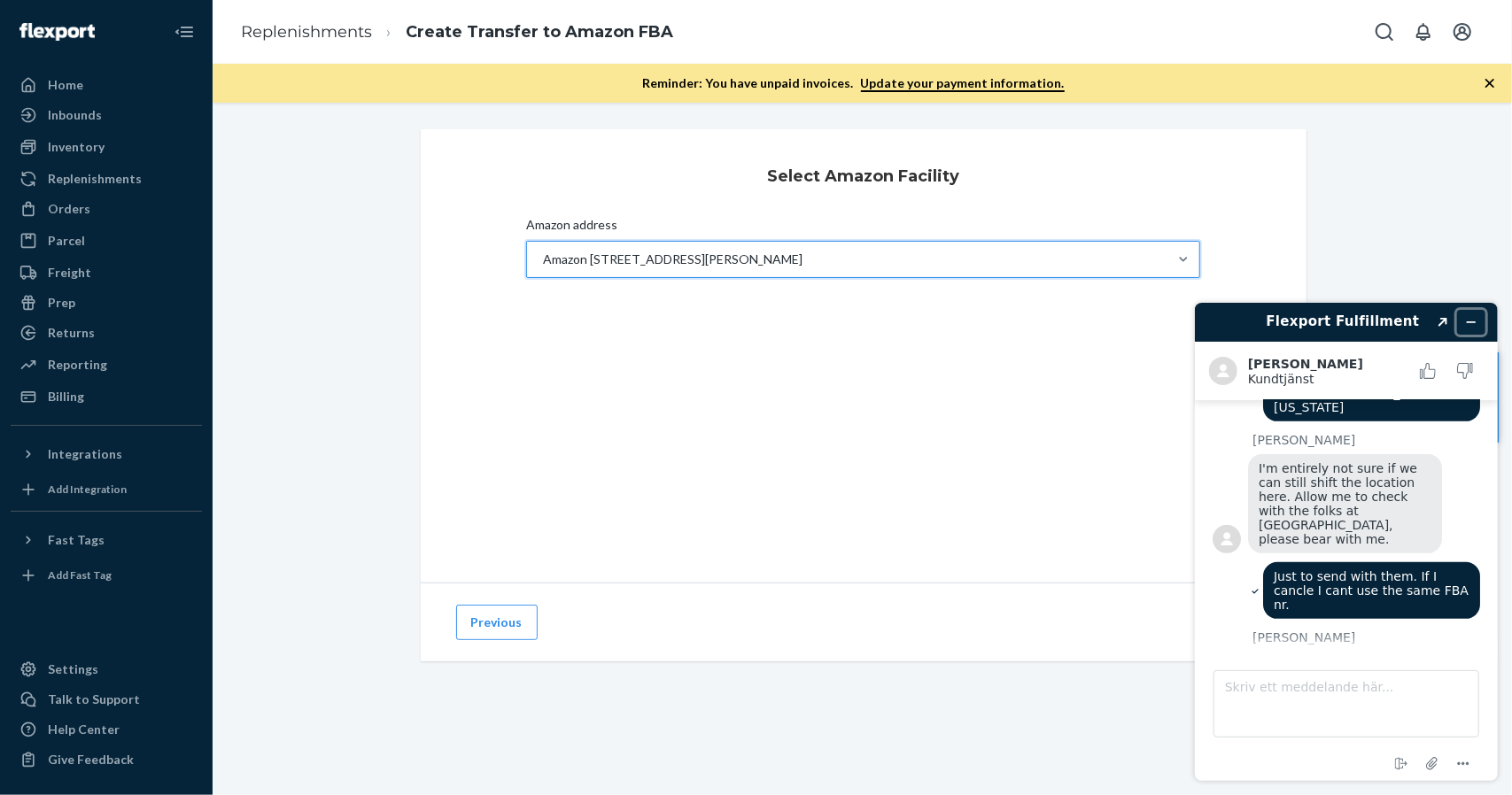
click at [1467, 319] on icon "Minimera widgeten" at bounding box center [1470, 321] width 12 height 12
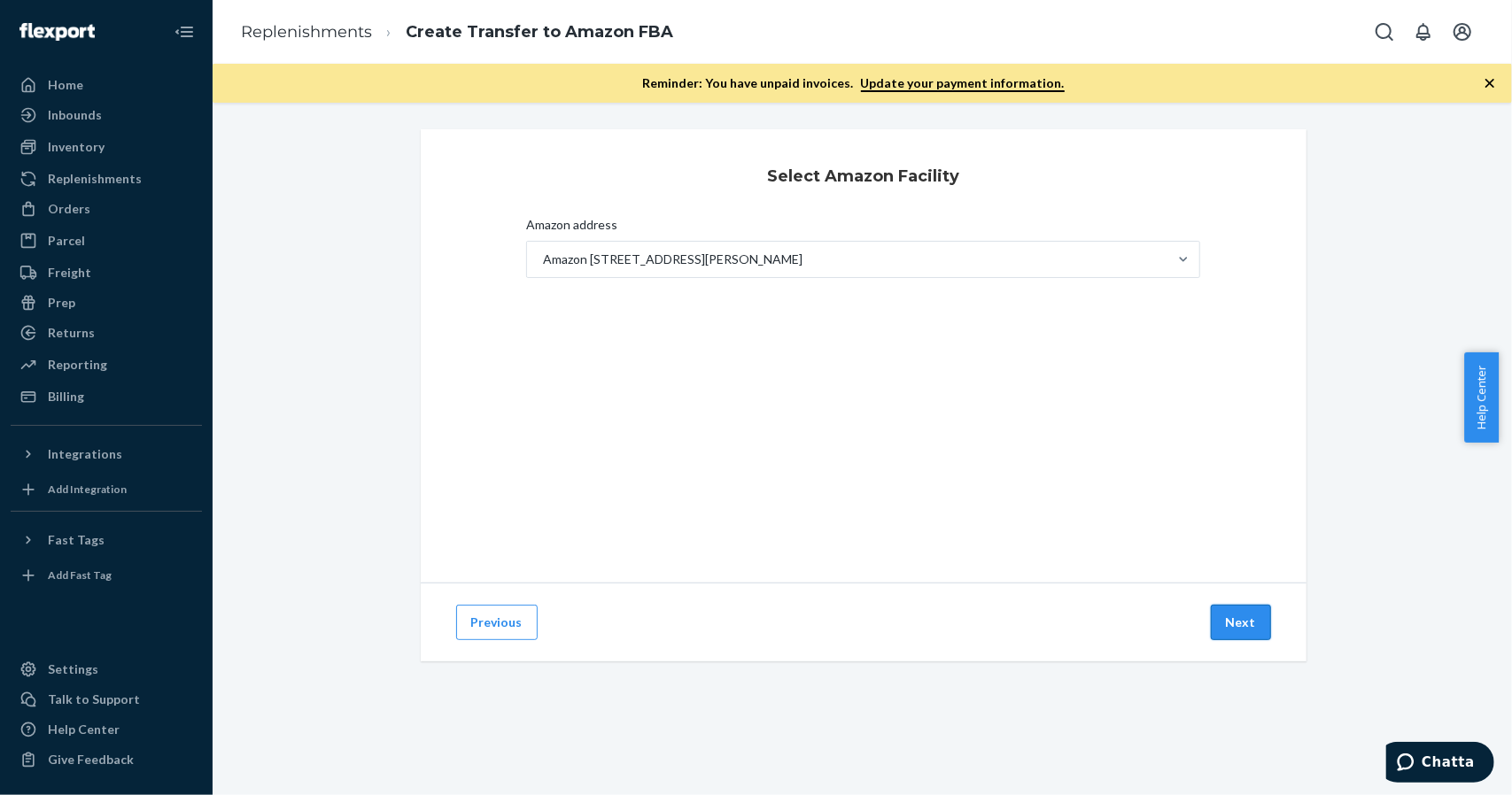
click at [1236, 605] on button "Next" at bounding box center [1241, 622] width 60 height 35
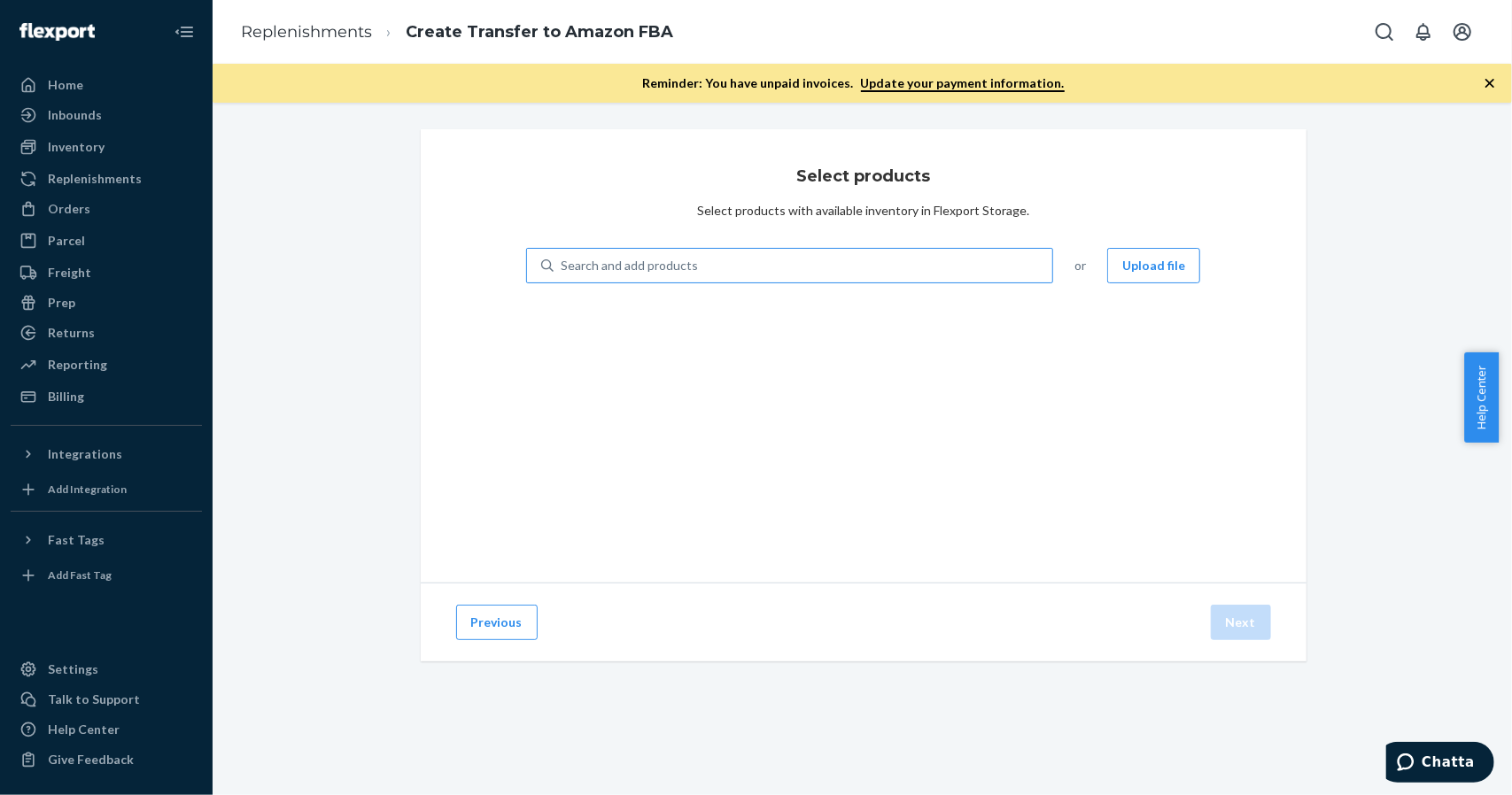
click at [658, 278] on div "Search and add products" at bounding box center [802, 266] width 499 height 32
click at [562, 275] on input "Search and add products" at bounding box center [562, 266] width 2 height 18
type input "boxbollen"
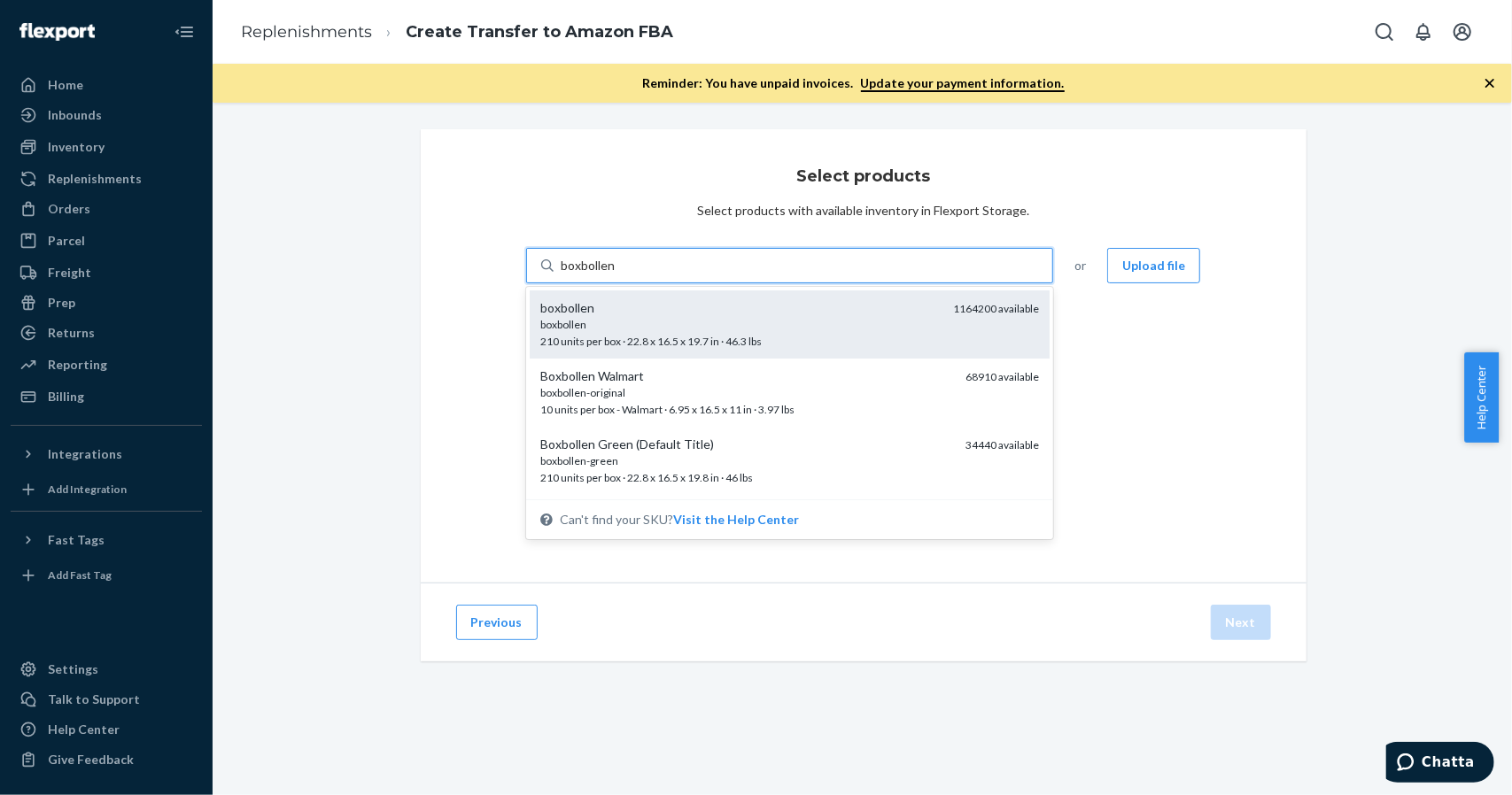
click at [595, 320] on div "boxbollen" at bounding box center [739, 324] width 399 height 15
click at [595, 275] on input "boxbollen" at bounding box center [588, 266] width 55 height 18
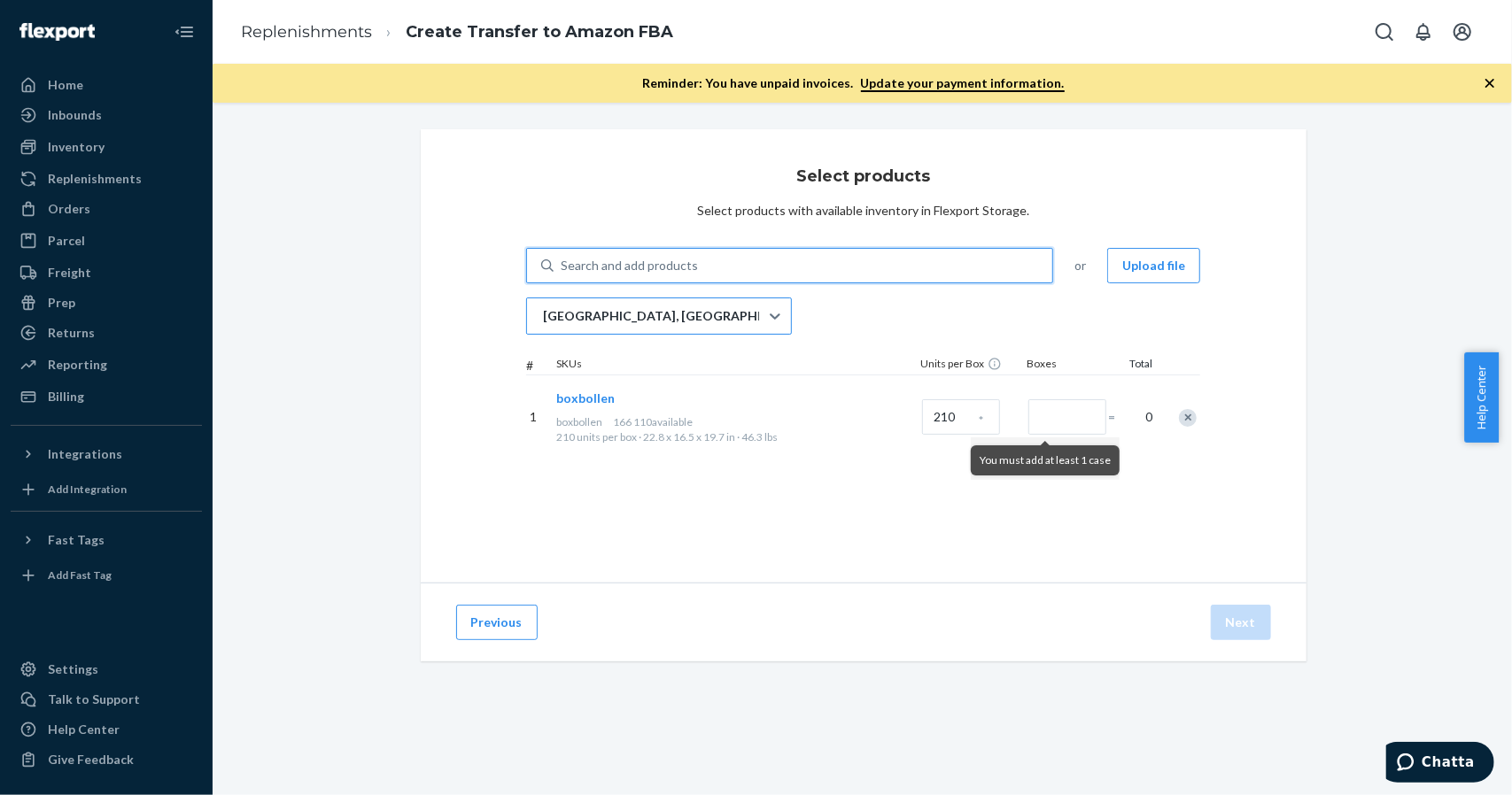
click at [613, 311] on div "[GEOGRAPHIC_DATA], [GEOGRAPHIC_DATA]" at bounding box center [643, 315] width 232 height 35
click at [543, 311] on input "[GEOGRAPHIC_DATA], [GEOGRAPHIC_DATA]" at bounding box center [542, 316] width 2 height 18
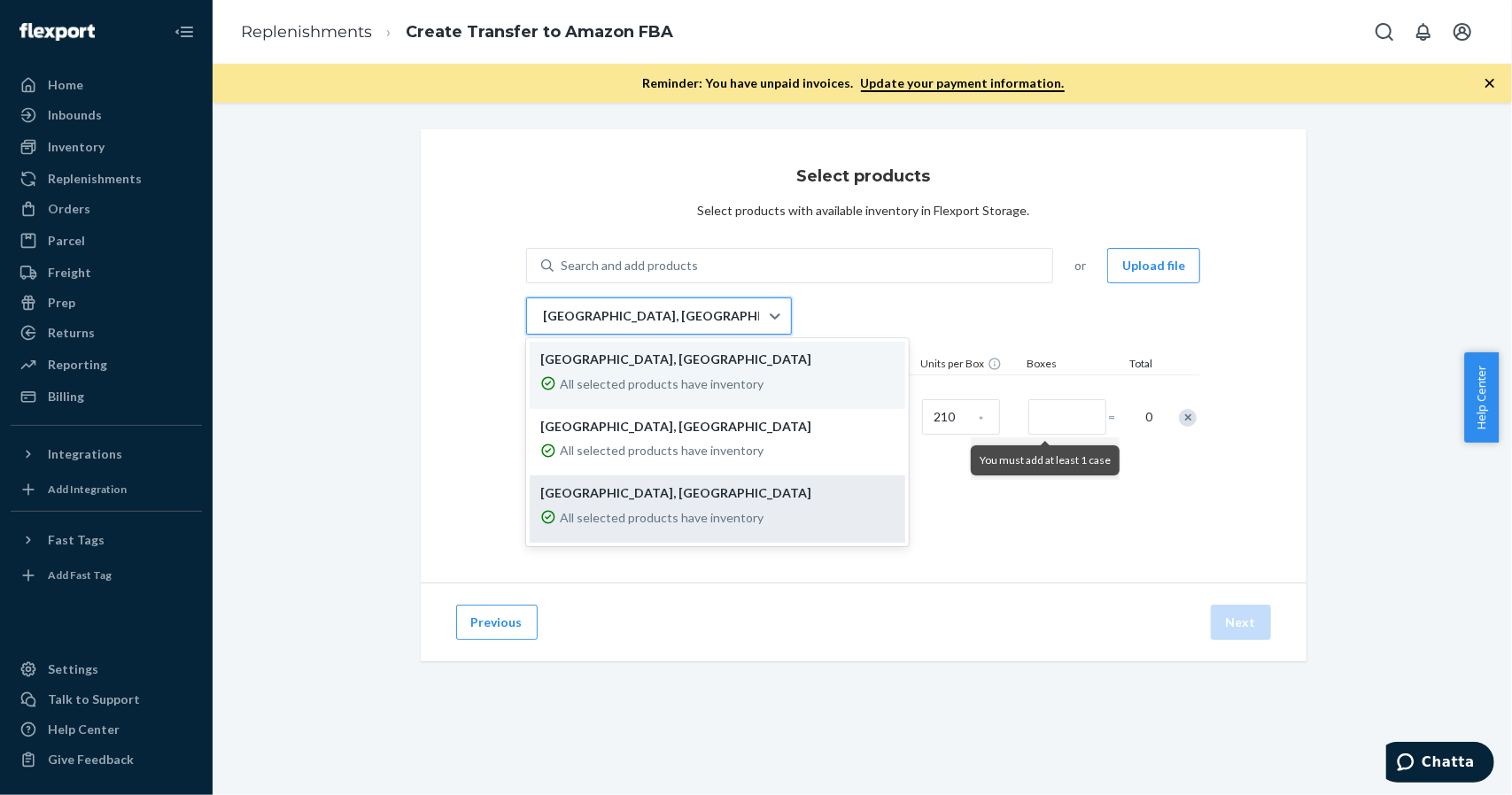
click at [629, 509] on p "All selected products have inventory" at bounding box center [662, 518] width 204 height 18
click at [543, 325] on input "option EWR1RS focused, 3 of 3. 3 results available. Use Up and Down to choose o…" at bounding box center [542, 316] width 2 height 18
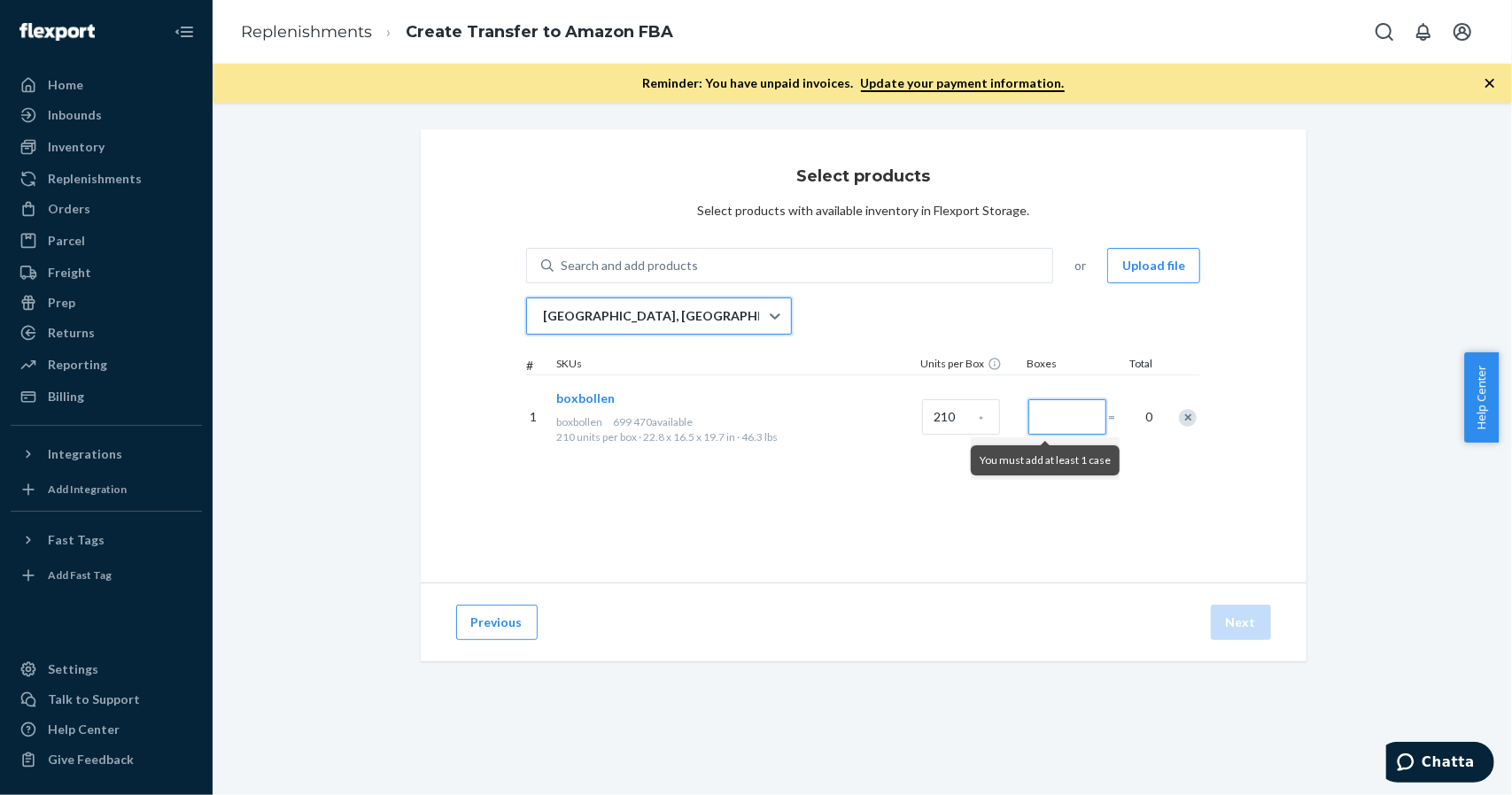
click at [1044, 415] on input "Number of boxes" at bounding box center [1067, 416] width 78 height 35
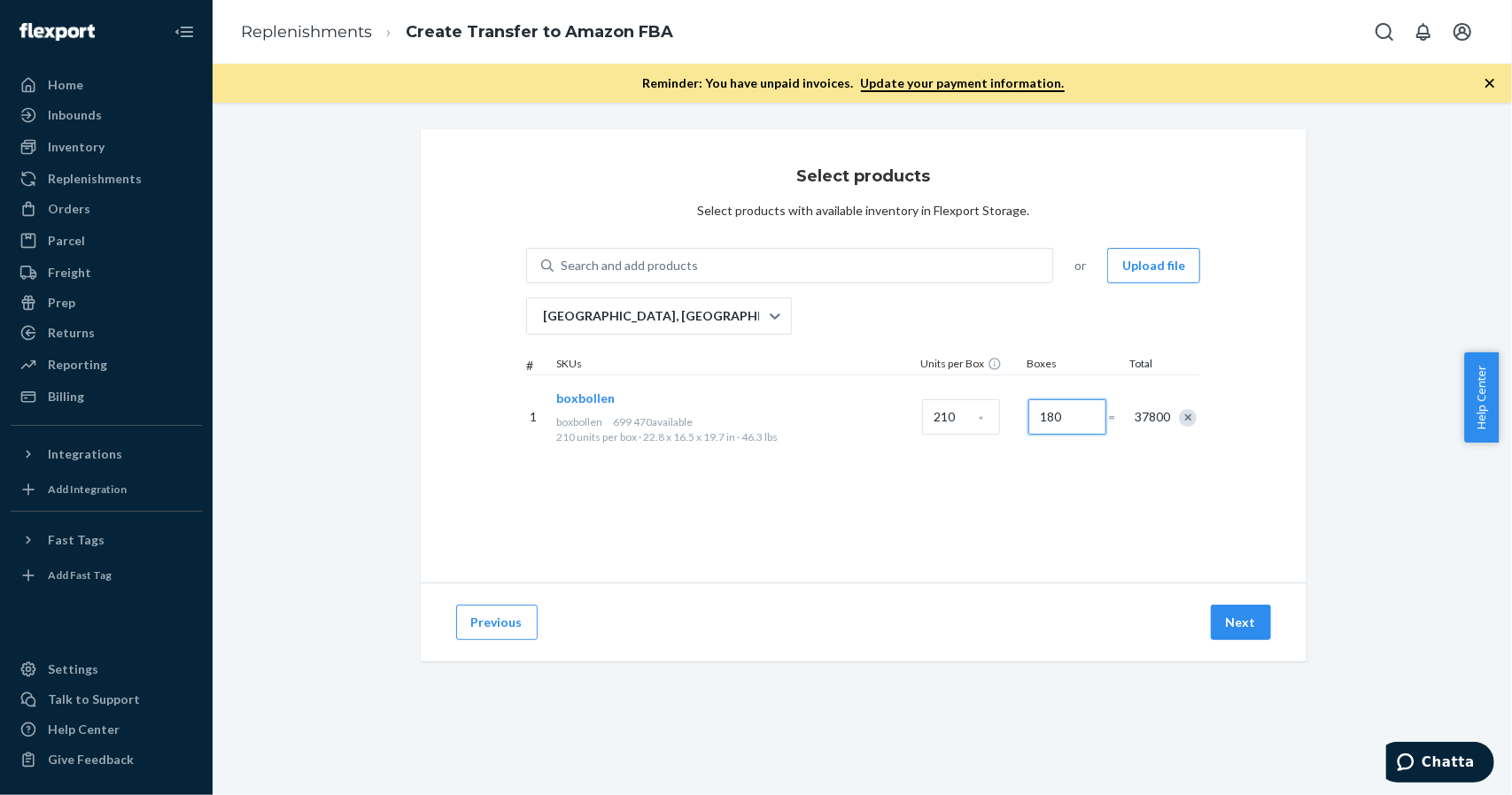
type input "180"
click at [1091, 506] on div "Select products Select products with available inventory in Flexport Storage. S…" at bounding box center [864, 355] width 886 height 453
click at [1212, 618] on button "Next" at bounding box center [1241, 622] width 60 height 35
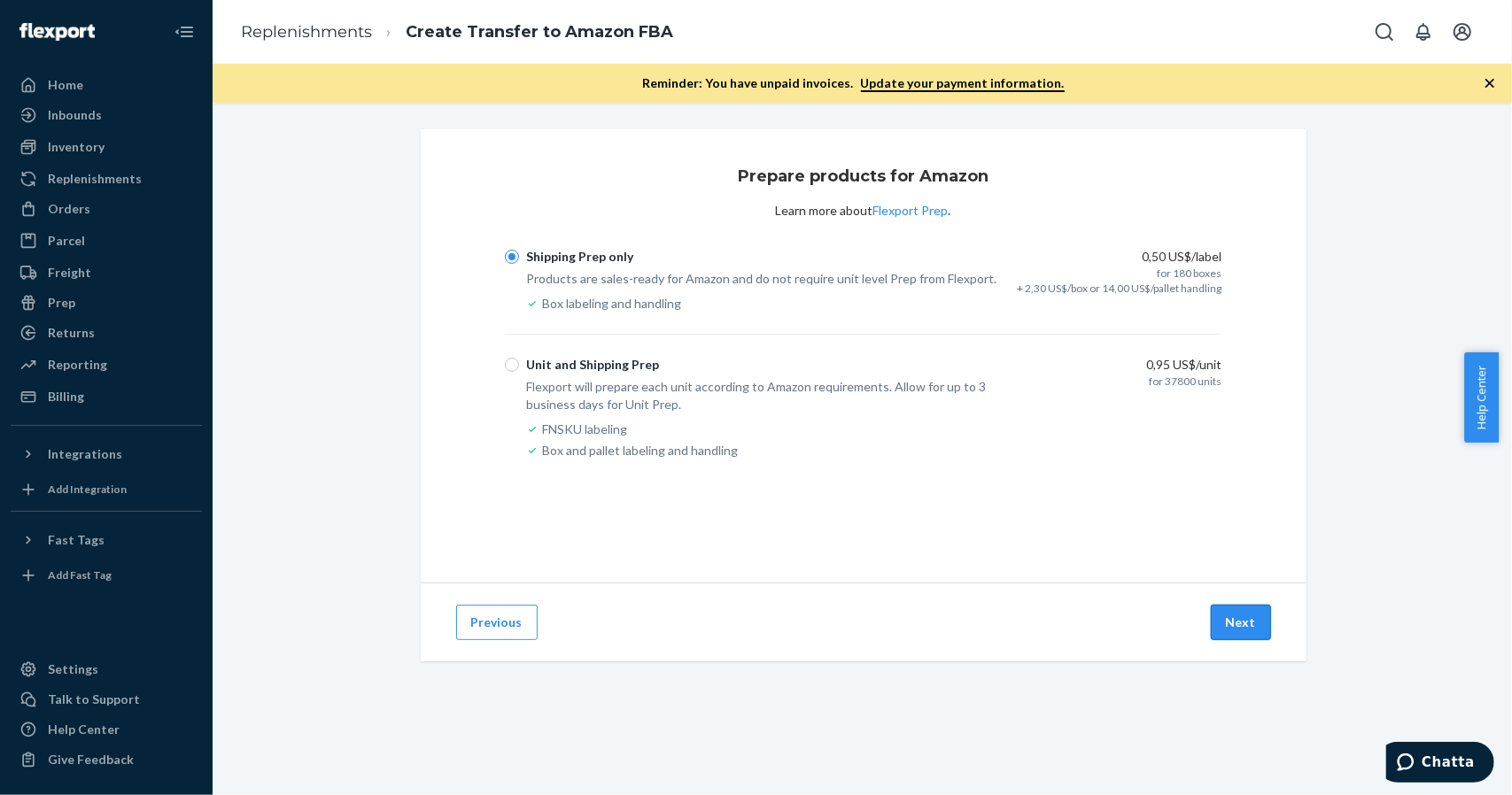
click at [1233, 626] on button "Next" at bounding box center [1241, 622] width 60 height 35
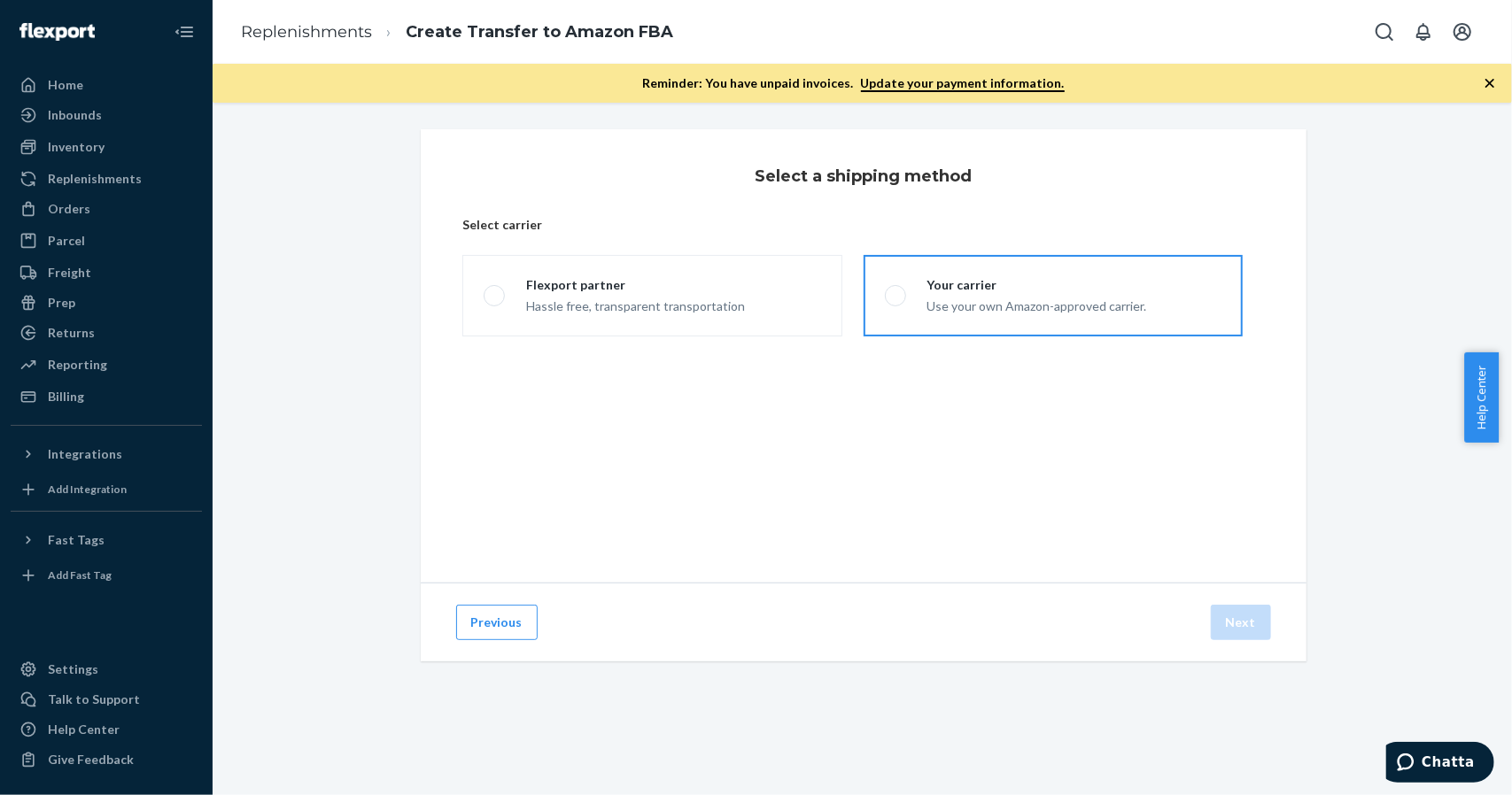
drag, startPoint x: 979, startPoint y: 310, endPoint x: 984, endPoint y: 321, distance: 12.7
click at [979, 310] on div "Use your own Amazon-approved carrier." at bounding box center [1037, 304] width 220 height 21
click at [896, 302] on input "Your carrier Use your own Amazon-approved carrier." at bounding box center [891, 296] width 12 height 12
radio input "true"
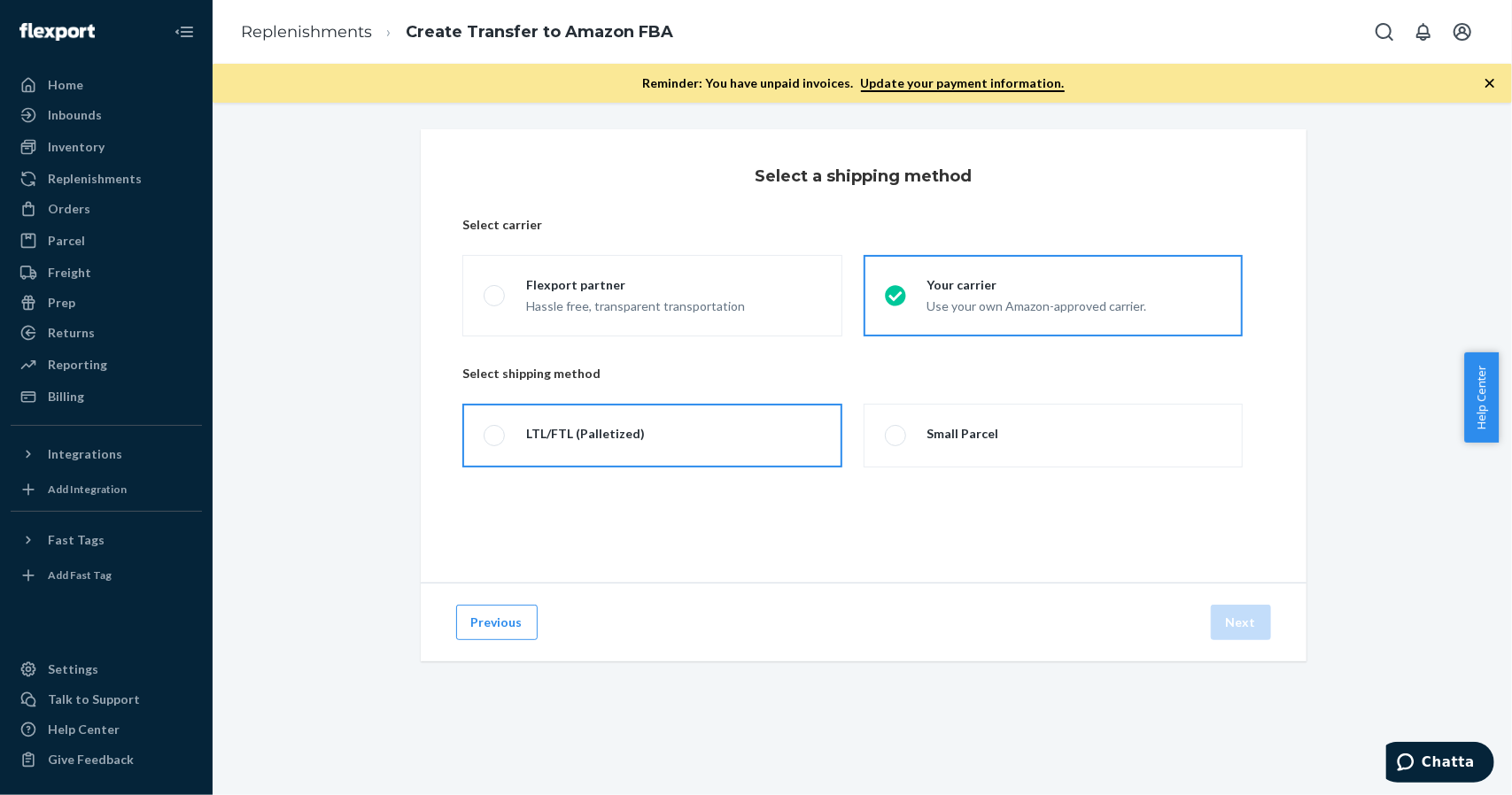
click at [708, 429] on label "LTL/FTL (Palletized)" at bounding box center [651, 436] width 379 height 64
click at [495, 430] on input "LTL/FTL (Palletized)" at bounding box center [490, 436] width 12 height 12
radio input "true"
click at [1224, 627] on button "Next" at bounding box center [1241, 622] width 60 height 35
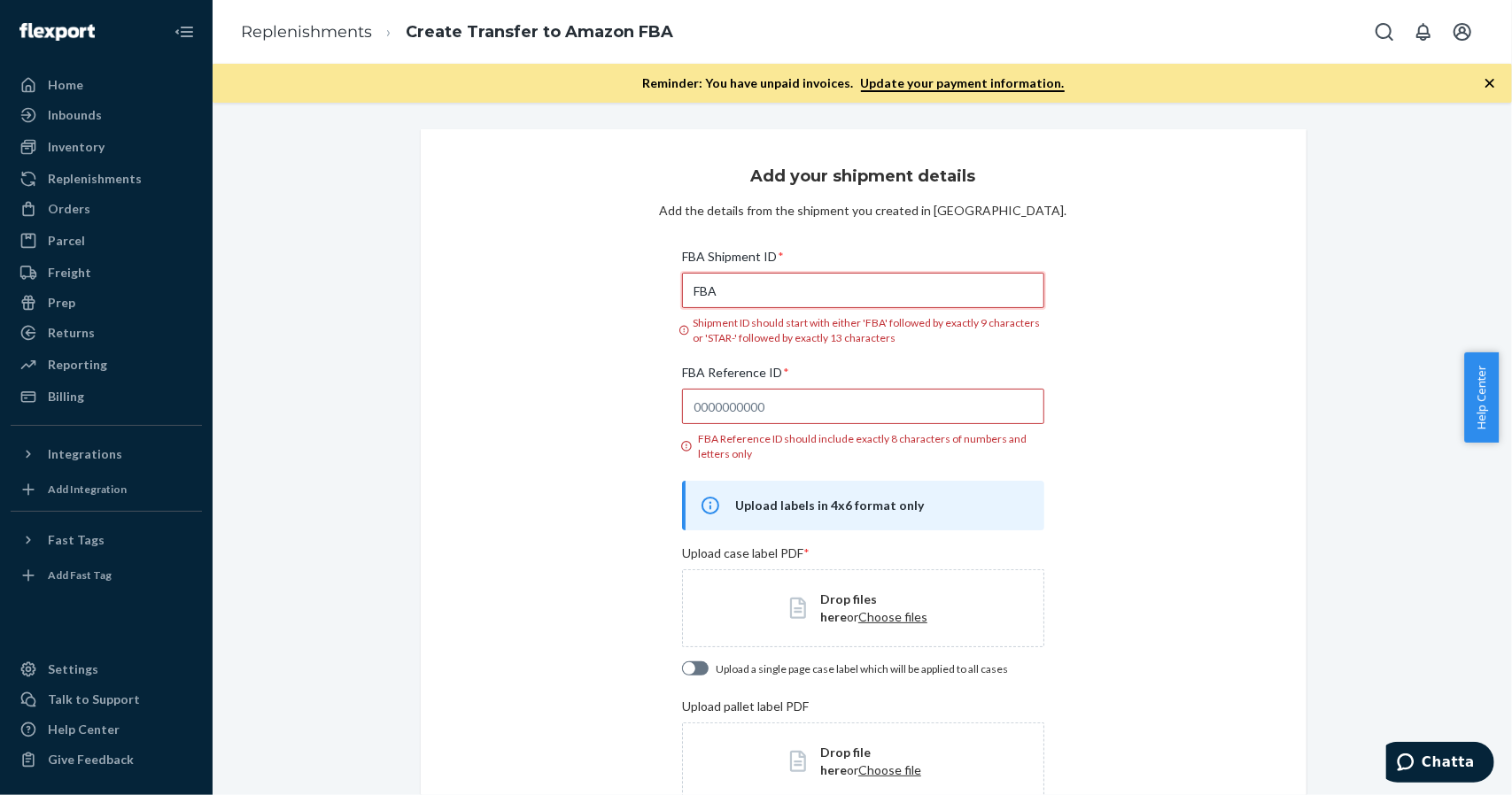
drag, startPoint x: 730, startPoint y: 291, endPoint x: 581, endPoint y: 283, distance: 149.0
click at [581, 283] on div "Add your shipment details Add the details from the shipment you created in Sell…" at bounding box center [864, 592] width 886 height 926
paste input "191SG19Q0"
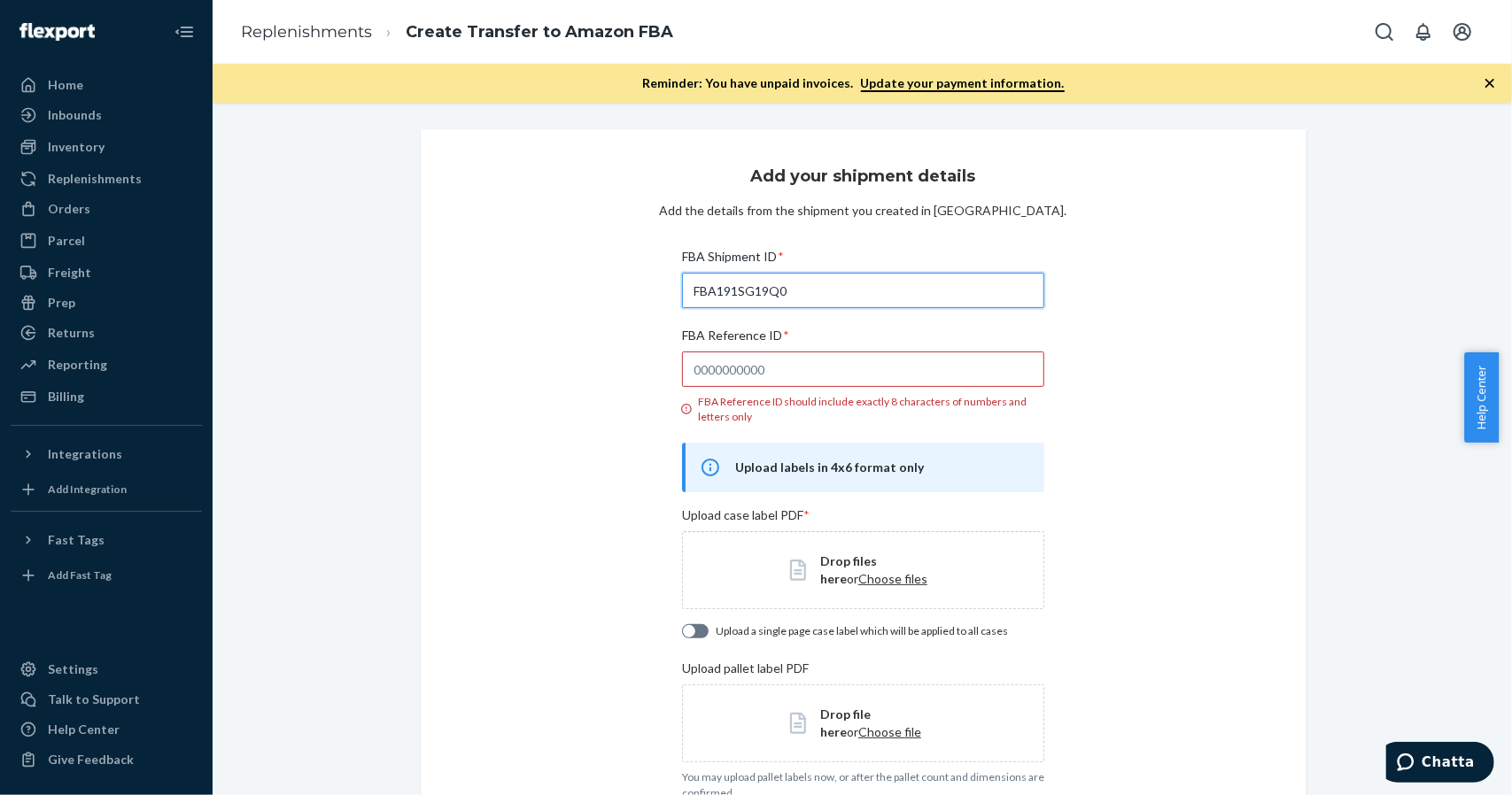
type input "FBA191SG19Q0"
click at [811, 379] on input "FBA Reference ID * FBA Reference ID should include exactly 8 characters of numb…" at bounding box center [863, 369] width 362 height 35
paste input "8BT9JN3X"
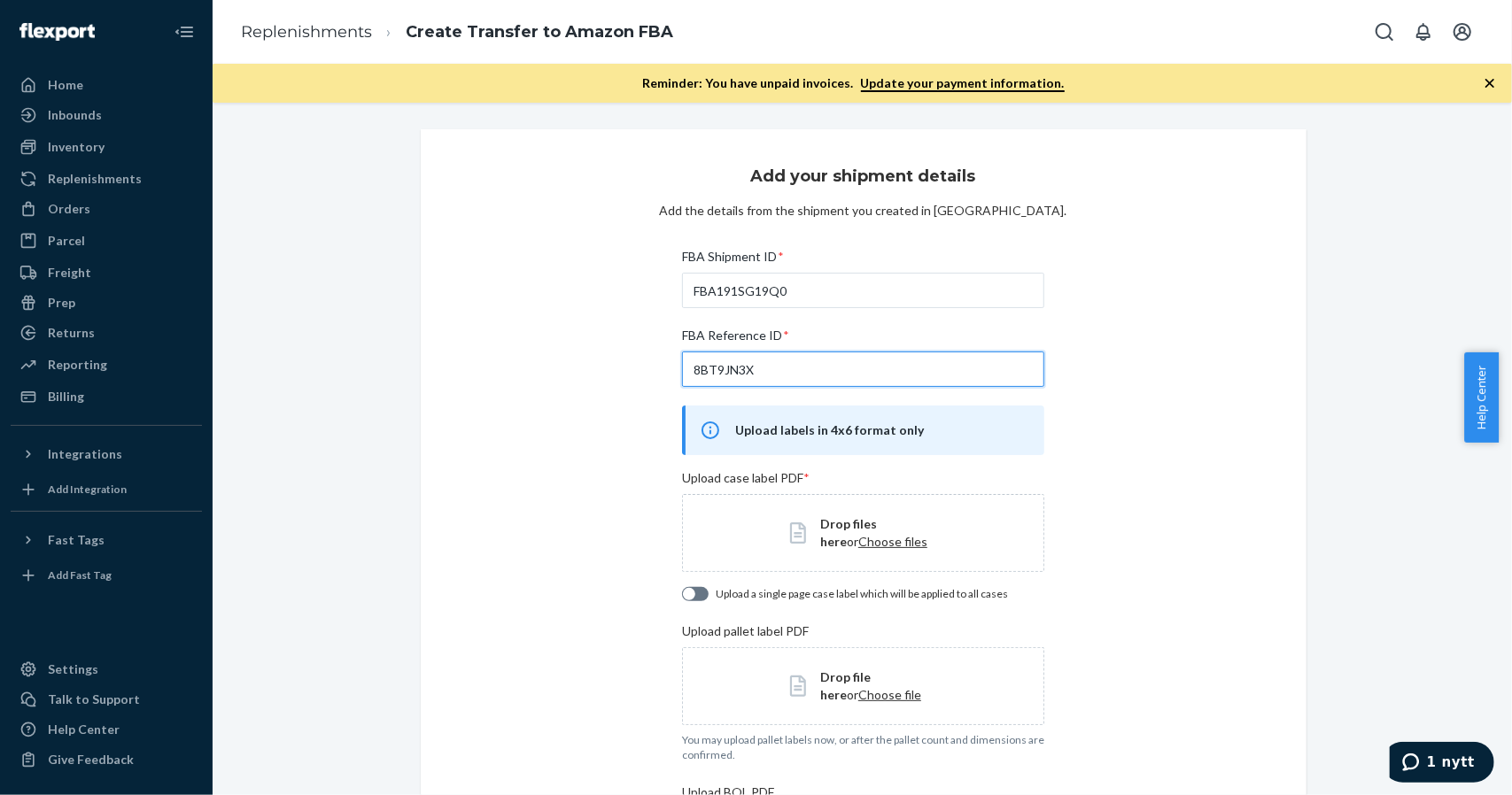
type input "8BT9JN3X"
drag, startPoint x: 1106, startPoint y: 371, endPoint x: 1100, endPoint y: 364, distance: 9.4
click at [1106, 370] on div "Add your shipment details Add the details from the shipment you created in Sell…" at bounding box center [864, 555] width 886 height 852
click at [858, 543] on span "Choose files" at bounding box center [892, 541] width 69 height 15
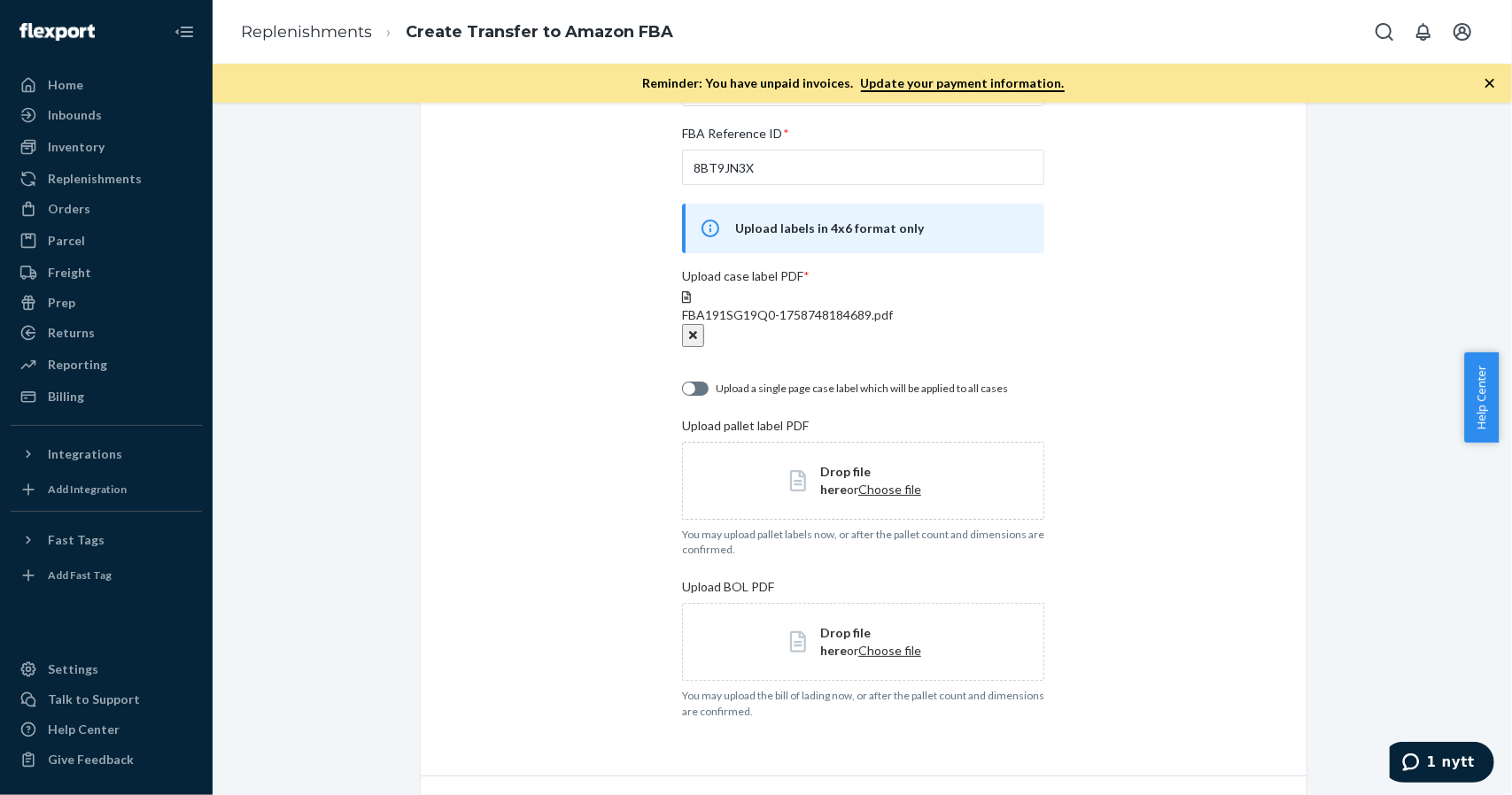
scroll to position [266, 0]
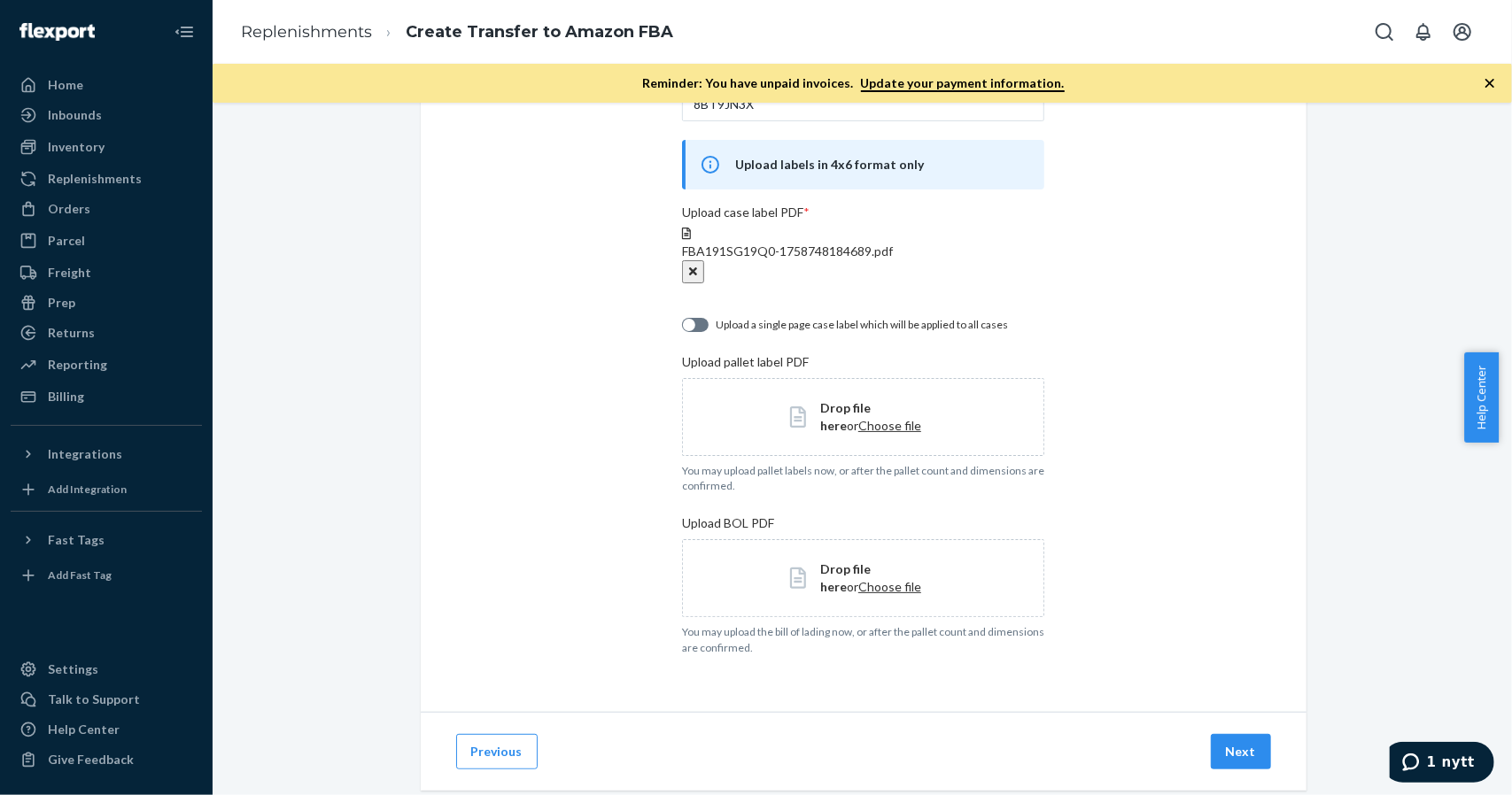
click at [850, 436] on div "Drop file here or Choose file" at bounding box center [863, 417] width 362 height 78
click at [858, 591] on span "Choose file" at bounding box center [889, 583] width 63 height 15
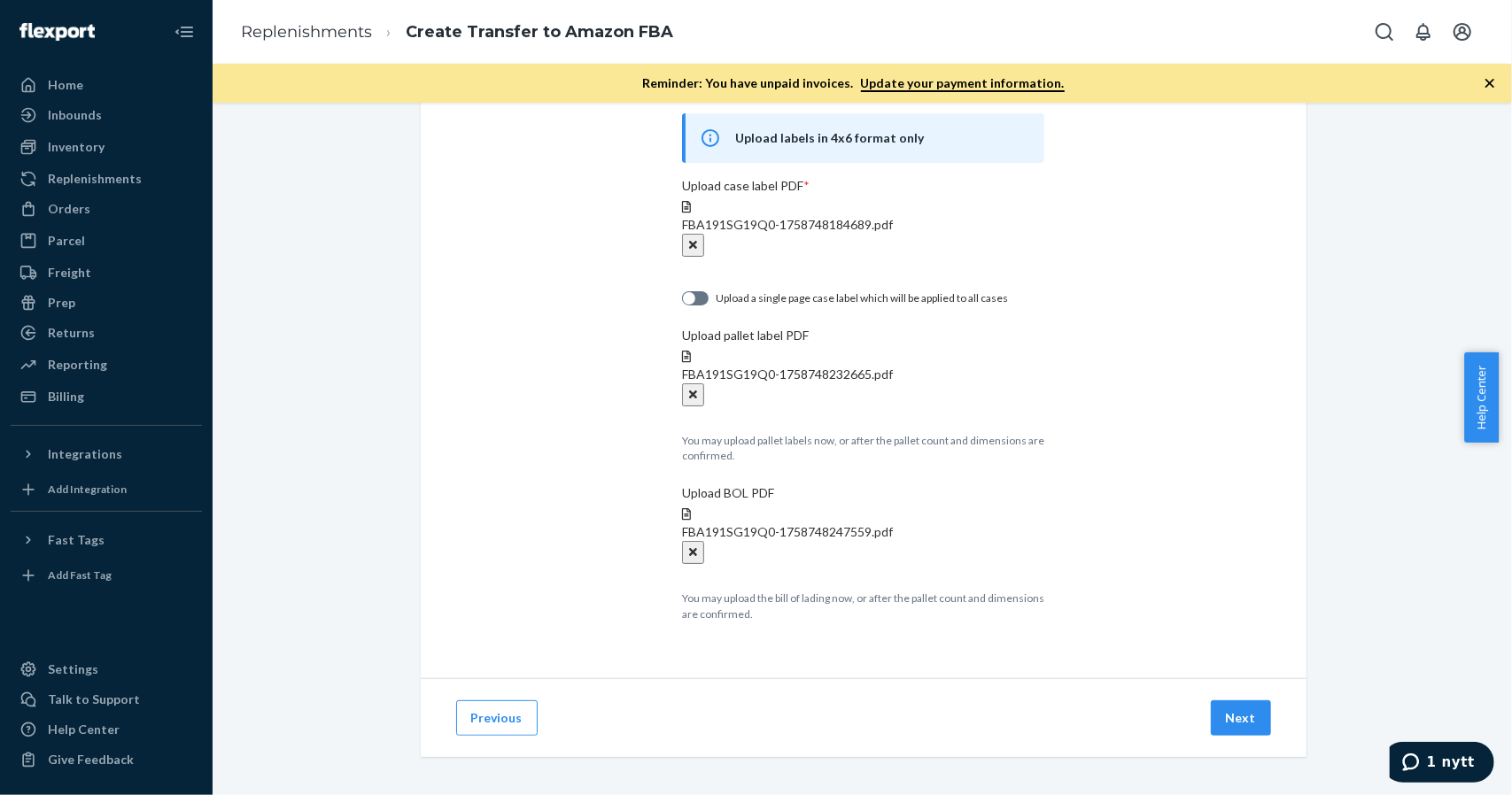
scroll to position [296, 0]
click at [1240, 709] on button "Next" at bounding box center [1241, 714] width 60 height 35
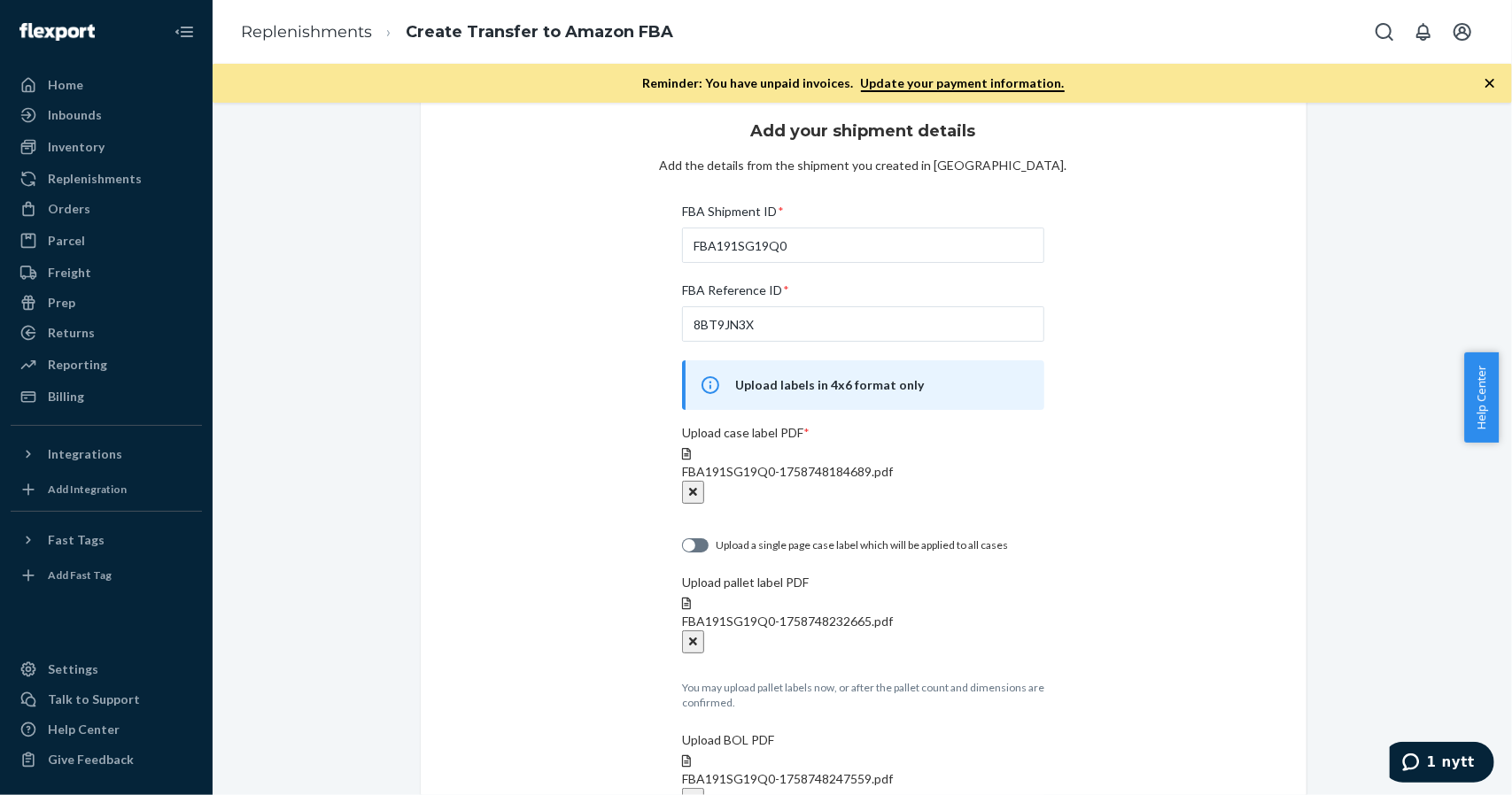
scroll to position [0, 0]
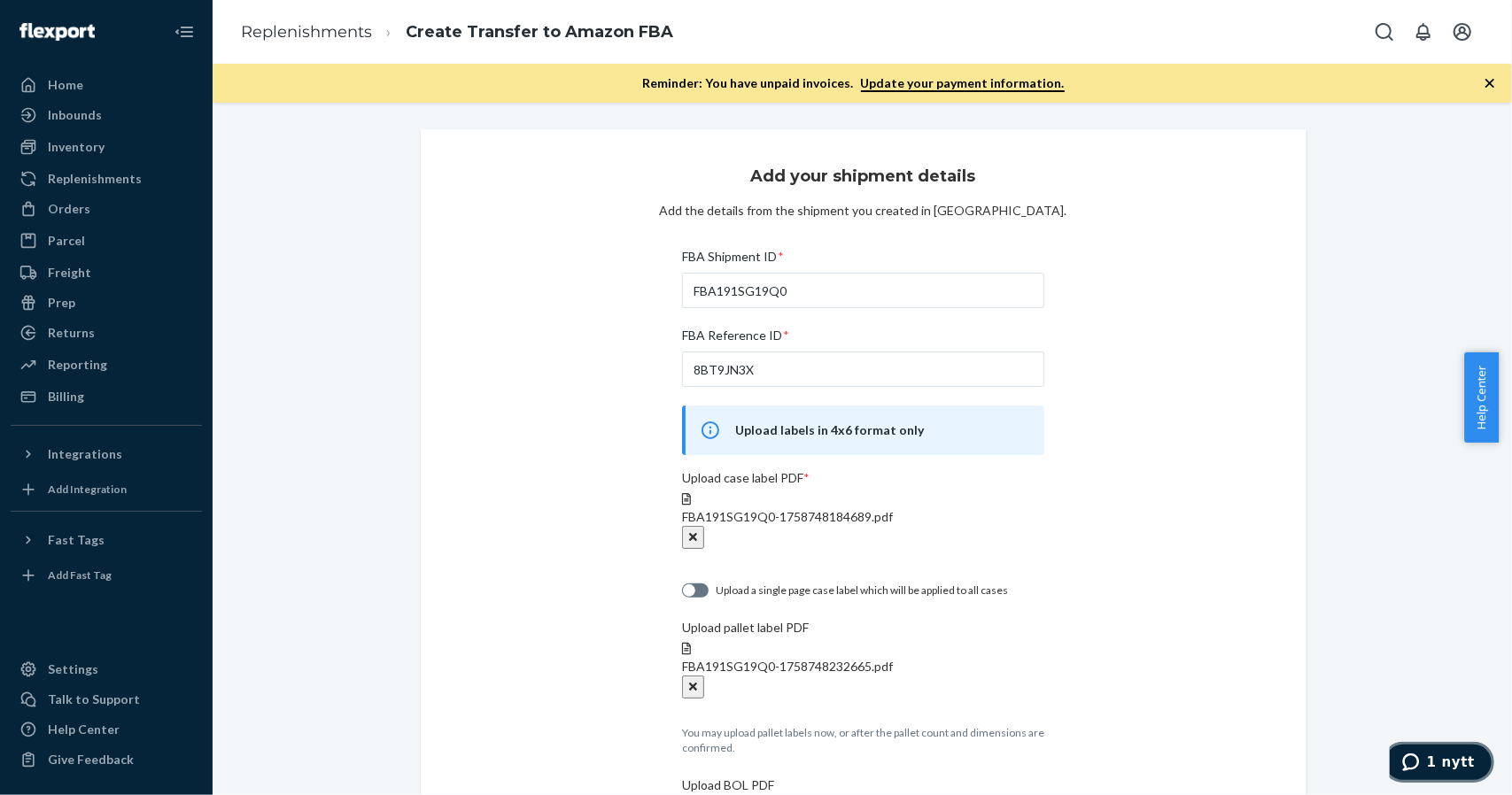
click at [1444, 762] on span "1 nytt" at bounding box center [1450, 762] width 48 height 16
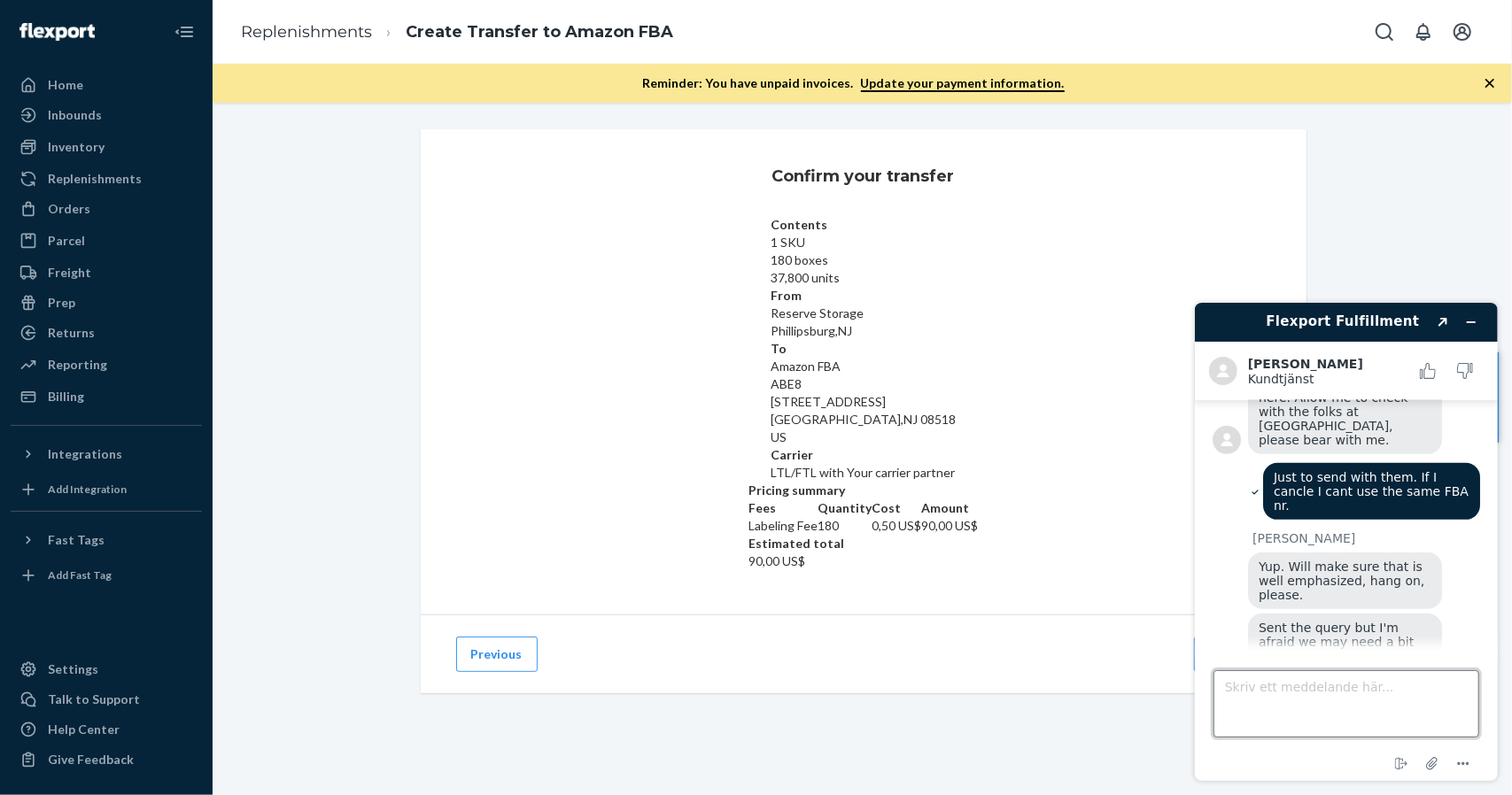
click at [1303, 694] on textarea "Skriv ett meddelande här..." at bounding box center [1345, 703] width 266 height 67
type textarea "yes please. Thank you."
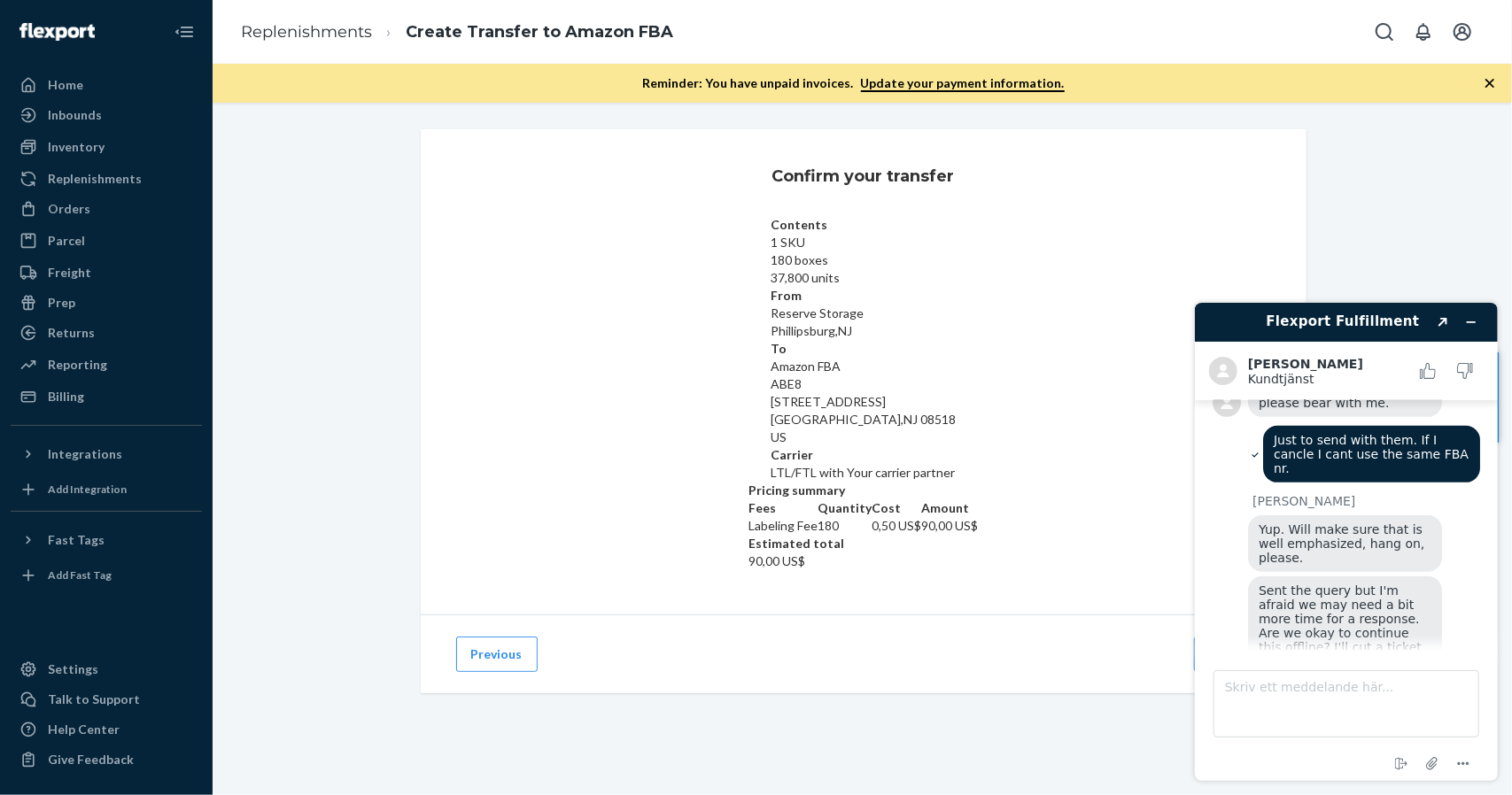
click at [839, 615] on div "Previous Confirm" at bounding box center [864, 654] width 886 height 79
click at [1474, 322] on icon "Minimera widgeten" at bounding box center [1470, 321] width 12 height 12
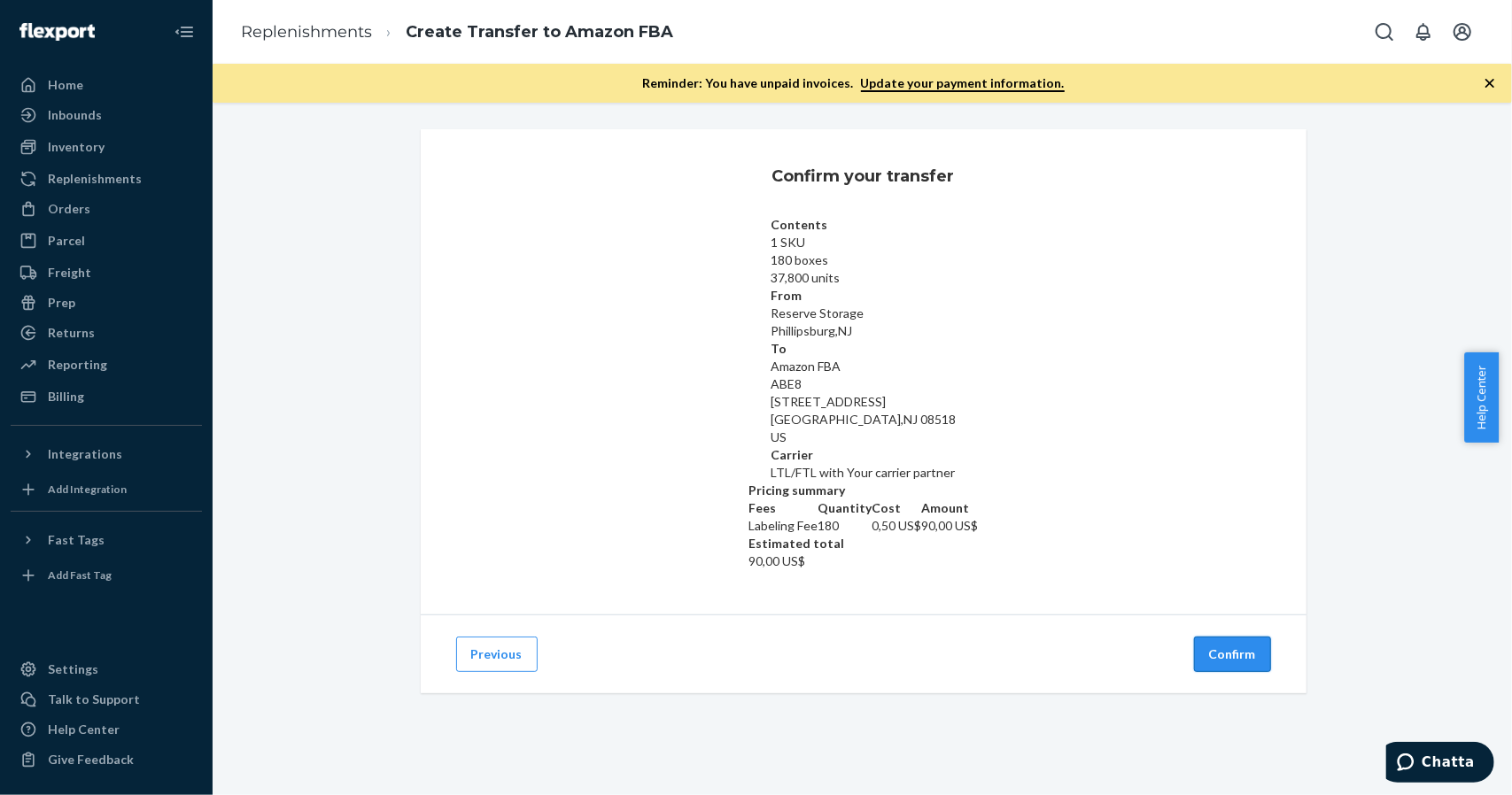
click at [1207, 637] on button "Confirm" at bounding box center [1232, 654] width 77 height 35
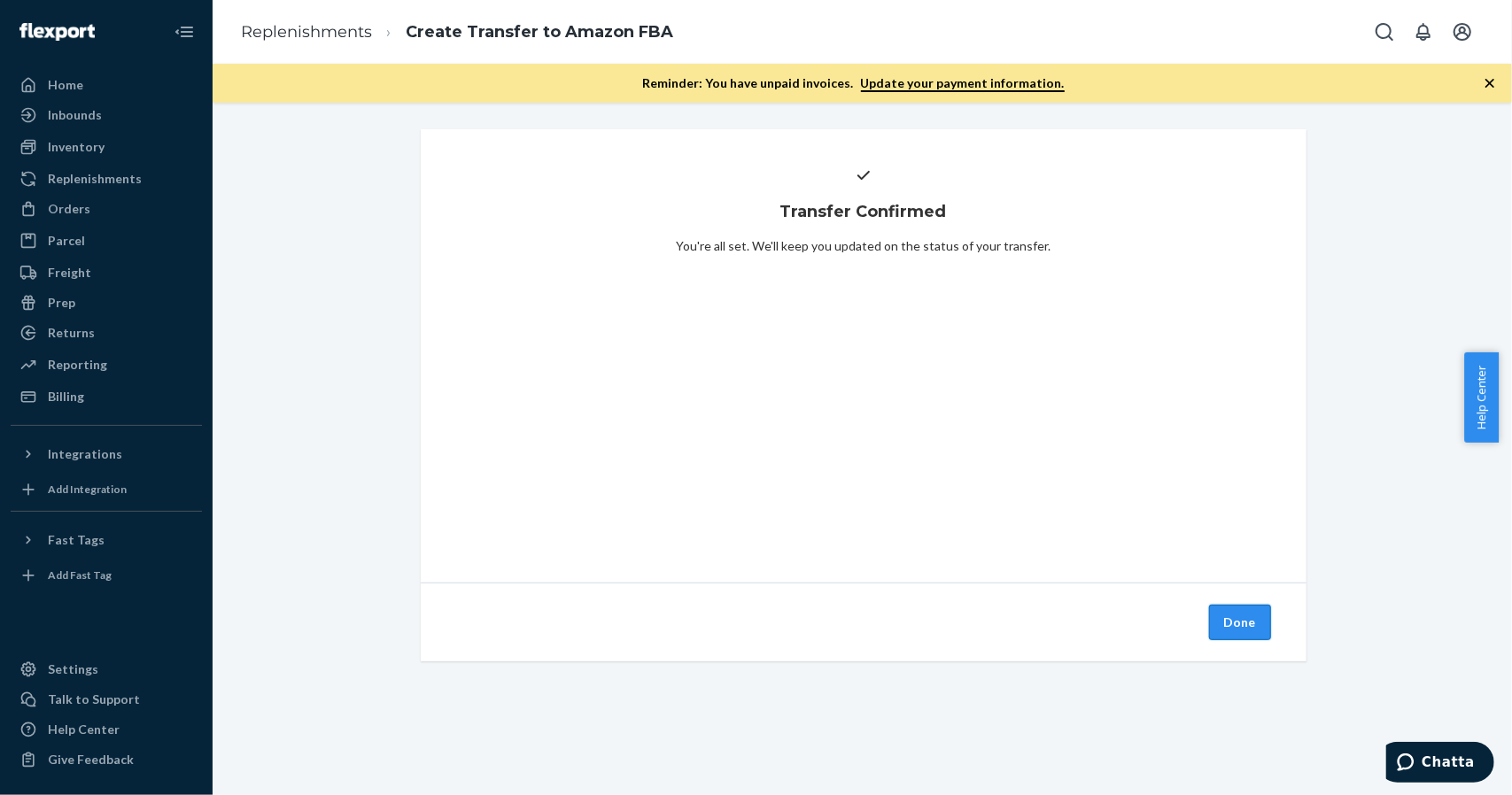
click at [1219, 626] on button "Done" at bounding box center [1240, 622] width 62 height 35
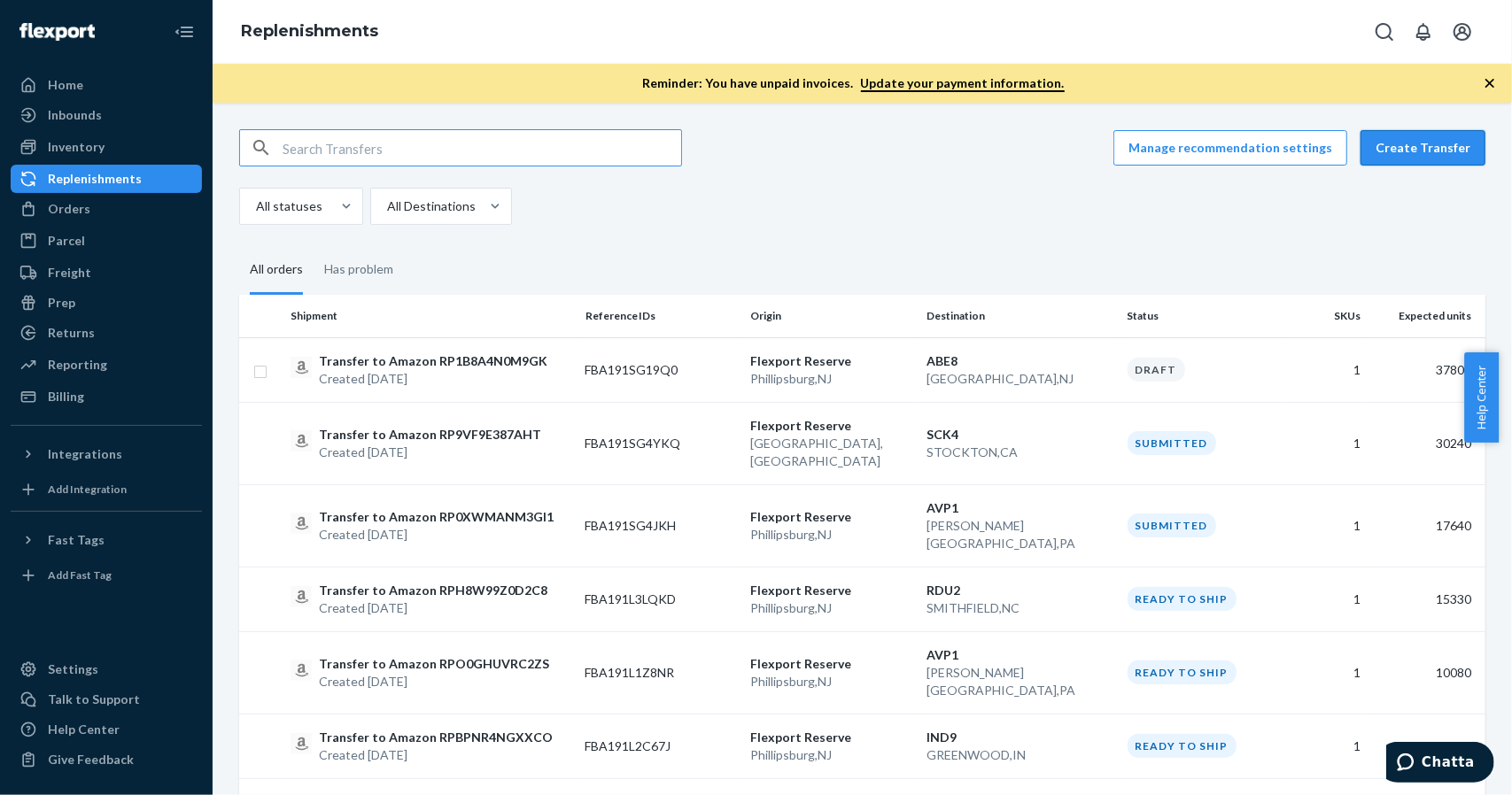
click at [1408, 153] on button "Create Transfer" at bounding box center [1422, 147] width 125 height 35
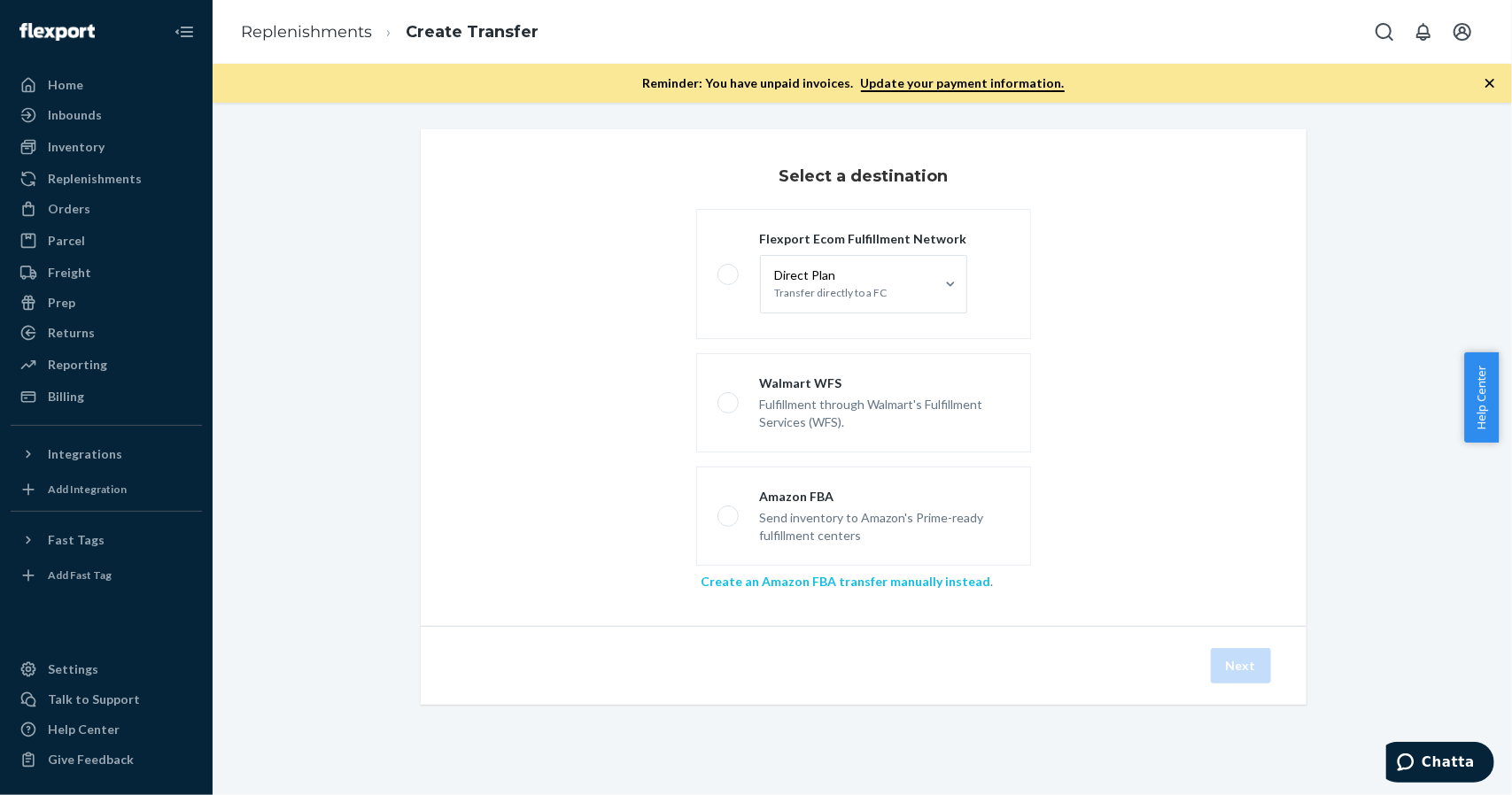
click at [825, 578] on link "Create an Amazon FBA transfer manually instead" at bounding box center [846, 581] width 290 height 15
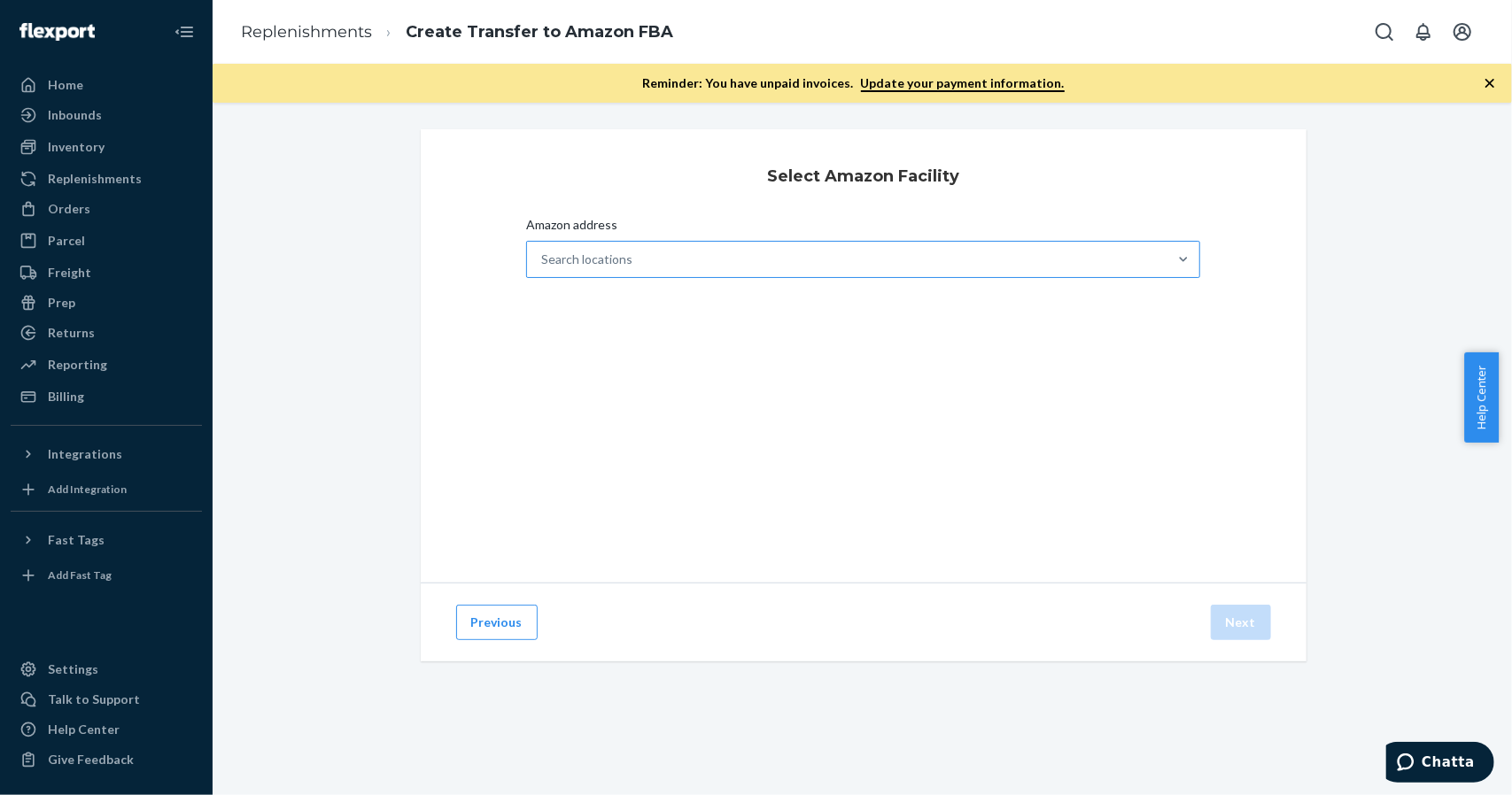
click at [649, 268] on div "Search locations" at bounding box center [847, 259] width 641 height 35
click at [543, 268] on input "Amazon address Search locations" at bounding box center [542, 260] width 2 height 18
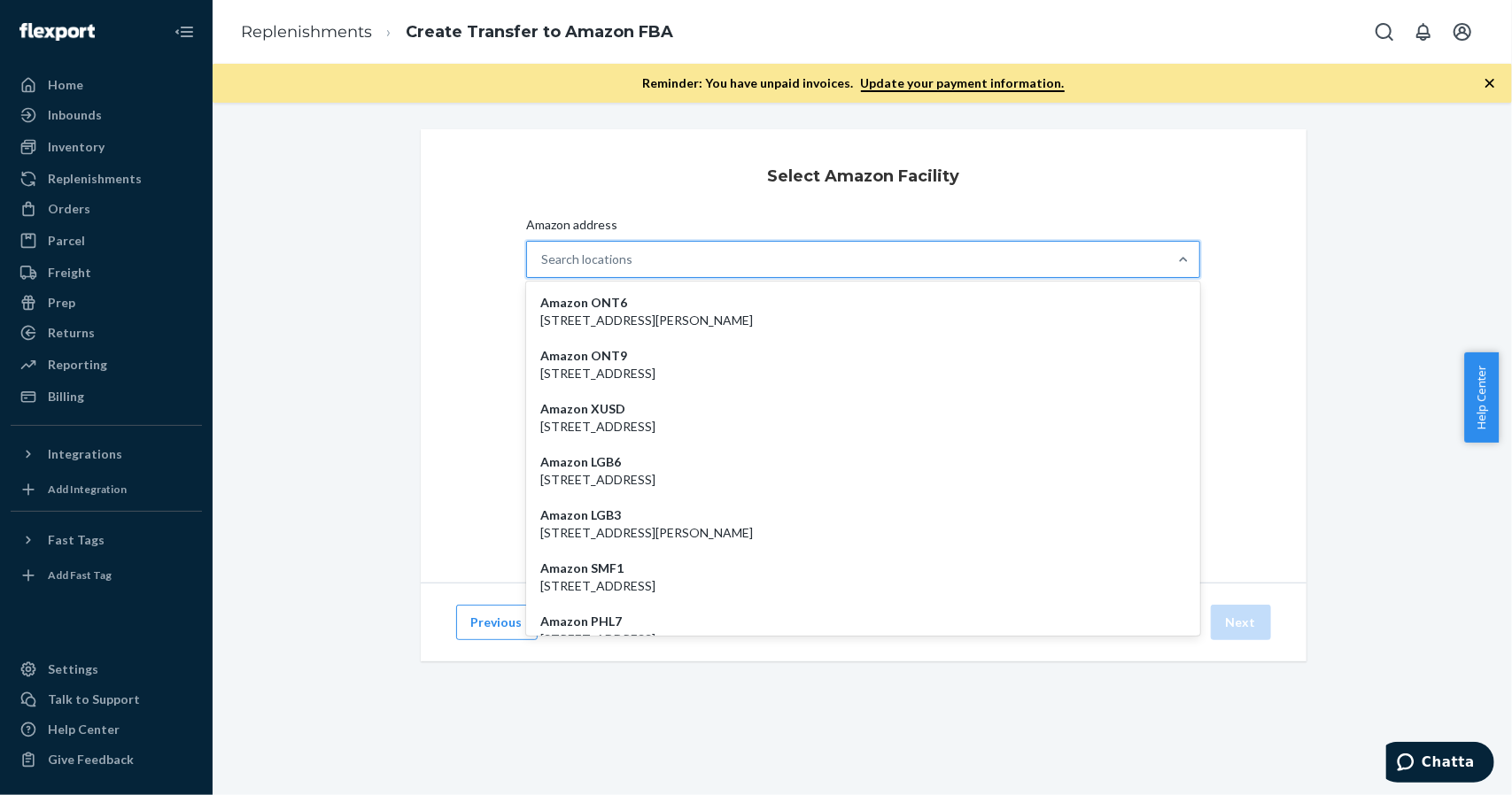
paste input "MEM1"
type input "MEM1"
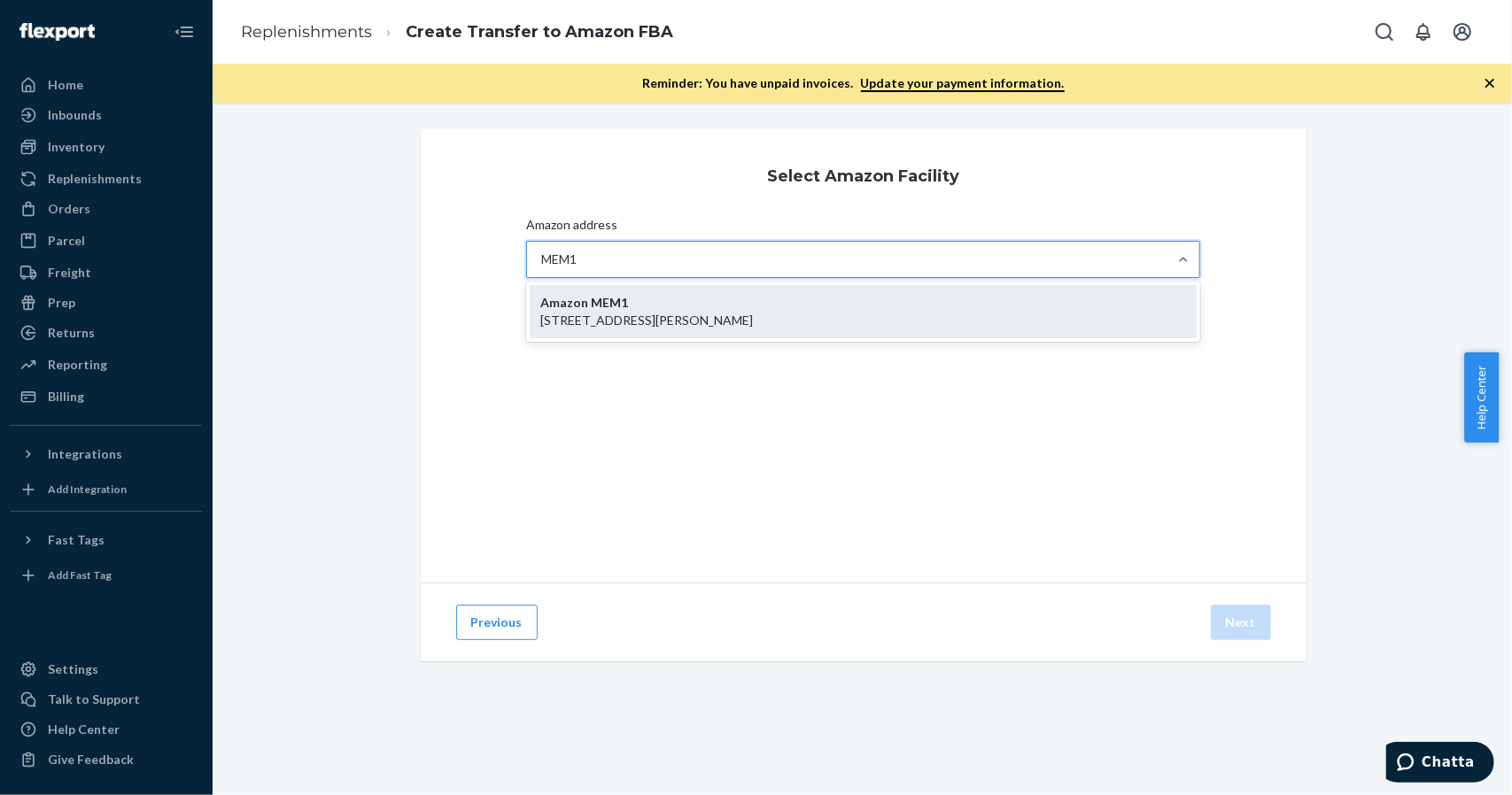
click at [600, 302] on strong "Amazon MEM1" at bounding box center [584, 302] width 88 height 15
click at [580, 268] on input "MEM1" at bounding box center [560, 260] width 39 height 18
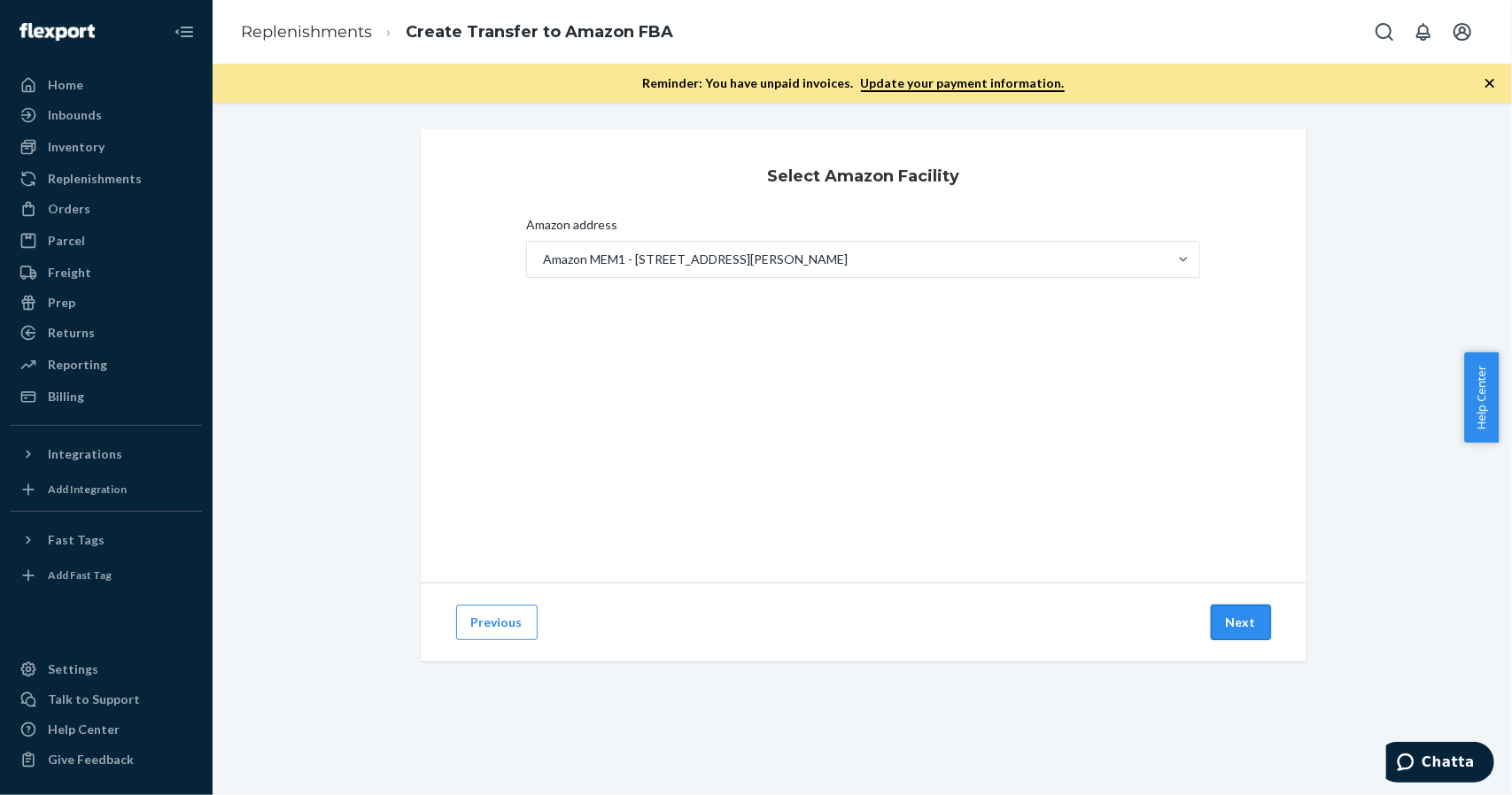
click at [1227, 621] on button "Next" at bounding box center [1241, 622] width 60 height 35
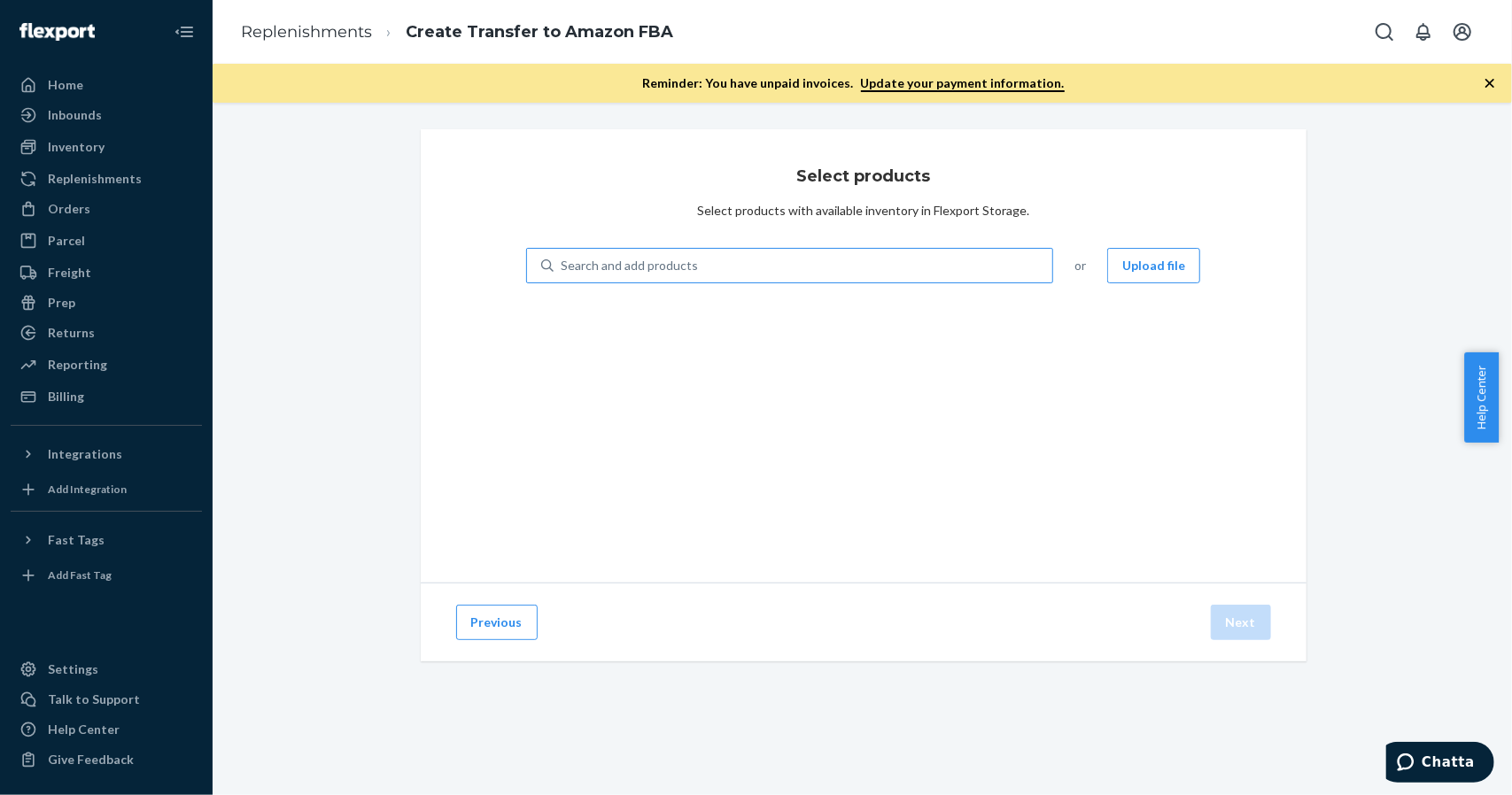
click at [731, 270] on div "Search and add products" at bounding box center [802, 266] width 499 height 32
click at [562, 270] on input "Search and add products" at bounding box center [562, 266] width 2 height 18
type input "boxbollen"
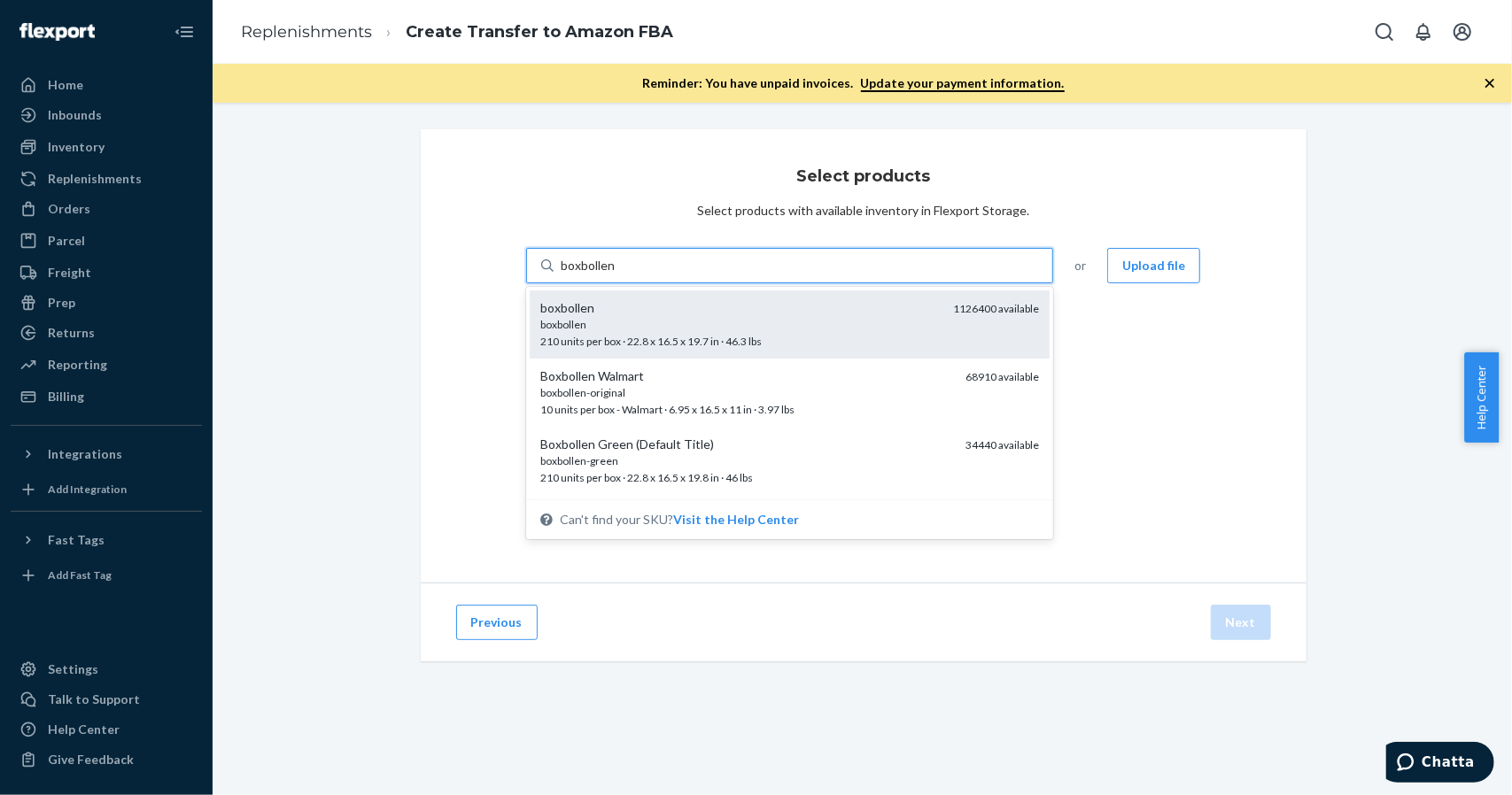
click at [720, 326] on div "boxbollen" at bounding box center [739, 324] width 399 height 15
click at [615, 275] on input "boxbollen" at bounding box center [588, 266] width 55 height 18
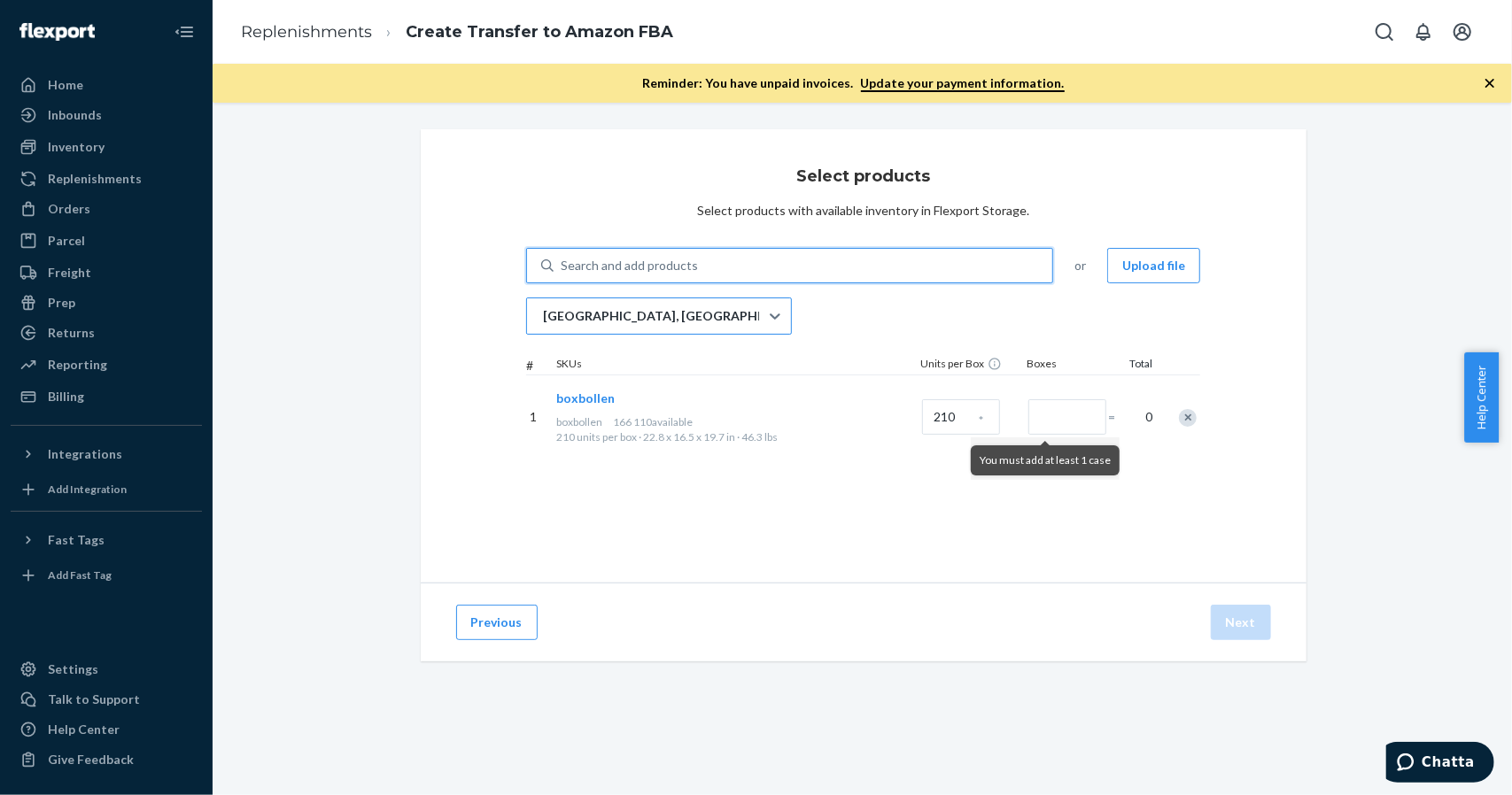
click at [655, 318] on div "[GEOGRAPHIC_DATA], [GEOGRAPHIC_DATA]" at bounding box center [643, 315] width 232 height 35
click at [543, 318] on input "[GEOGRAPHIC_DATA], [GEOGRAPHIC_DATA]" at bounding box center [542, 316] width 2 height 18
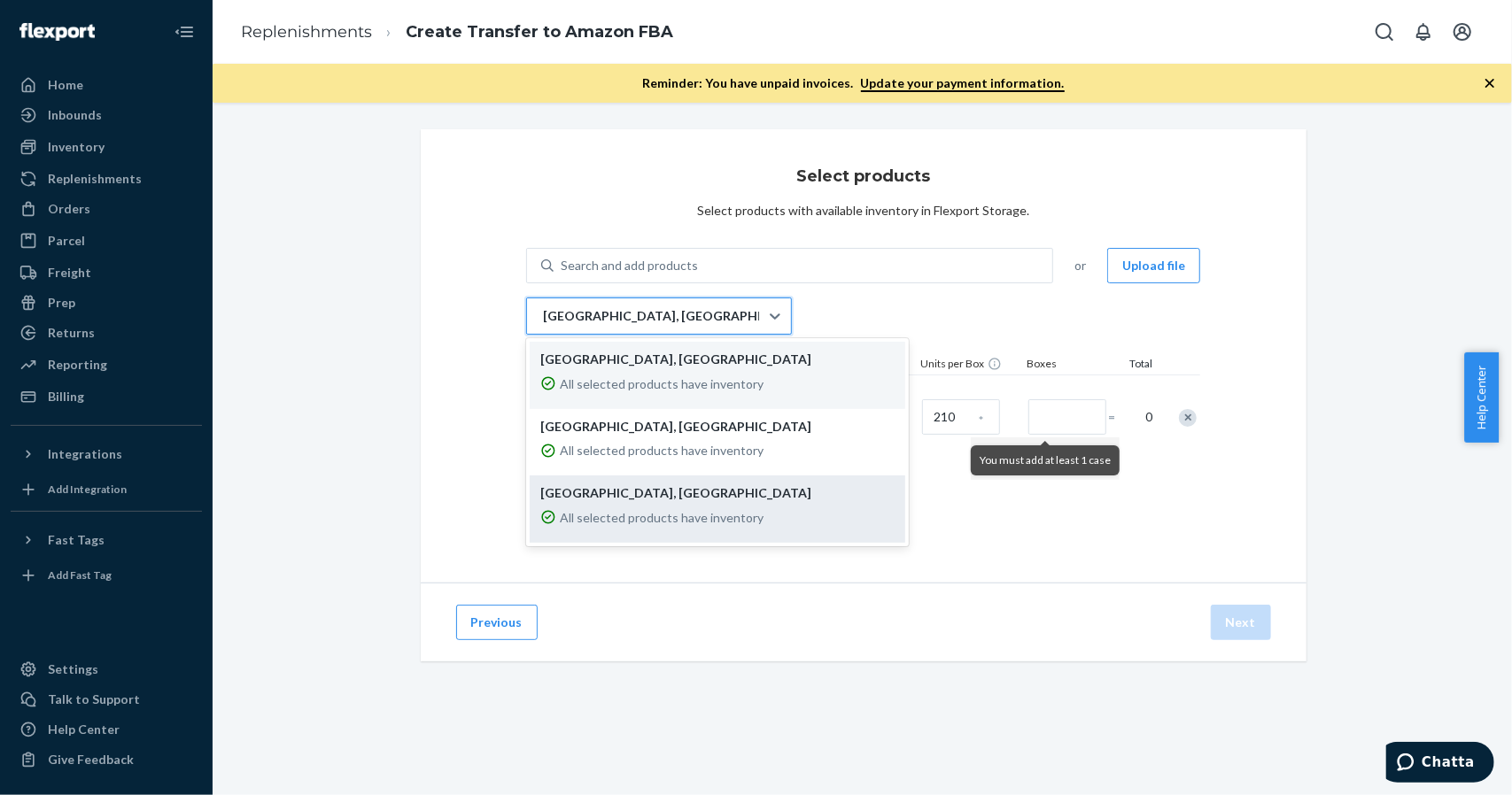
click at [579, 495] on p "[GEOGRAPHIC_DATA], [GEOGRAPHIC_DATA]" at bounding box center [717, 493] width 354 height 18
click at [543, 325] on input "option EWR1RS focused, 3 of 3. 3 results available. Use Up and Down to choose o…" at bounding box center [542, 316] width 2 height 18
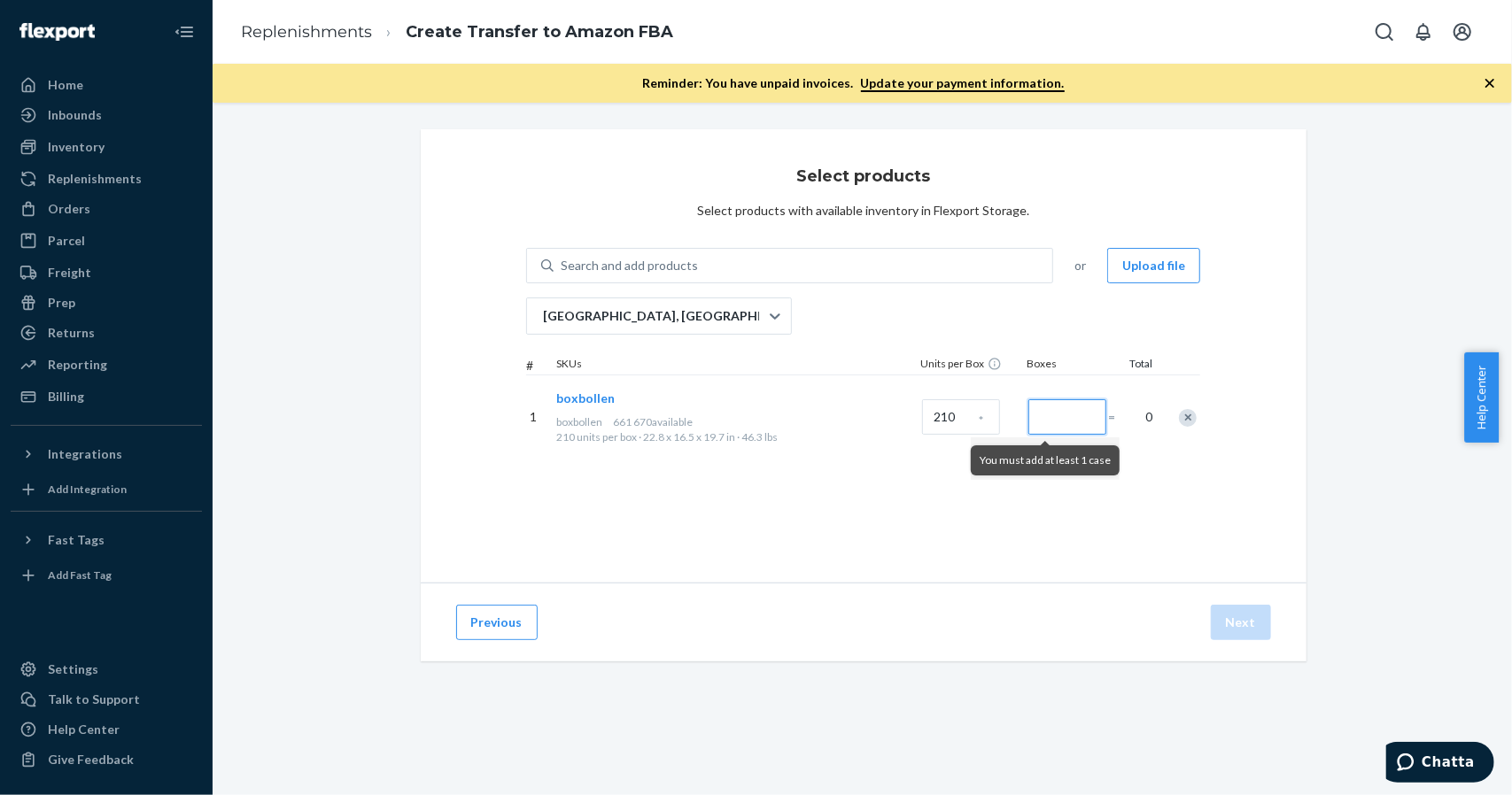
click at [1067, 423] on input "Number of boxes" at bounding box center [1067, 416] width 78 height 35
type input "128"
click at [1112, 501] on div "Select products Select products with available inventory in Flexport Storage. S…" at bounding box center [864, 355] width 886 height 453
click at [1227, 626] on button "Next" at bounding box center [1241, 622] width 60 height 35
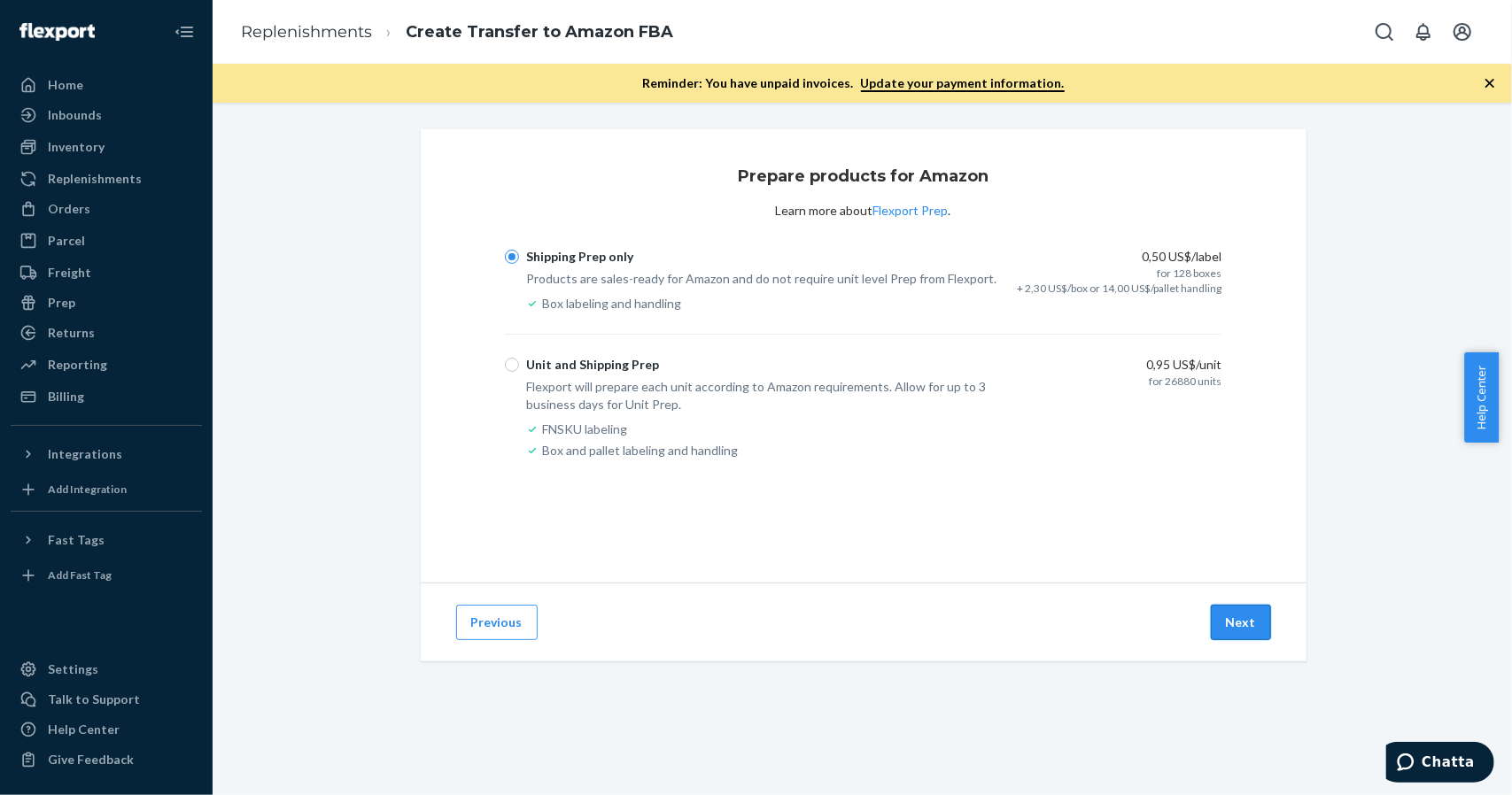
click at [1219, 630] on button "Next" at bounding box center [1241, 622] width 60 height 35
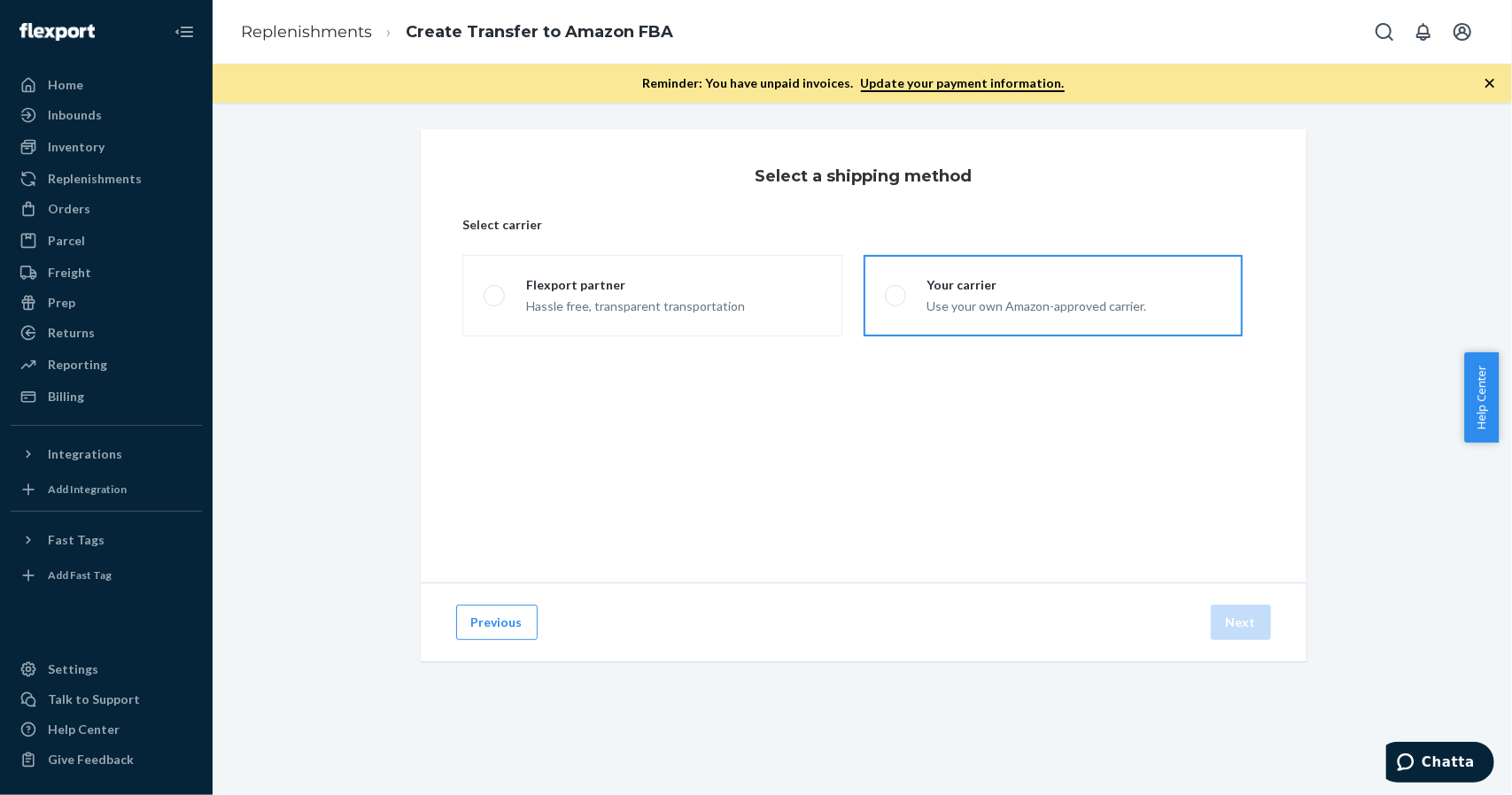
click at [976, 319] on label "Your carrier Use your own Amazon-approved carrier." at bounding box center [1052, 295] width 379 height 81
click at [896, 302] on input "Your carrier Use your own Amazon-approved carrier." at bounding box center [891, 296] width 12 height 12
radio input "true"
drag, startPoint x: 705, startPoint y: 450, endPoint x: 885, endPoint y: 507, distance: 188.5
click at [707, 450] on label "LTL/FTL (Palletized)" at bounding box center [651, 436] width 379 height 64
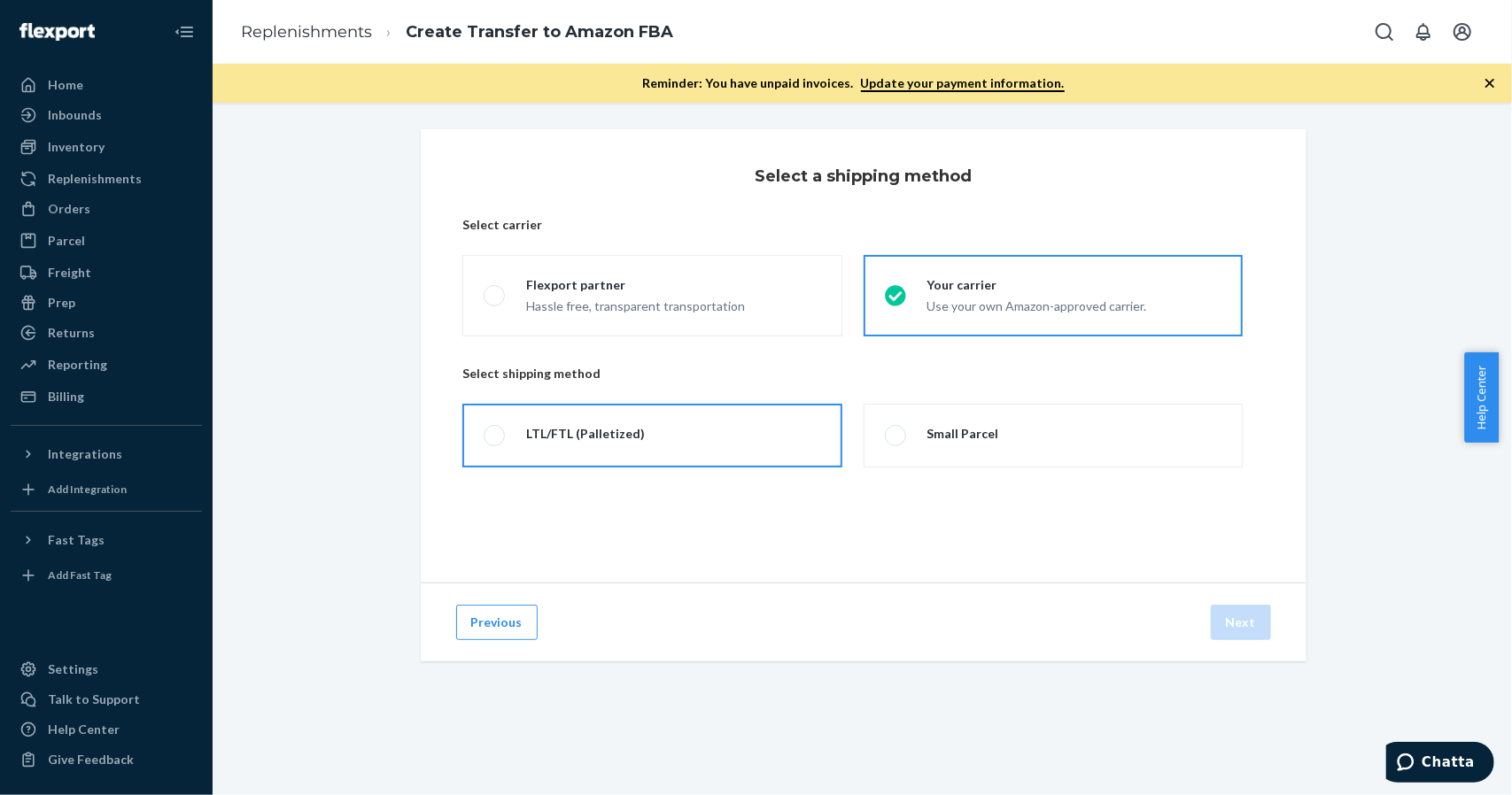
click at [495, 442] on input "LTL/FTL (Palletized)" at bounding box center [490, 436] width 12 height 12
radio input "true"
click at [1258, 623] on button "Next" at bounding box center [1241, 622] width 60 height 35
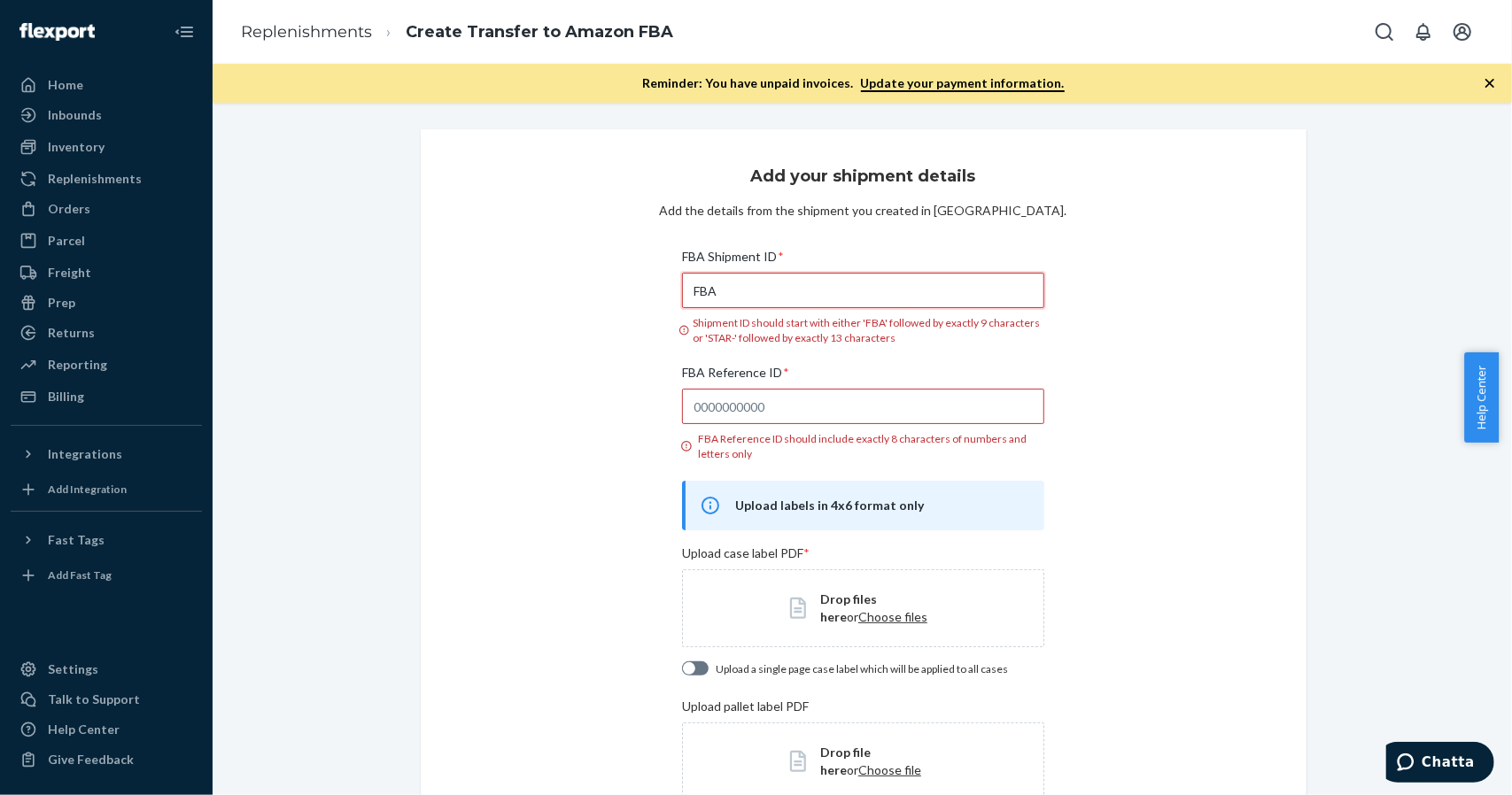
drag, startPoint x: 796, startPoint y: 295, endPoint x: 548, endPoint y: 290, distance: 248.0
click at [548, 290] on div "Add your shipment details Add the details from the shipment you created in Sell…" at bounding box center [864, 592] width 886 height 926
paste input "191SH7PLT"
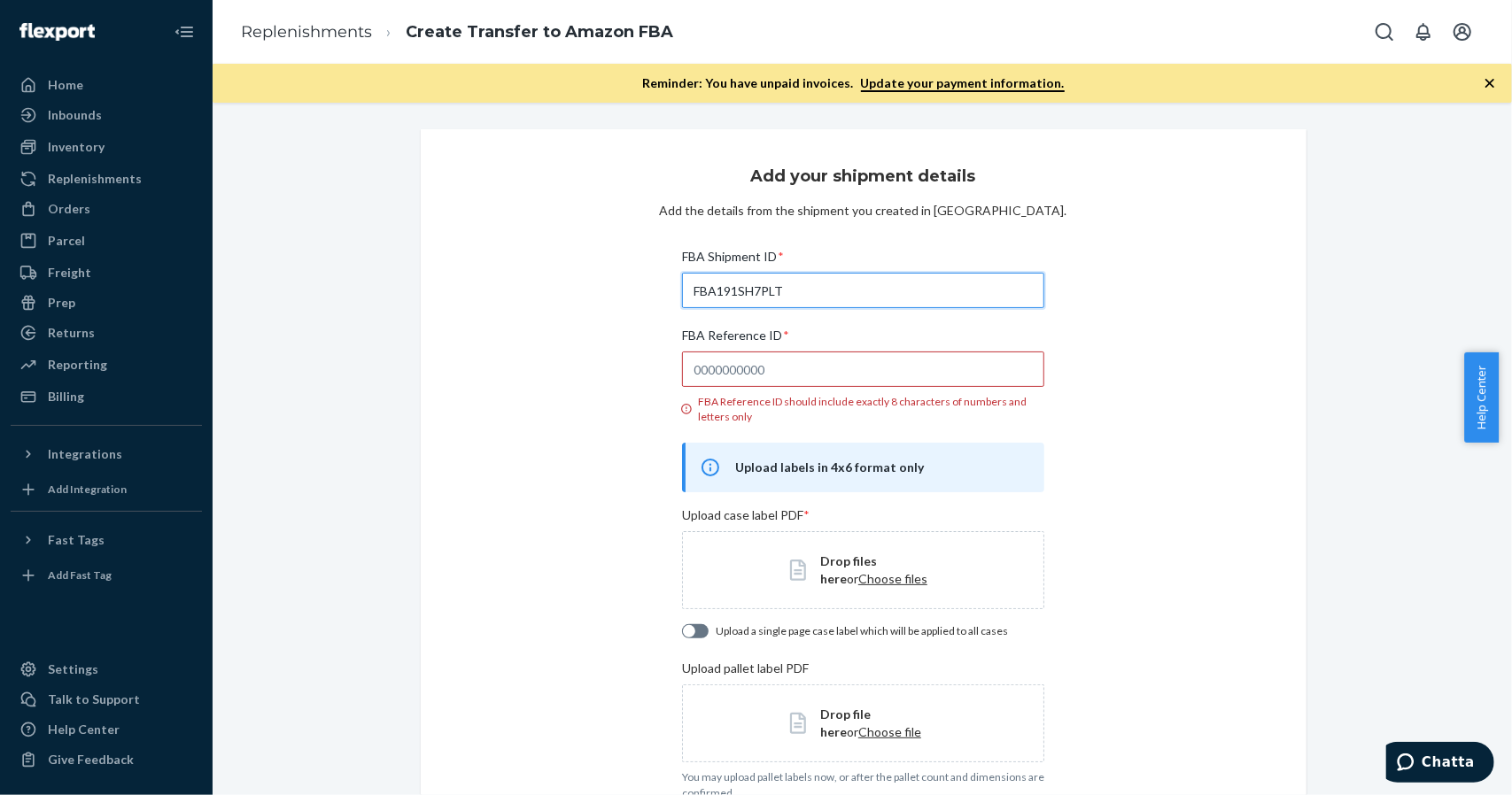
type input "FBA191SH7PLT"
click at [817, 376] on input "FBA Reference ID * FBA Reference ID should include exactly 8 characters of numb…" at bounding box center [863, 369] width 362 height 35
paste input "2K2SUKBD"
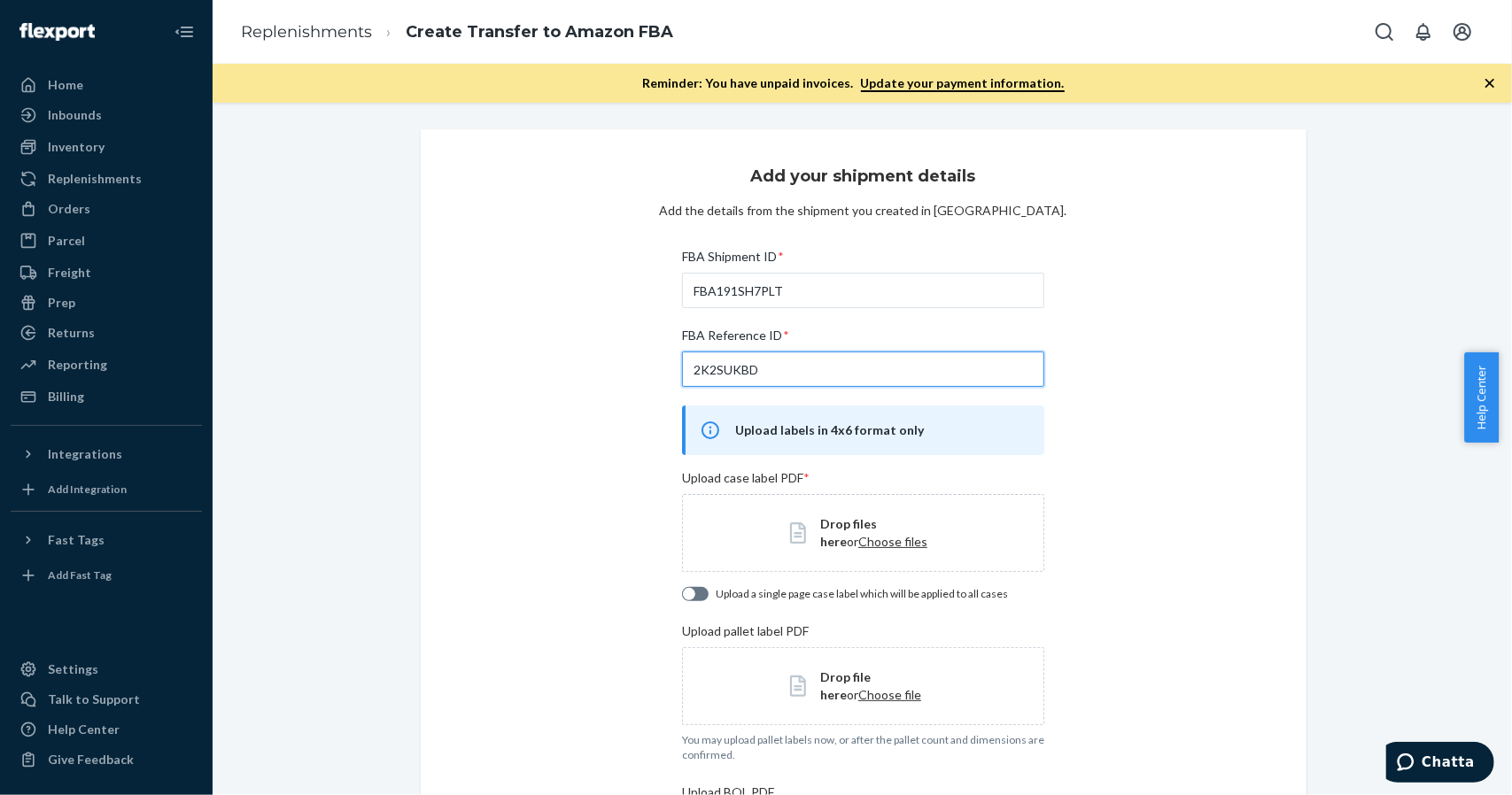
type input "2K2SUKBD"
click at [858, 540] on span "Choose files" at bounding box center [892, 541] width 69 height 15
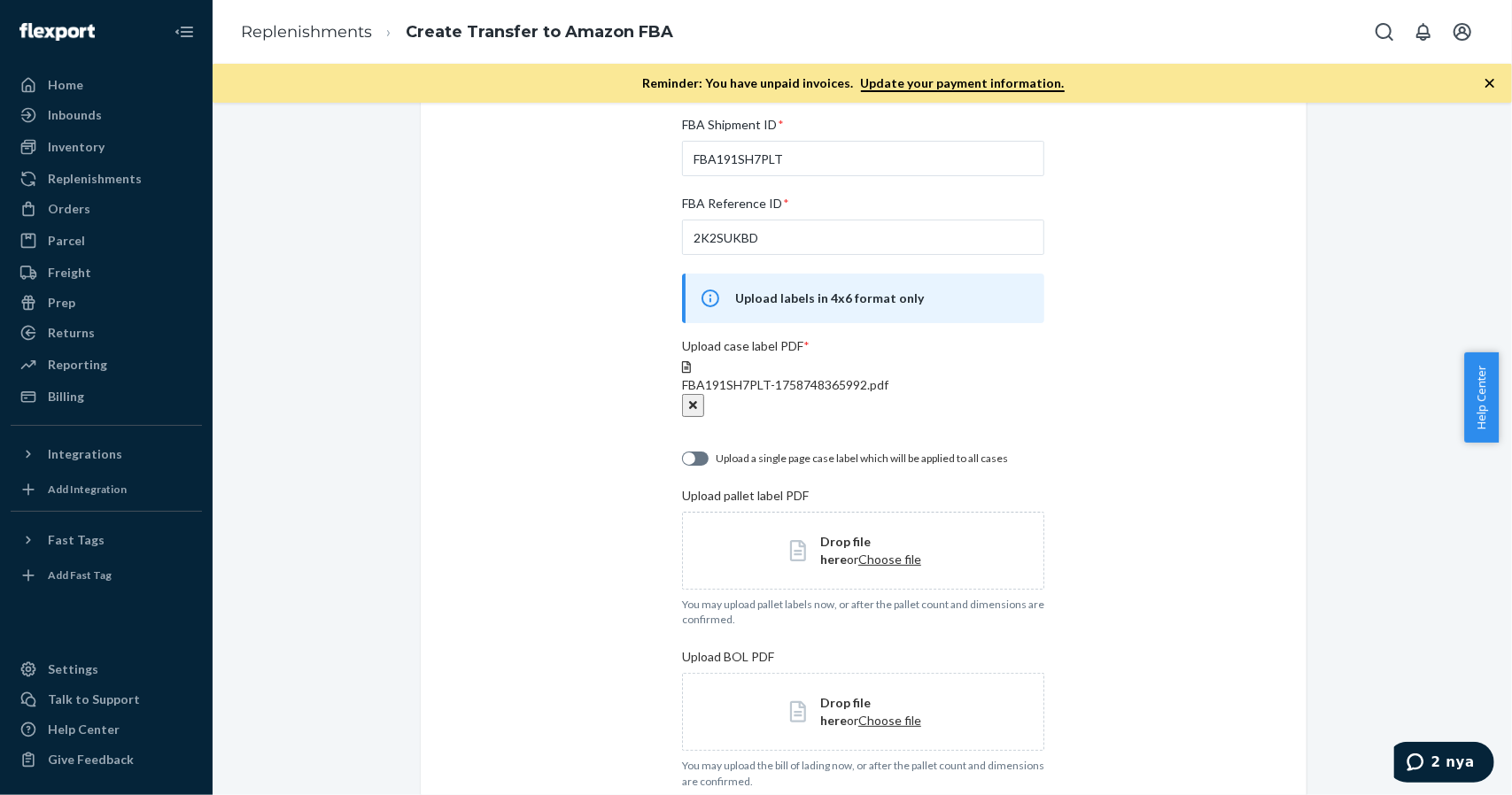
scroll to position [177, 0]
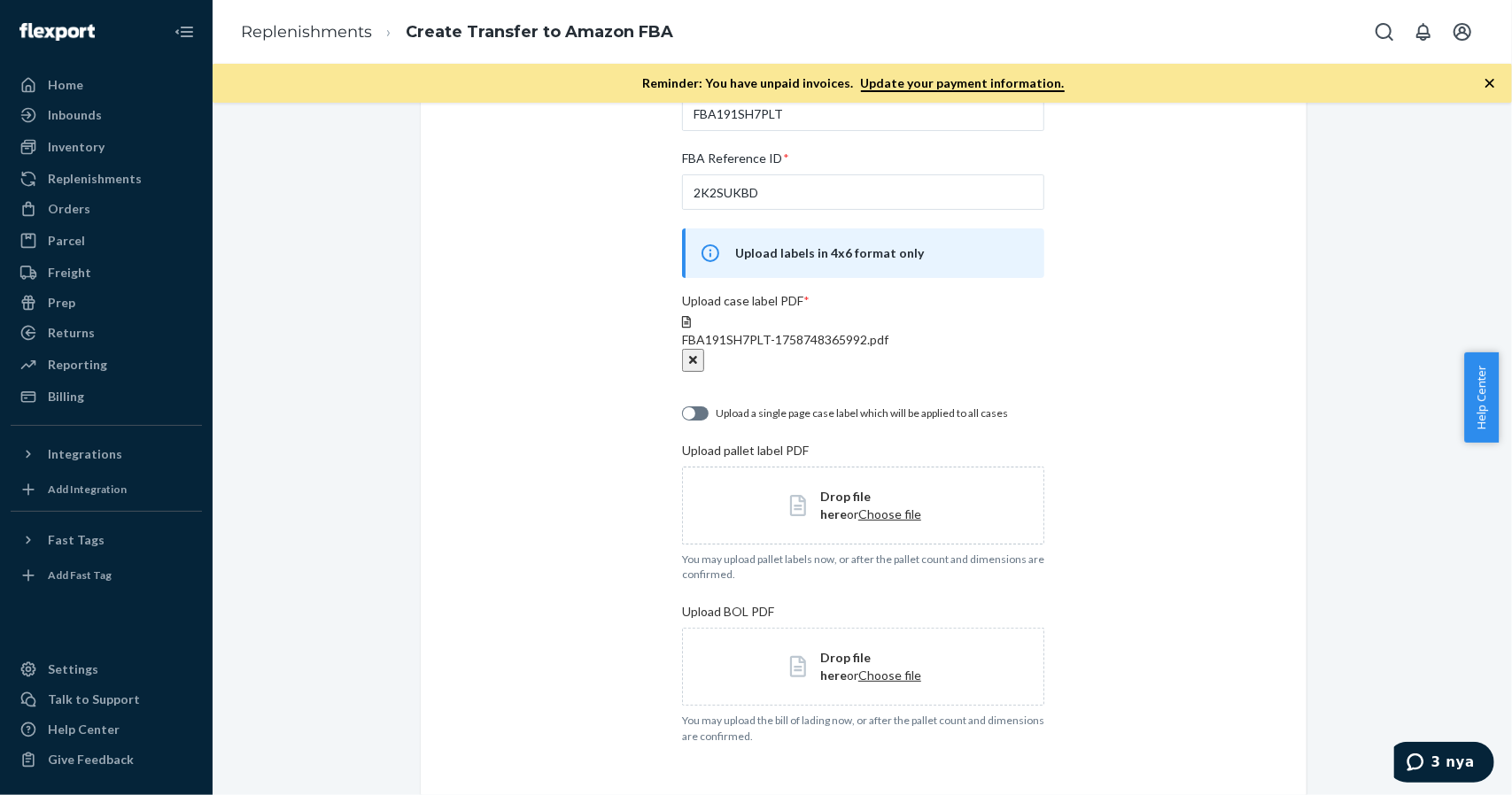
click at [858, 513] on span "Choose file" at bounding box center [889, 514] width 63 height 15
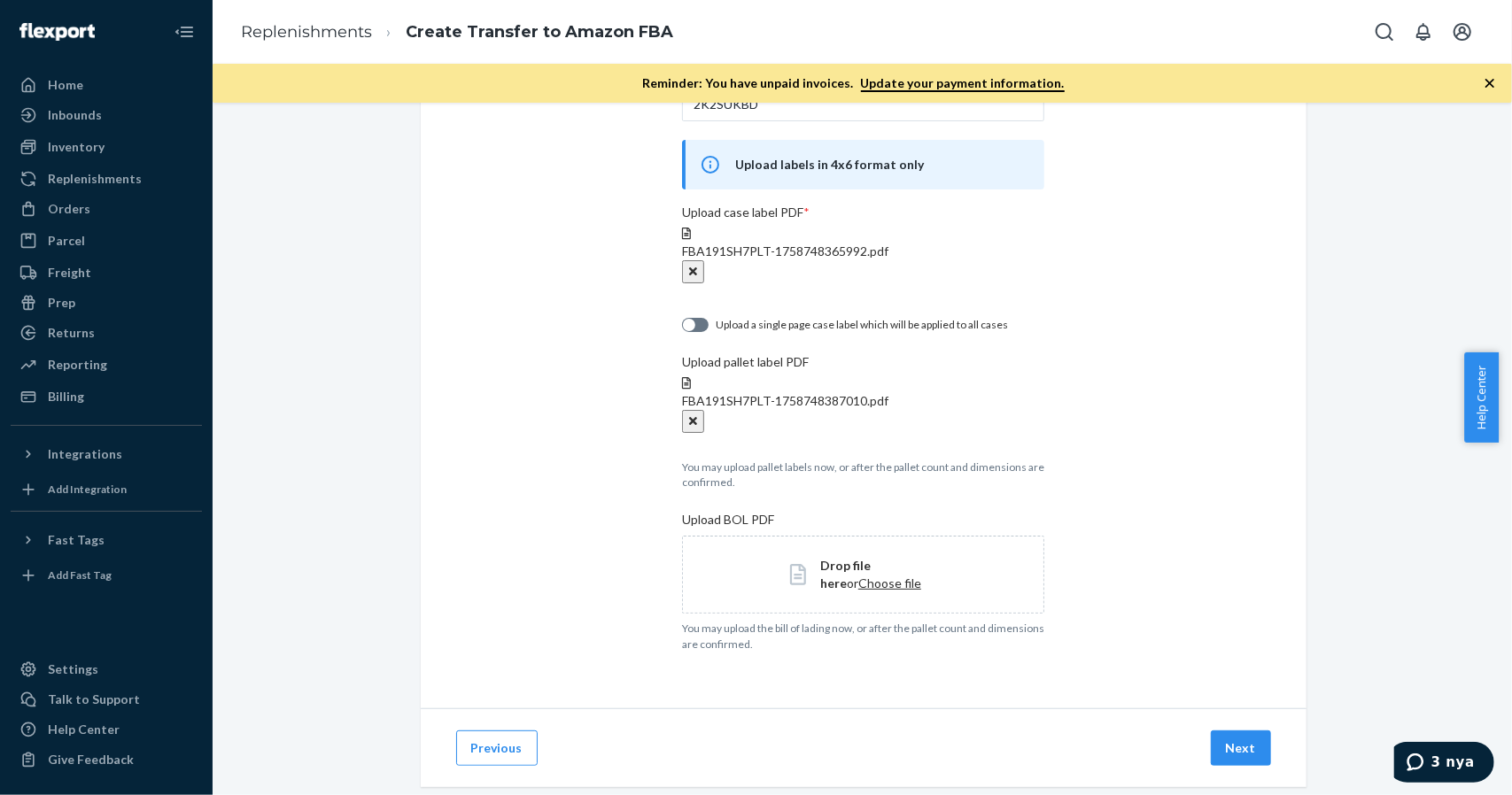
click at [858, 584] on span "Choose file" at bounding box center [889, 583] width 63 height 15
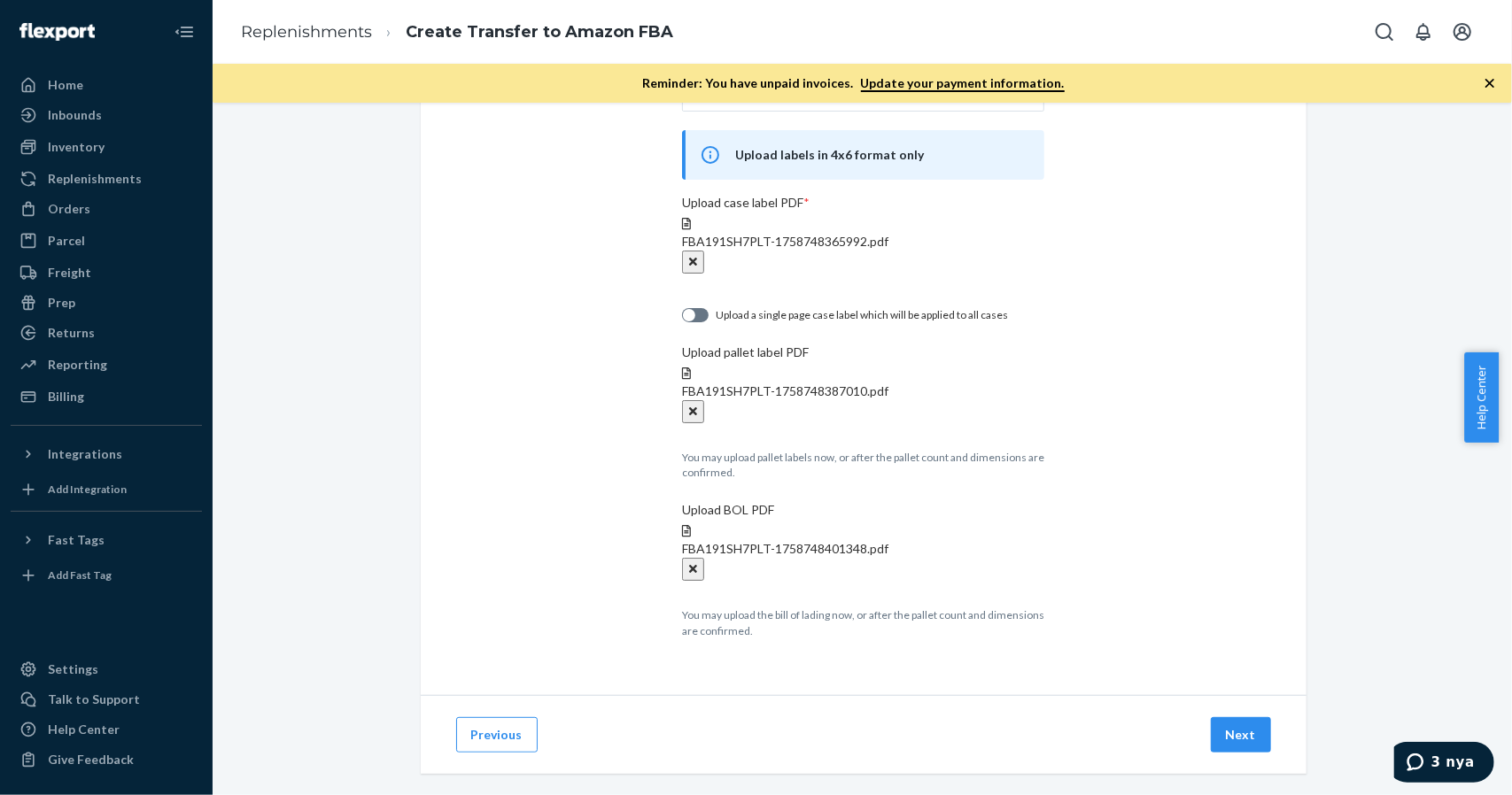
scroll to position [296, 0]
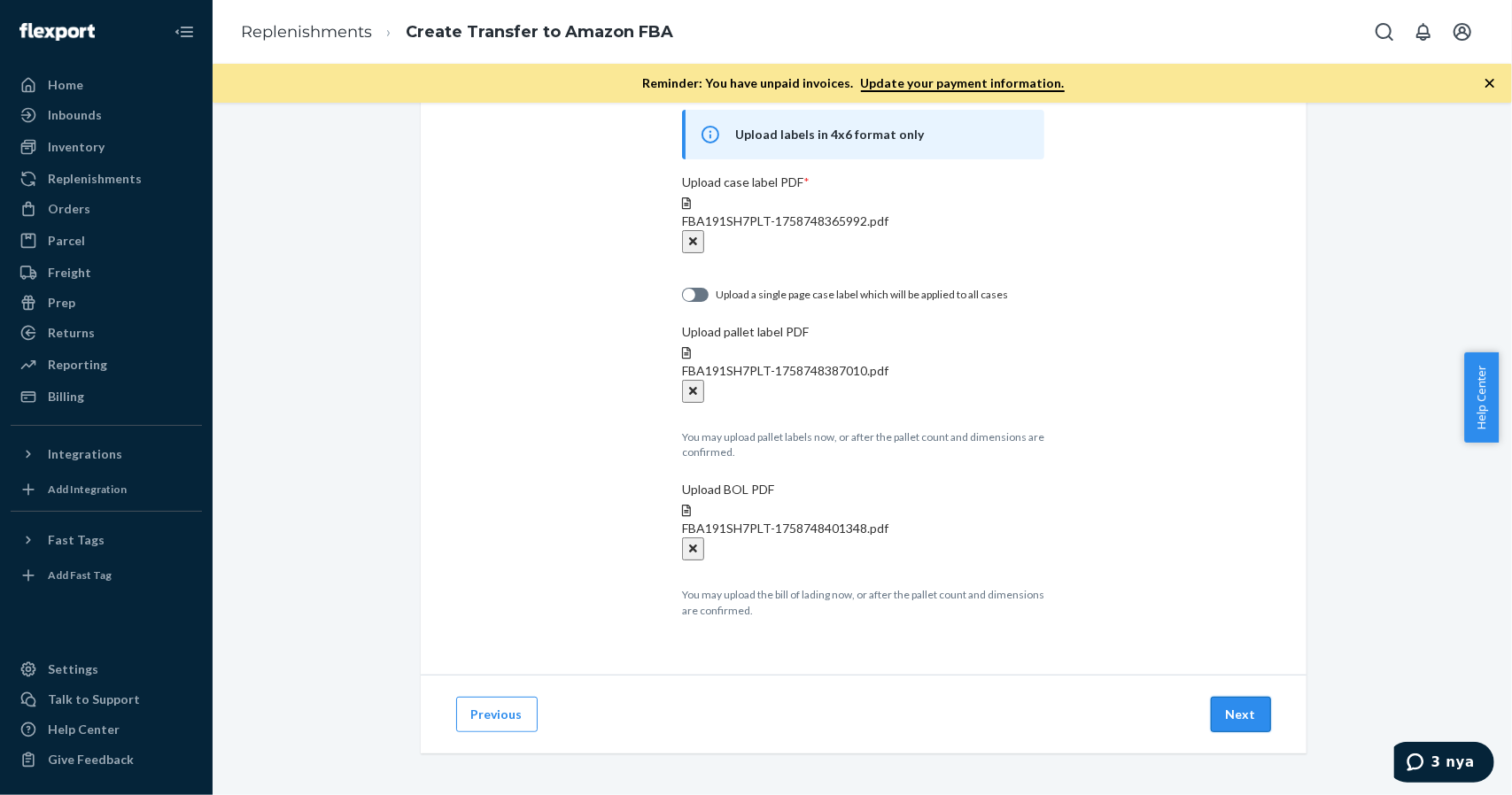
click at [1239, 716] on button "Next" at bounding box center [1241, 714] width 60 height 35
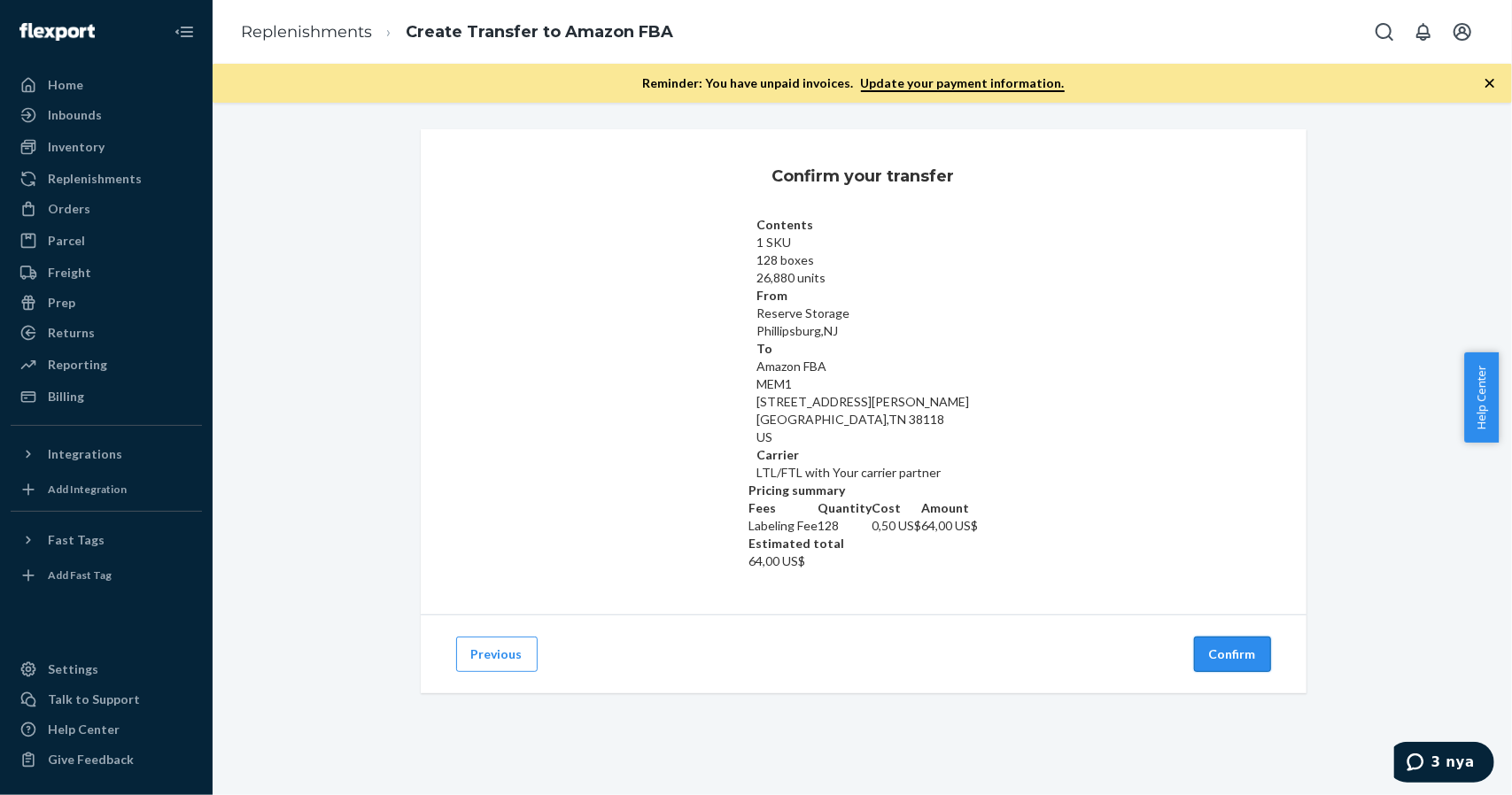
click at [1194, 637] on button "Confirm" at bounding box center [1232, 654] width 77 height 35
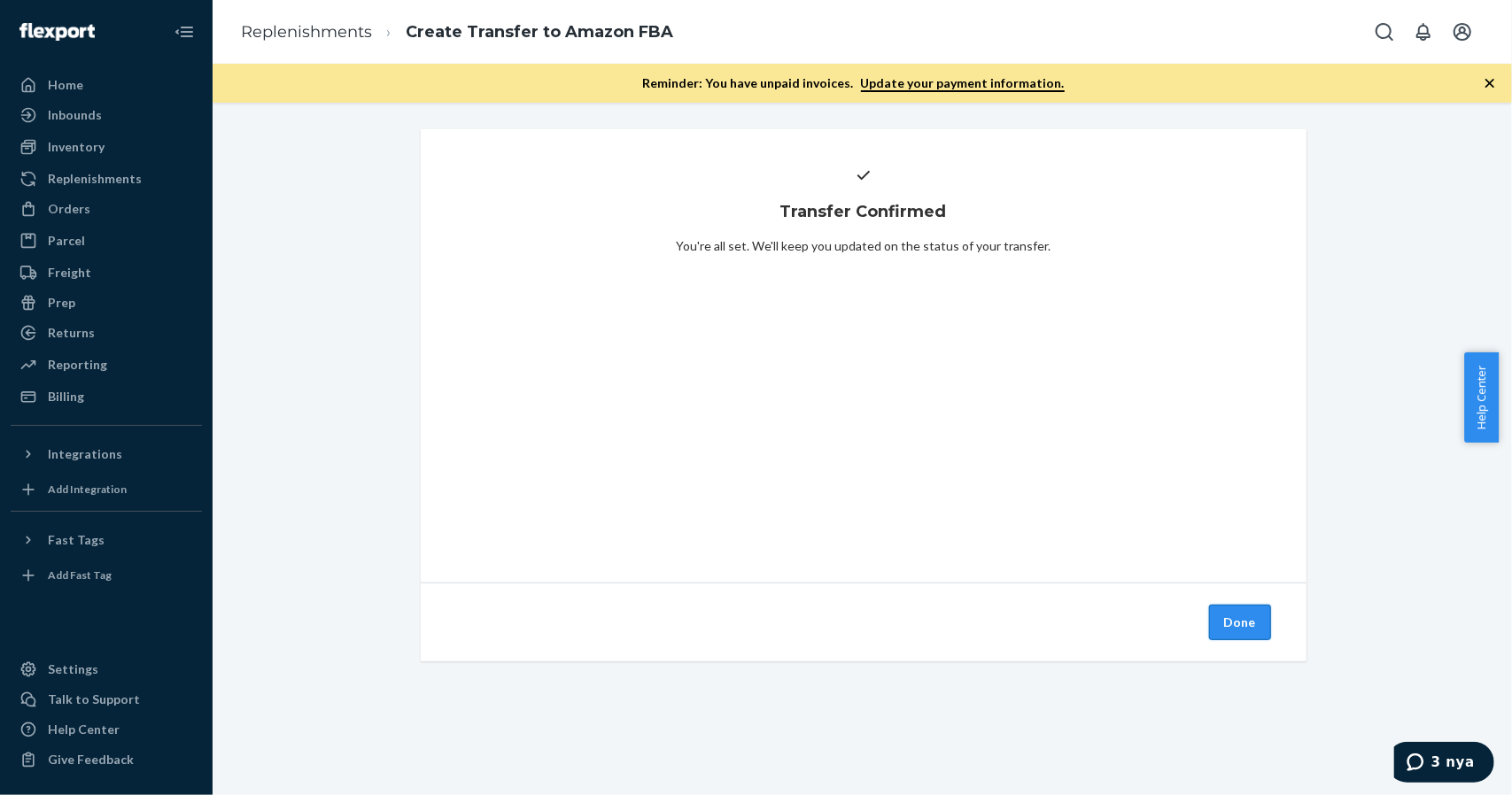
click at [1227, 623] on button "Done" at bounding box center [1240, 622] width 62 height 35
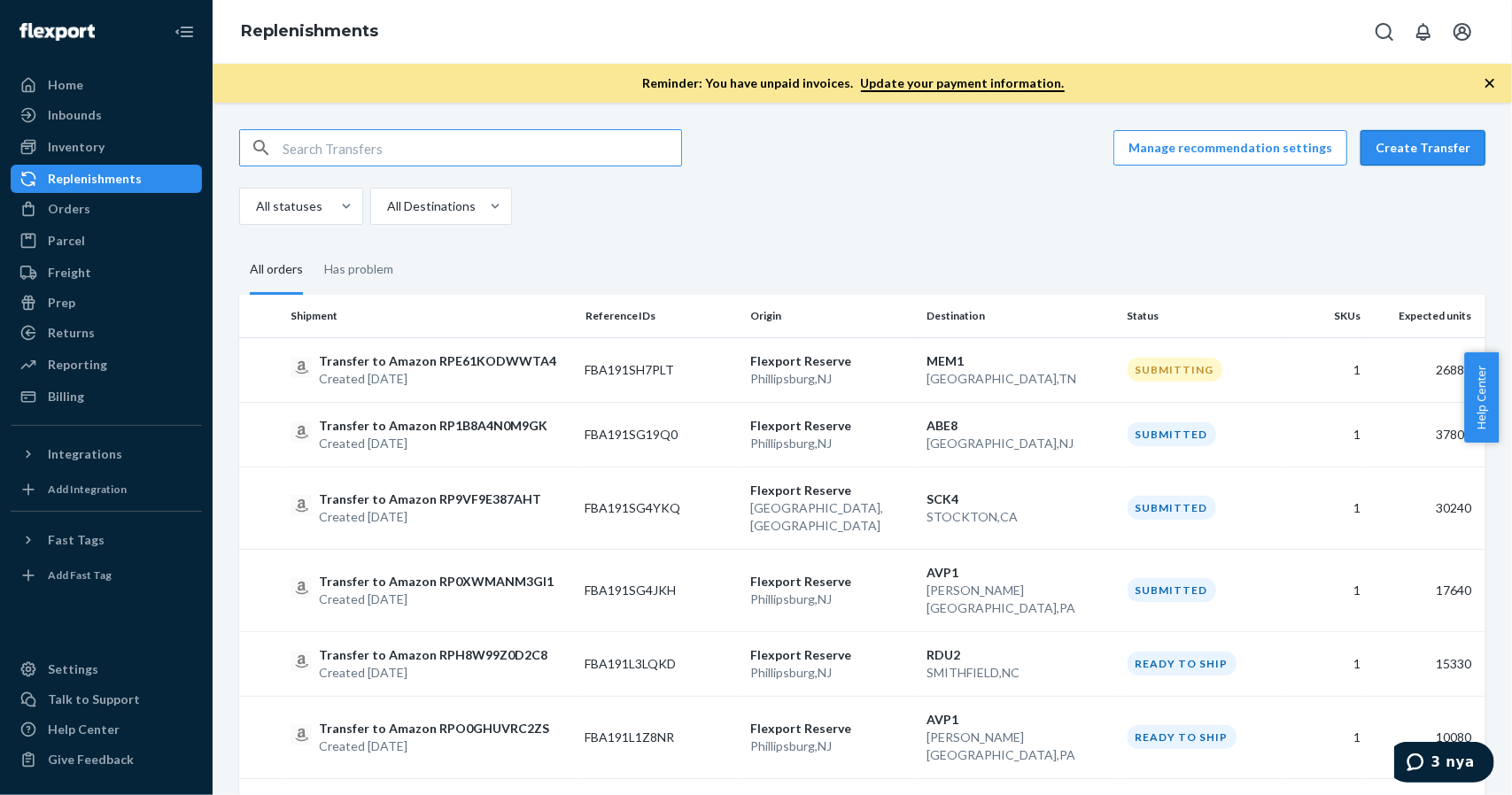
click at [1412, 152] on button "Create Transfer" at bounding box center [1422, 147] width 125 height 35
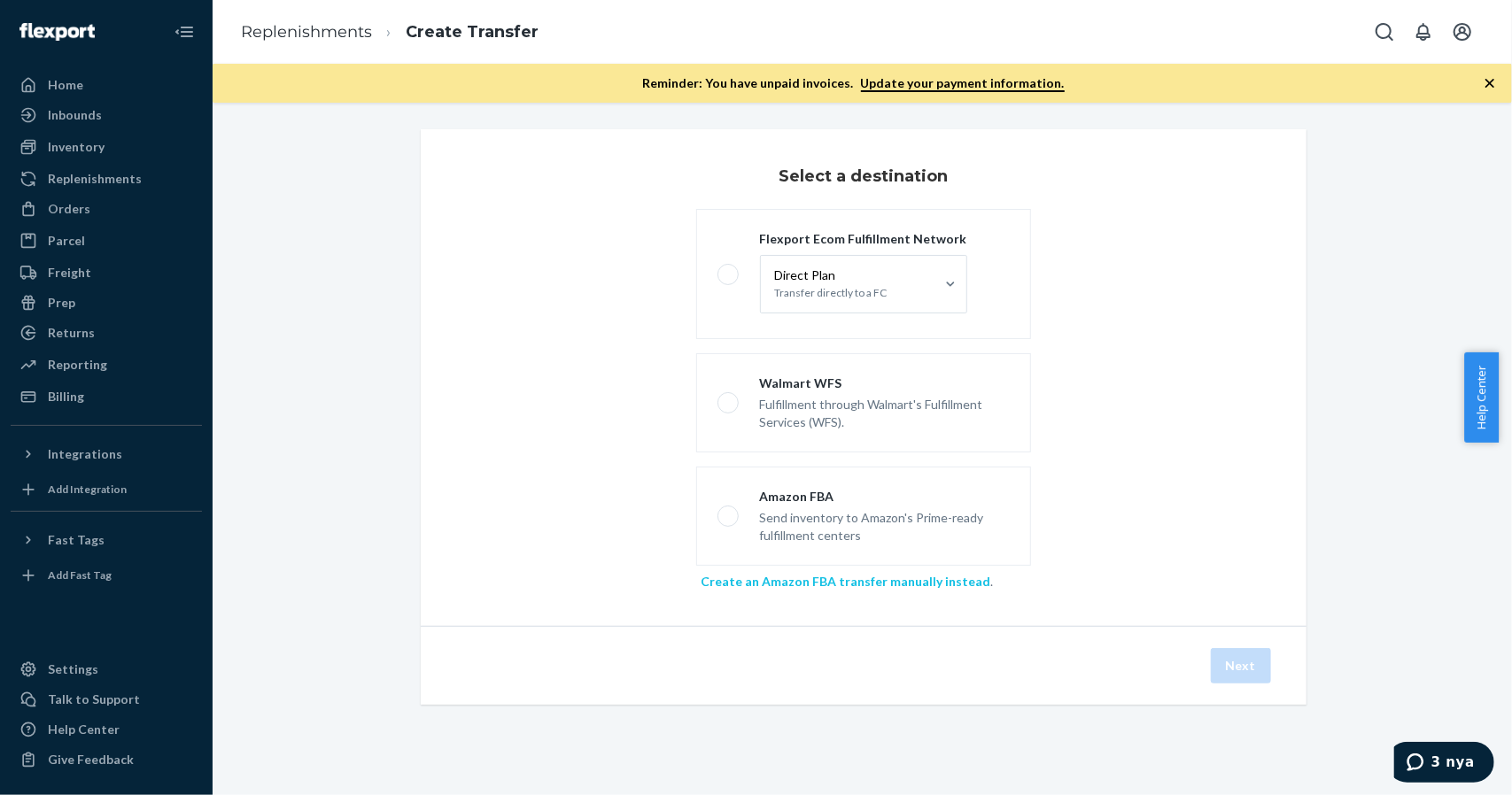
click at [824, 584] on link "Create an Amazon FBA transfer manually instead" at bounding box center [846, 581] width 290 height 15
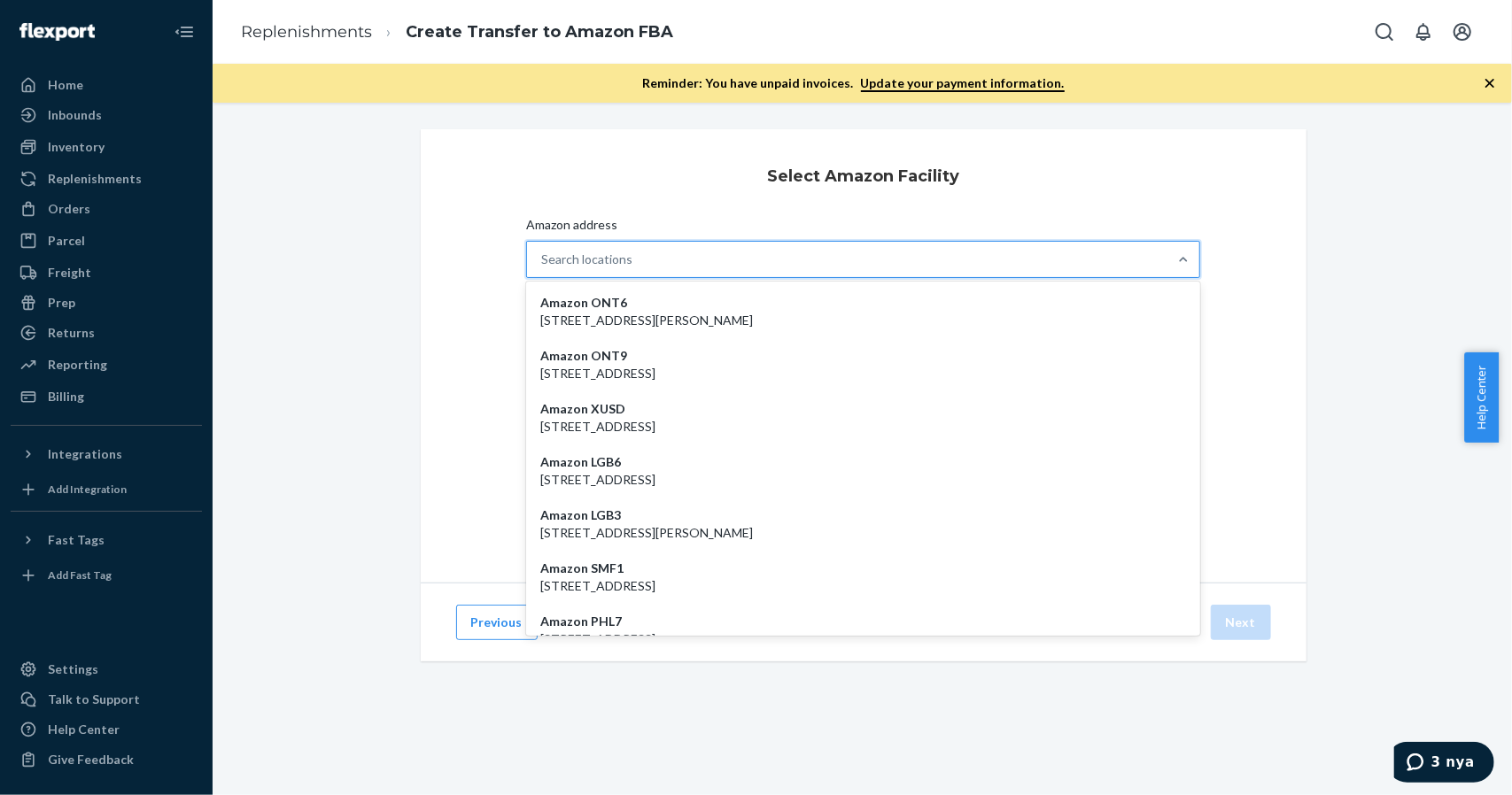
click at [894, 252] on div "Search locations" at bounding box center [847, 259] width 641 height 35
click at [543, 252] on input "Amazon address option Amazon ONT6 - [STREET_ADDRESS][PERSON_NAME] focused, 1 of…" at bounding box center [542, 260] width 2 height 18
paste input "IND9"
type input "IND9"
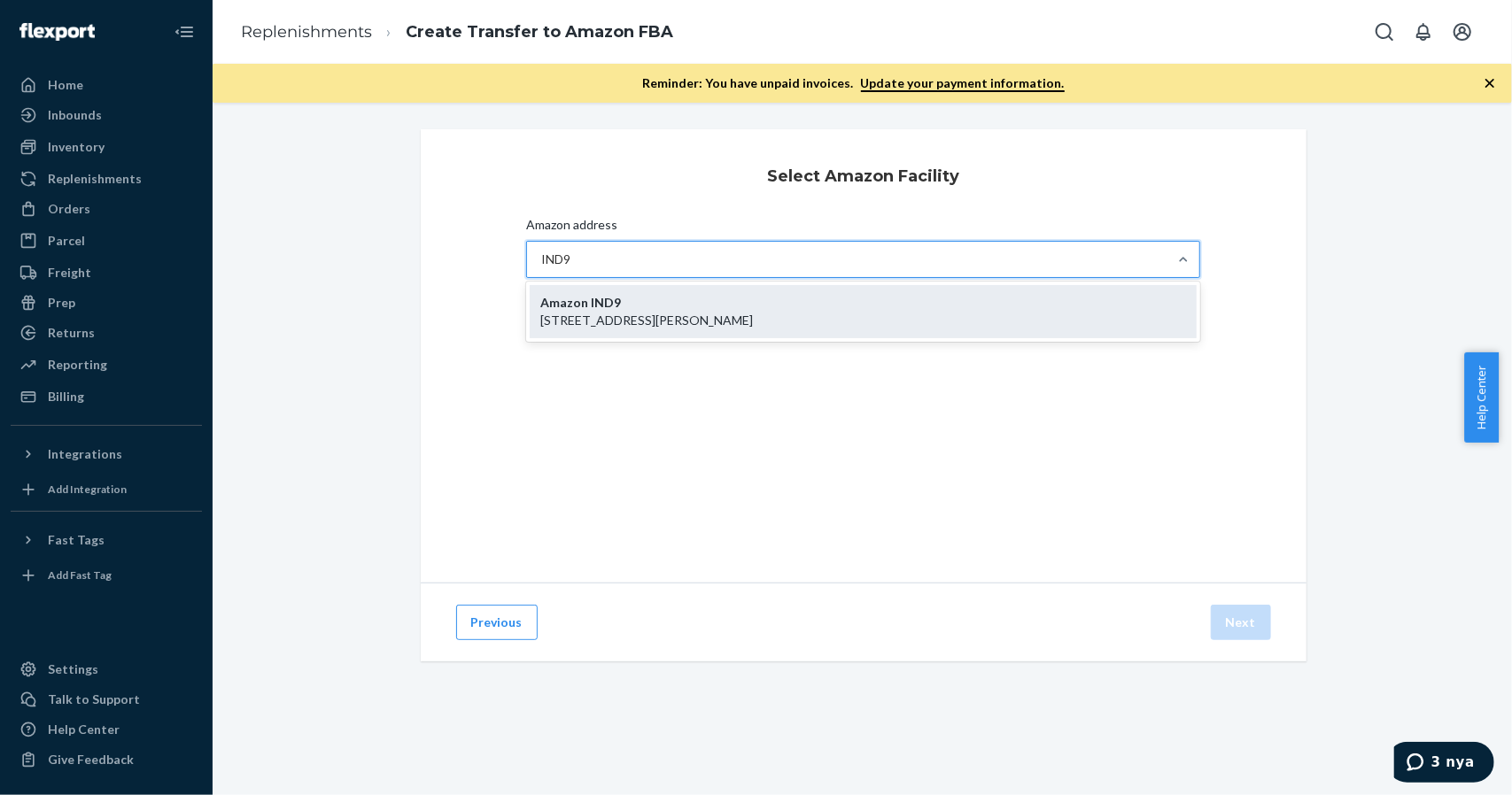
click at [637, 298] on div "Amazon IND9 [STREET_ADDRESS][PERSON_NAME]" at bounding box center [864, 311] width 668 height 53
click at [573, 268] on input "IND9" at bounding box center [557, 260] width 32 height 18
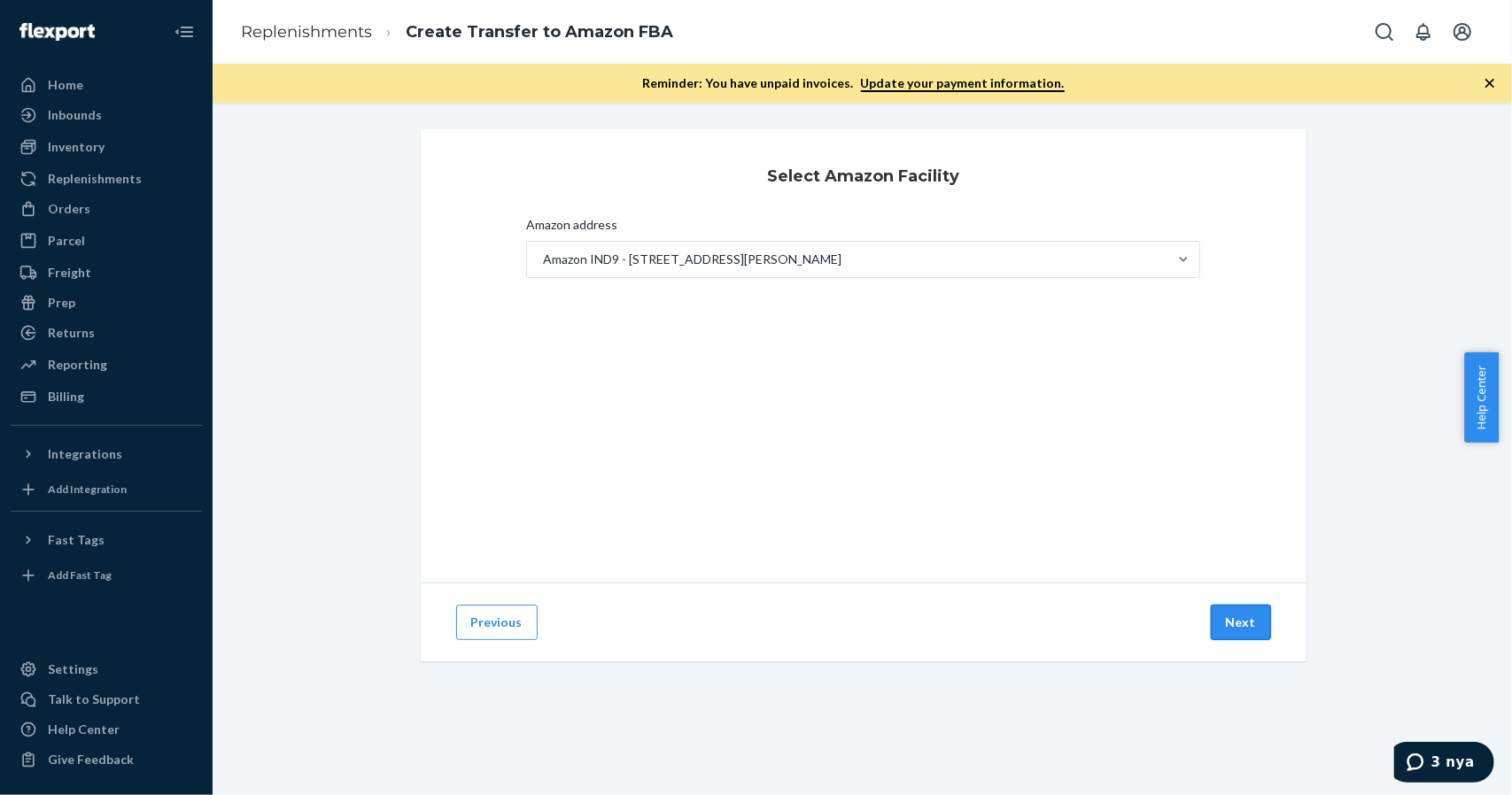
click at [1235, 636] on button "Next" at bounding box center [1241, 622] width 60 height 35
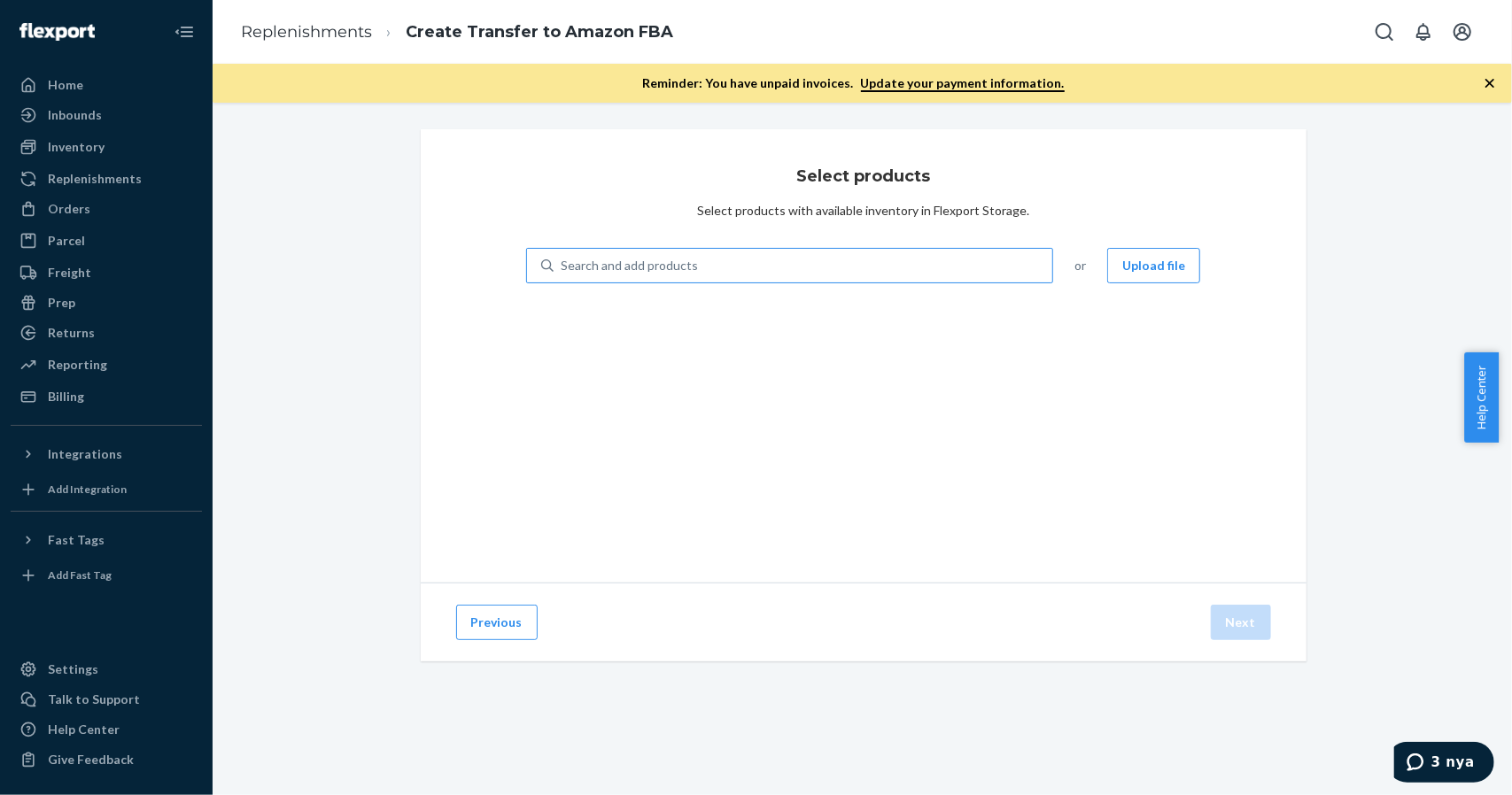
click at [832, 256] on div "Search and add products" at bounding box center [802, 266] width 499 height 32
click at [562, 257] on input "Search and add products" at bounding box center [562, 266] width 2 height 18
type input "boxbollen"
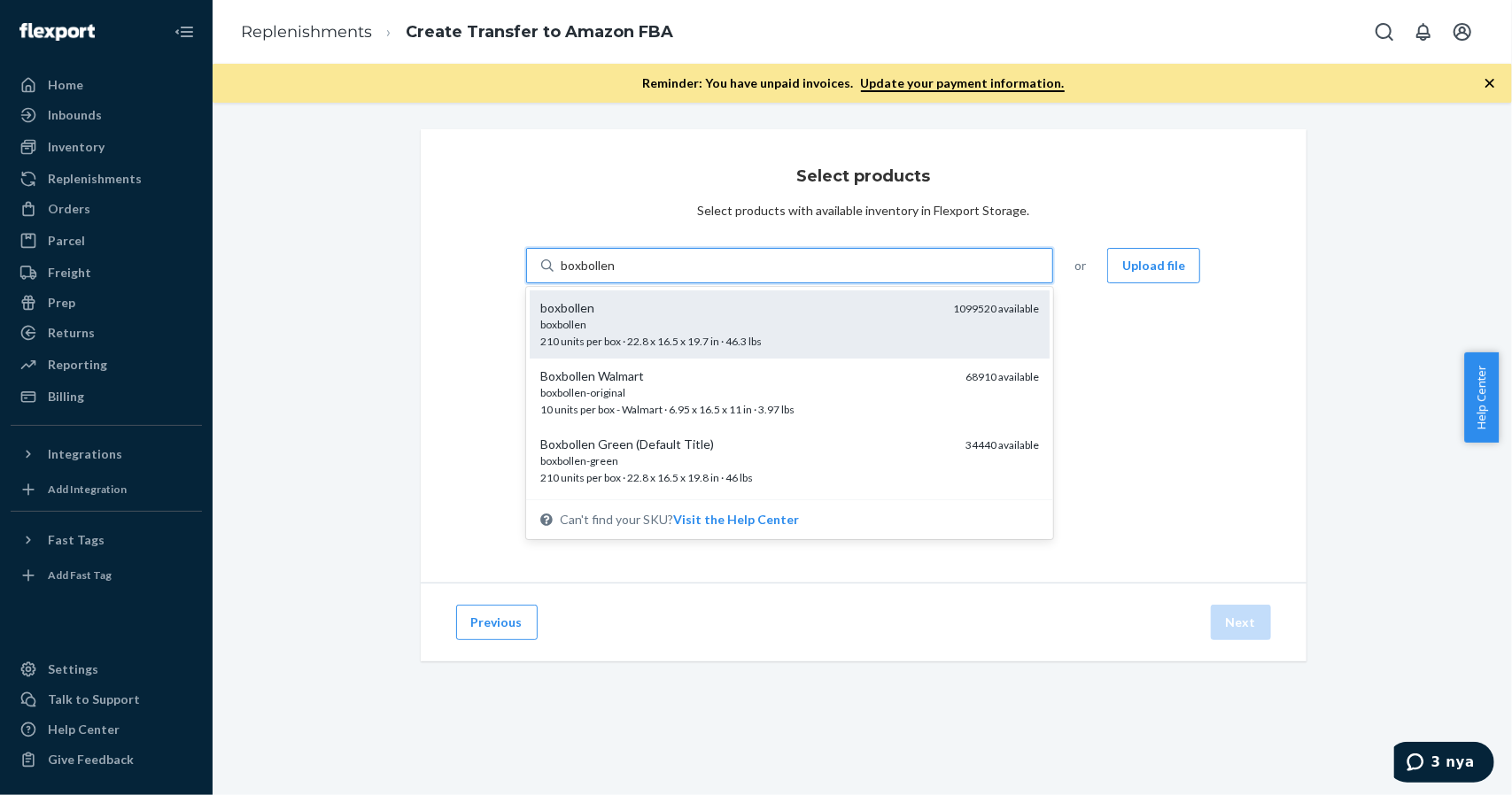
click at [687, 320] on div "boxbollen" at bounding box center [739, 324] width 399 height 15
click at [615, 275] on input "boxbollen" at bounding box center [588, 266] width 55 height 18
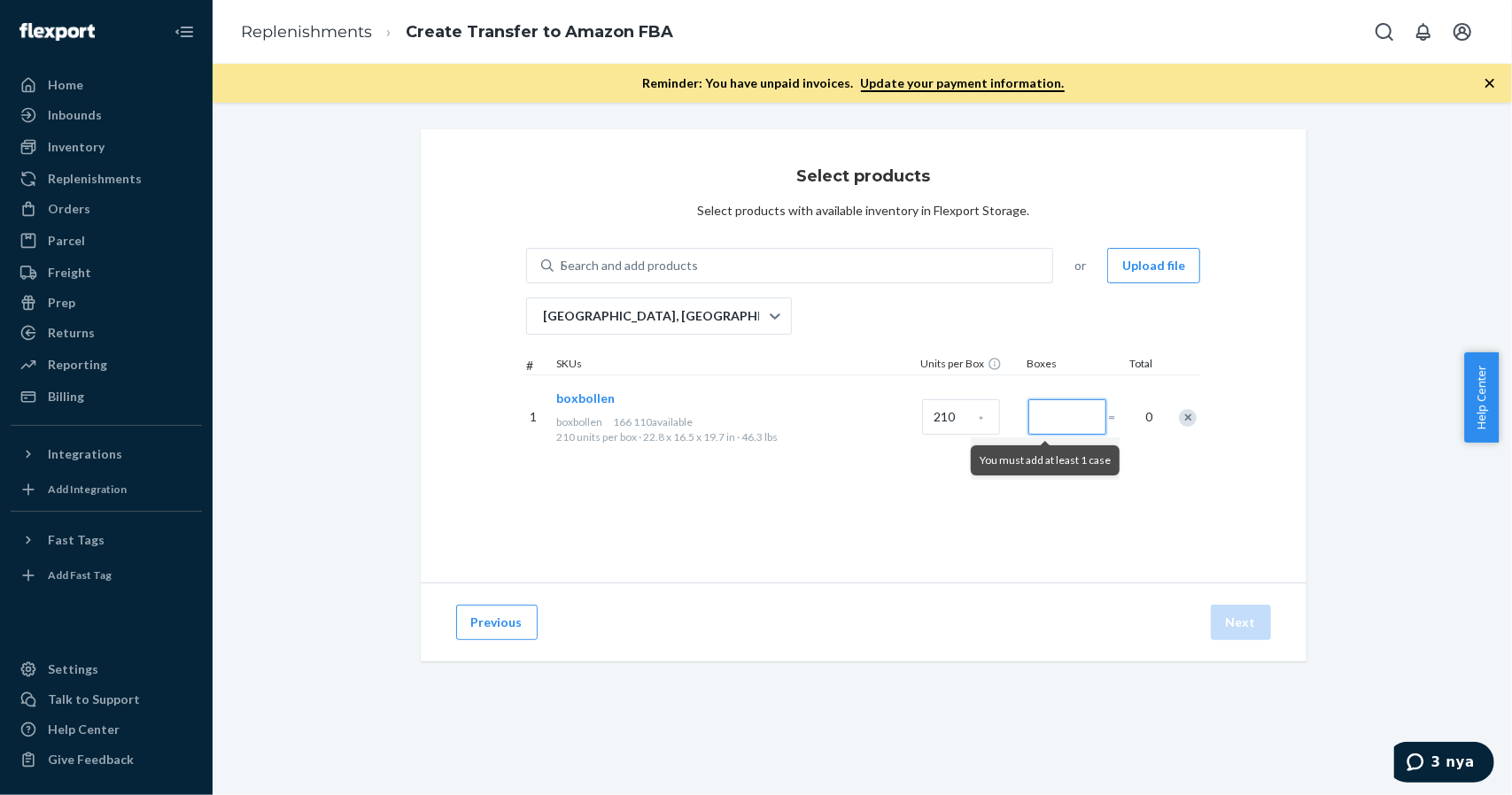
click at [1051, 408] on input "Number of boxes" at bounding box center [1067, 416] width 78 height 35
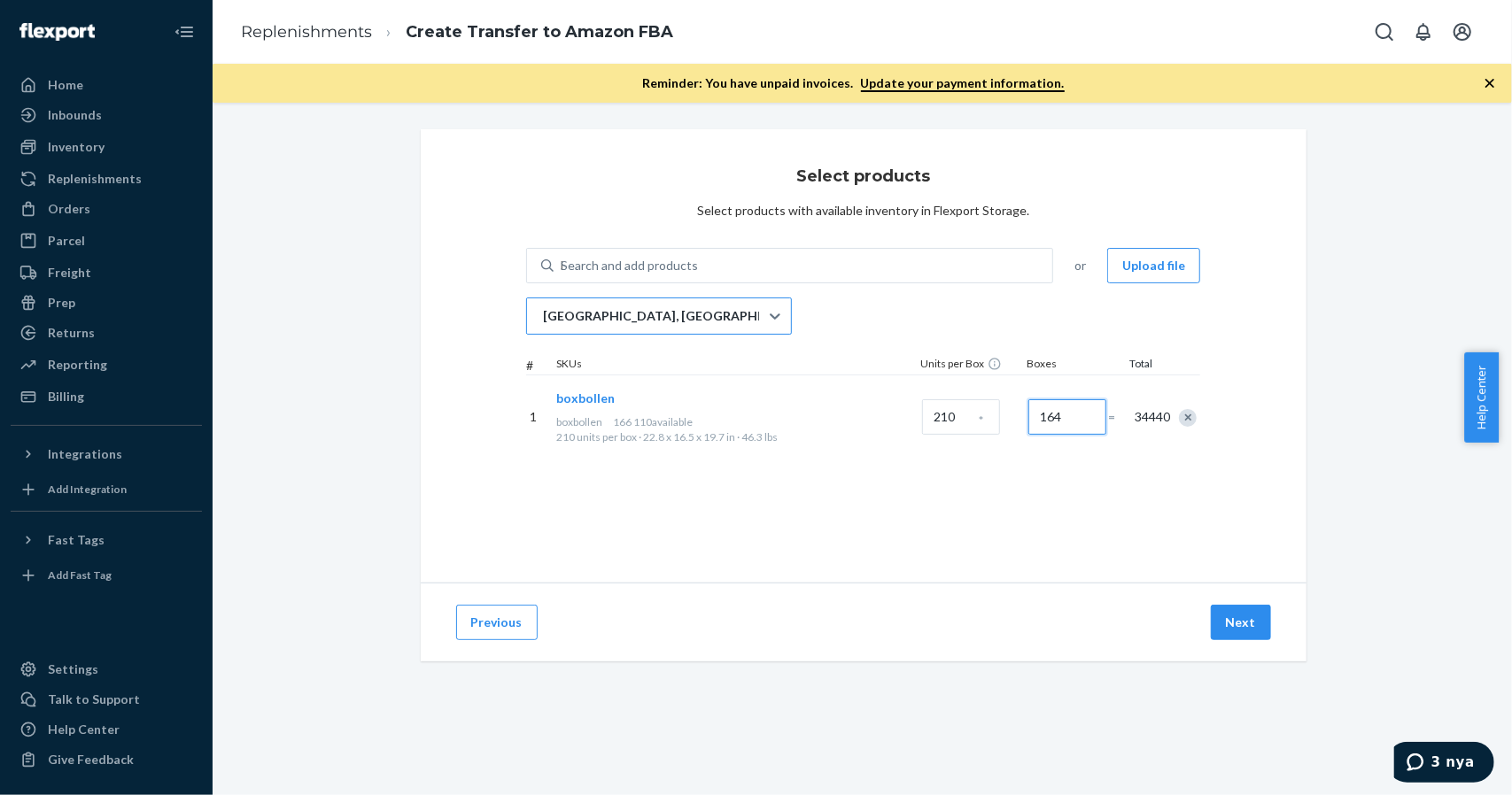
type input "164"
click at [685, 314] on div "[GEOGRAPHIC_DATA], [GEOGRAPHIC_DATA]" at bounding box center [643, 315] width 232 height 35
click at [543, 314] on input "[GEOGRAPHIC_DATA], [GEOGRAPHIC_DATA]" at bounding box center [542, 316] width 2 height 18
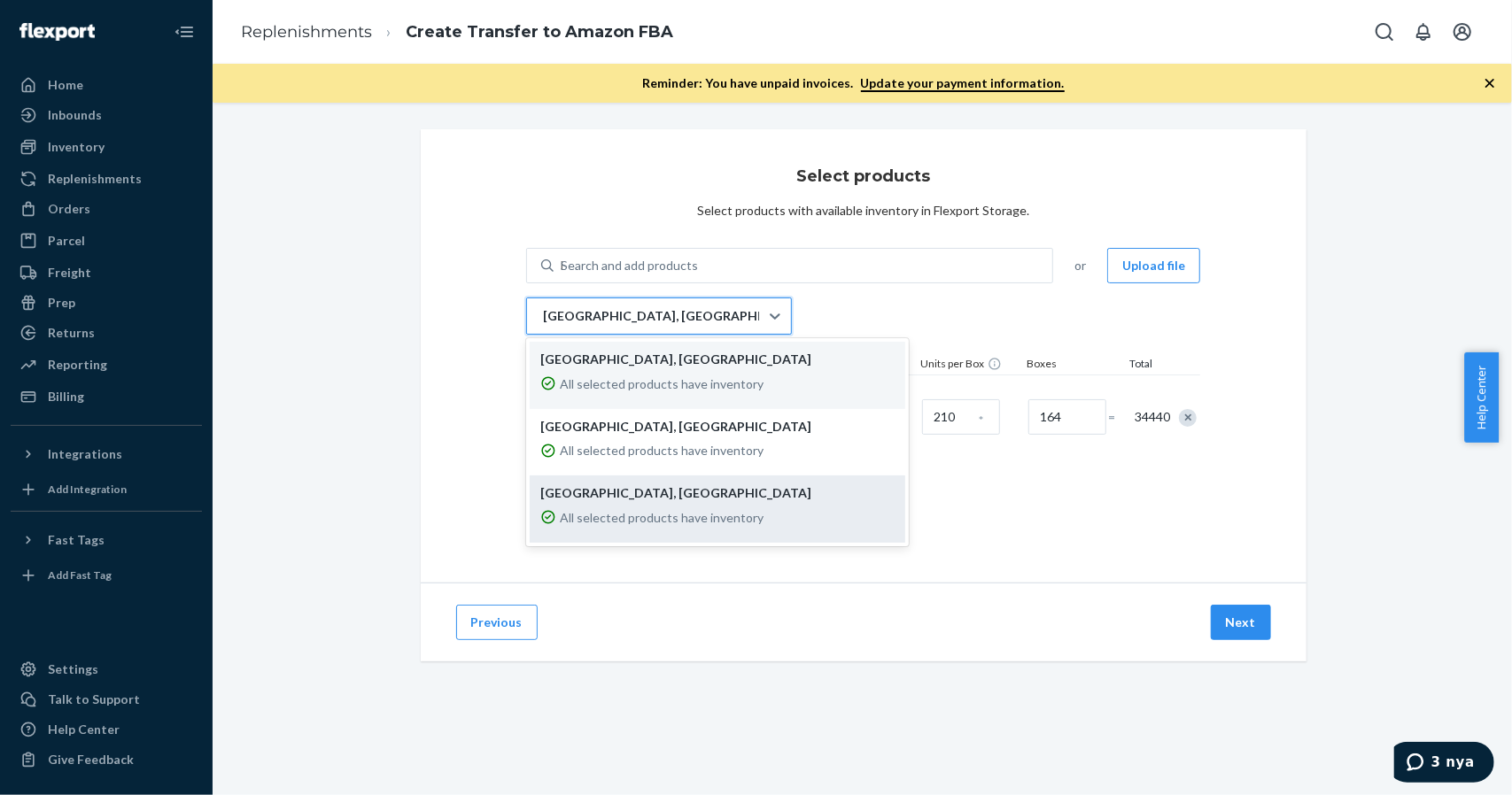
click at [590, 496] on p "[GEOGRAPHIC_DATA], [GEOGRAPHIC_DATA]" at bounding box center [717, 493] width 354 height 18
click at [543, 325] on input "option EWR1RS focused, 3 of 3. 3 results available. Use Up and Down to choose o…" at bounding box center [542, 316] width 2 height 18
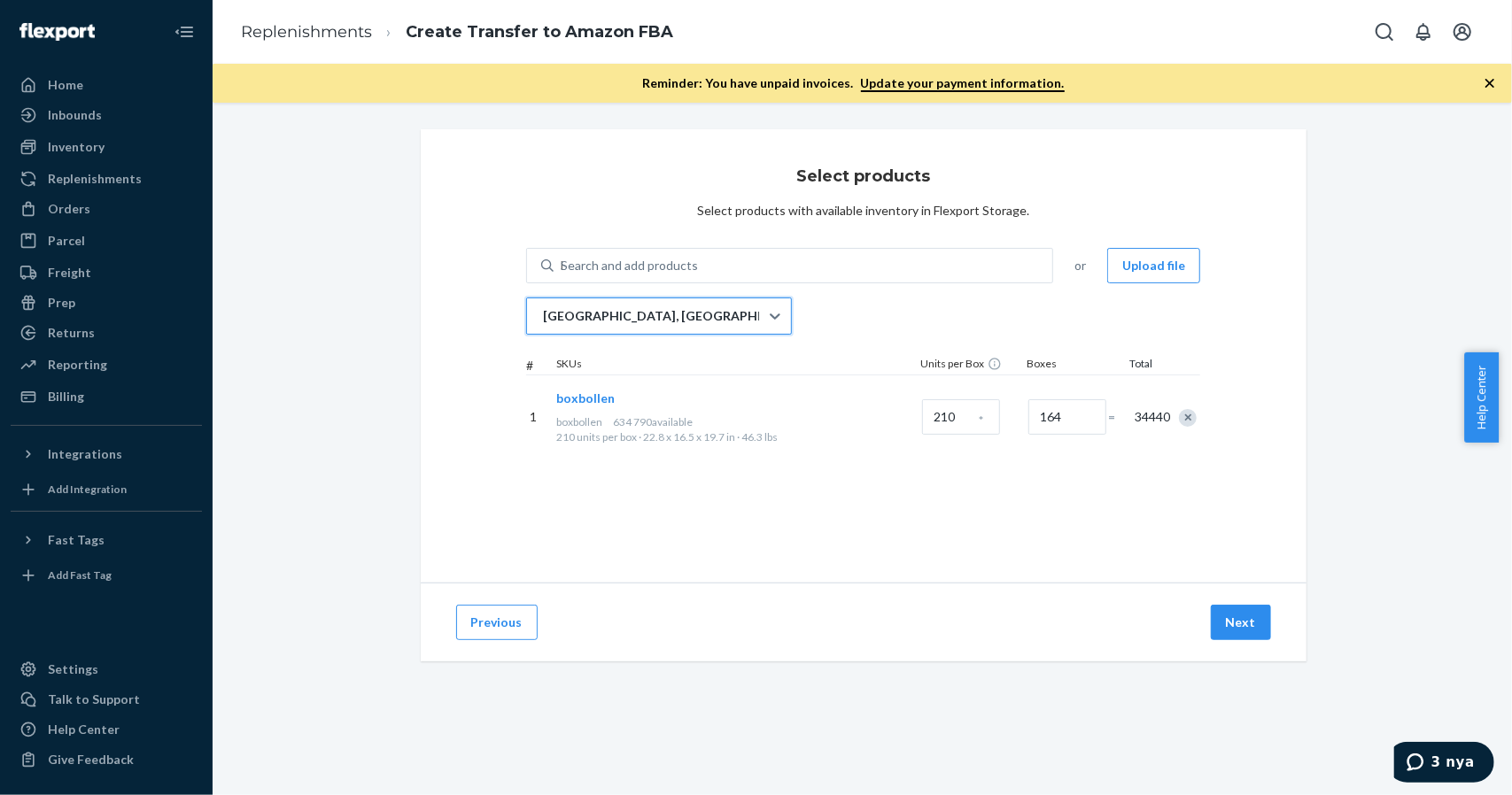
drag, startPoint x: 840, startPoint y: 576, endPoint x: 867, endPoint y: 577, distance: 27.5
click at [840, 577] on div "Select products Select products with available inventory in Flexport Storage. S…" at bounding box center [864, 355] width 886 height 453
click at [1239, 626] on button "Next" at bounding box center [1241, 622] width 60 height 35
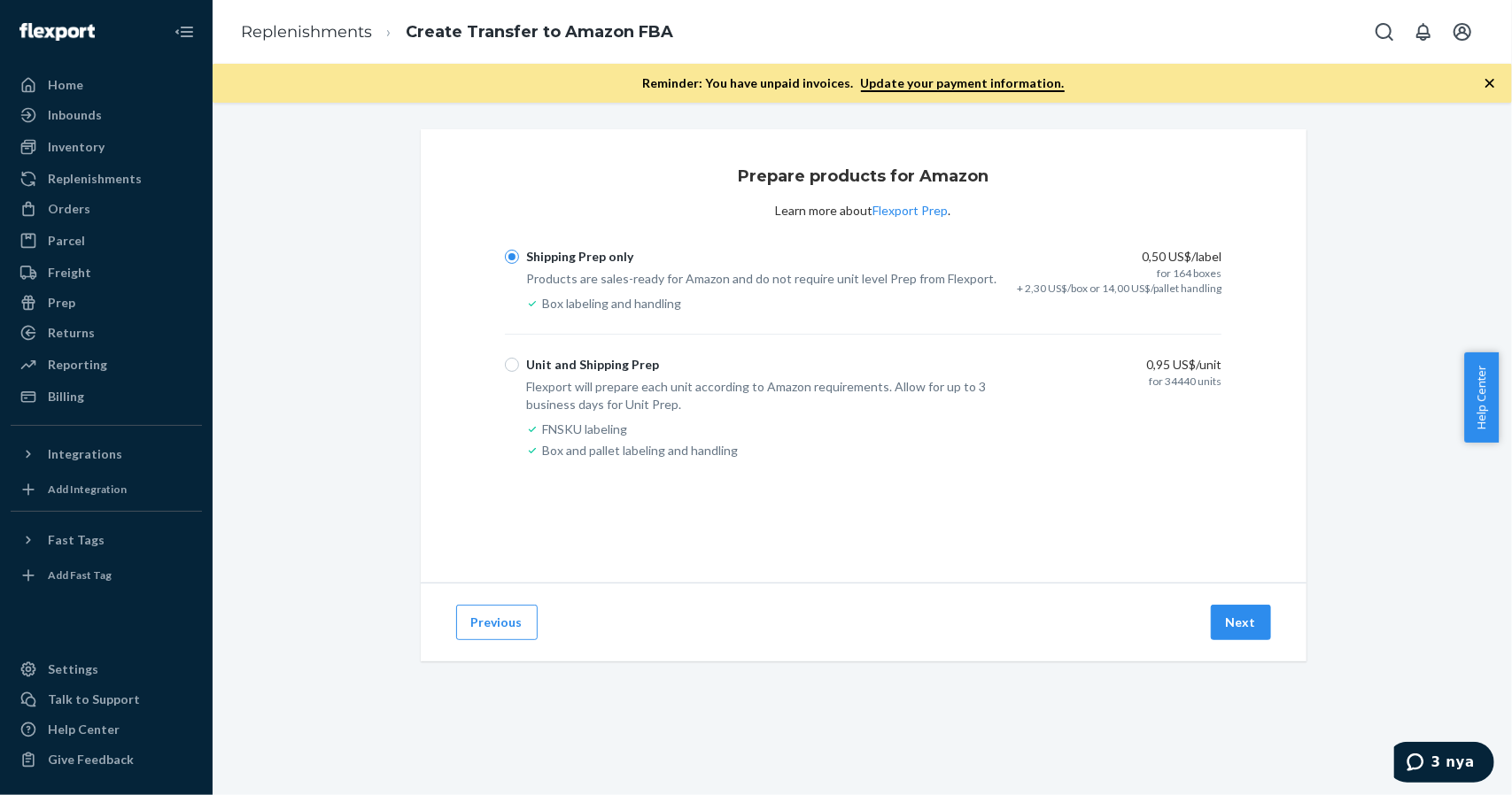
click at [1239, 626] on button "Next" at bounding box center [1241, 622] width 60 height 35
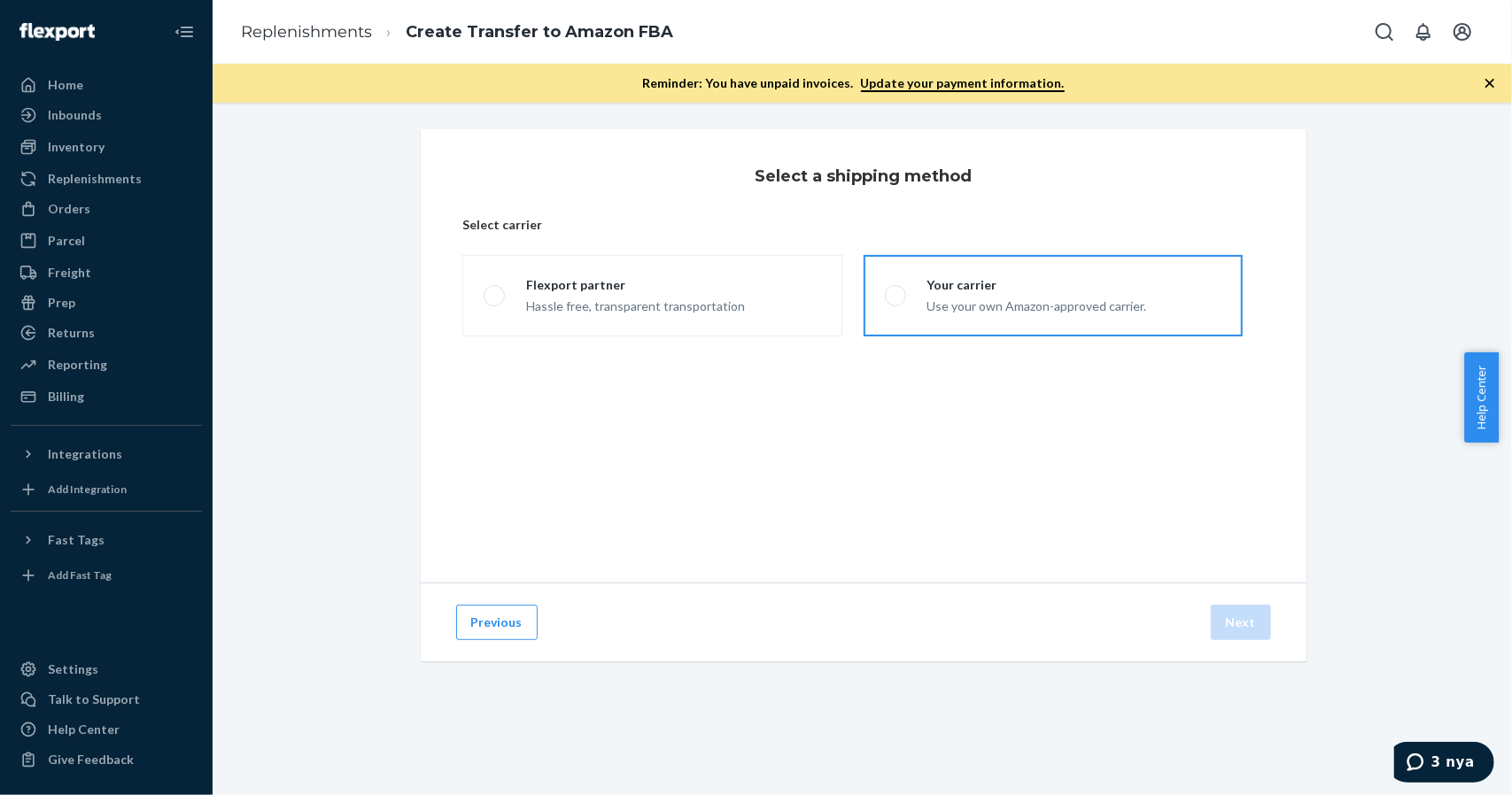
click at [927, 285] on div "Your carrier" at bounding box center [1037, 285] width 220 height 18
click at [896, 290] on input "Your carrier Use your own Amazon-approved carrier." at bounding box center [891, 296] width 12 height 12
radio input "true"
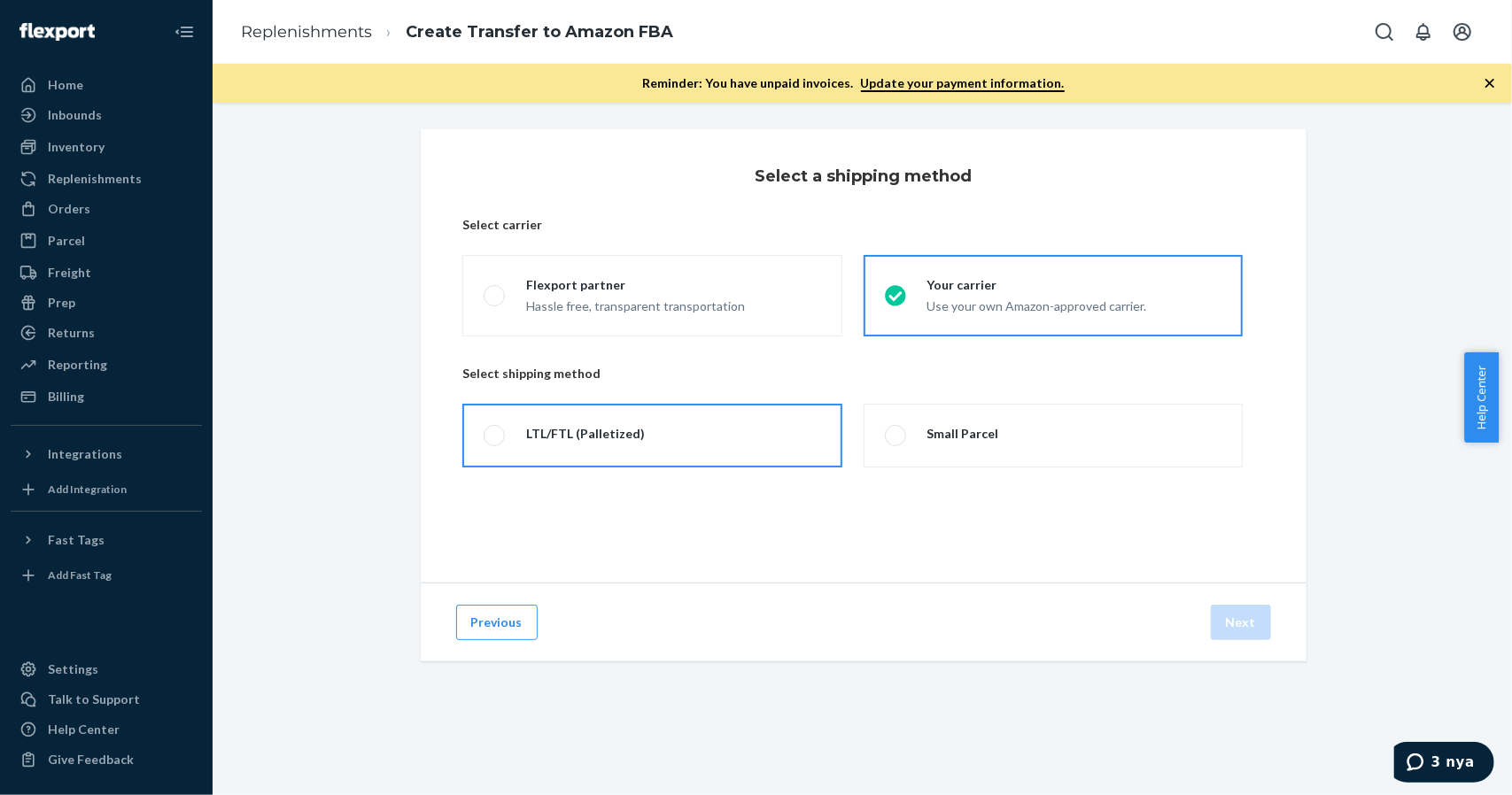
click at [476, 452] on label "LTL/FTL (Palletized)" at bounding box center [651, 436] width 379 height 64
click at [484, 442] on input "LTL/FTL (Palletized)" at bounding box center [490, 436] width 12 height 12
radio input "true"
click at [1256, 627] on button "Next" at bounding box center [1241, 622] width 60 height 35
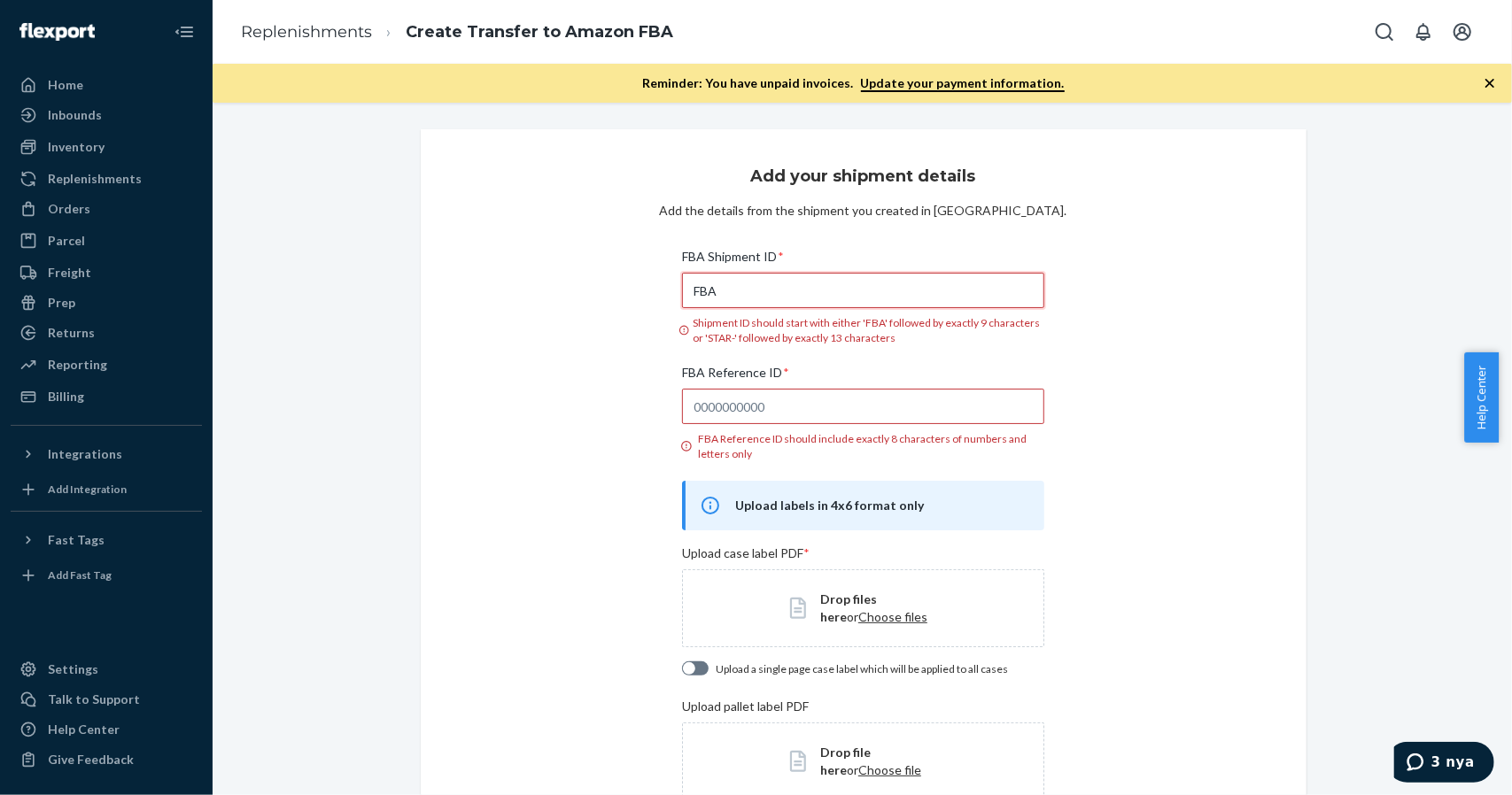
drag, startPoint x: 767, startPoint y: 279, endPoint x: 594, endPoint y: 282, distance: 172.7
click at [572, 283] on div "Add your shipment details Add the details from the shipment you created in Sell…" at bounding box center [864, 592] width 886 height 926
paste input "191SFWD3P"
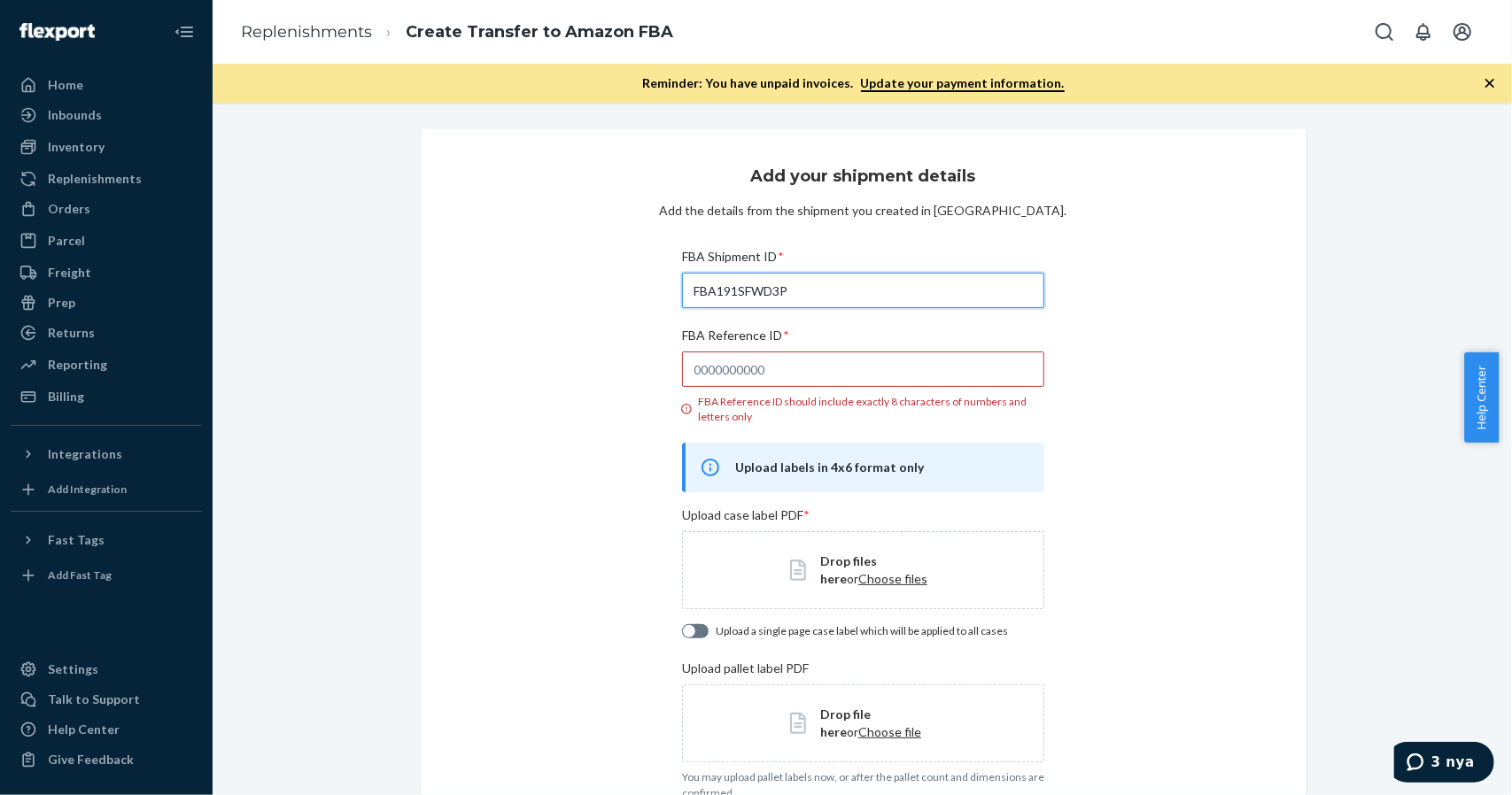
type input "FBA191SFWD3P"
click at [807, 359] on input "FBA Reference ID * FBA Reference ID should include exactly 8 characters of numb…" at bounding box center [863, 369] width 362 height 35
paste input "4NLCZGDS"
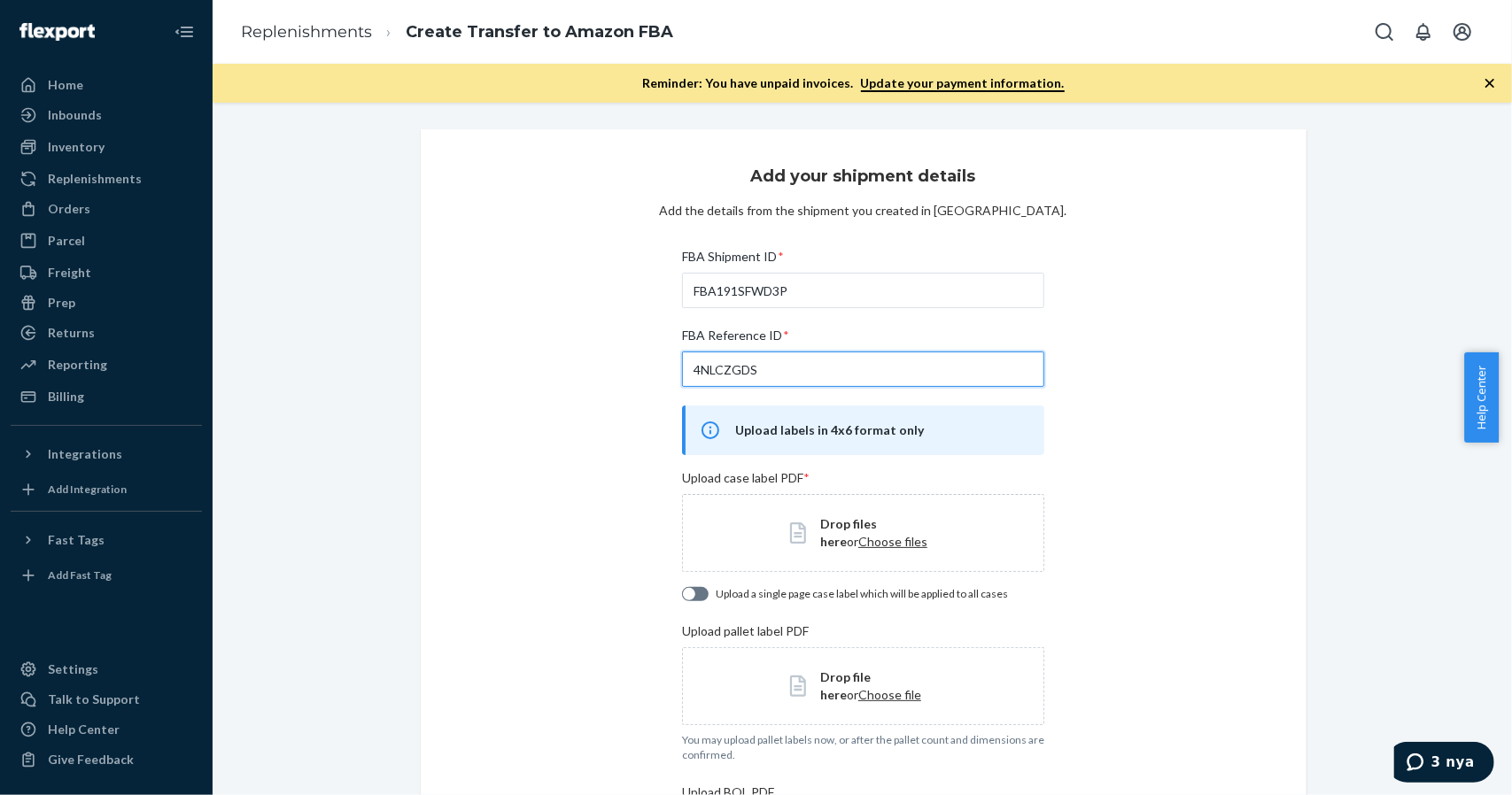
type input "4NLCZGDS"
click at [1111, 446] on div "Add your shipment details Add the details from the shipment you created in Sell…" at bounding box center [864, 555] width 886 height 852
click at [1149, 381] on div "Add your shipment details Add the details from the shipment you created in Sell…" at bounding box center [864, 555] width 886 height 852
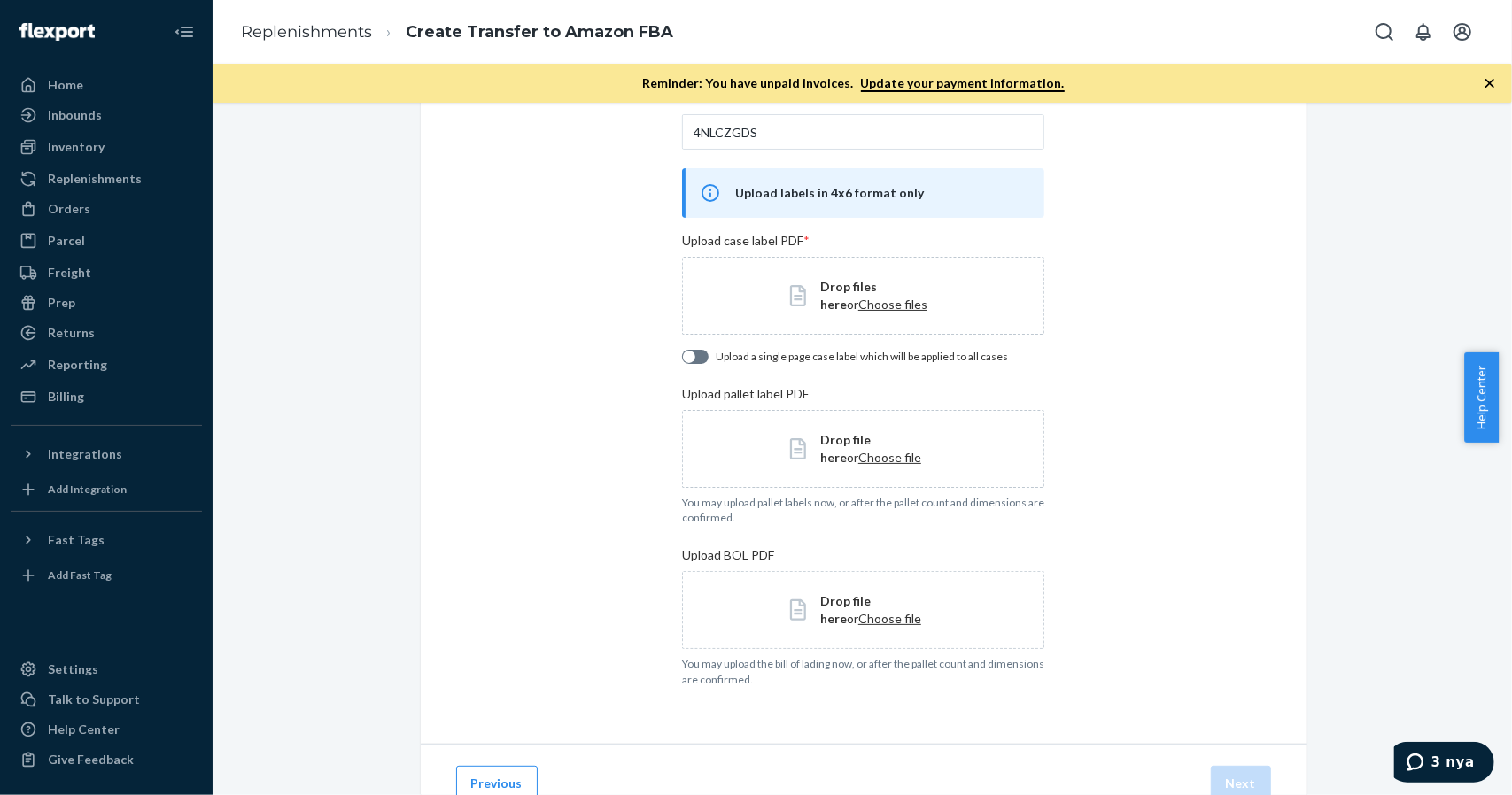
scroll to position [177, 0]
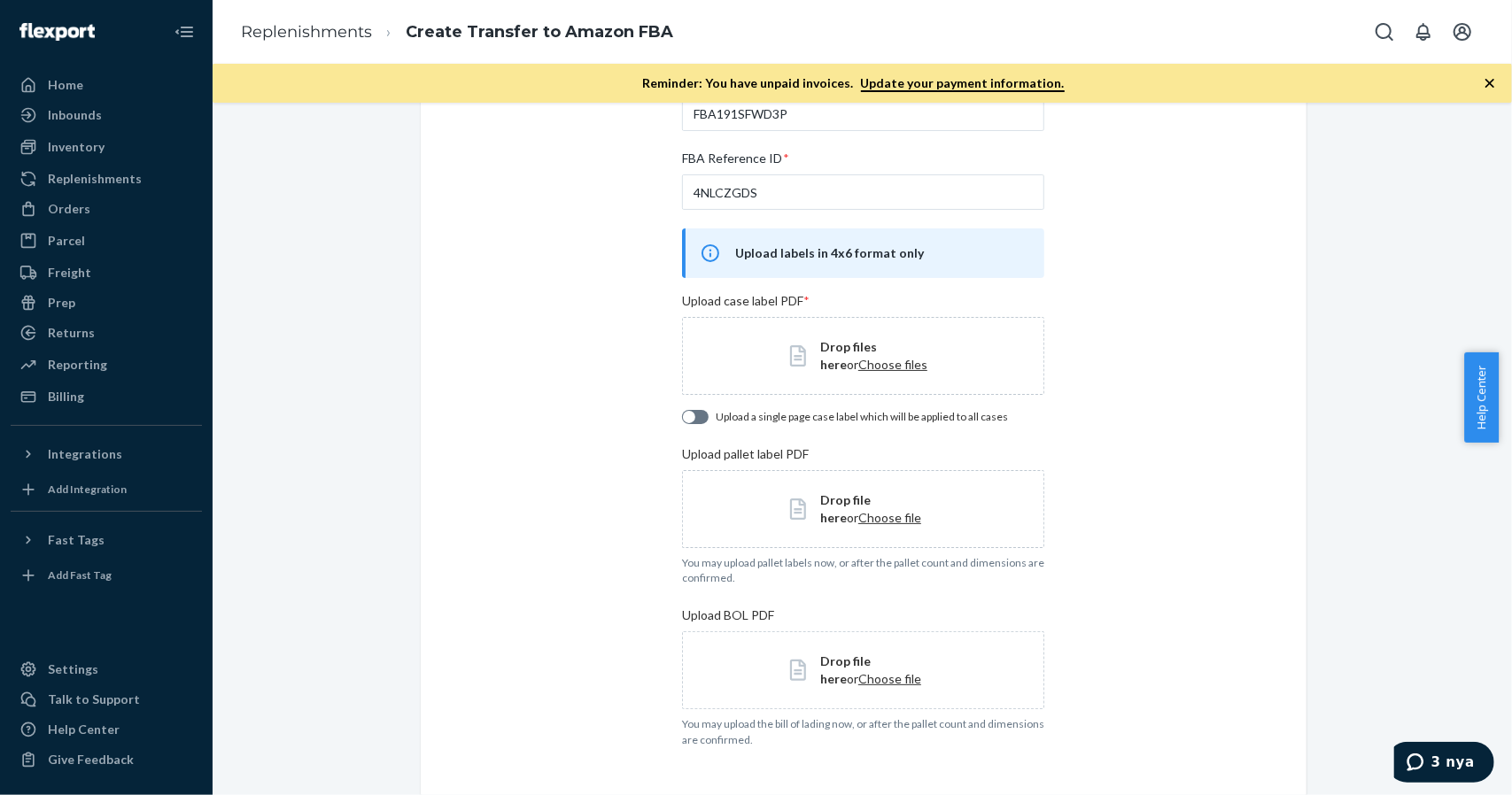
click at [858, 523] on span "Choose file" at bounding box center [889, 517] width 63 height 15
click at [858, 673] on span "Choose file" at bounding box center [889, 675] width 63 height 15
click at [858, 364] on span "Choose files" at bounding box center [892, 364] width 69 height 15
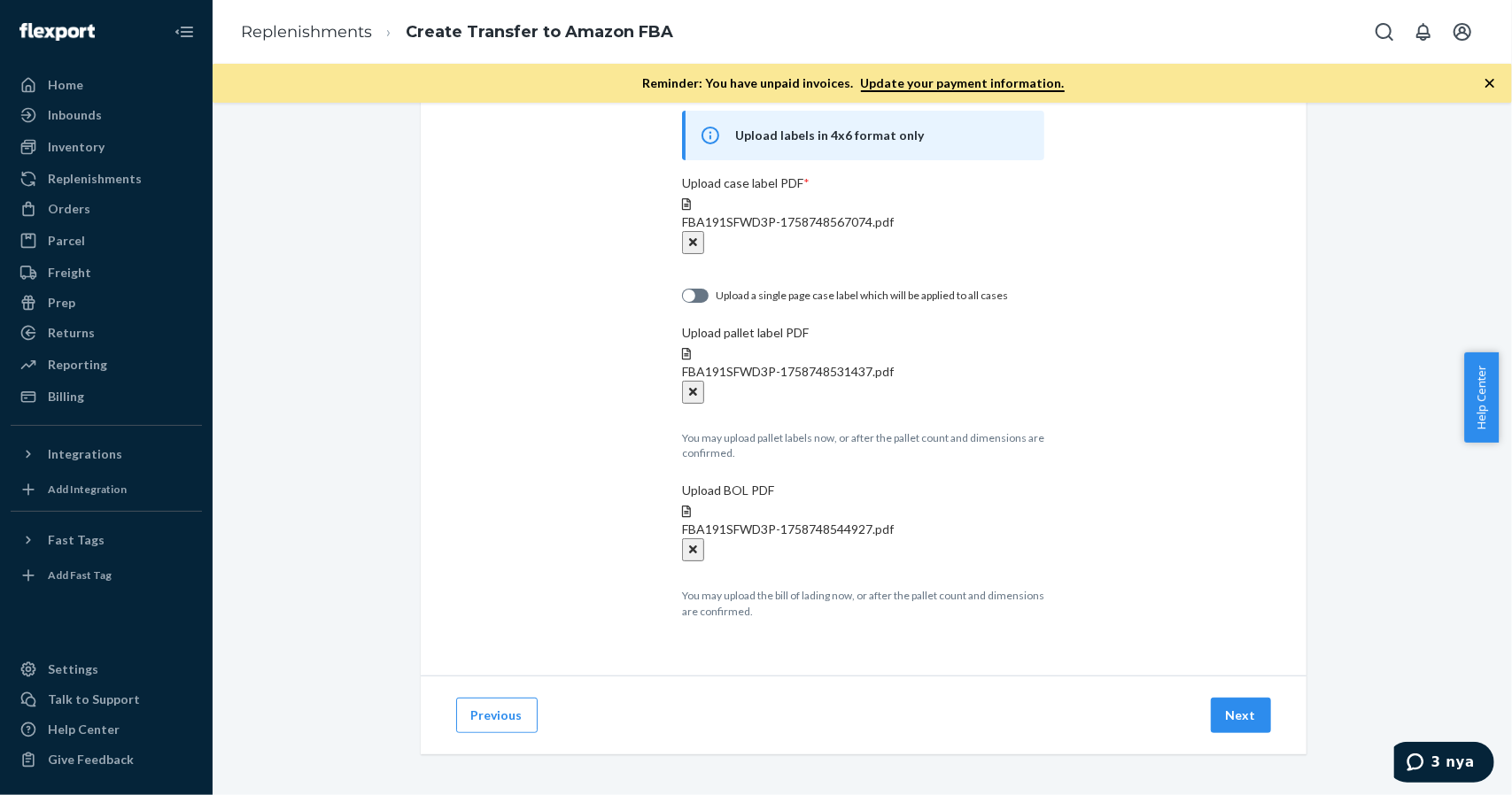
scroll to position [296, 0]
click at [1227, 726] on button "Next" at bounding box center [1241, 714] width 60 height 35
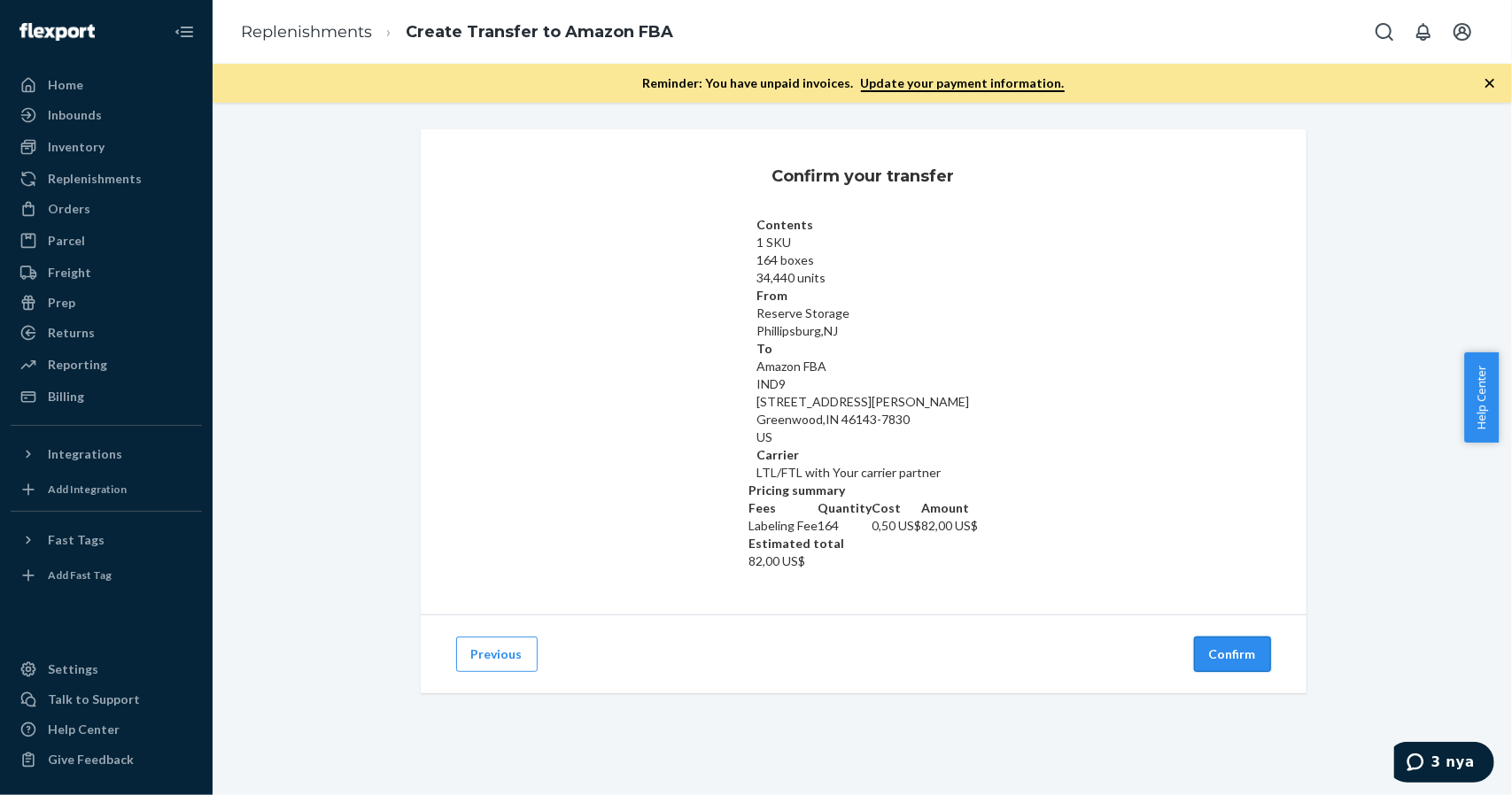
click at [1227, 637] on button "Confirm" at bounding box center [1232, 654] width 77 height 35
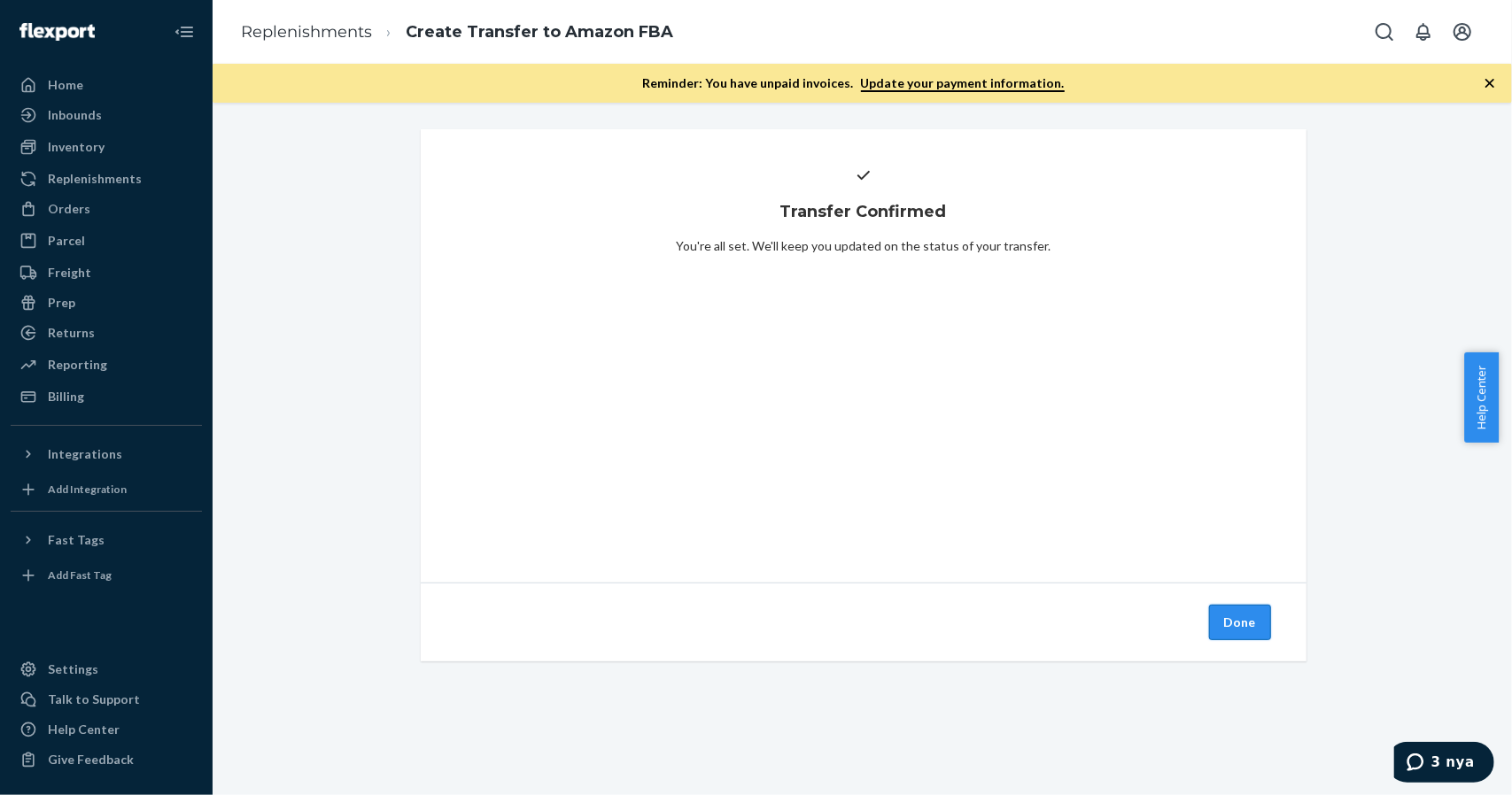
click at [1239, 627] on button "Done" at bounding box center [1240, 622] width 62 height 35
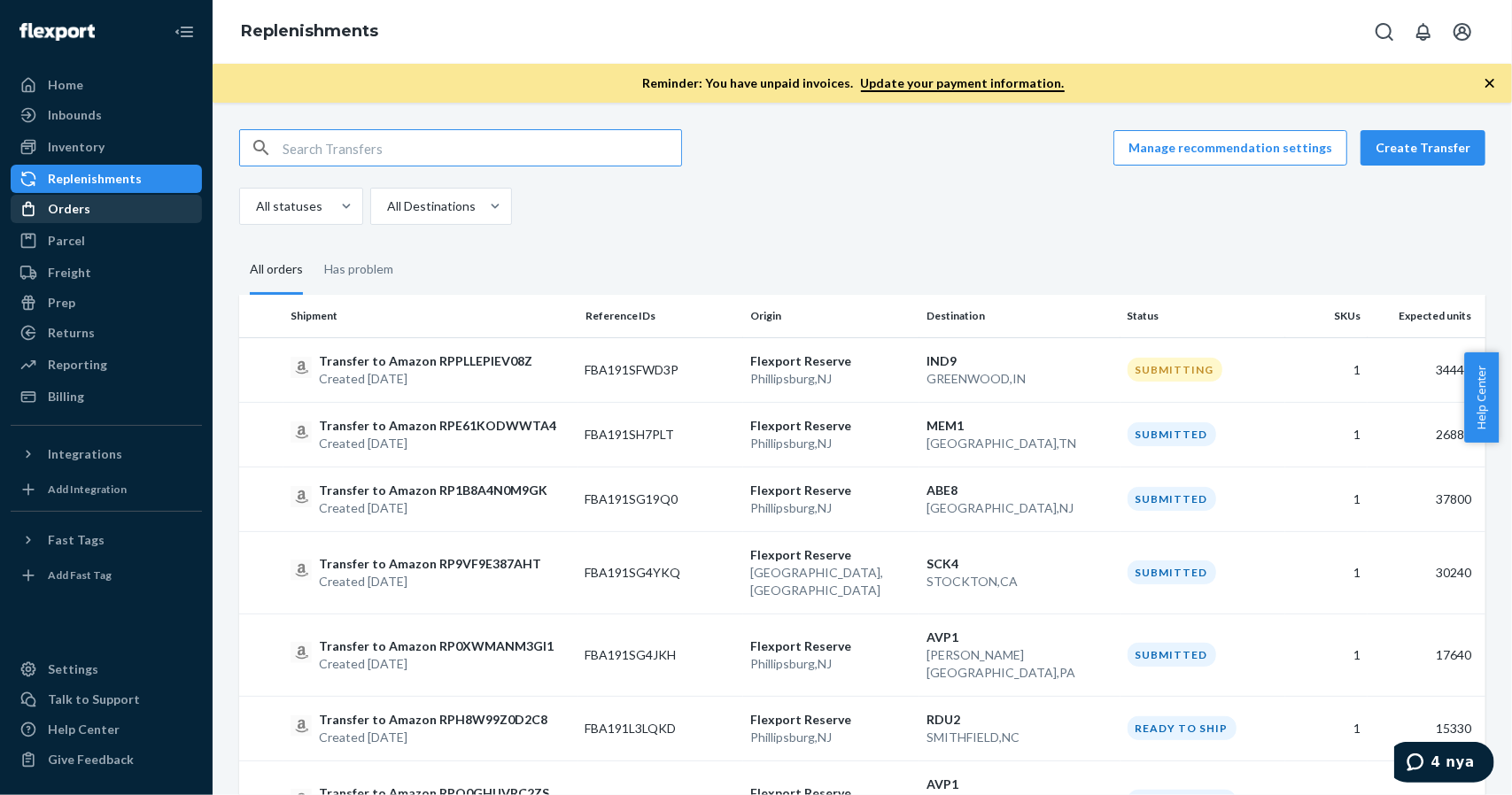
click at [106, 218] on div "Orders" at bounding box center [106, 209] width 188 height 25
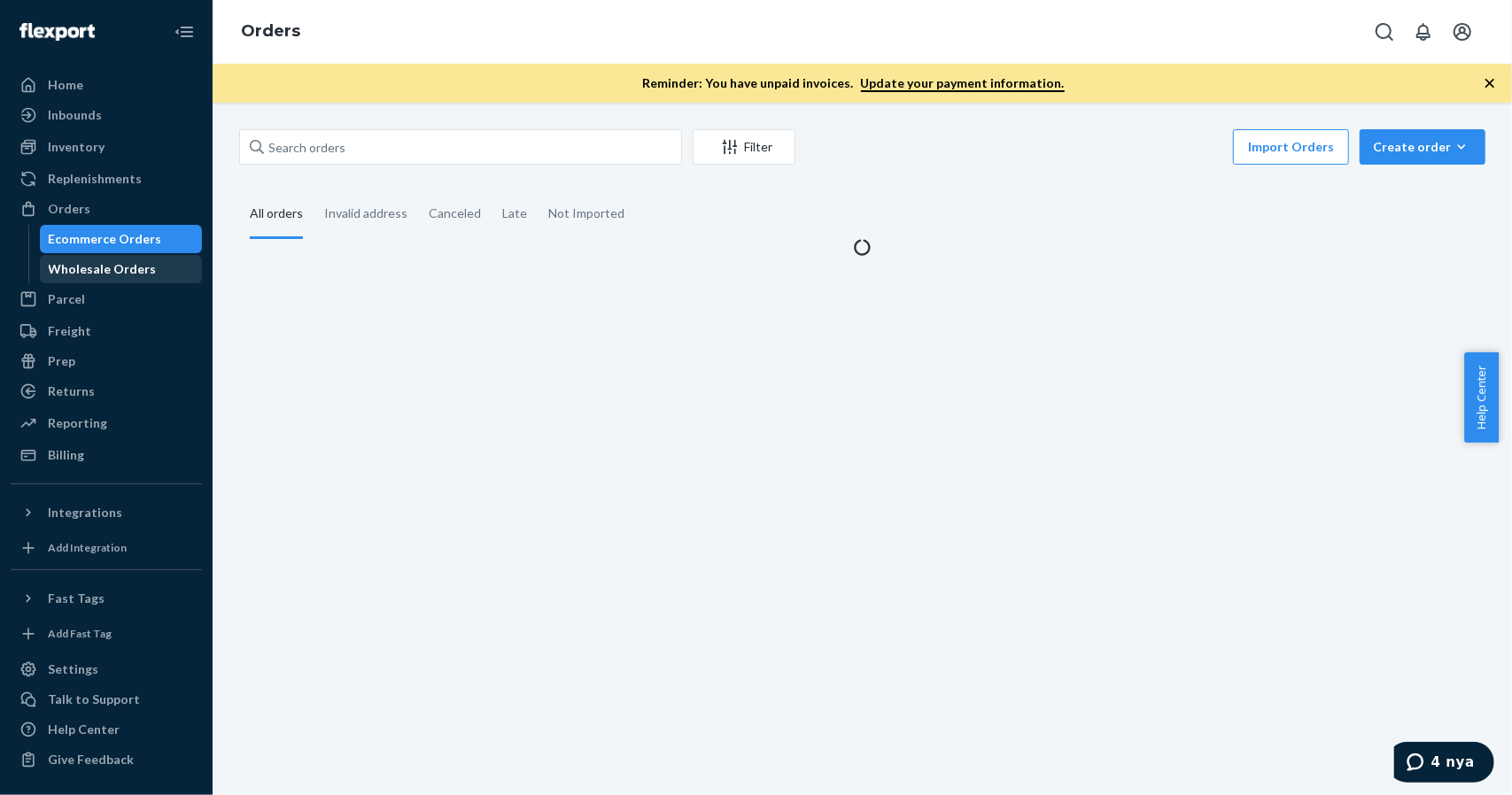
click at [81, 273] on div "Wholesale Orders" at bounding box center [103, 269] width 108 height 18
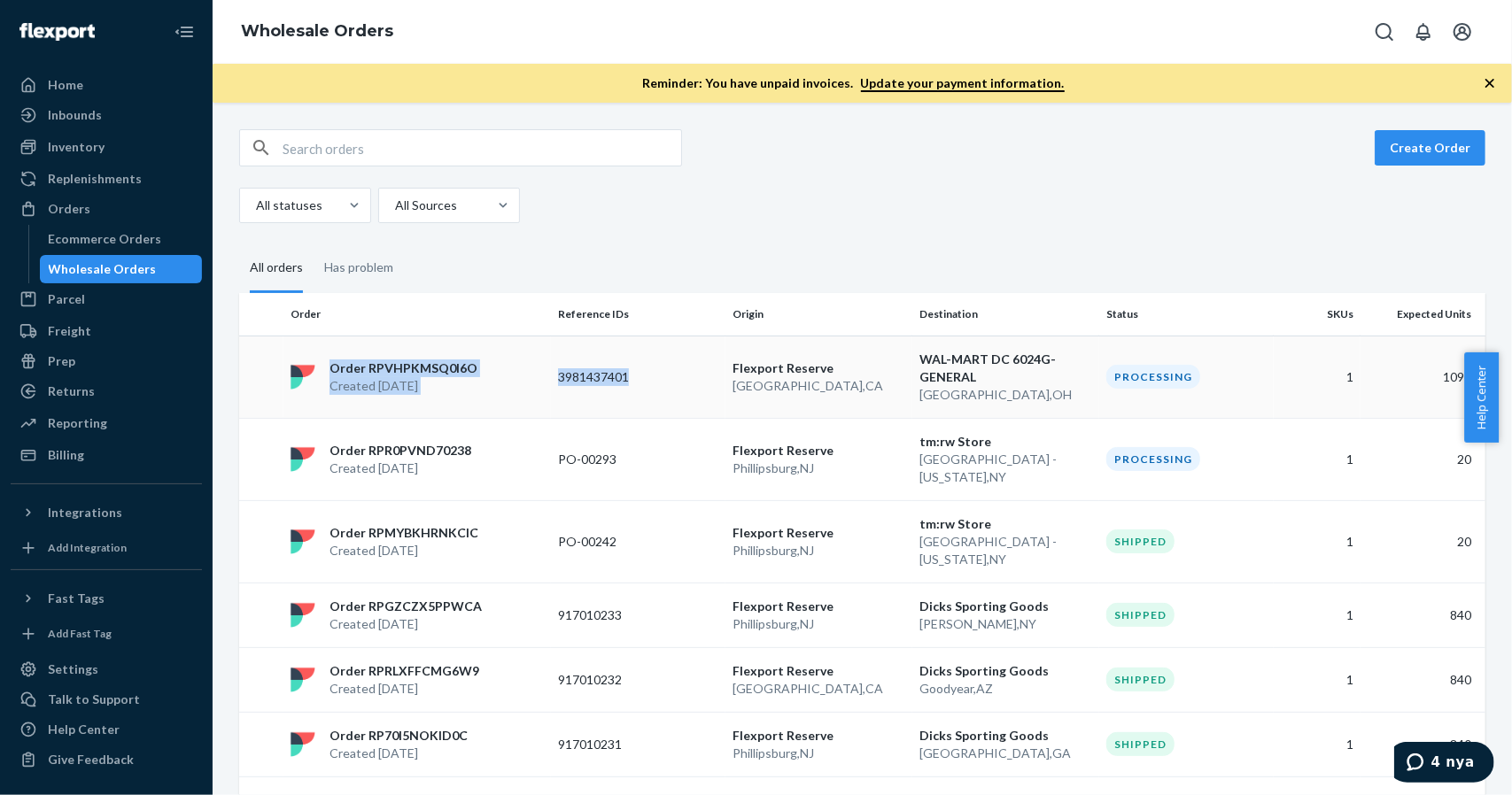
drag, startPoint x: 631, startPoint y: 381, endPoint x: 326, endPoint y: 366, distance: 305.0
click at [326, 366] on tr "Order RPVHPKMSQ0I6O Created [DATE] 3981437401 [GEOGRAPHIC_DATA] , [GEOGRAPHIC_D…" at bounding box center [862, 377] width 1246 height 82
copy tr "Order RPVHPKMSQ0I6O Created [DATE] 3981437401"
click at [824, 203] on div "All statuses All Sources" at bounding box center [855, 205] width 1233 height 35
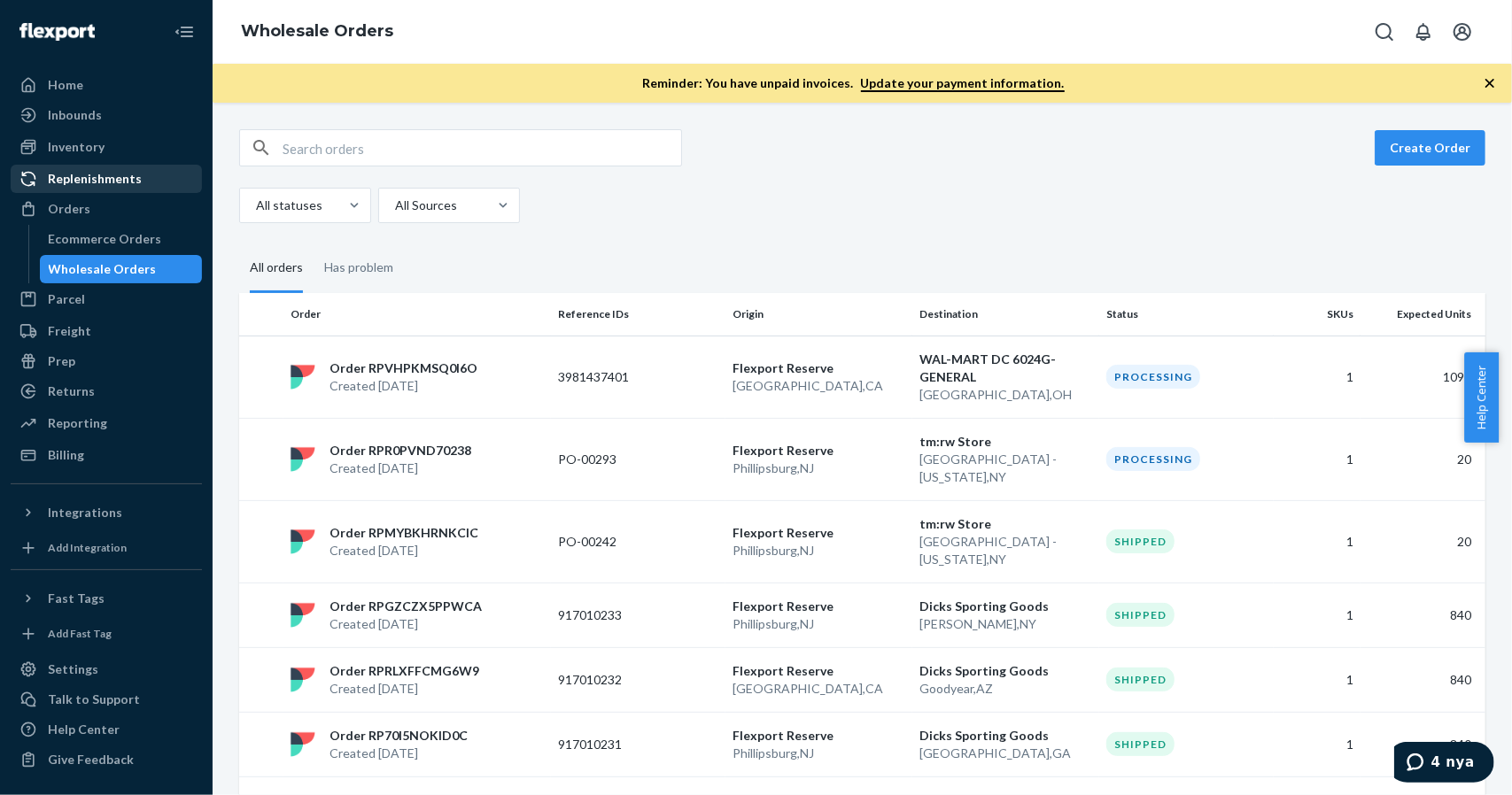
click at [92, 179] on div "Replenishments" at bounding box center [95, 179] width 94 height 18
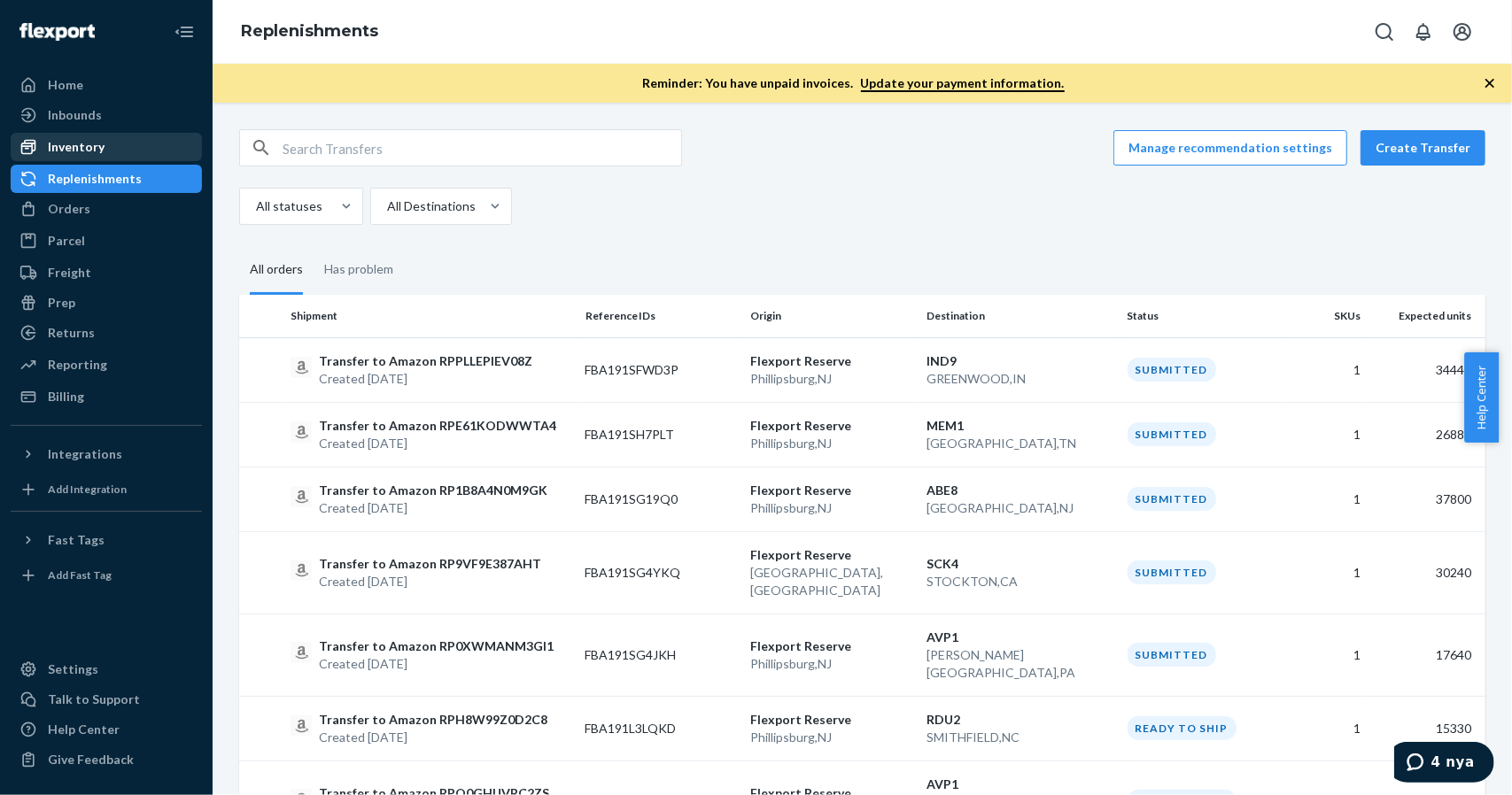
click at [78, 155] on div "Inventory" at bounding box center [76, 147] width 57 height 18
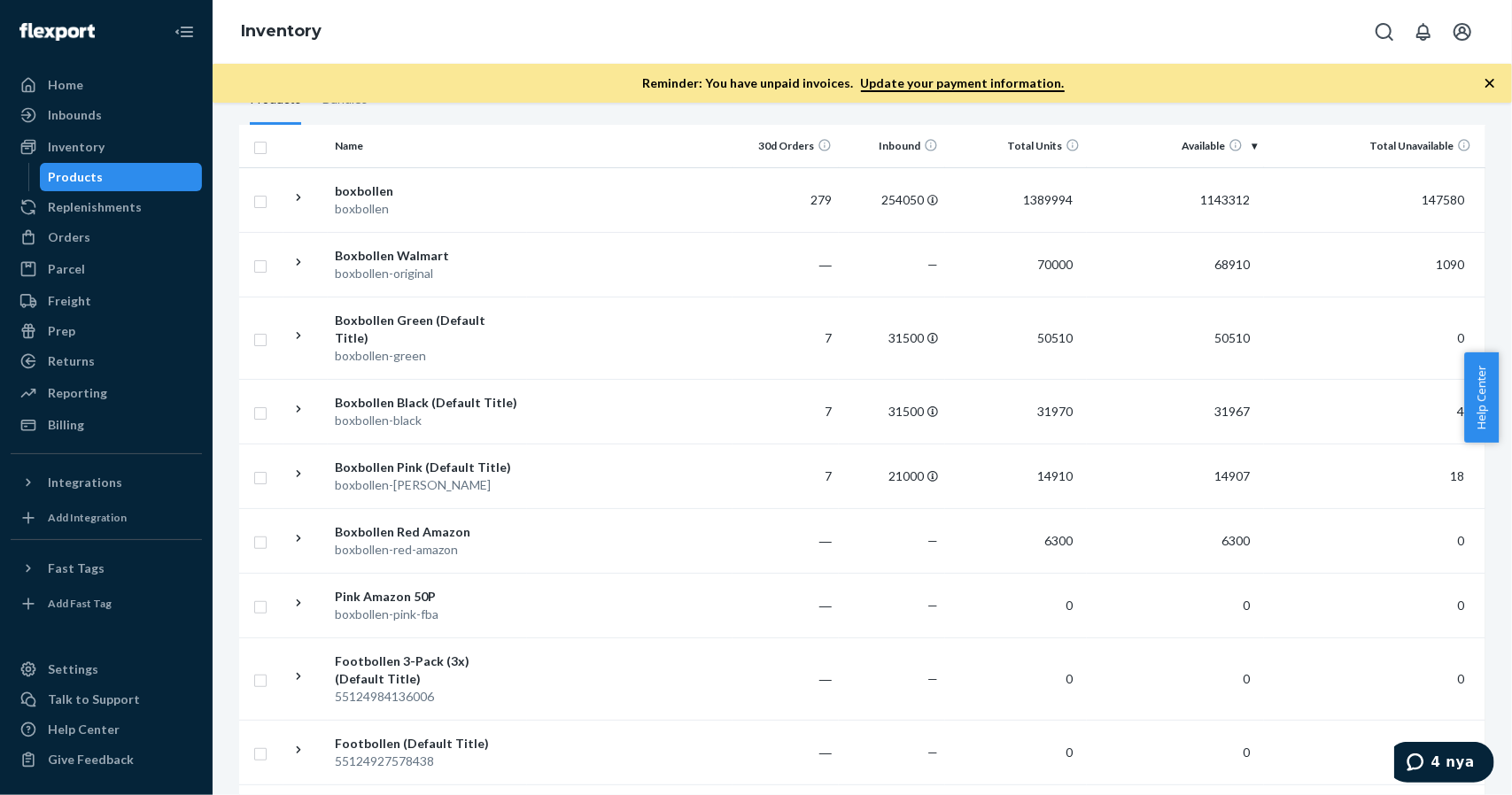
scroll to position [177, 0]
click at [463, 325] on div "Boxbollen Green (Default Title)" at bounding box center [427, 328] width 185 height 35
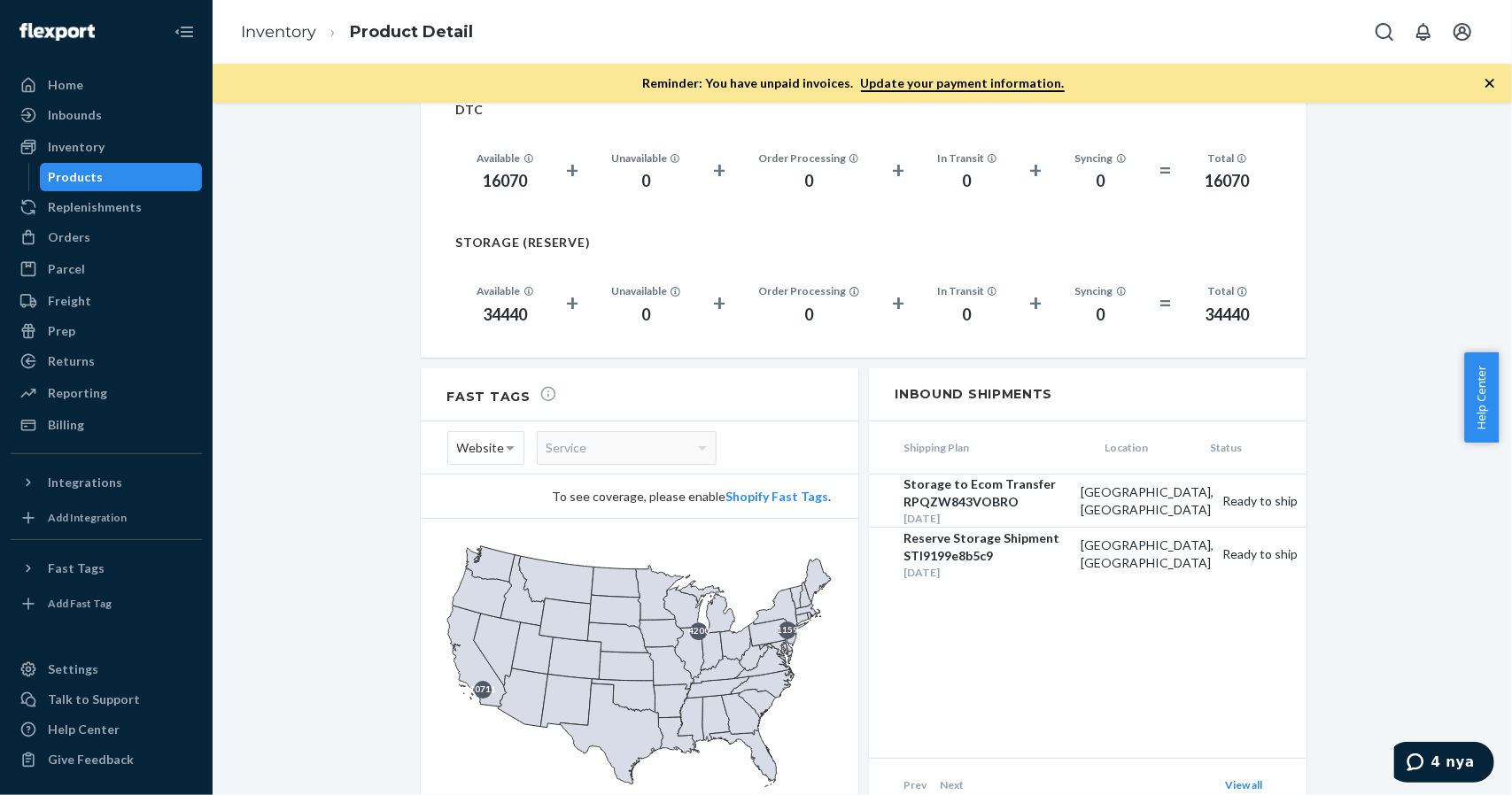
scroll to position [1339, 0]
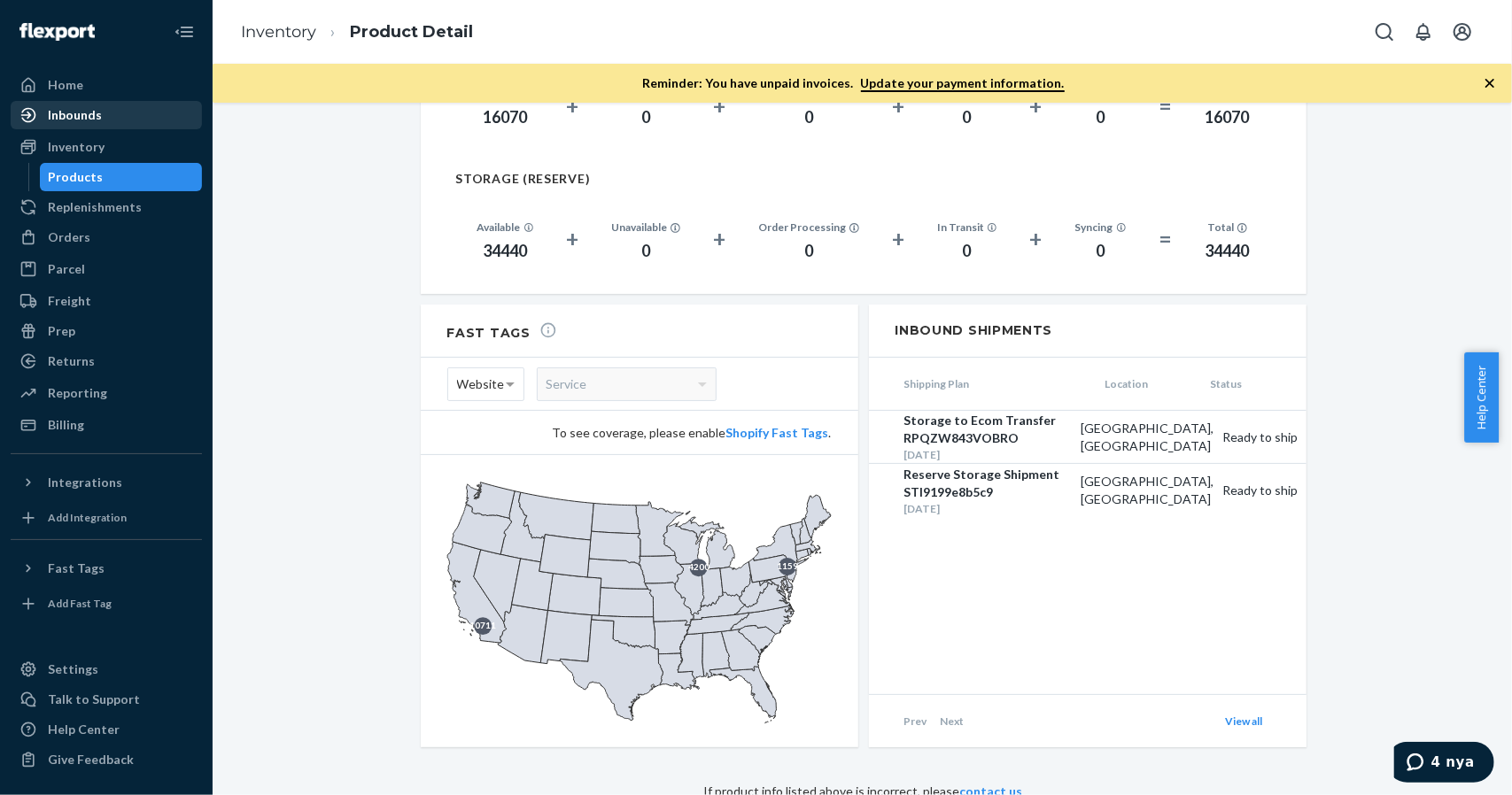
click at [64, 114] on div "Inbounds" at bounding box center [75, 115] width 54 height 18
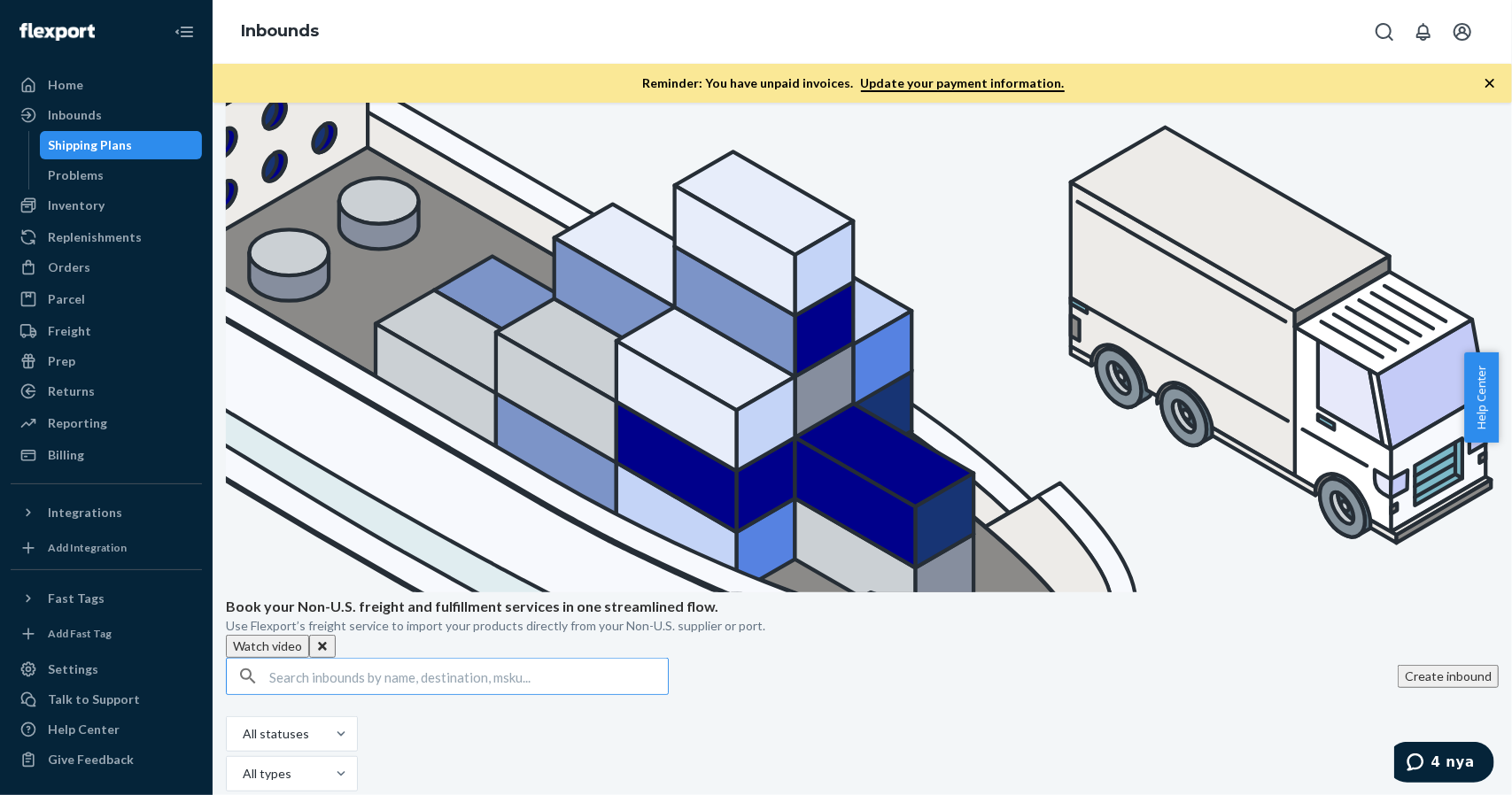
scroll to position [531, 0]
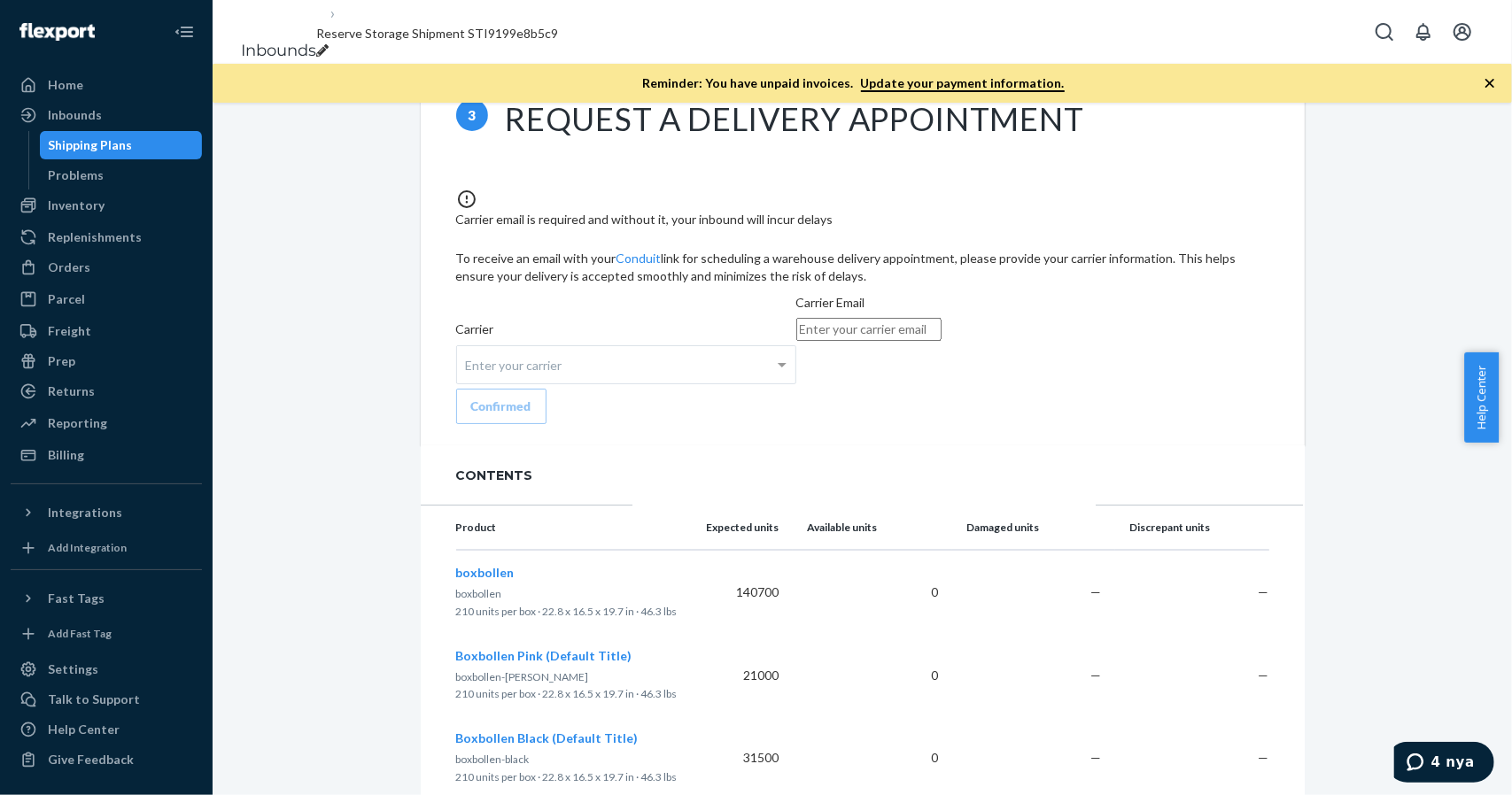
scroll to position [1680, 0]
click at [173, 143] on div "Shipping Plans" at bounding box center [121, 145] width 159 height 25
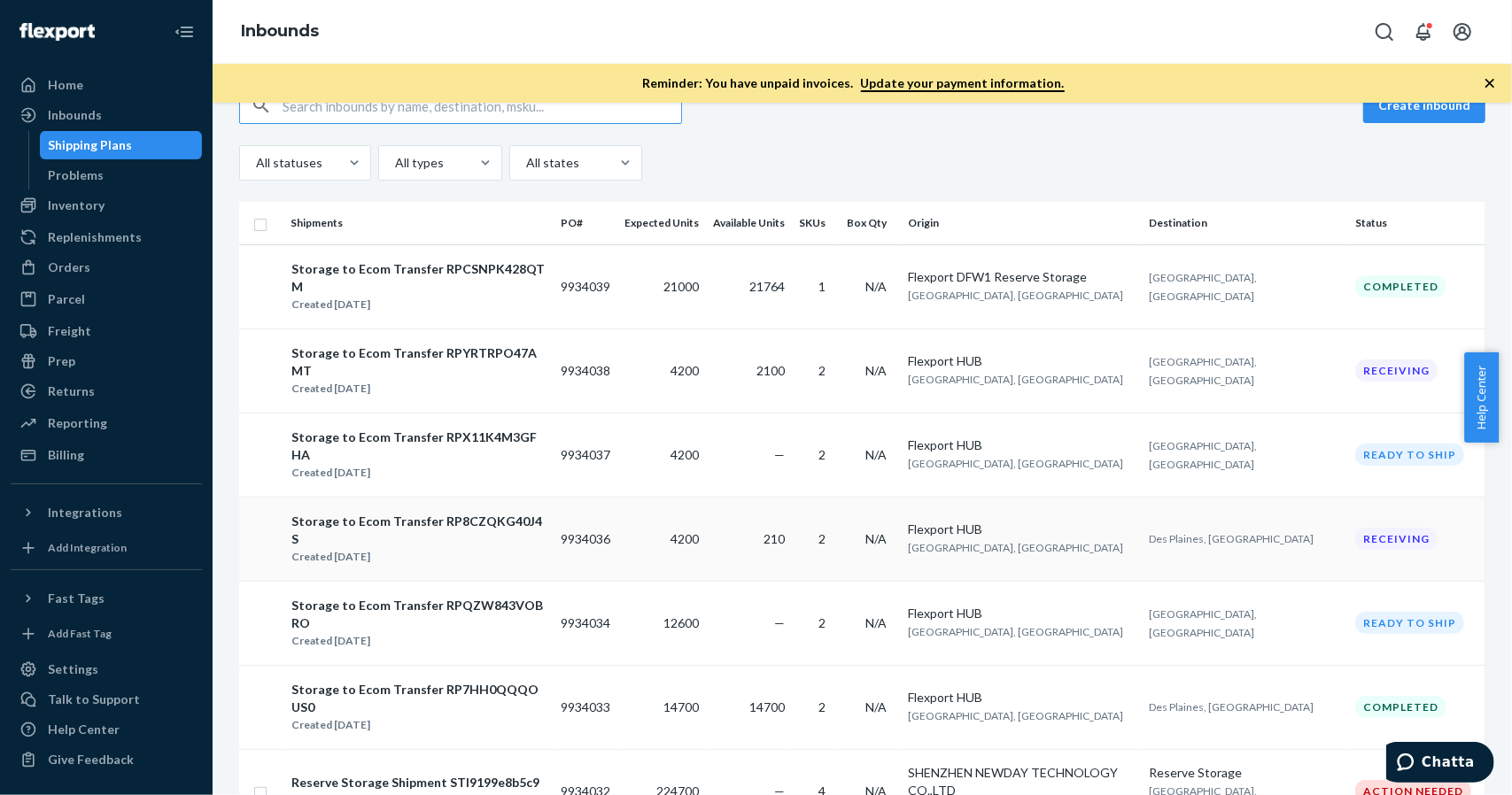
scroll to position [266, 0]
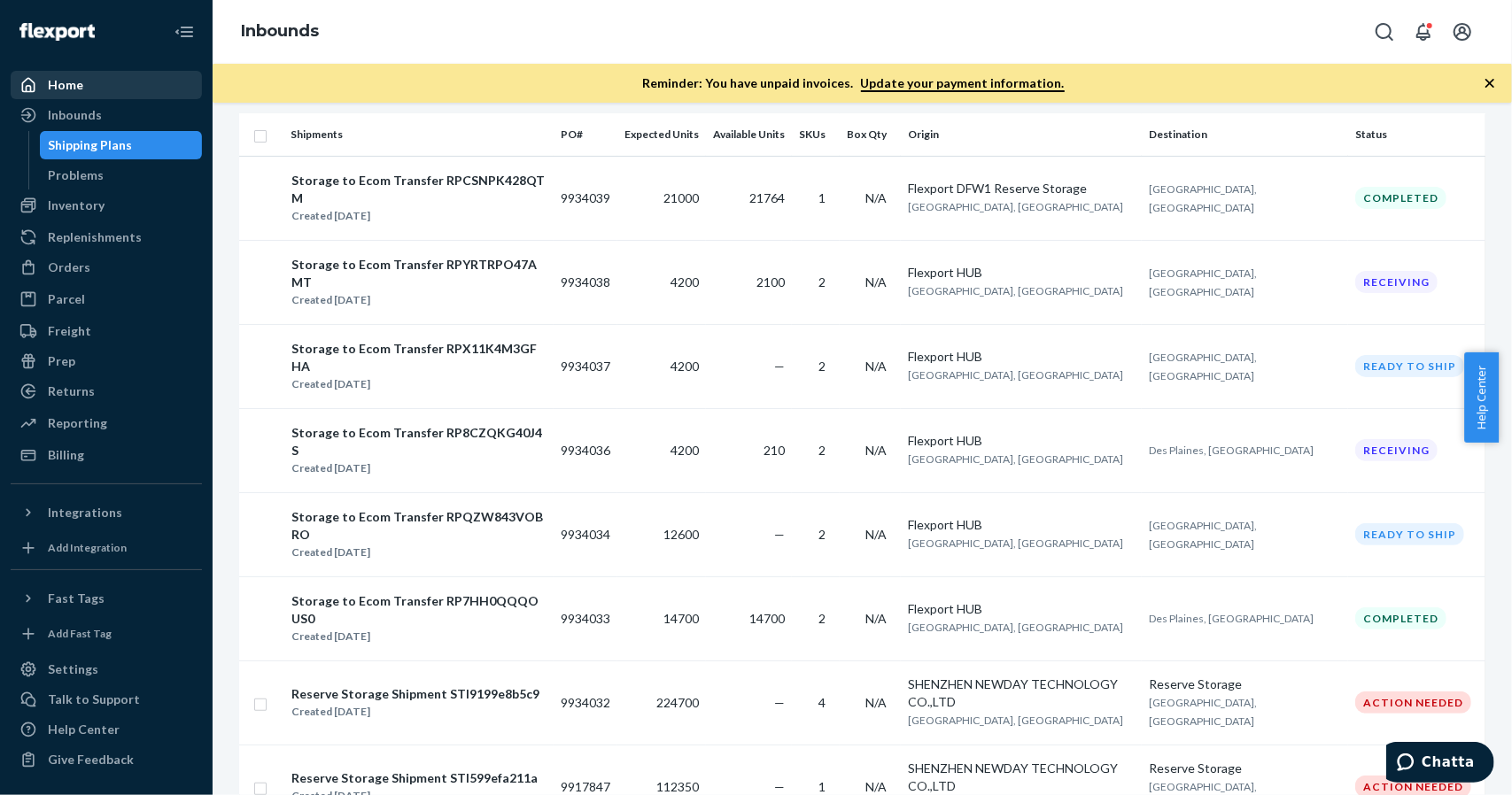
click at [71, 87] on div "Home" at bounding box center [65, 85] width 35 height 18
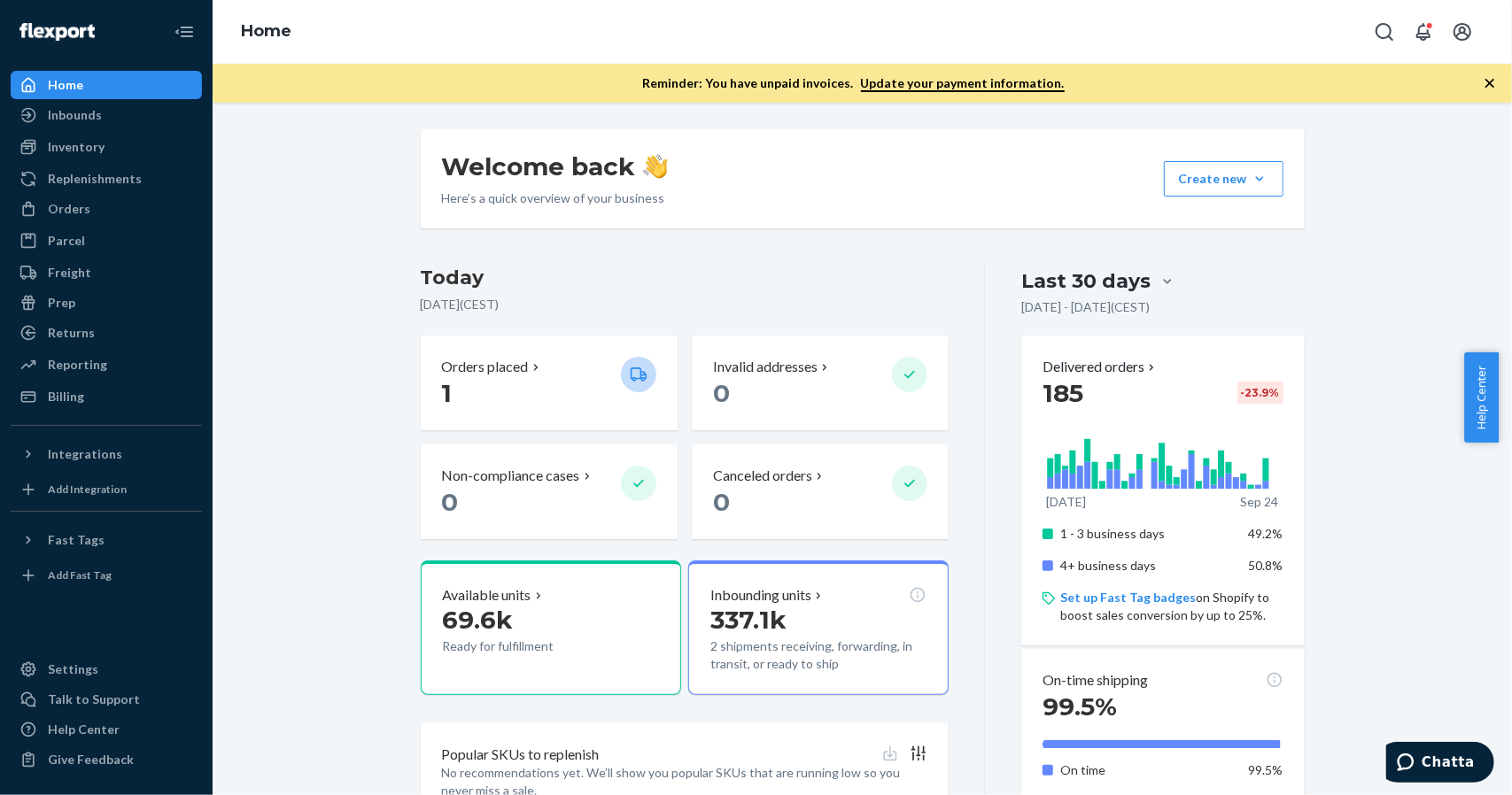
click at [71, 87] on div "Home" at bounding box center [65, 85] width 35 height 18
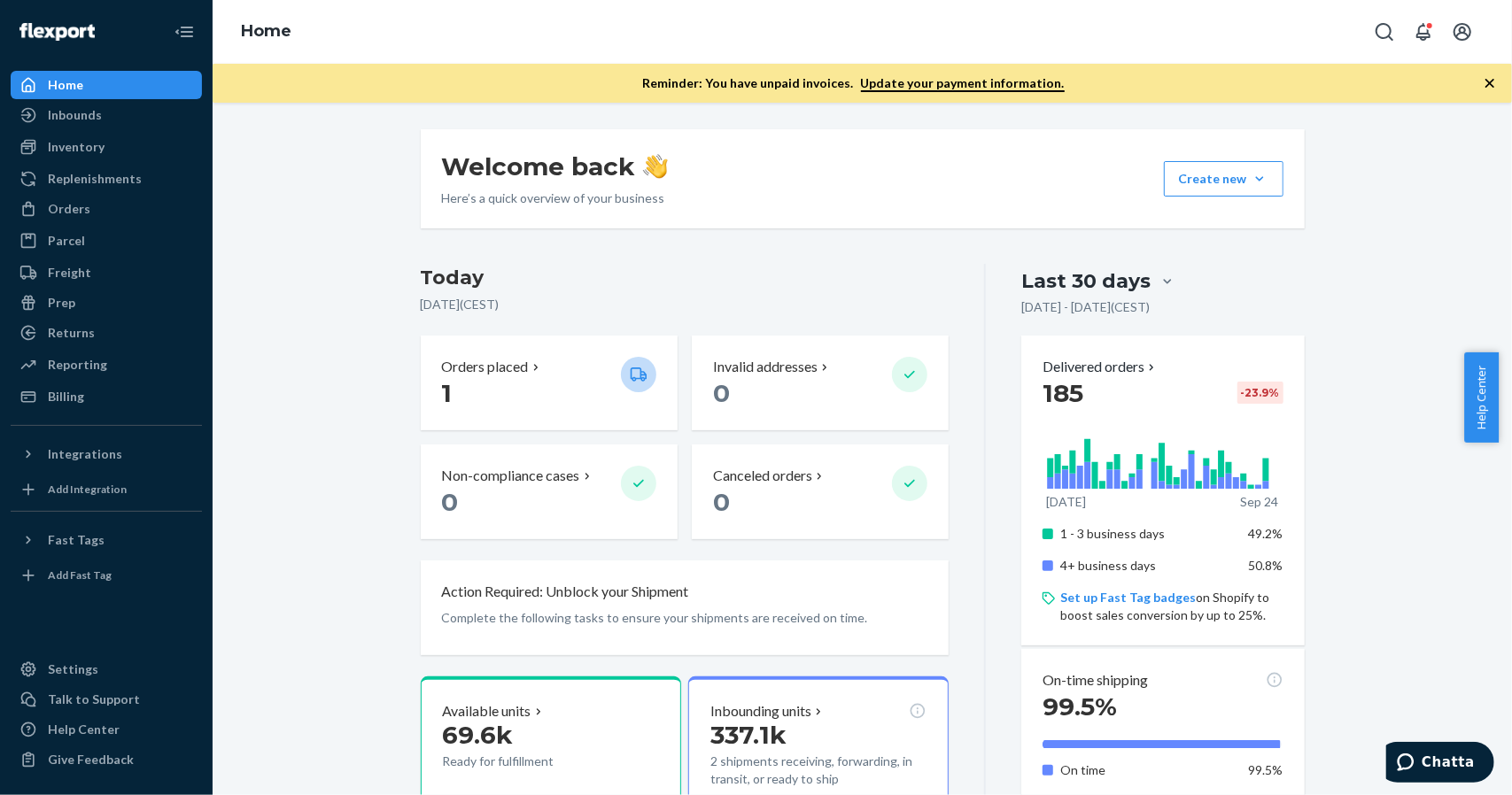
click at [87, 84] on div "Home" at bounding box center [106, 85] width 188 height 25
click at [78, 109] on div "Inbounds" at bounding box center [75, 115] width 54 height 18
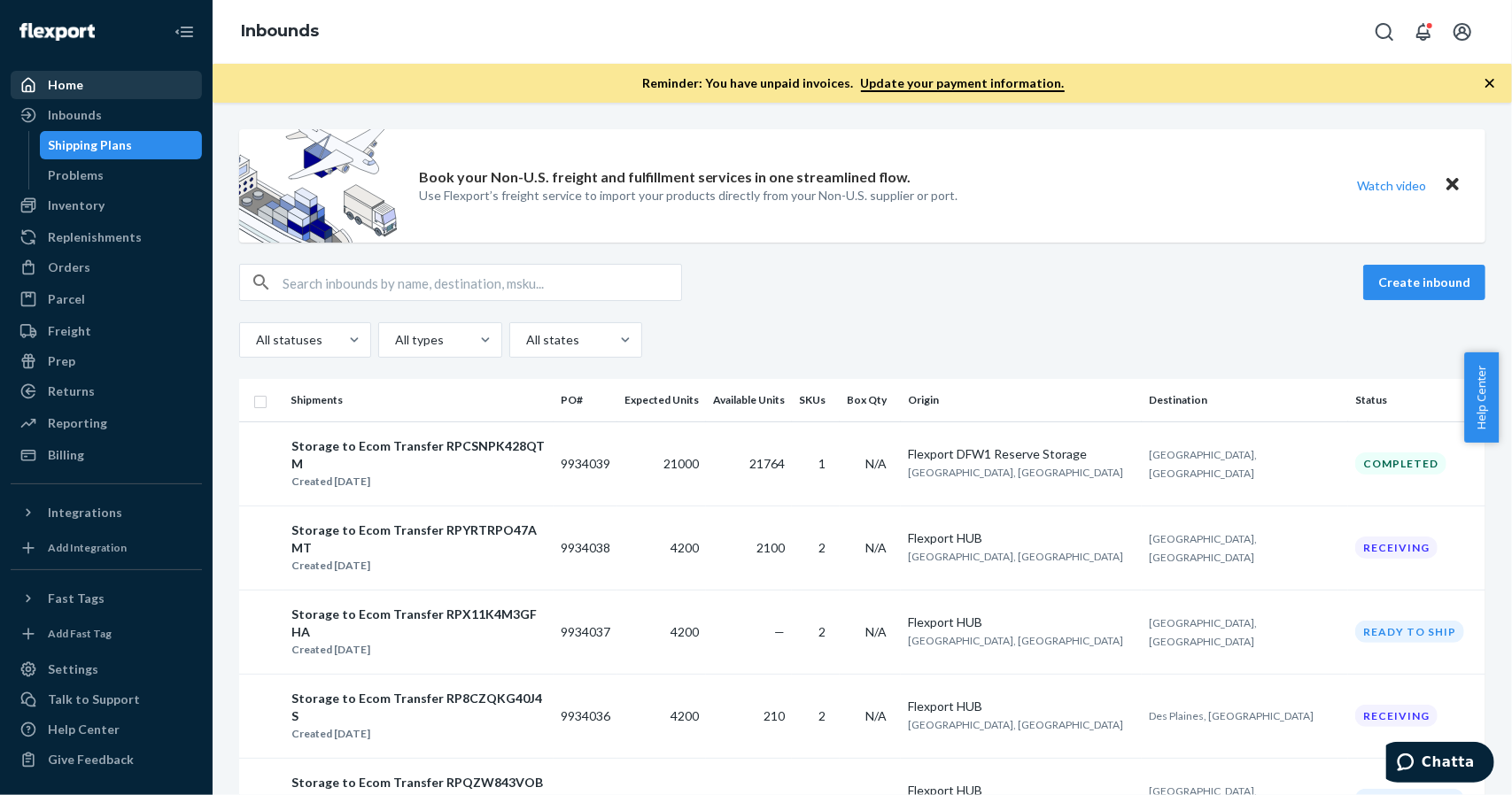
click at [99, 89] on div "Home" at bounding box center [106, 85] width 188 height 25
